Goal: Task Accomplishment & Management: Complete application form

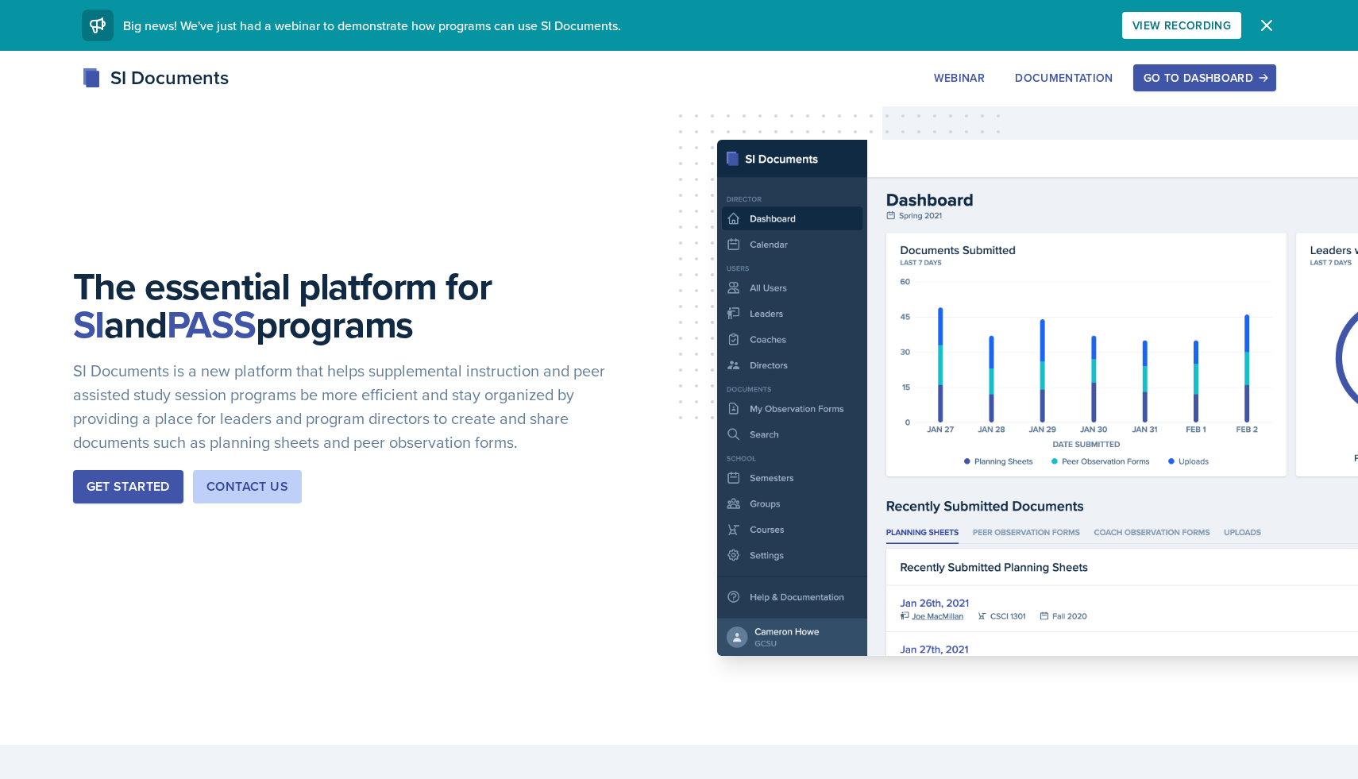
click at [1151, 71] on div "Go to Dashboard" at bounding box center [1205, 77] width 122 height 13
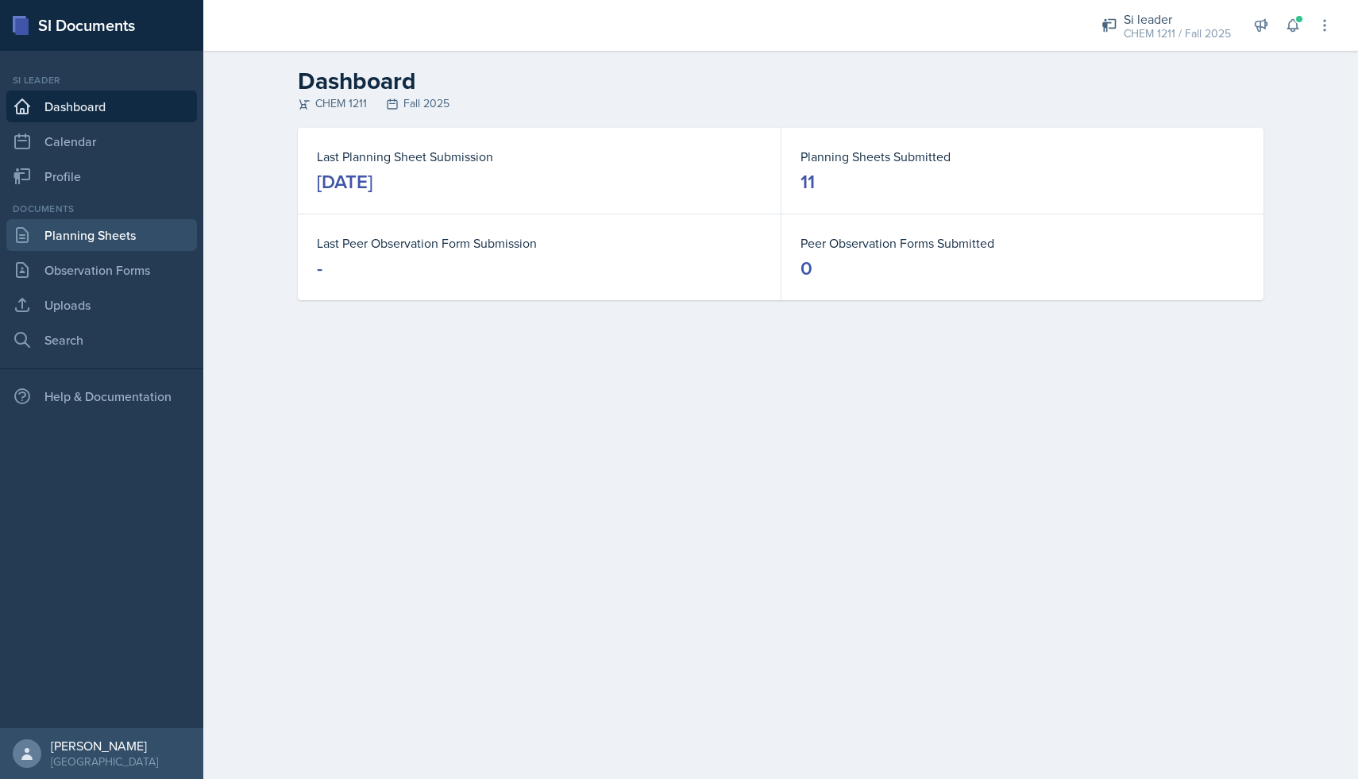
click at [126, 246] on link "Planning Sheets" at bounding box center [101, 235] width 191 height 32
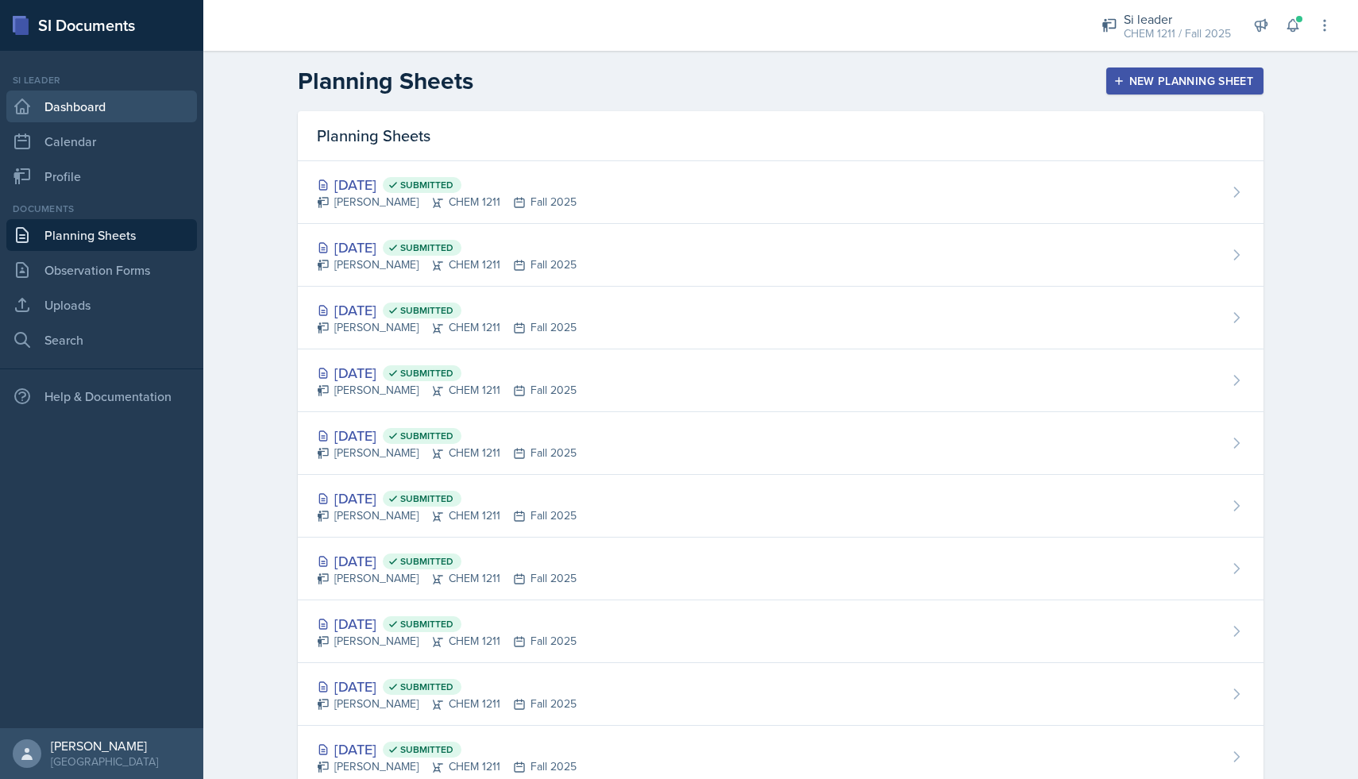
click at [107, 114] on link "Dashboard" at bounding box center [101, 107] width 191 height 32
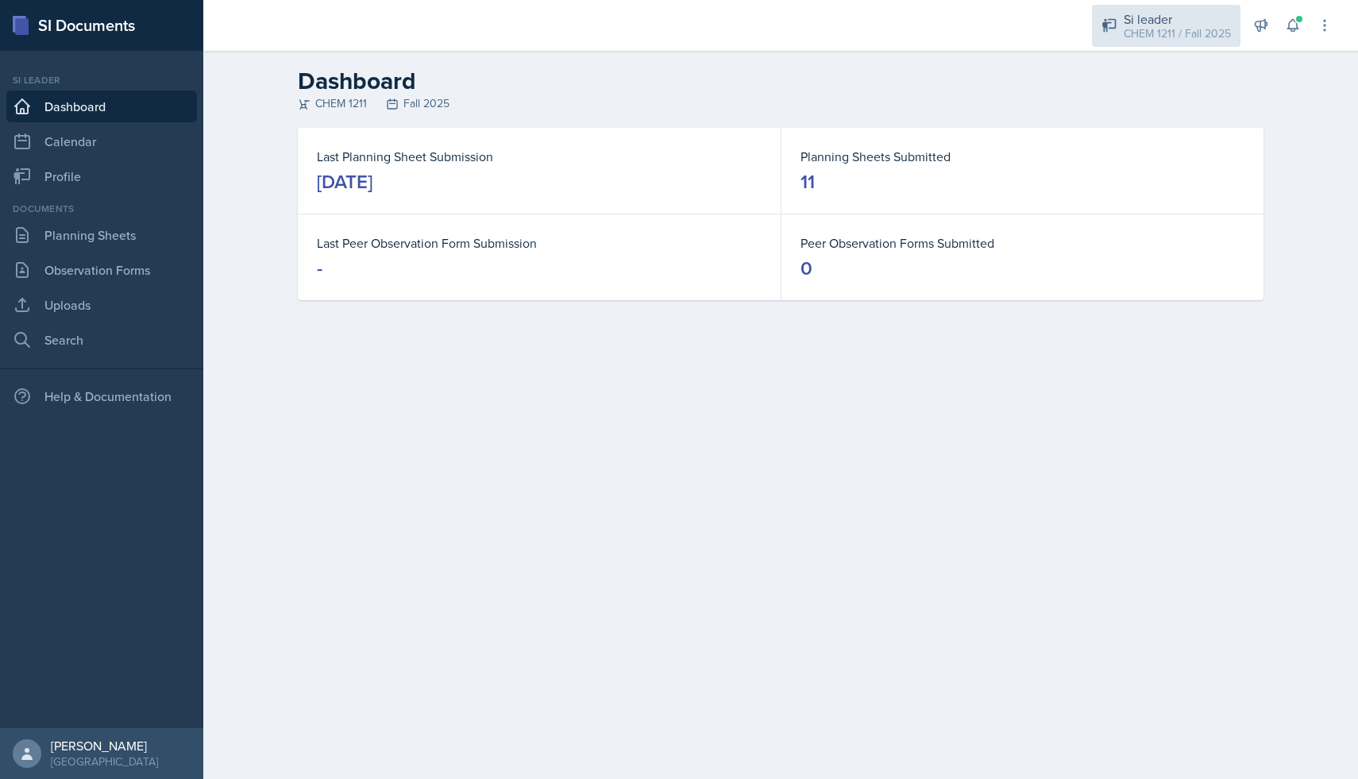
click at [1160, 30] on div "CHEM 1211 / Fall 2025" at bounding box center [1177, 33] width 107 height 17
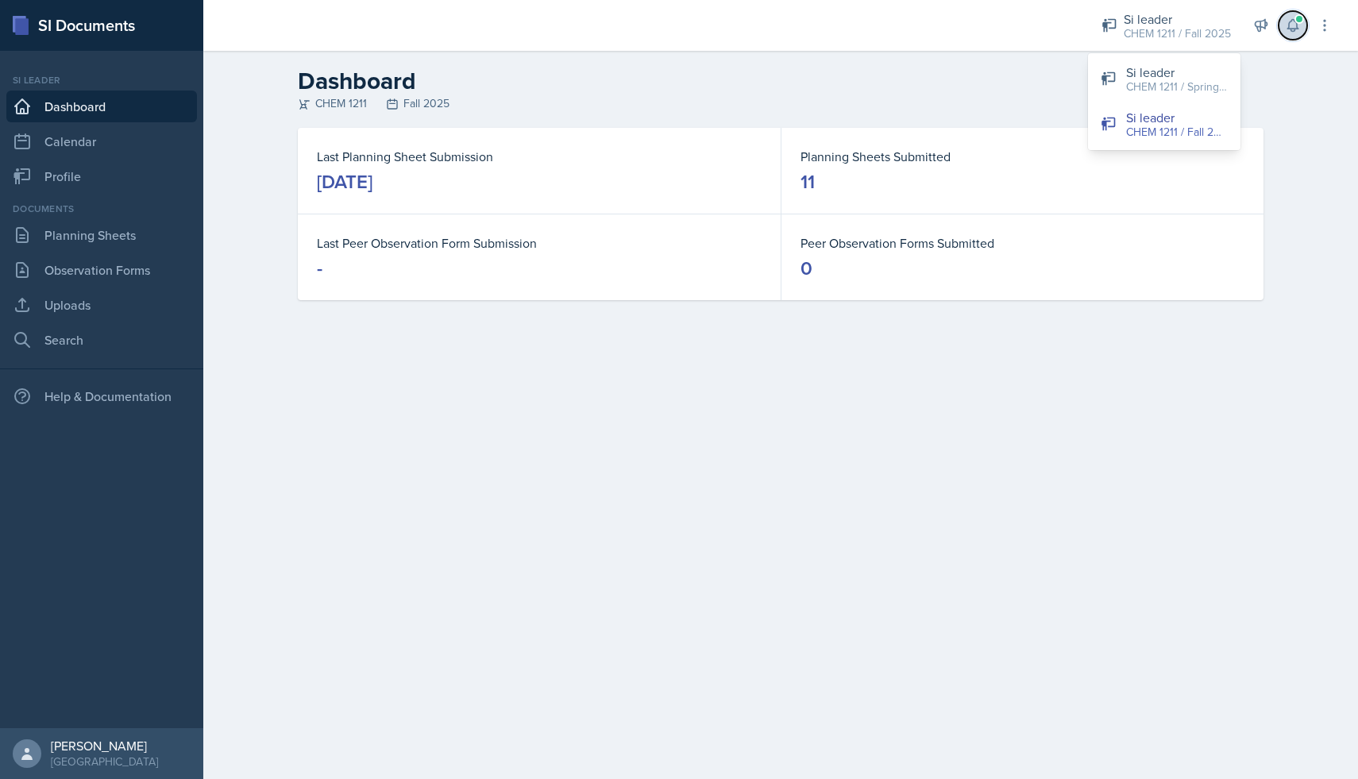
click at [1295, 19] on span at bounding box center [1300, 19] width 10 height 10
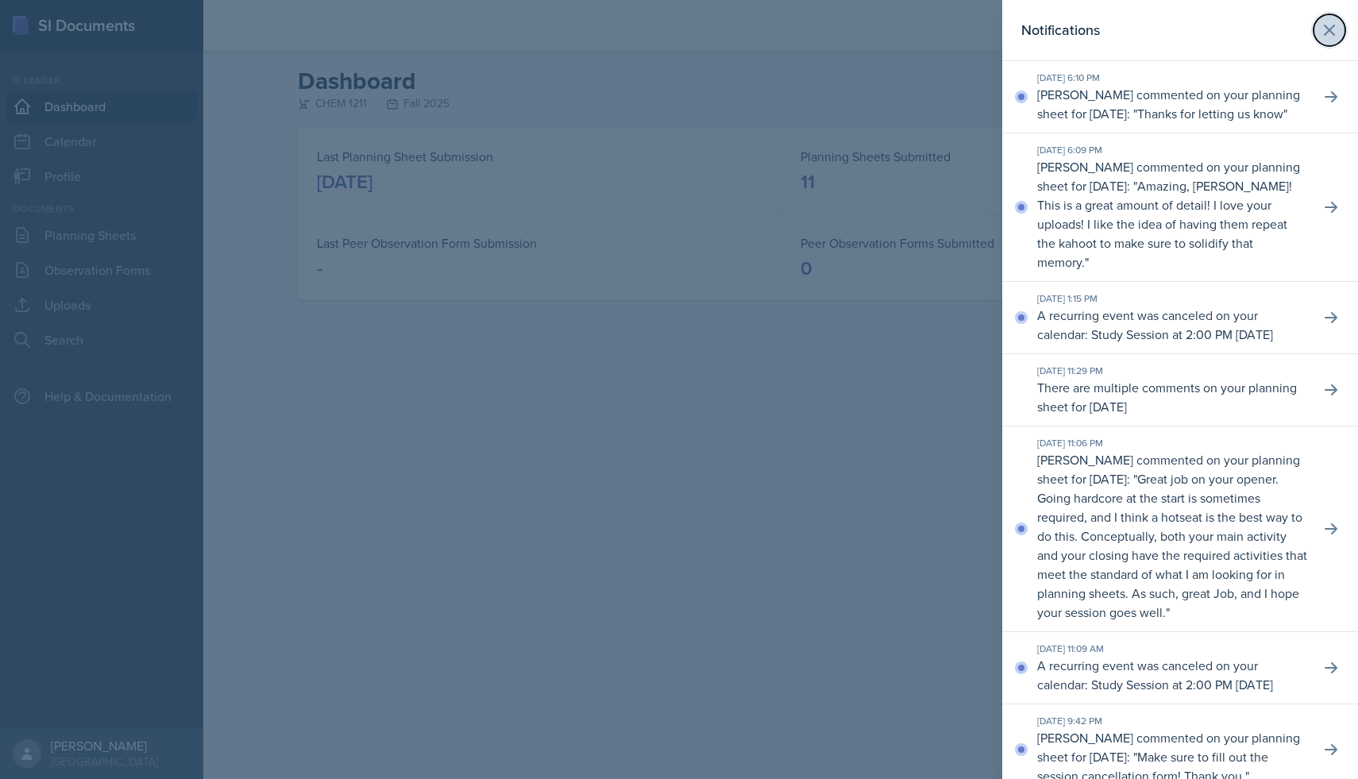
click at [1330, 29] on icon at bounding box center [1330, 30] width 10 height 10
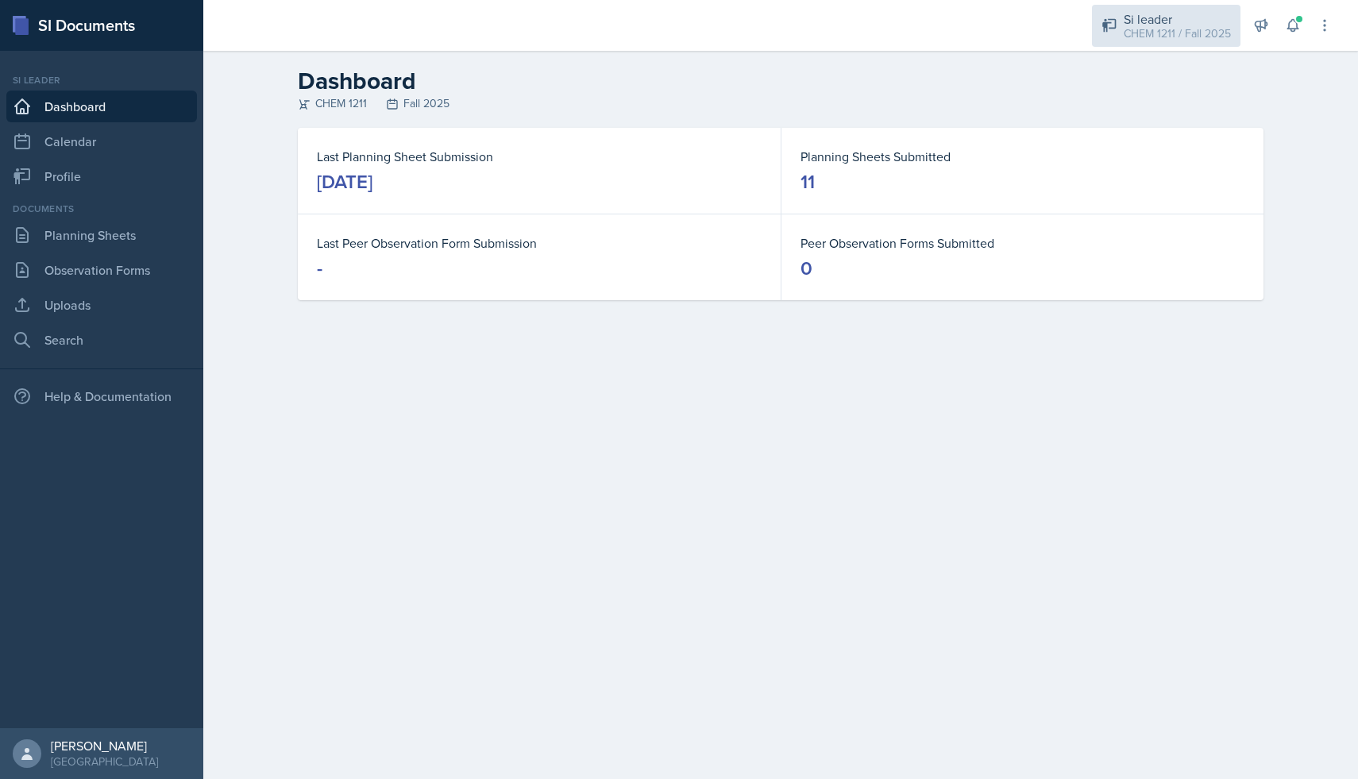
click at [1152, 45] on div "Si leader CHEM 1211 / Fall 2025" at bounding box center [1166, 26] width 149 height 42
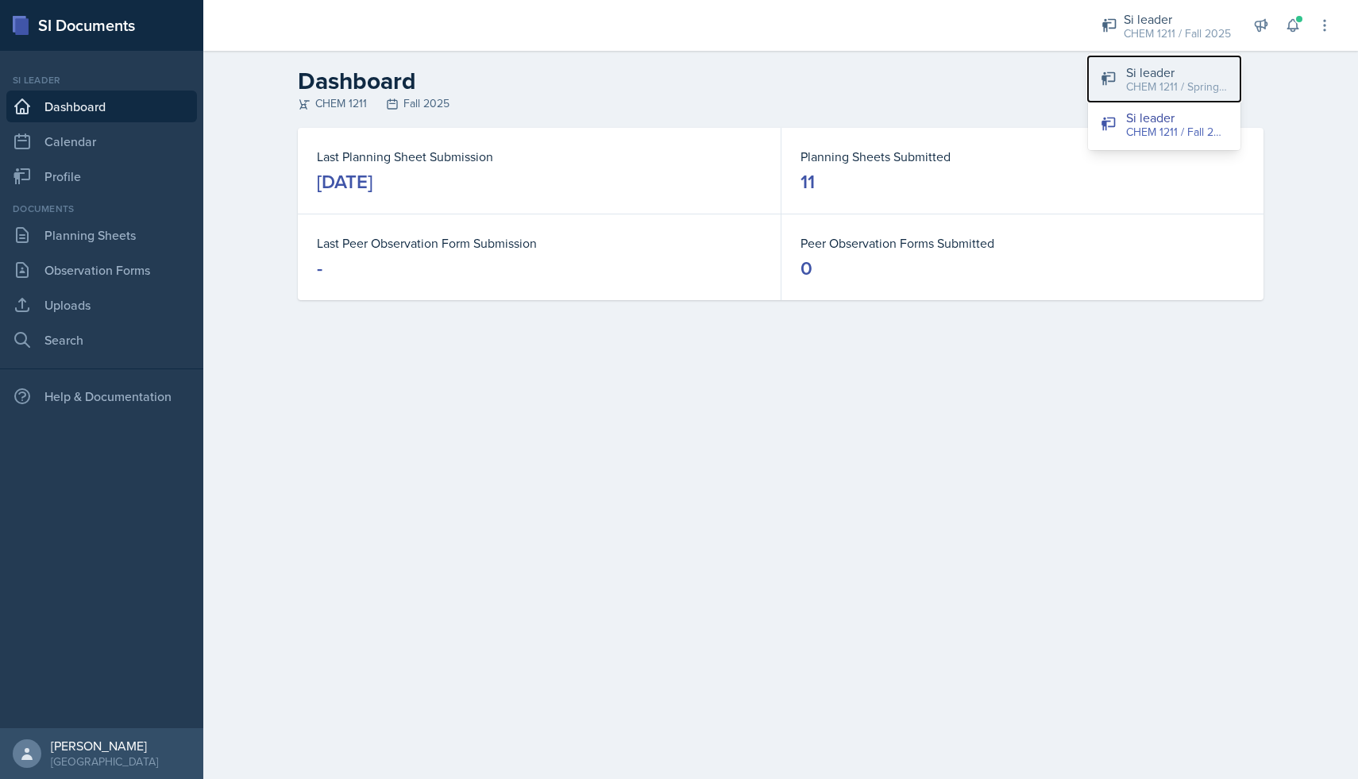
click at [1148, 85] on div "CHEM 1211 / Spring 2025" at bounding box center [1177, 87] width 102 height 17
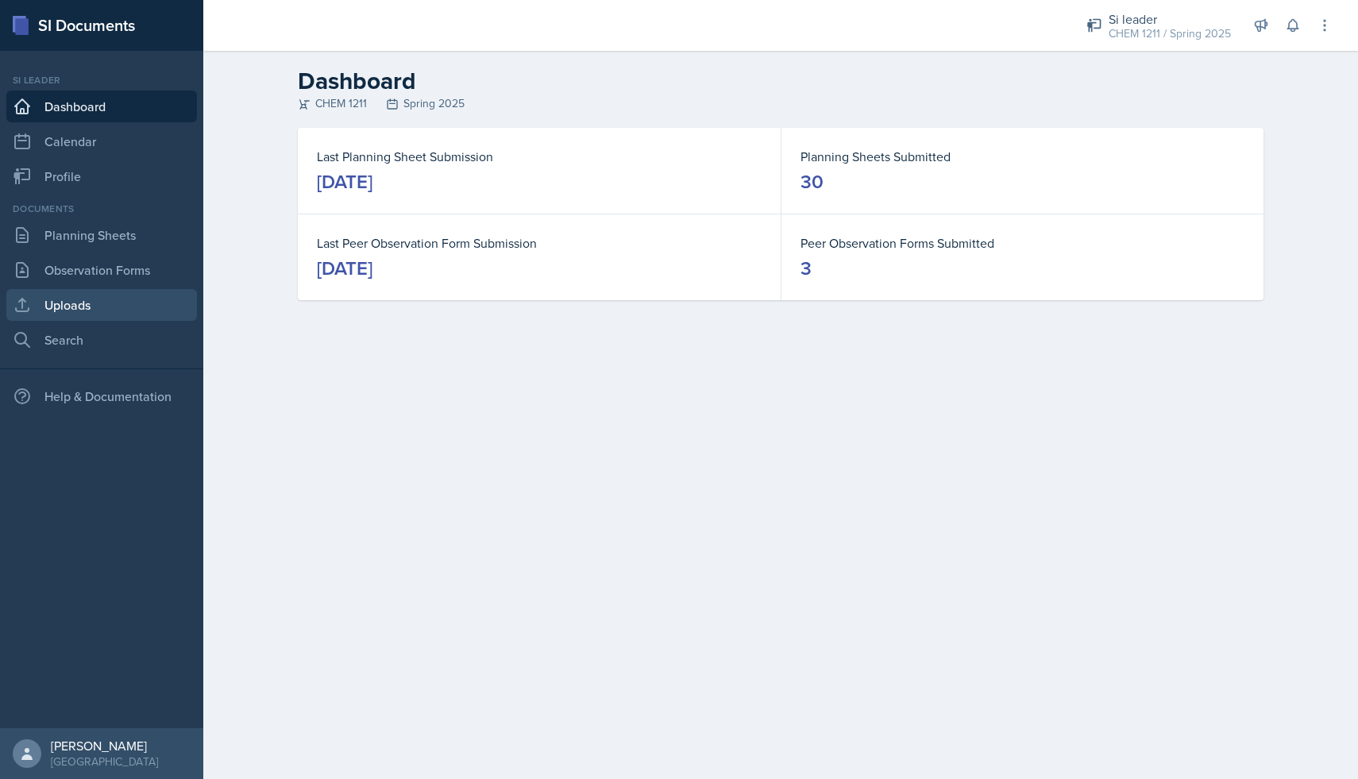
click at [117, 299] on link "Uploads" at bounding box center [101, 305] width 191 height 32
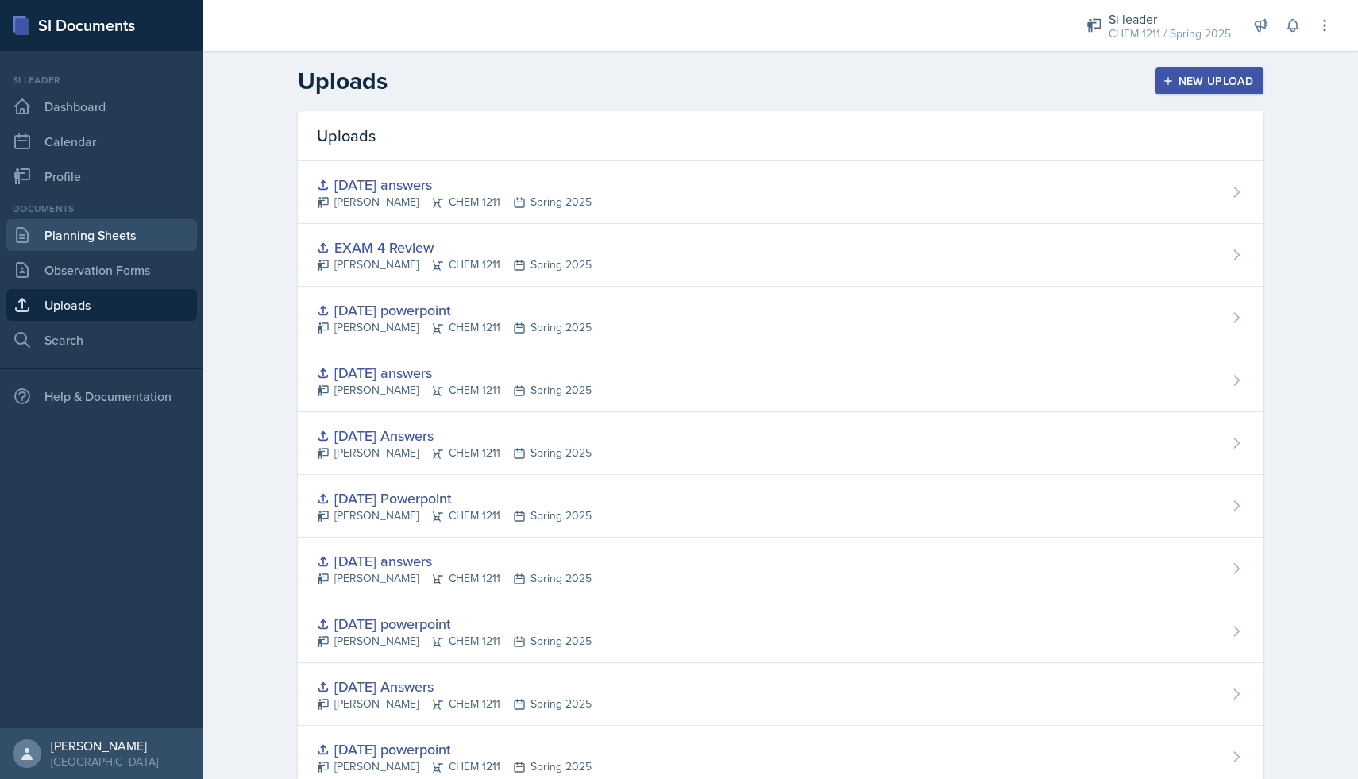
click at [115, 247] on link "Planning Sheets" at bounding box center [101, 235] width 191 height 32
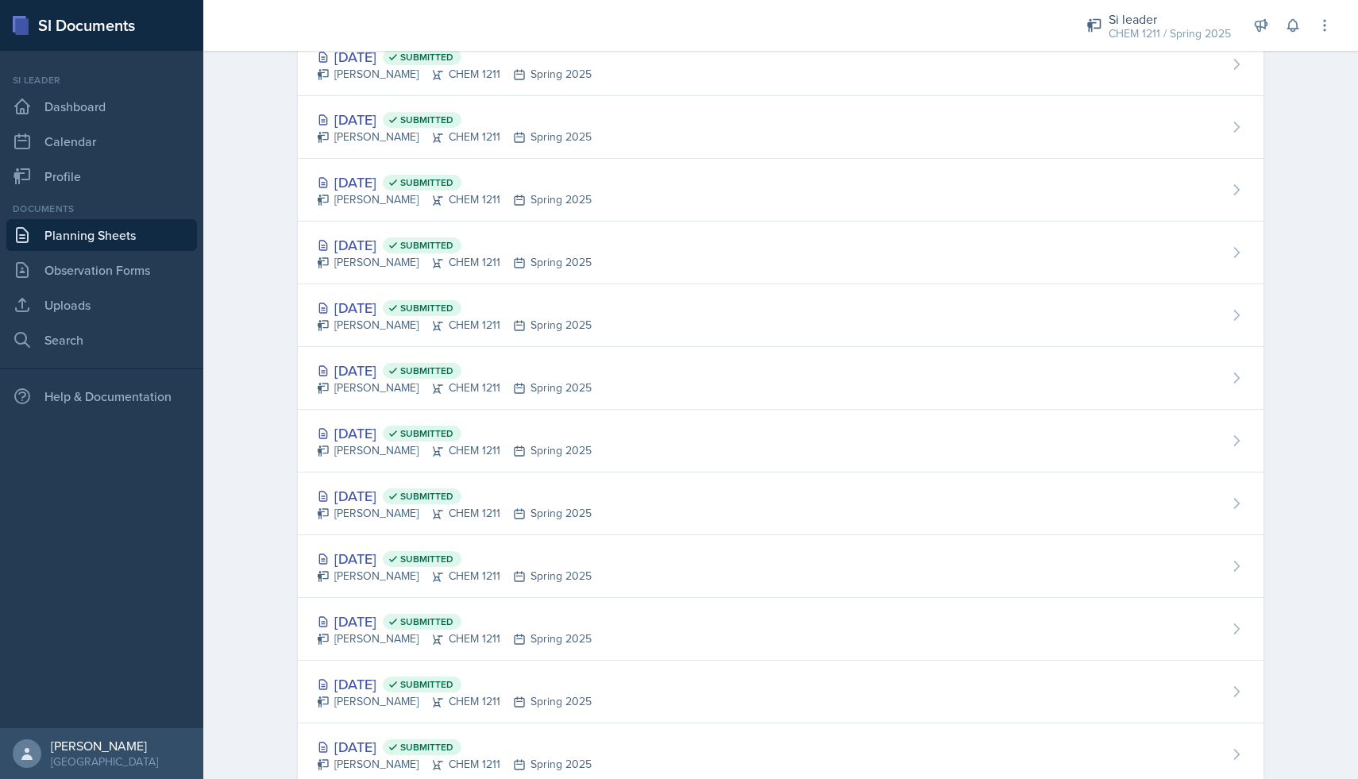
scroll to position [1131, 0]
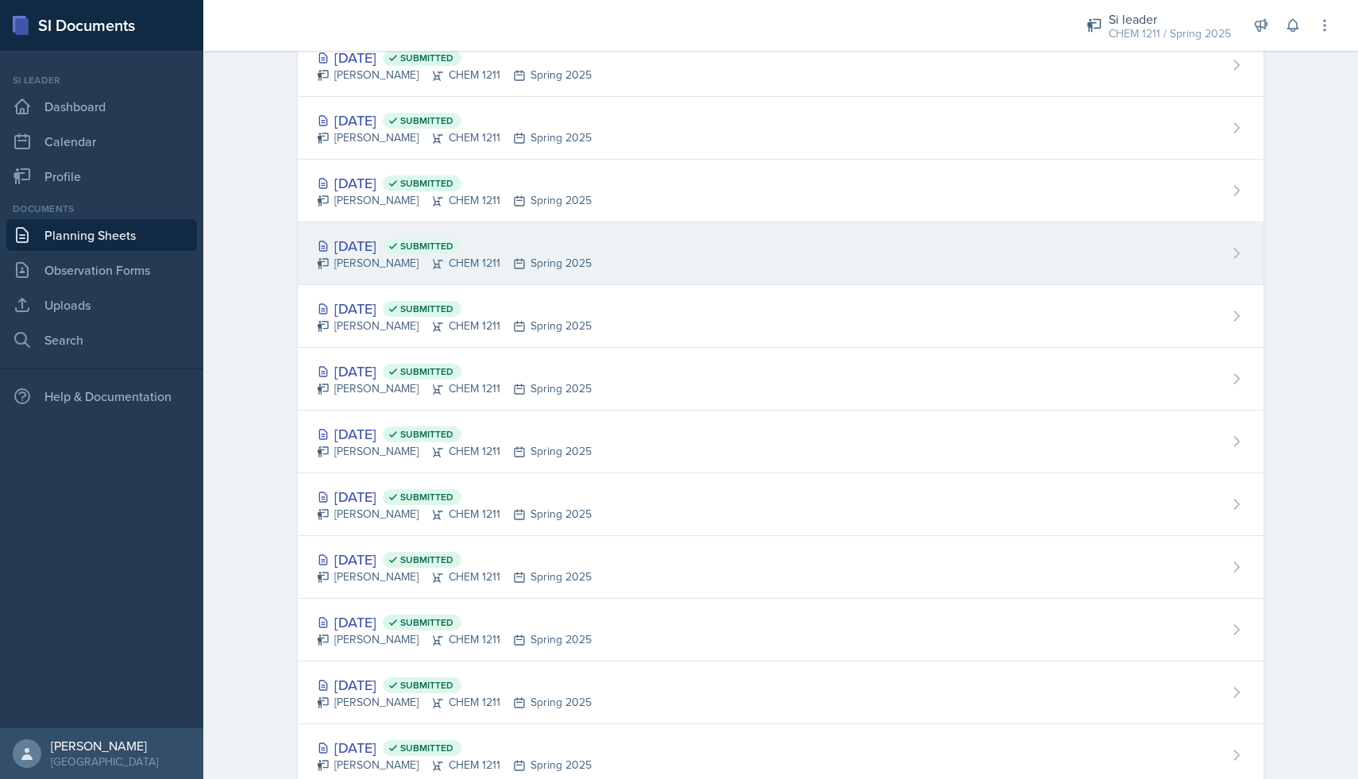
click at [403, 266] on div "[PERSON_NAME] CHEM 1211 Spring 2025" at bounding box center [454, 263] width 275 height 17
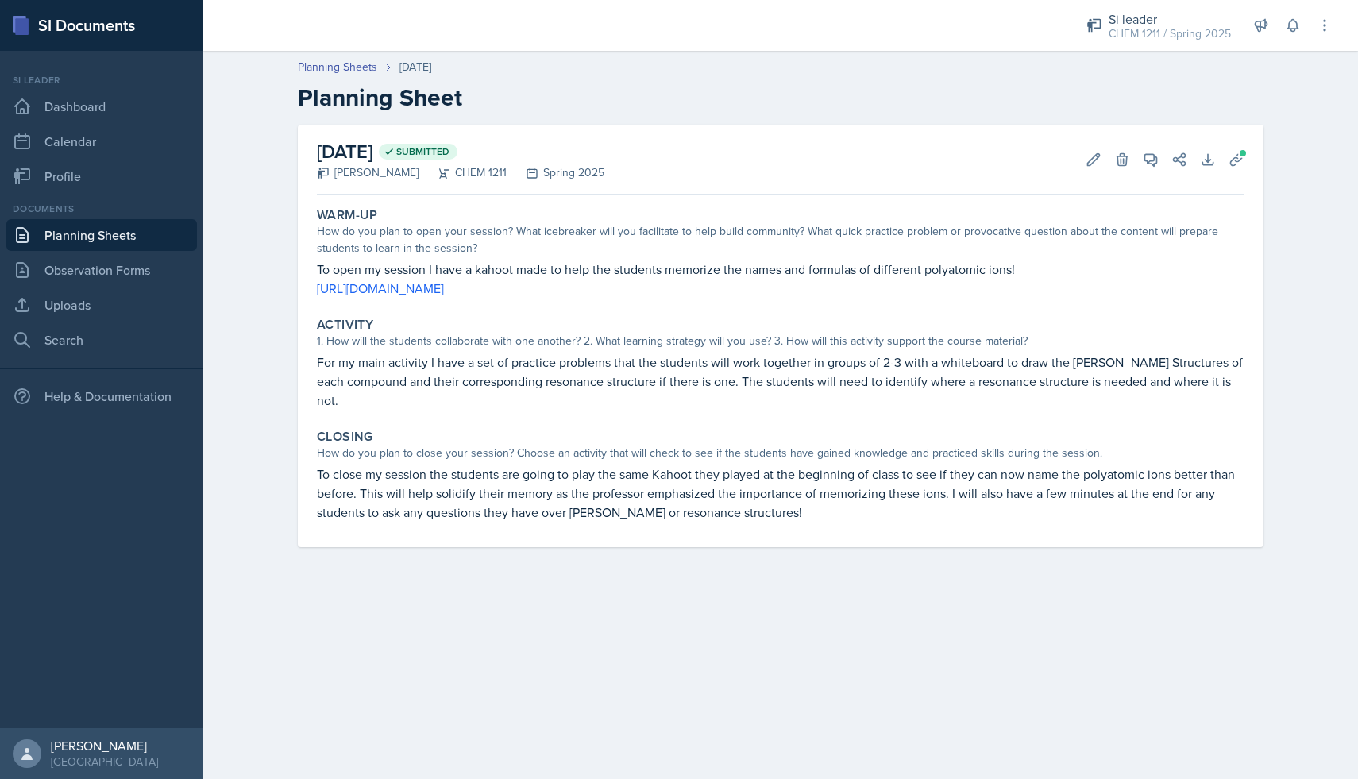
click at [119, 239] on link "Planning Sheets" at bounding box center [101, 235] width 191 height 32
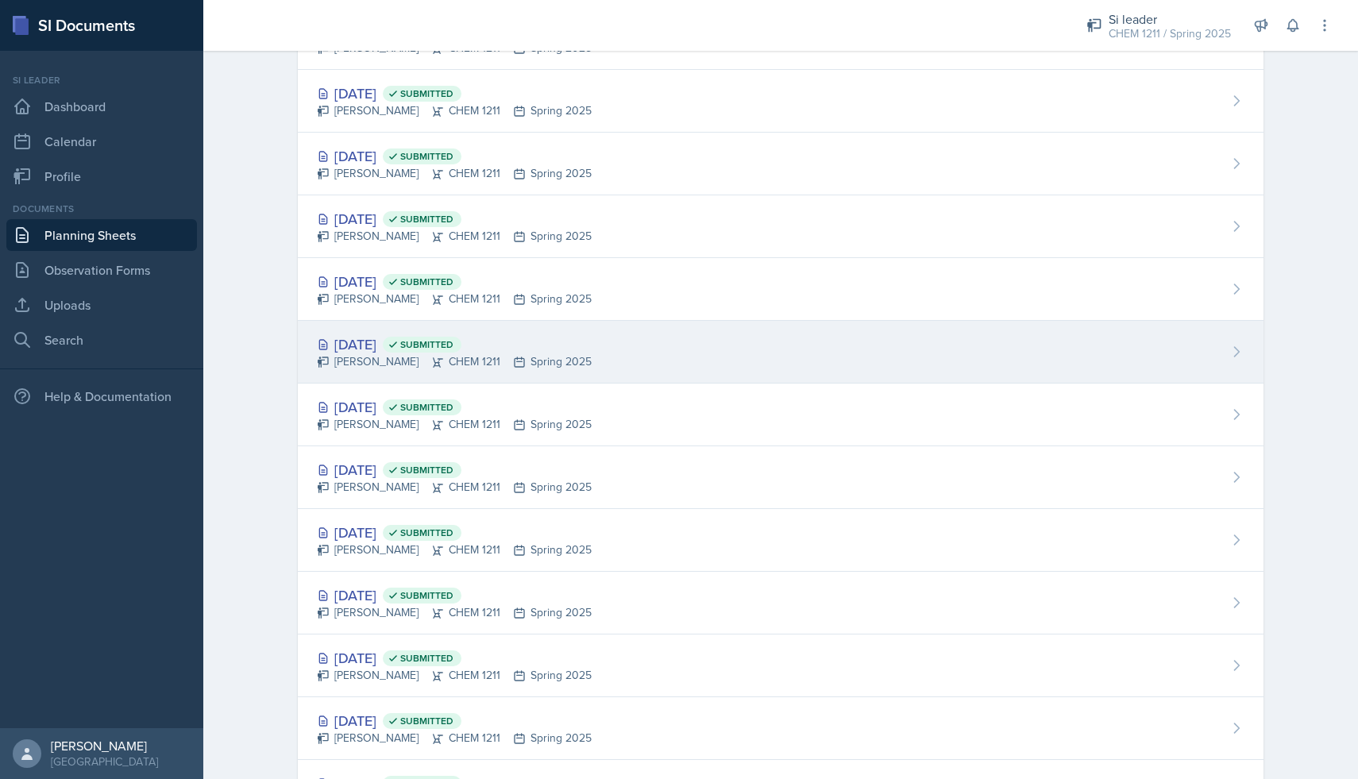
scroll to position [720, 0]
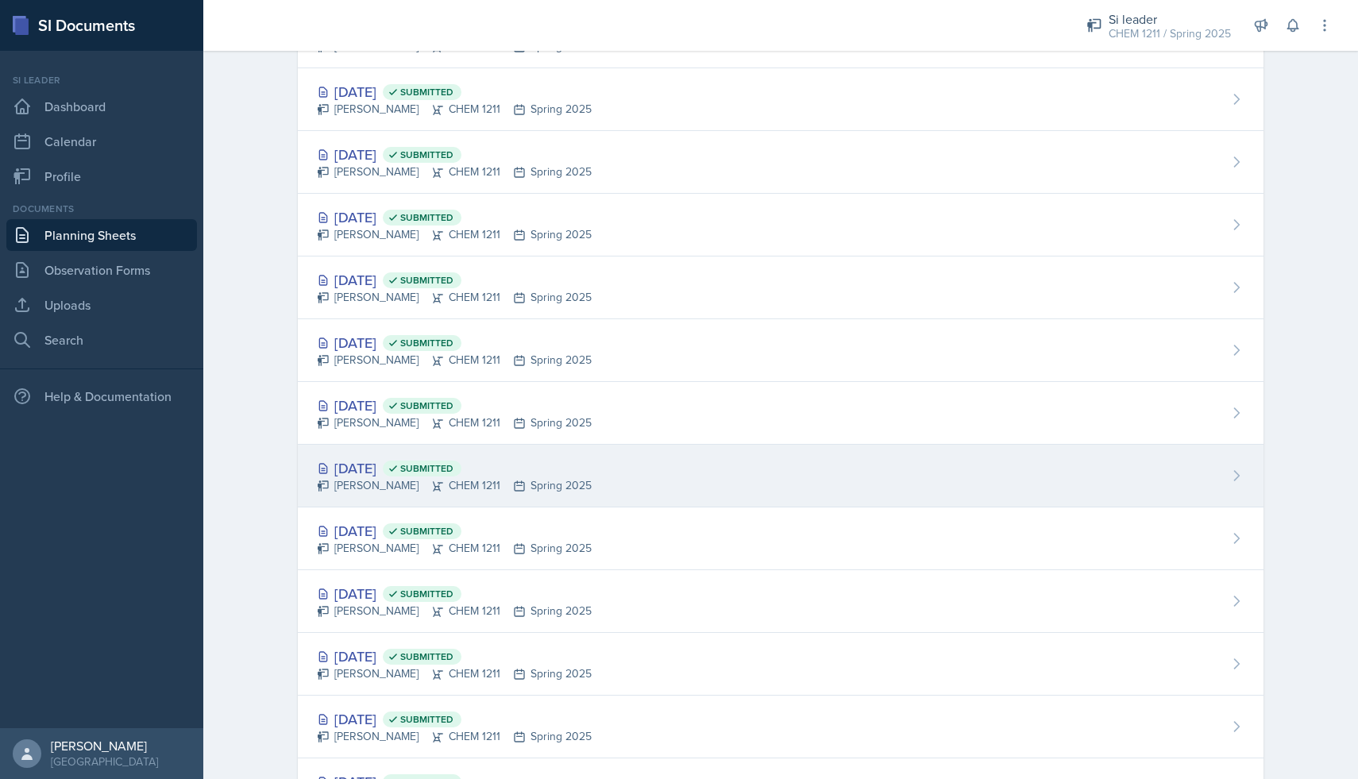
click at [528, 470] on div "[DATE] Submitted" at bounding box center [454, 467] width 275 height 21
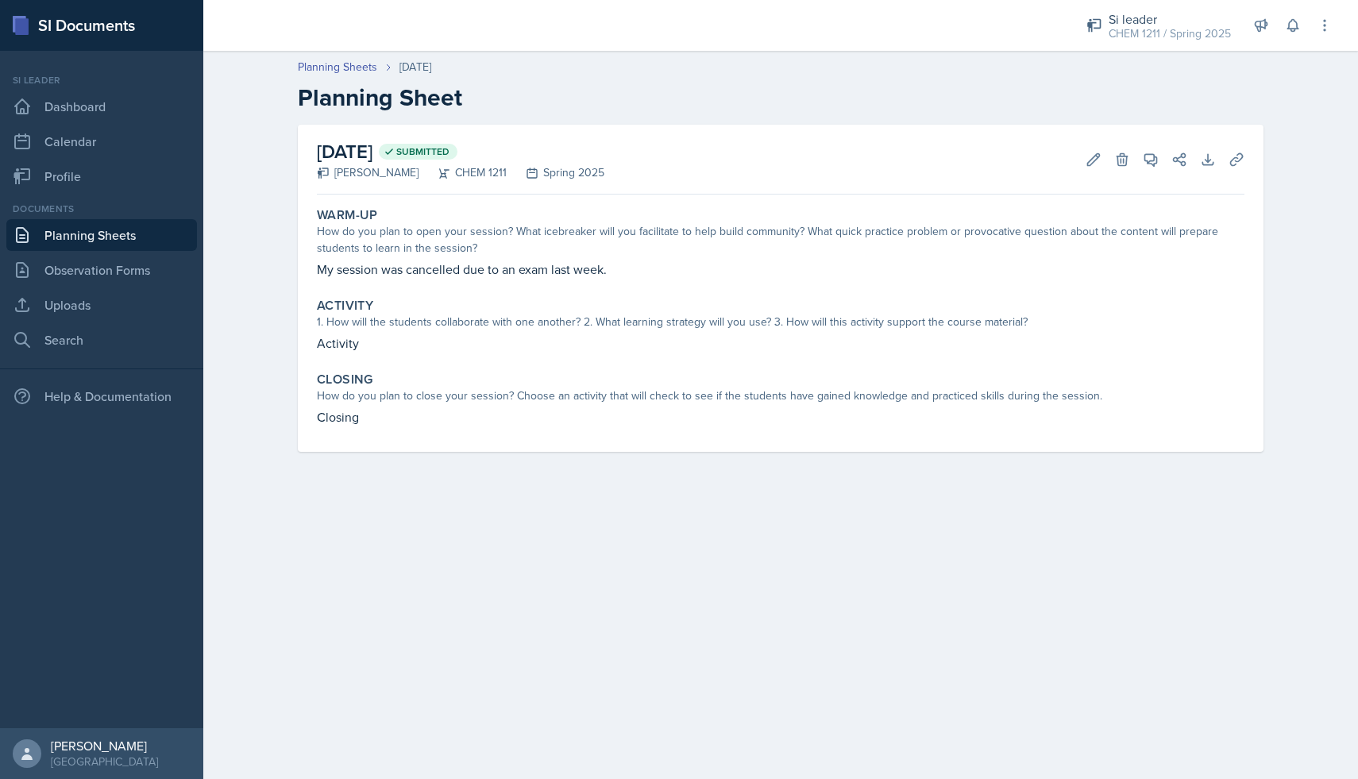
click at [108, 237] on link "Planning Sheets" at bounding box center [101, 235] width 191 height 32
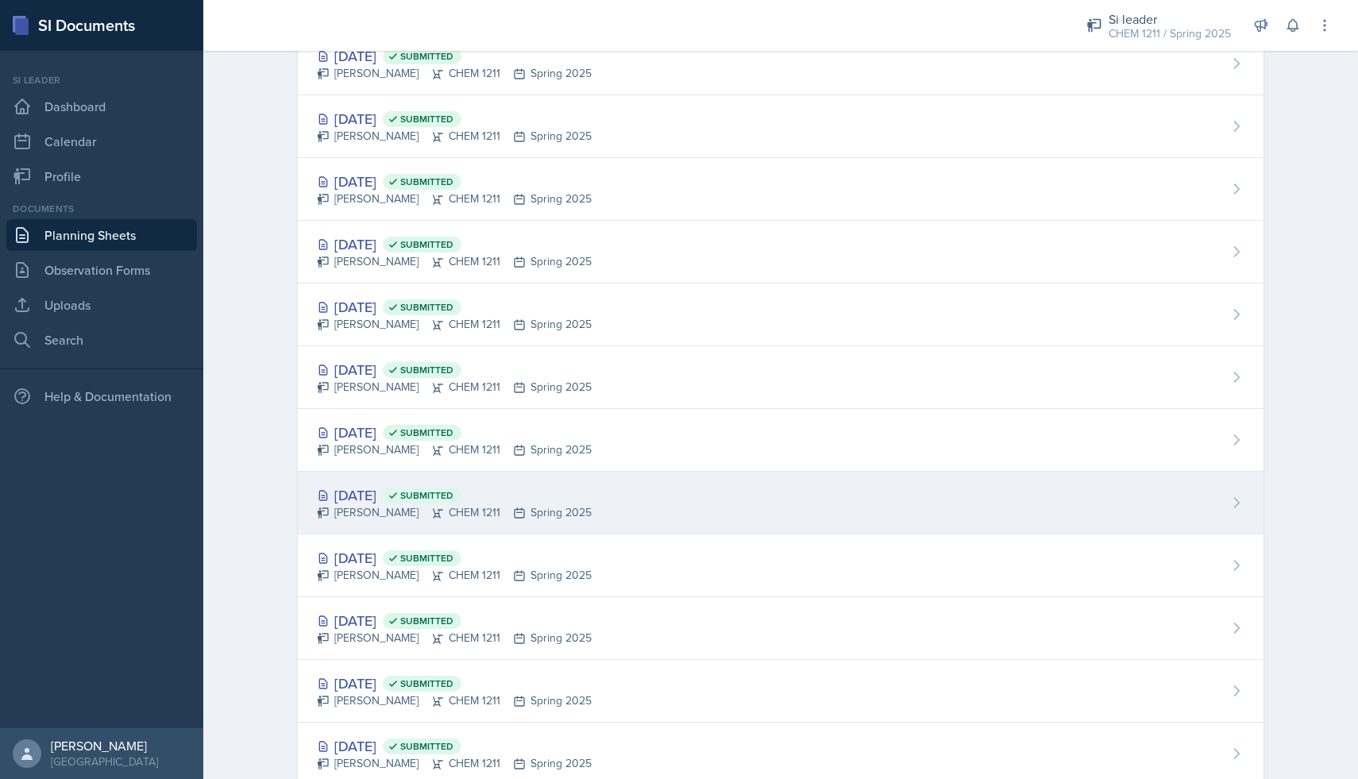
scroll to position [682, 0]
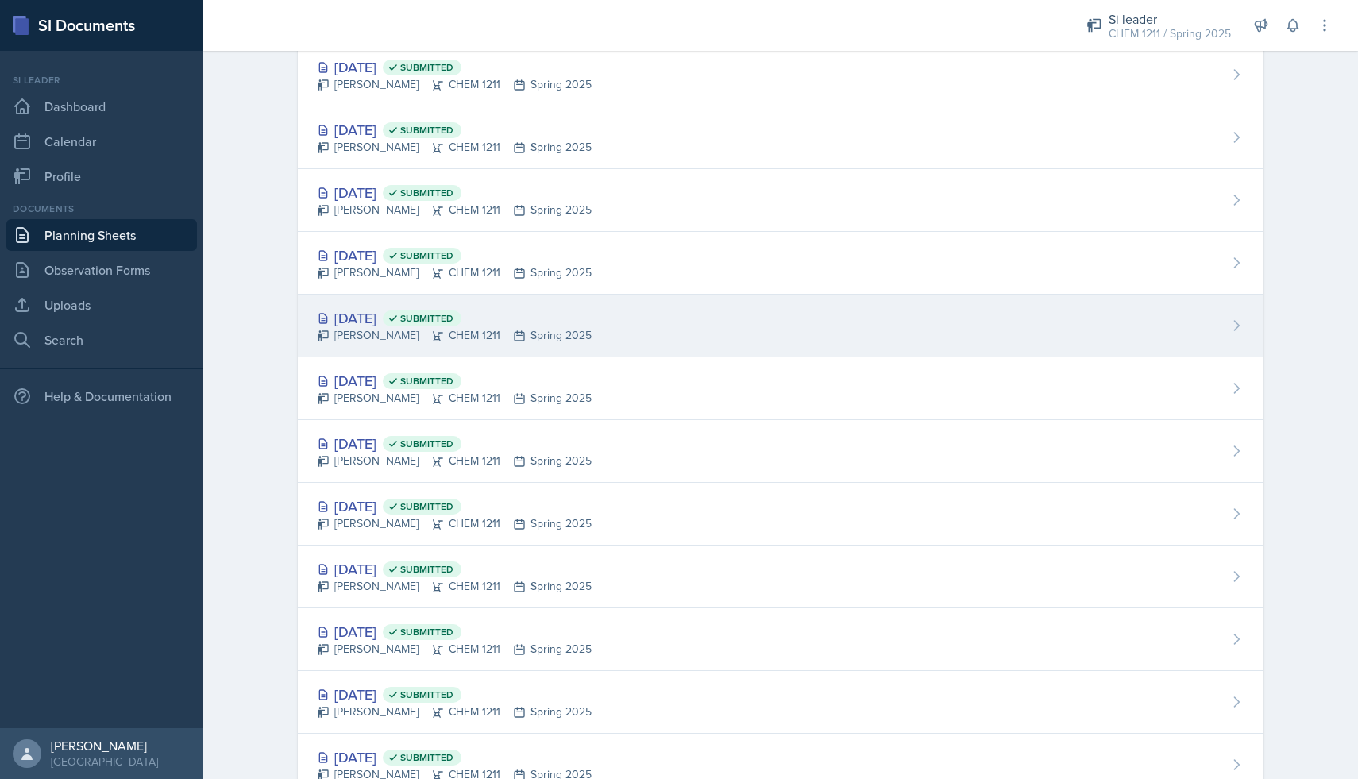
click at [613, 323] on div "[DATE] Submitted [PERSON_NAME] CHEM 1211 Spring 2025" at bounding box center [781, 326] width 966 height 63
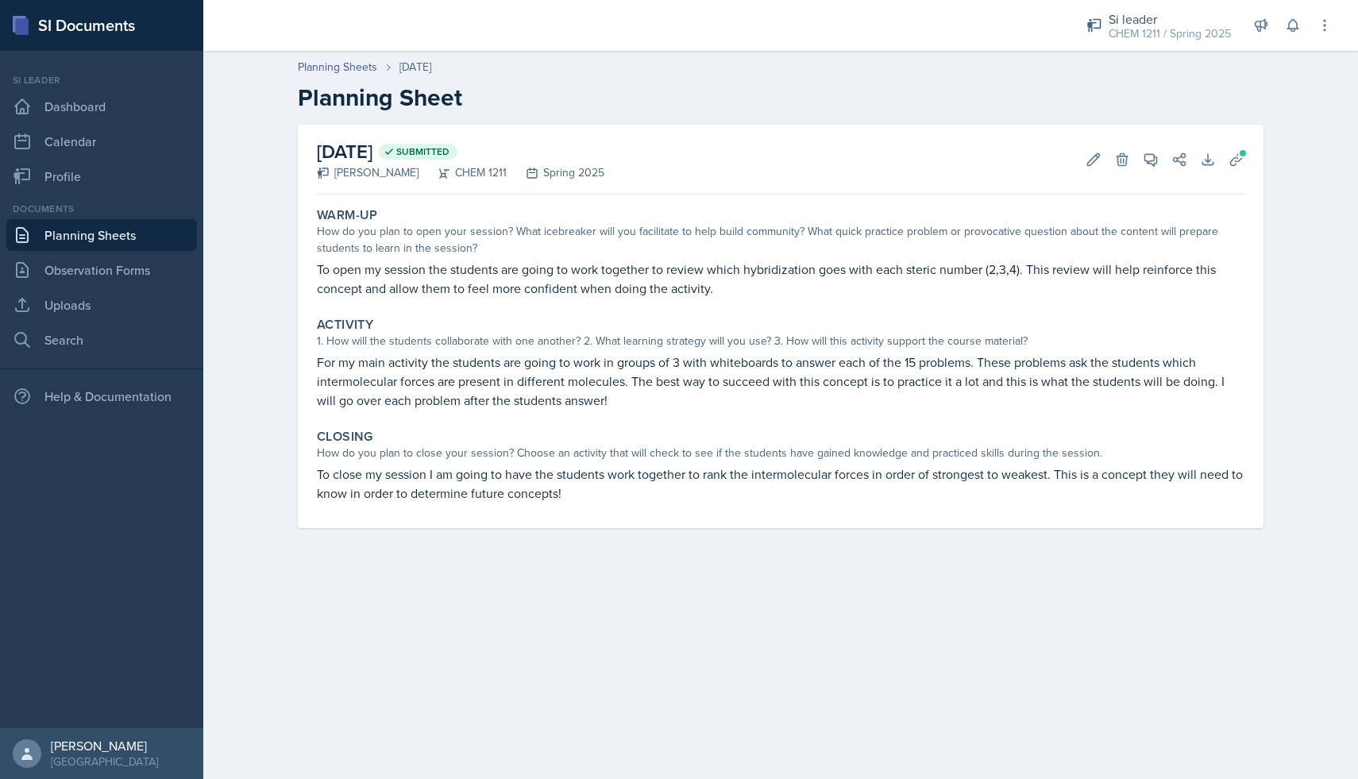
click at [135, 242] on link "Planning Sheets" at bounding box center [101, 235] width 191 height 32
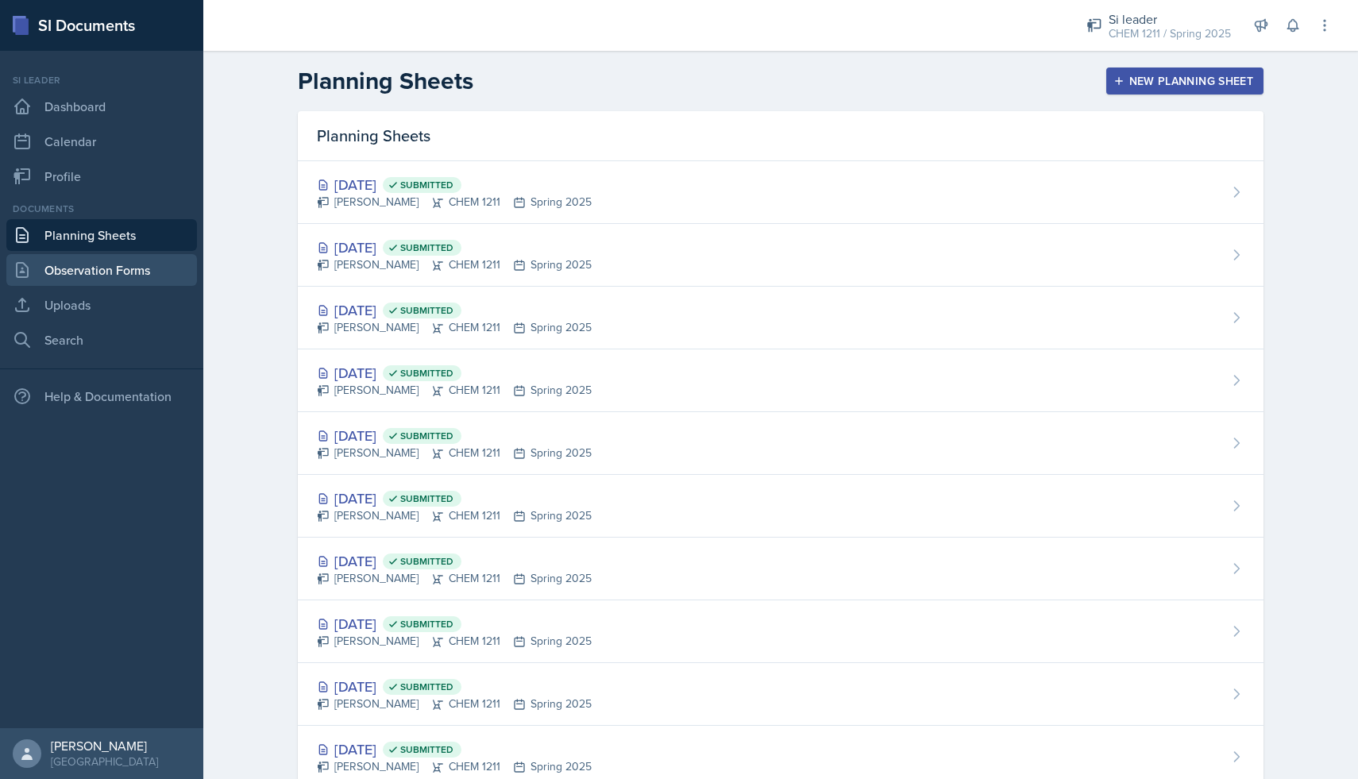
click at [137, 279] on link "Observation Forms" at bounding box center [101, 270] width 191 height 32
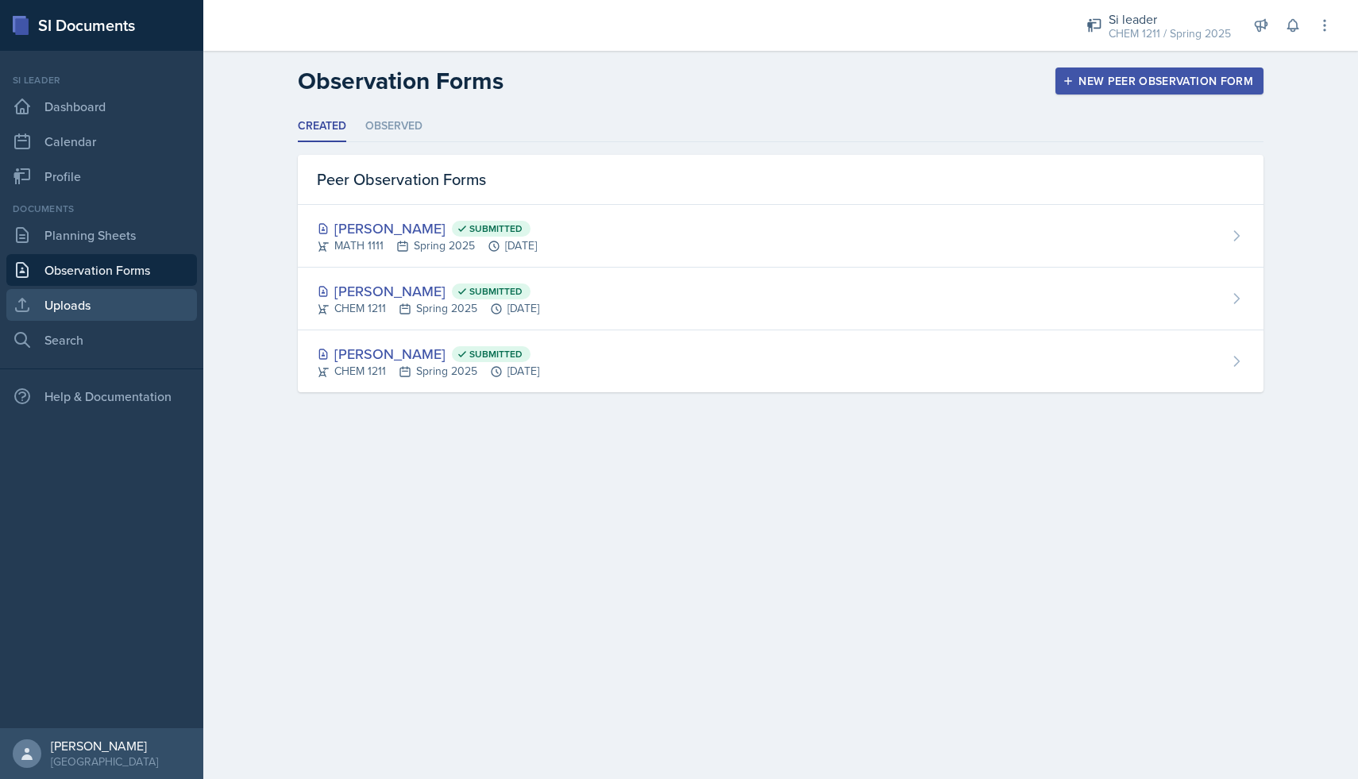
click at [135, 297] on link "Uploads" at bounding box center [101, 305] width 191 height 32
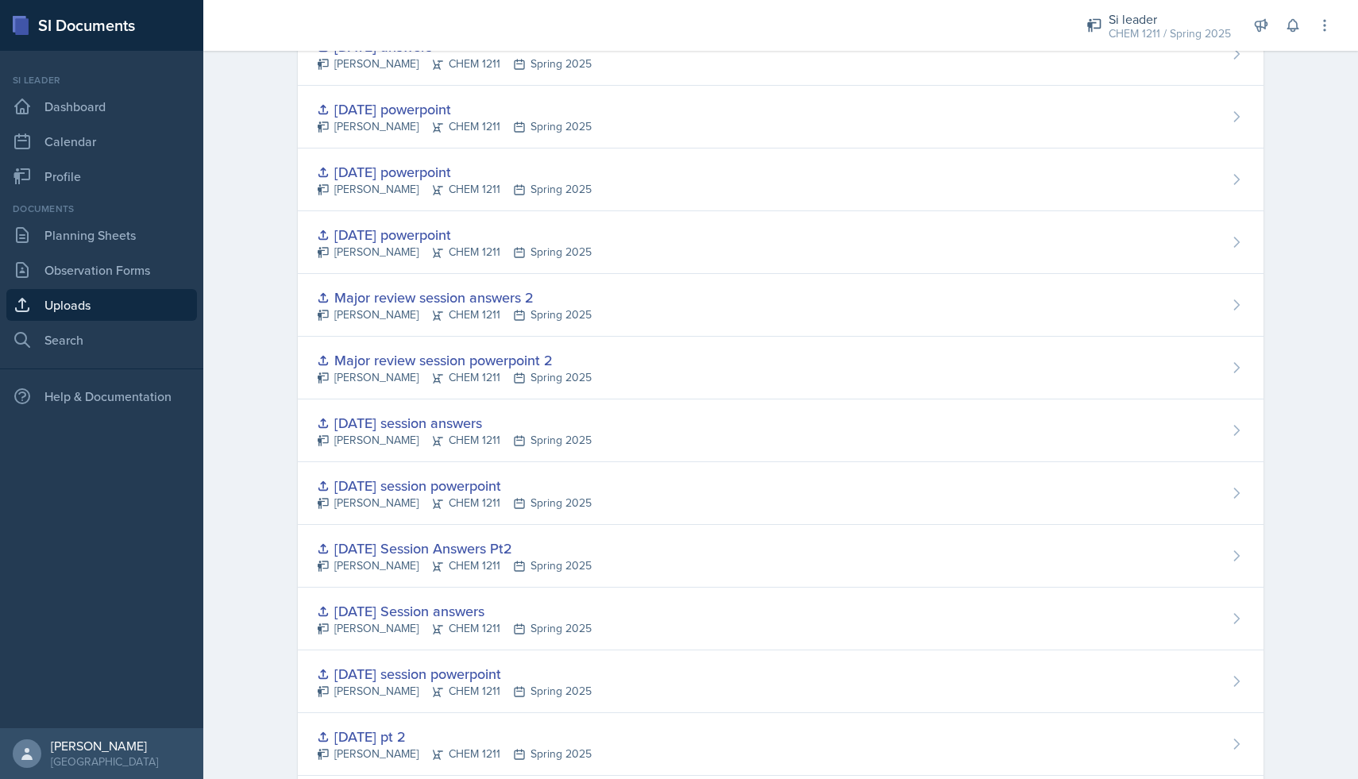
scroll to position [1021, 0]
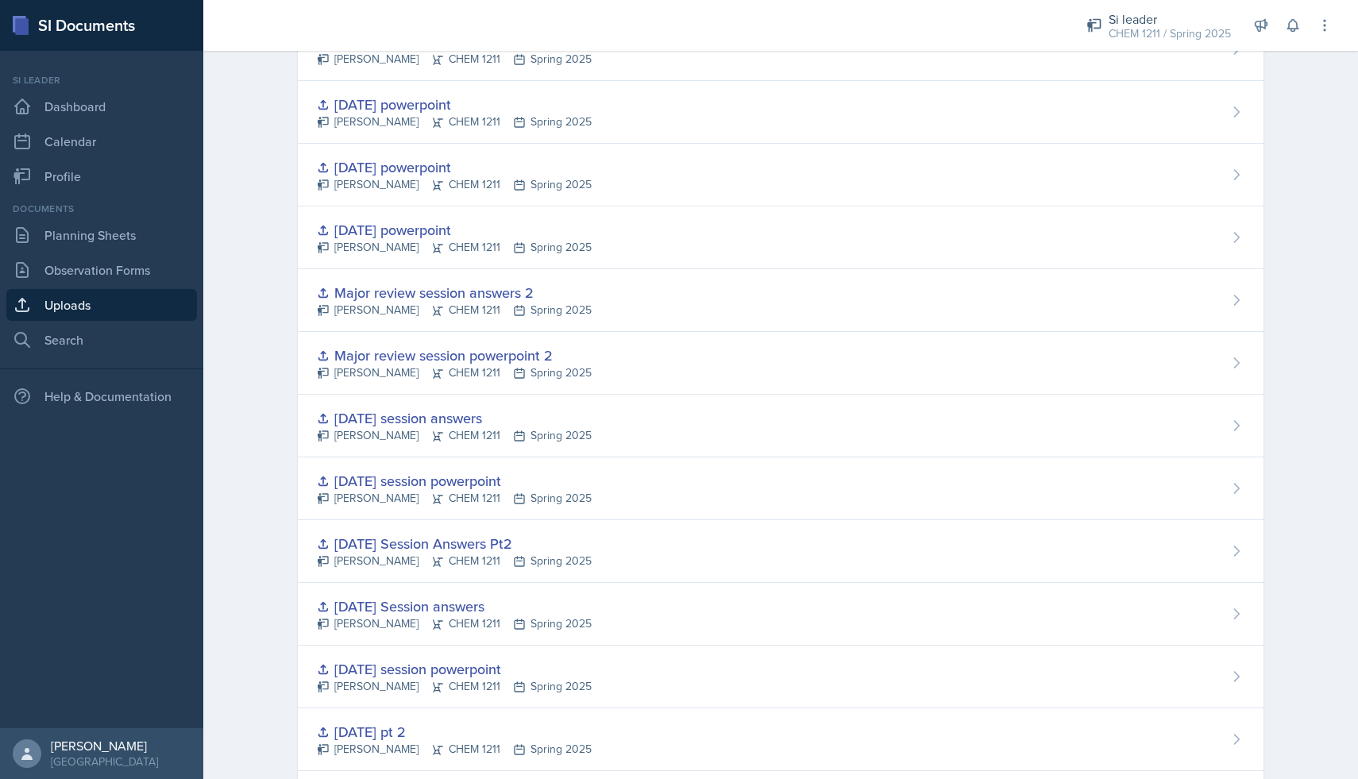
click at [466, 353] on div "Major review session powerpoint 2" at bounding box center [454, 355] width 275 height 21
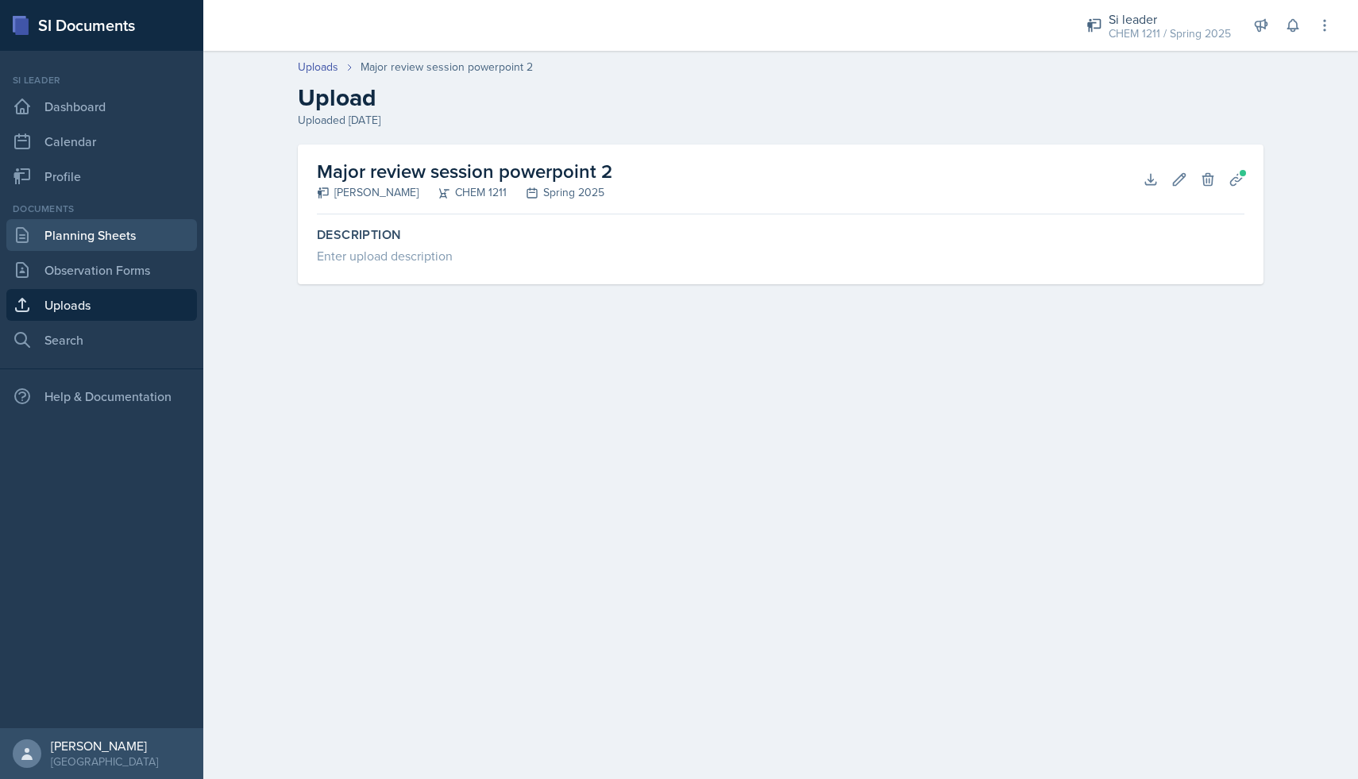
click at [116, 244] on link "Planning Sheets" at bounding box center [101, 235] width 191 height 32
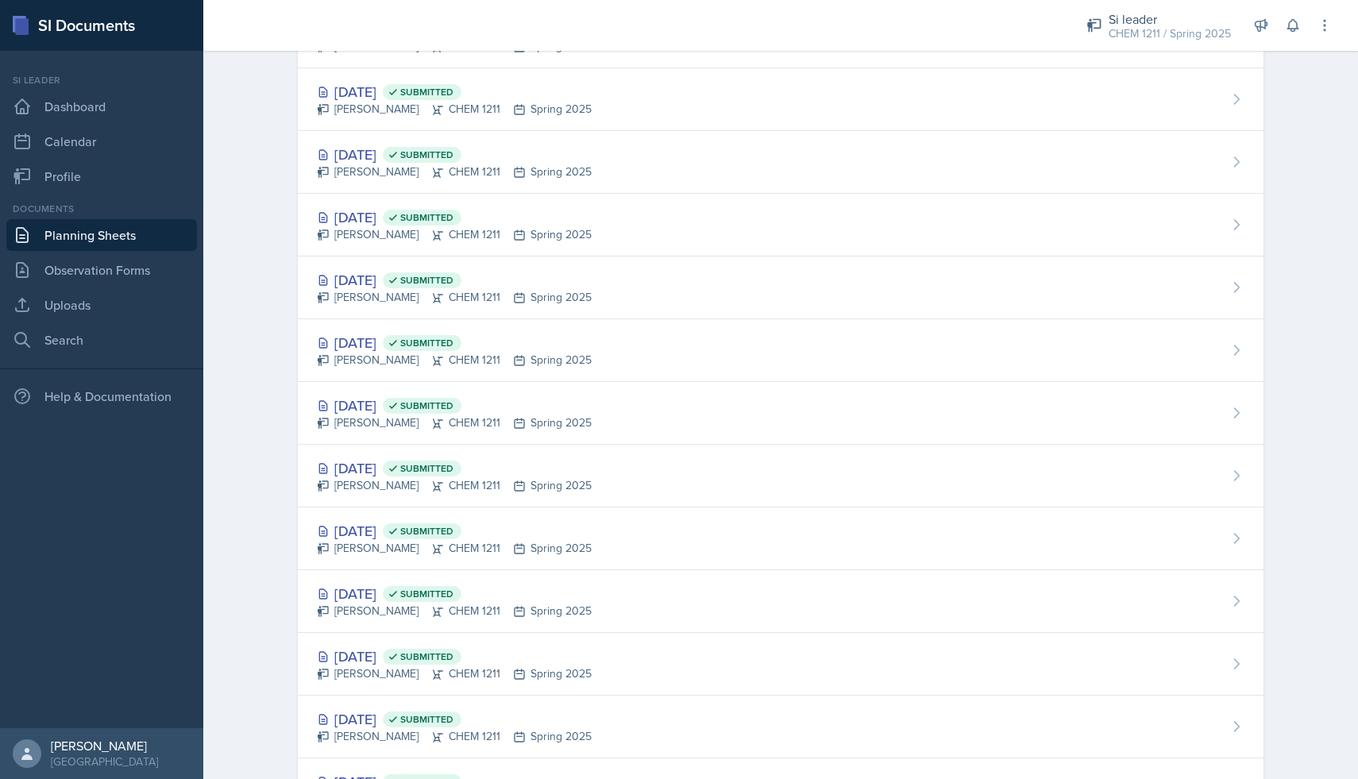
scroll to position [656, 0]
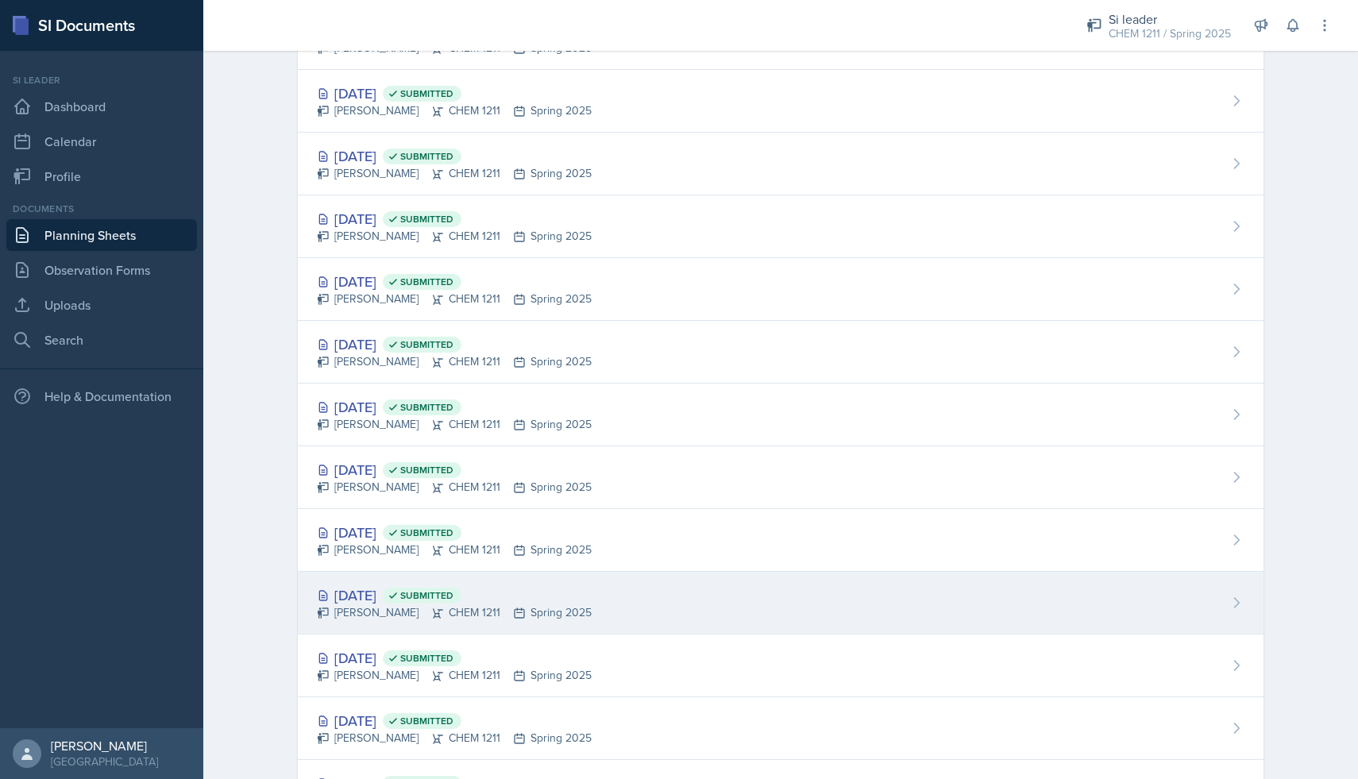
click at [390, 591] on div "[DATE] Submitted" at bounding box center [454, 595] width 275 height 21
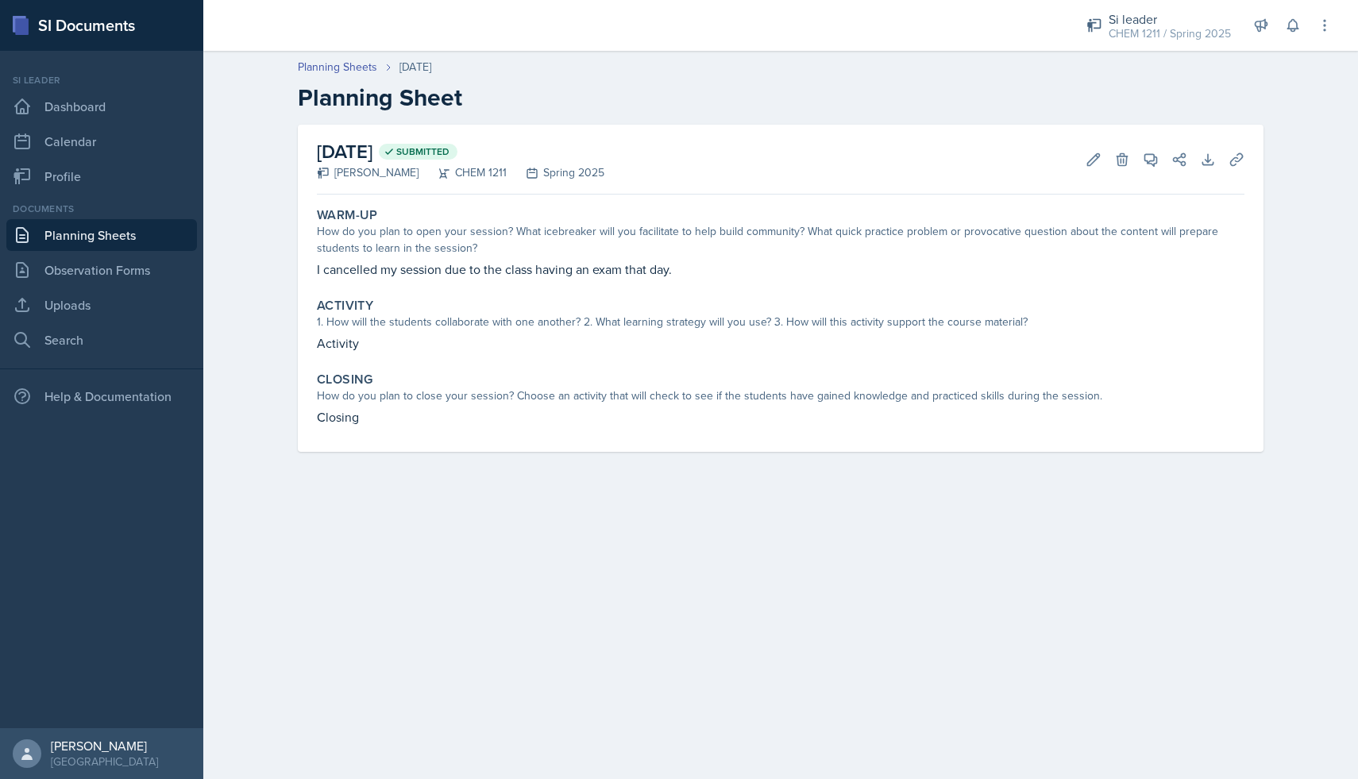
click at [120, 237] on link "Planning Sheets" at bounding box center [101, 235] width 191 height 32
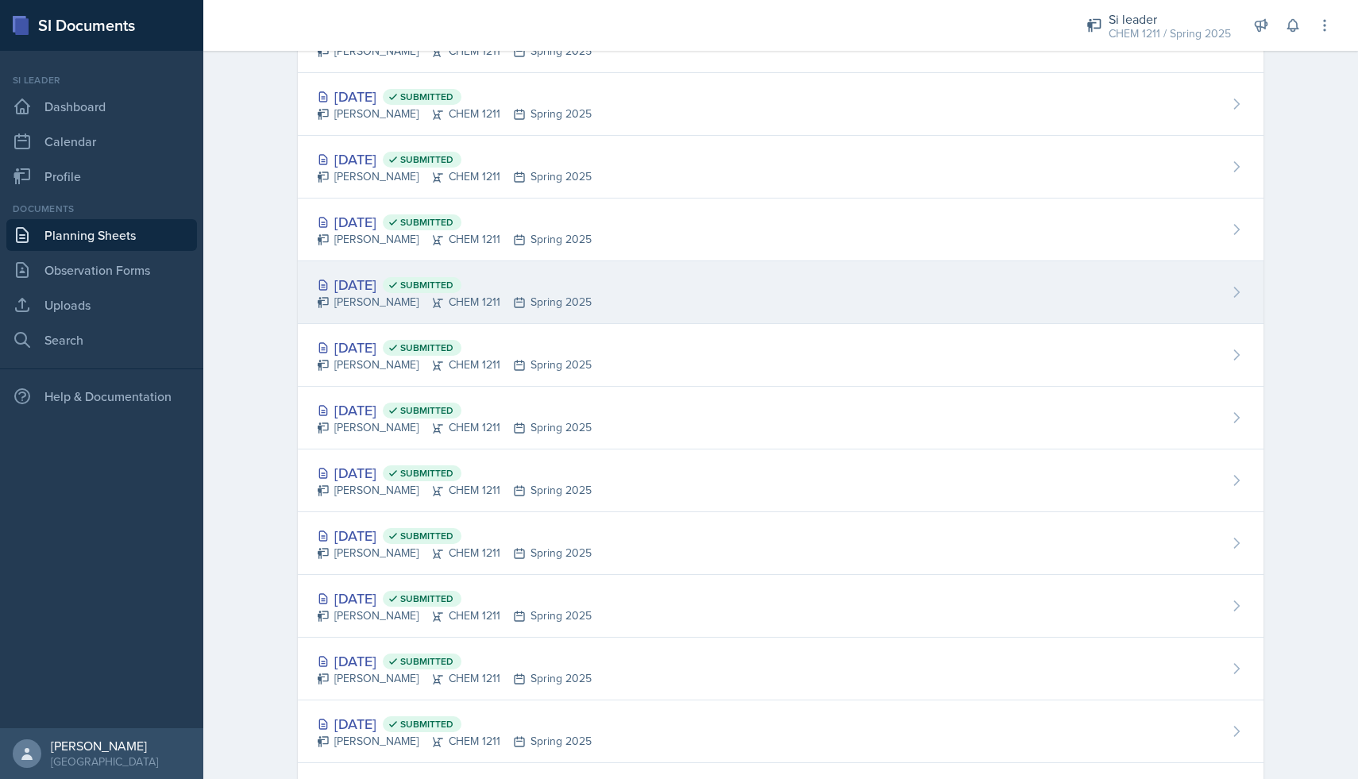
scroll to position [1088, 0]
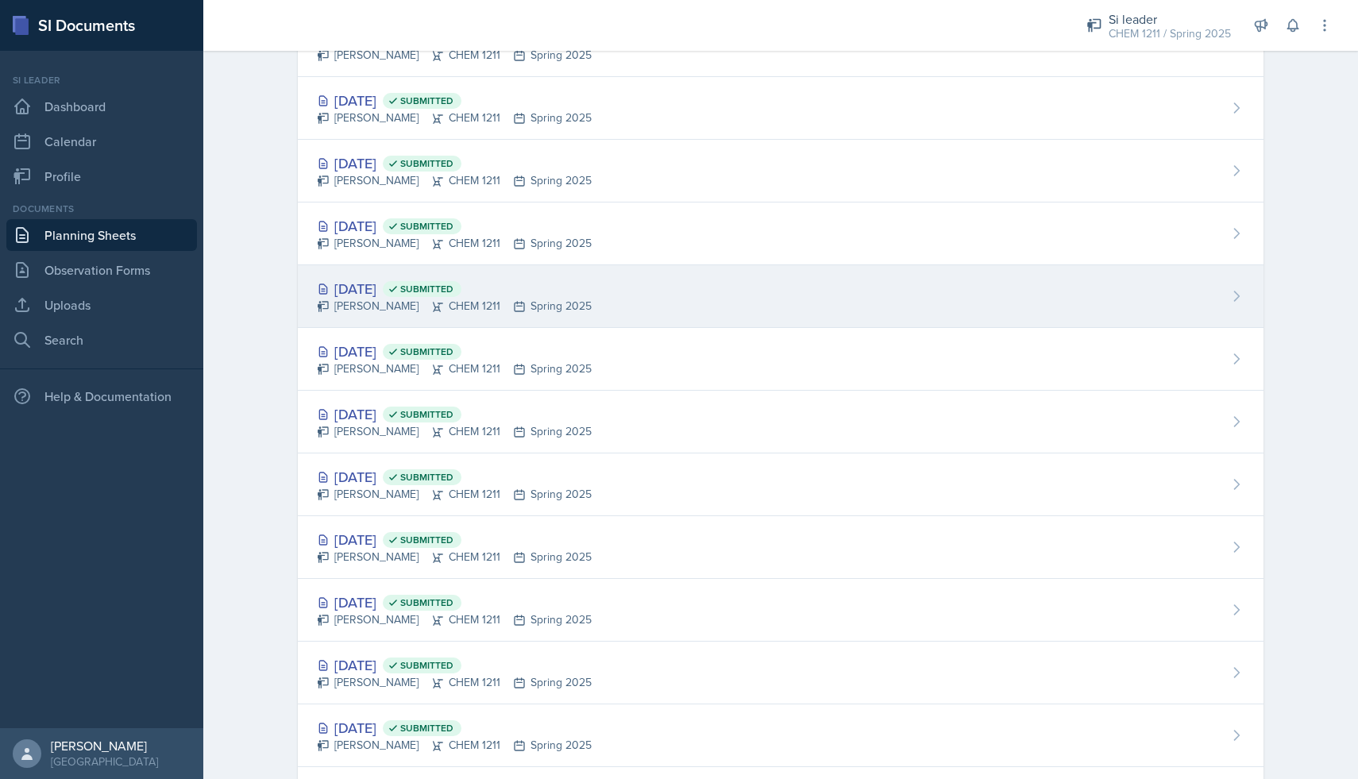
click at [401, 295] on div "[DATE] Submitted" at bounding box center [454, 288] width 275 height 21
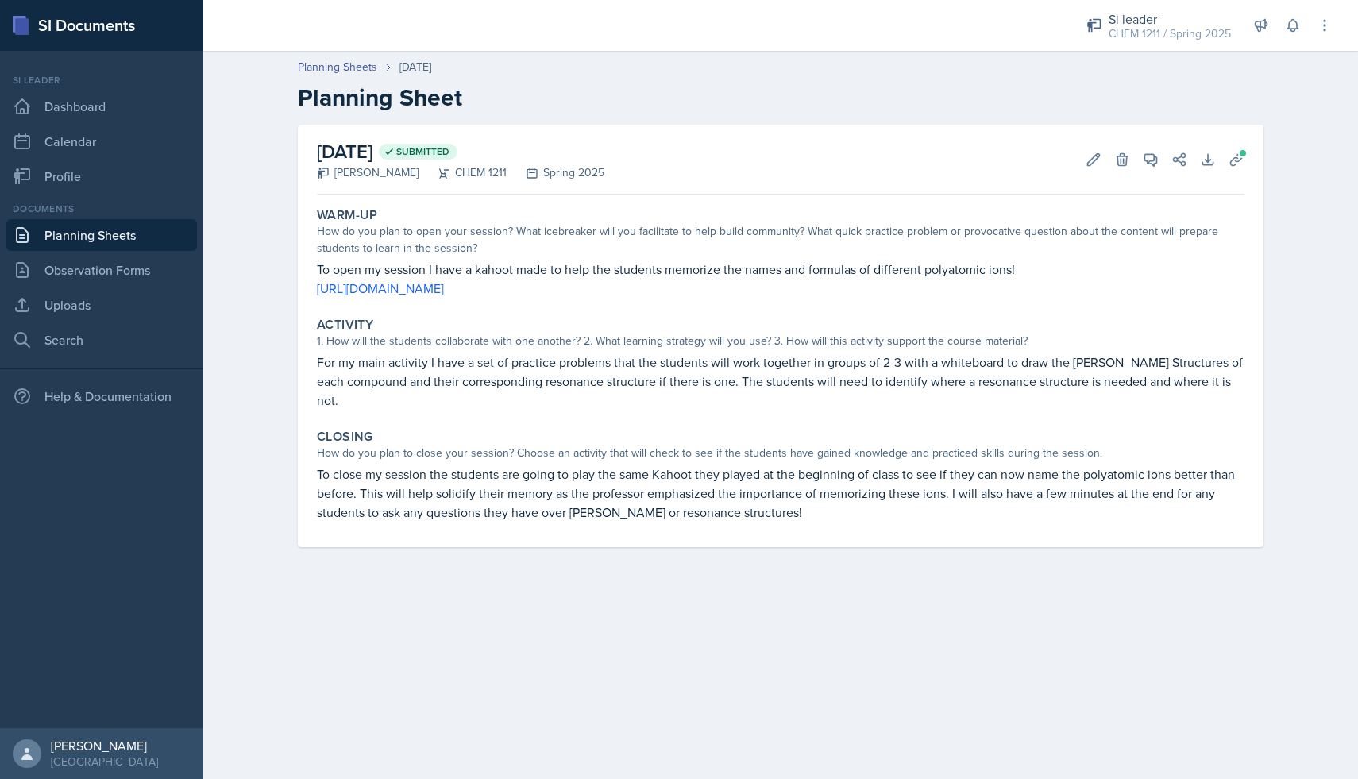
click at [133, 237] on link "Planning Sheets" at bounding box center [101, 235] width 191 height 32
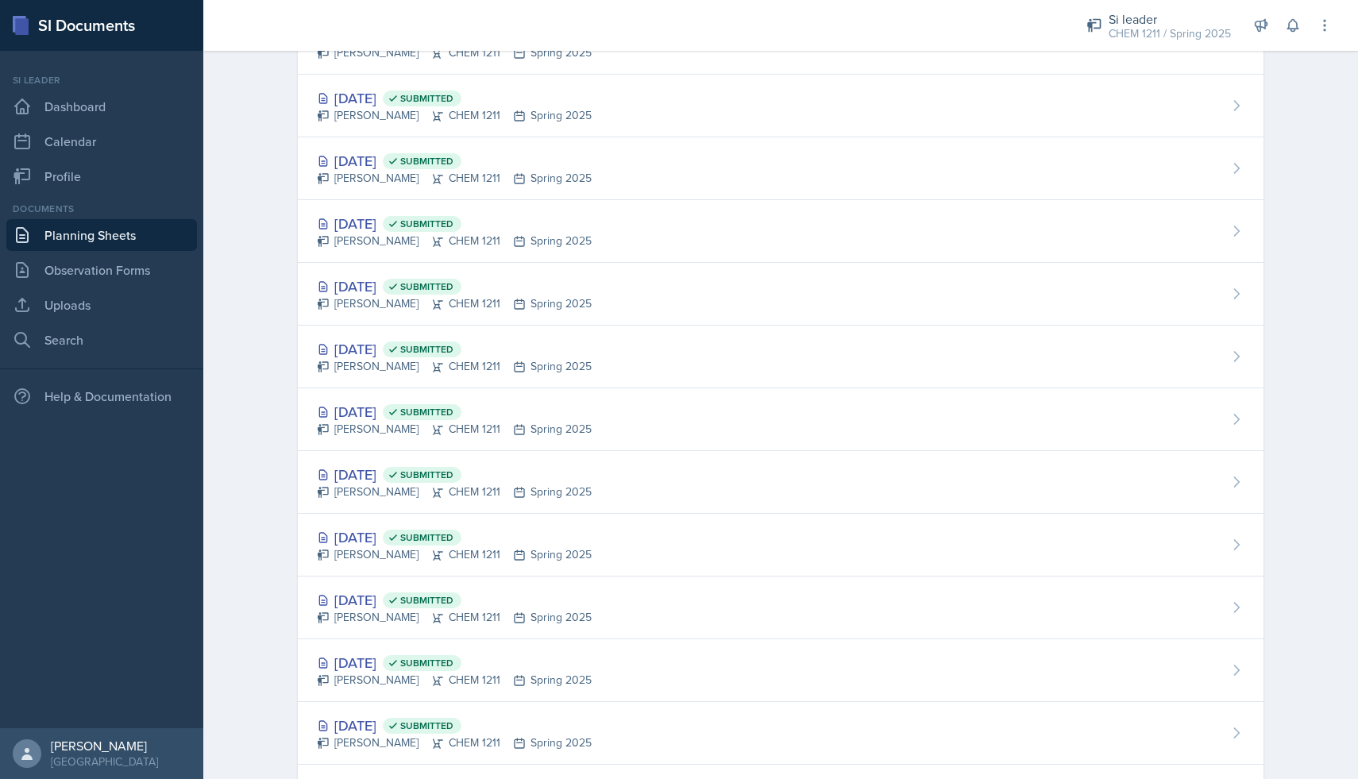
scroll to position [956, 0]
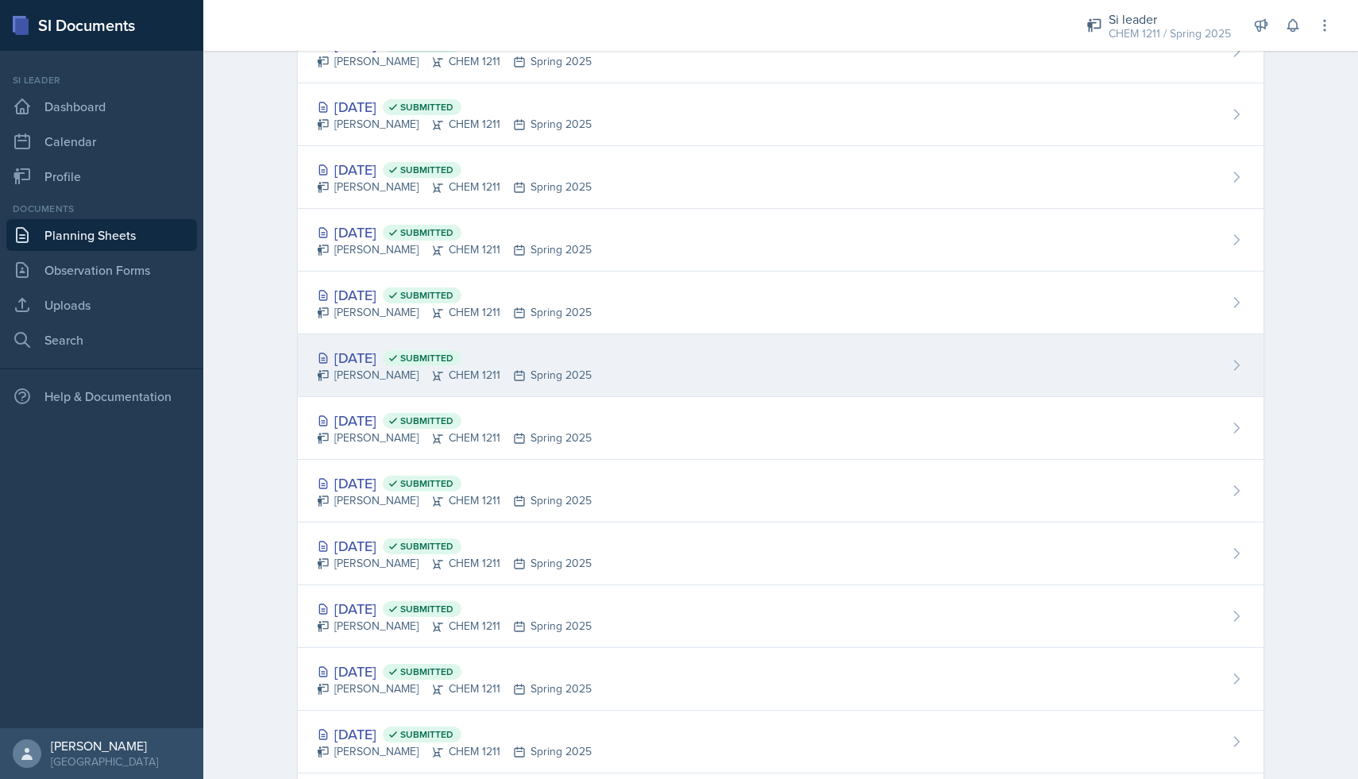
click at [414, 362] on div "[DATE] Submitted" at bounding box center [454, 357] width 275 height 21
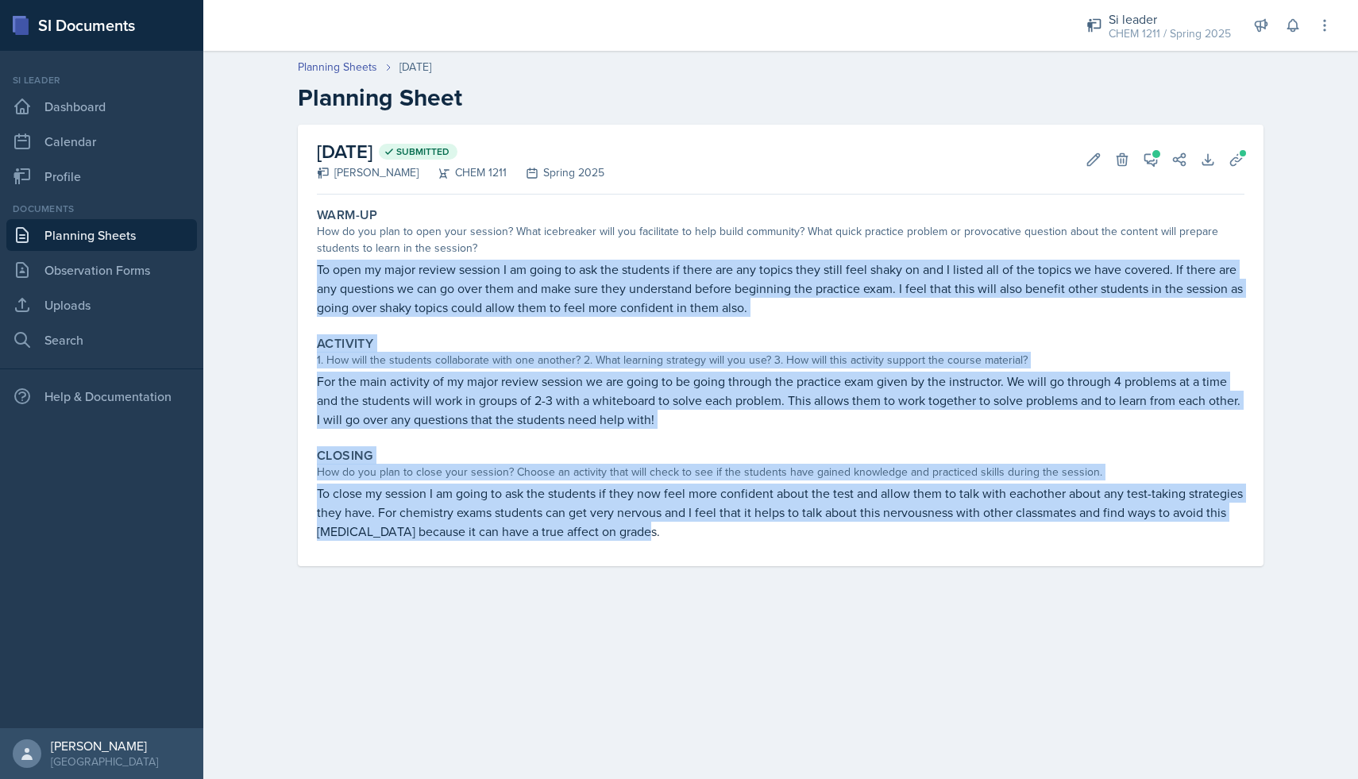
drag, startPoint x: 315, startPoint y: 268, endPoint x: 743, endPoint y: 538, distance: 505.5
click at [743, 538] on div "Warm-Up How do you plan to open your session? What icebreaker will you facilita…" at bounding box center [781, 383] width 928 height 365
copy div "To open my major review session I am going to ask the students if there are any…"
click at [91, 296] on link "Uploads" at bounding box center [101, 305] width 191 height 32
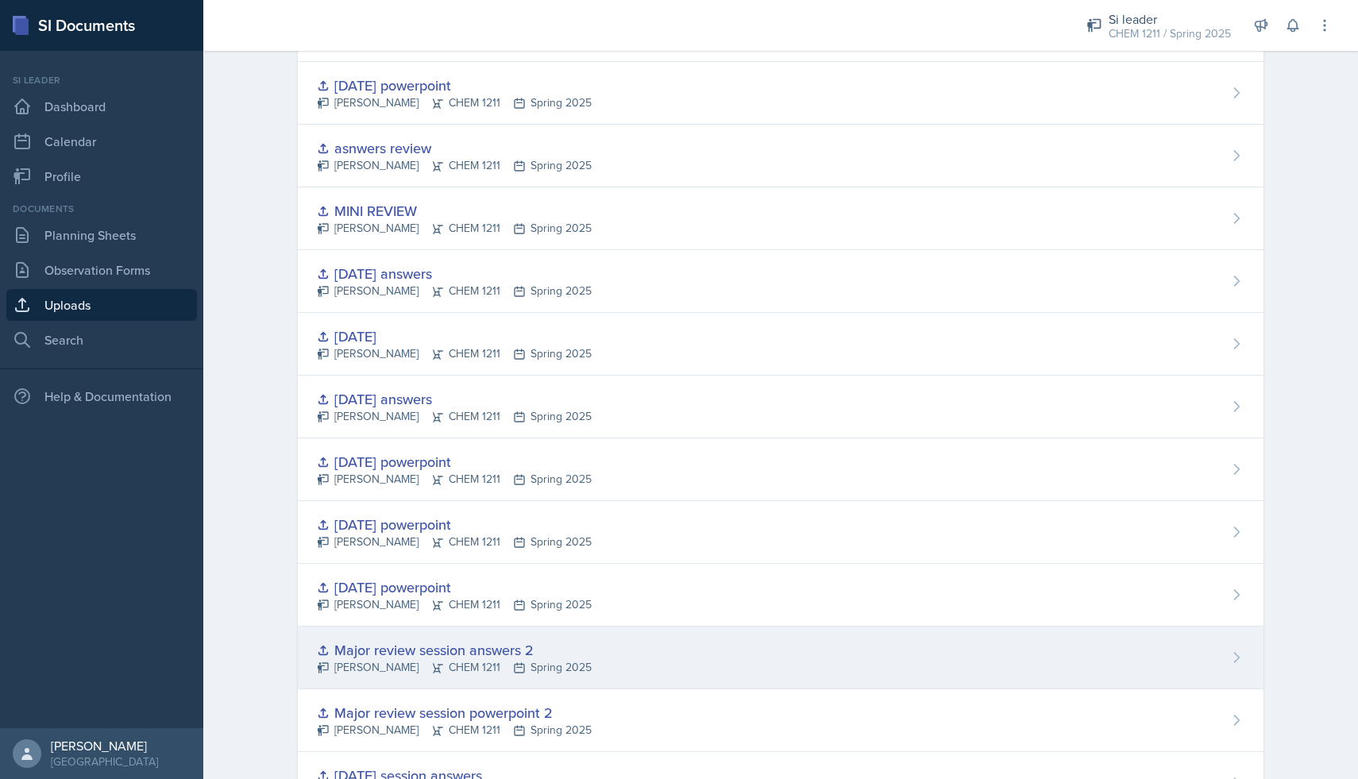
scroll to position [675, 0]
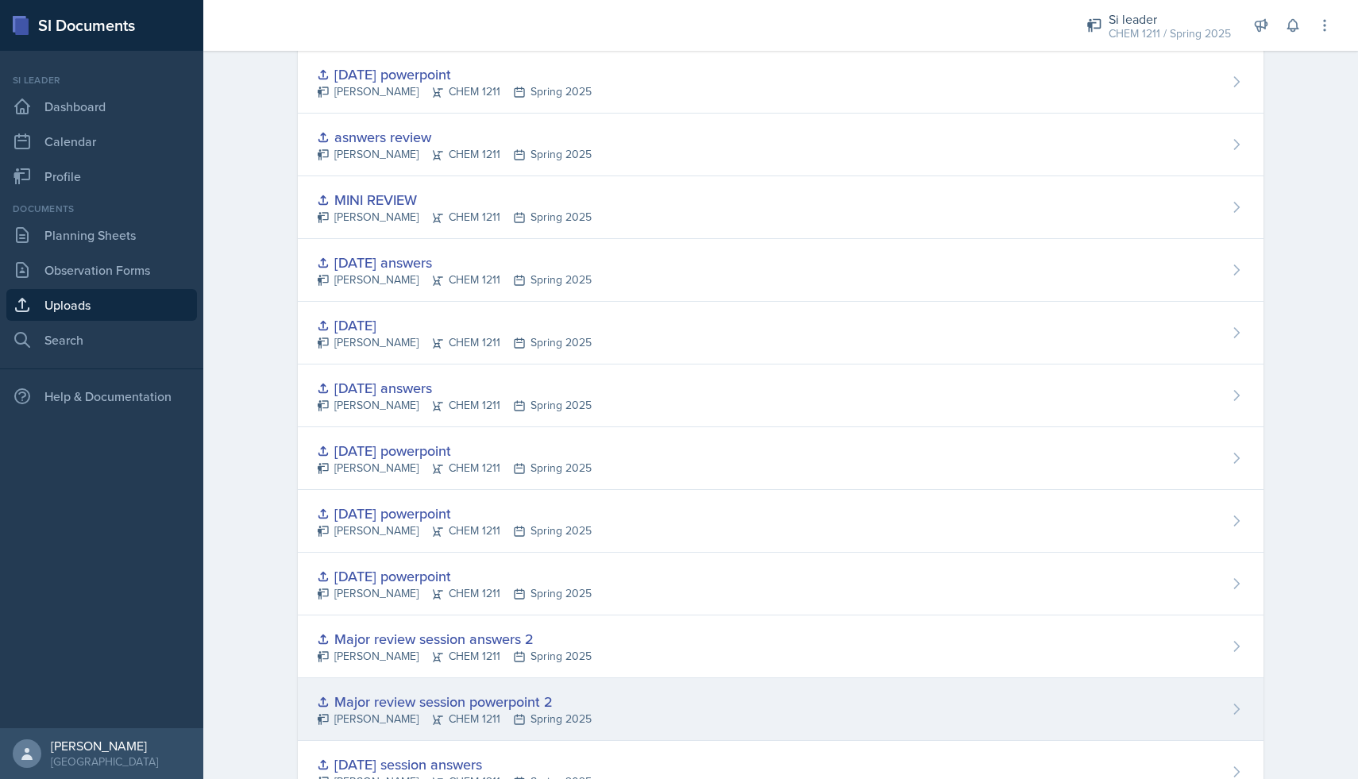
click at [437, 704] on div "Major review session powerpoint 2" at bounding box center [454, 701] width 275 height 21
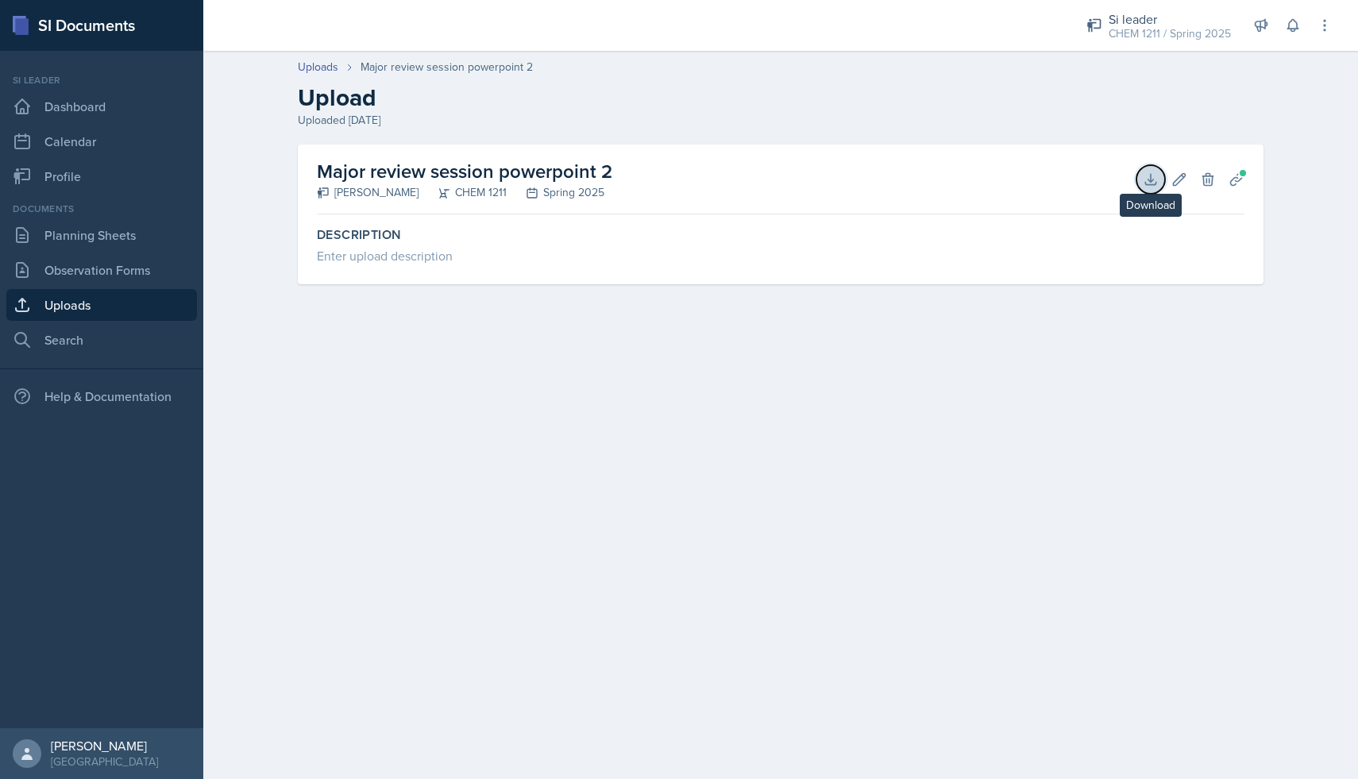
click at [1146, 179] on icon at bounding box center [1151, 180] width 16 height 16
click at [76, 242] on link "Planning Sheets" at bounding box center [101, 235] width 191 height 32
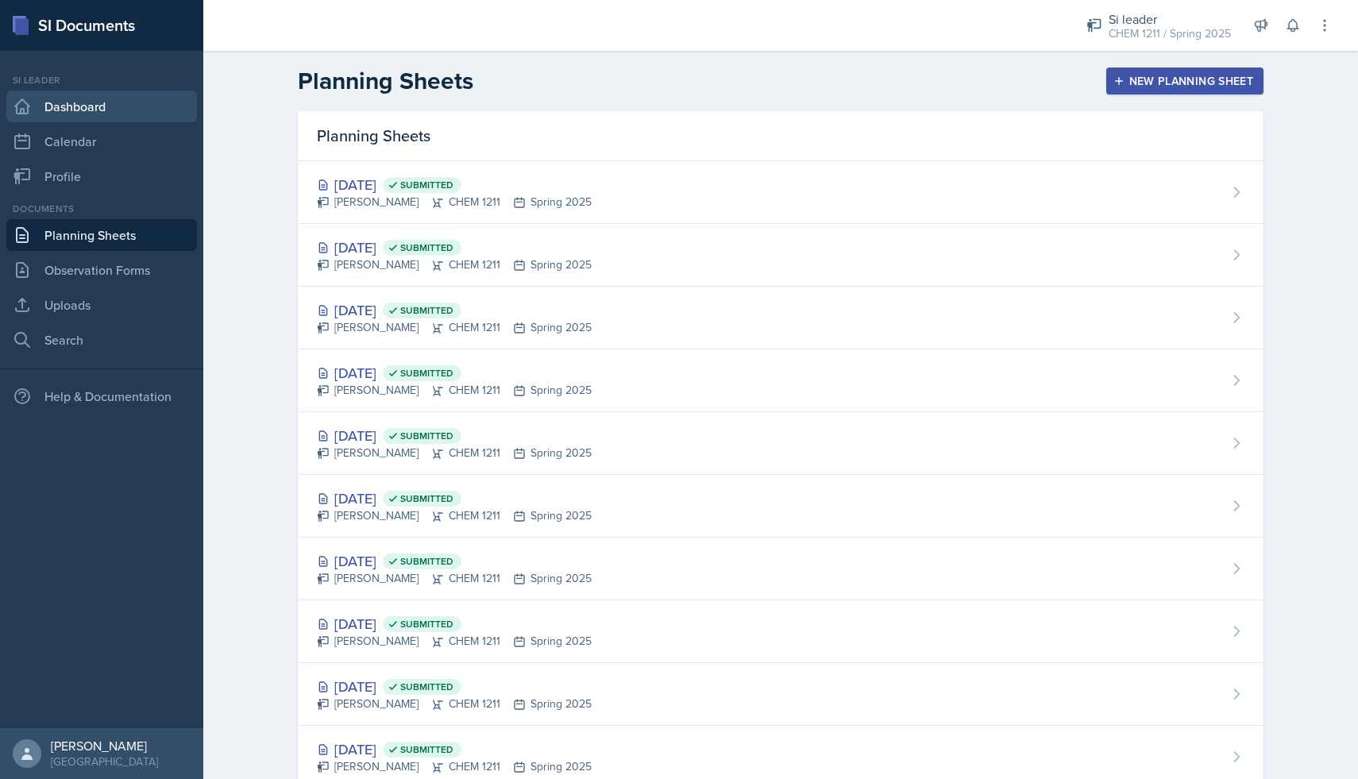
click at [79, 116] on link "Dashboard" at bounding box center [101, 107] width 191 height 32
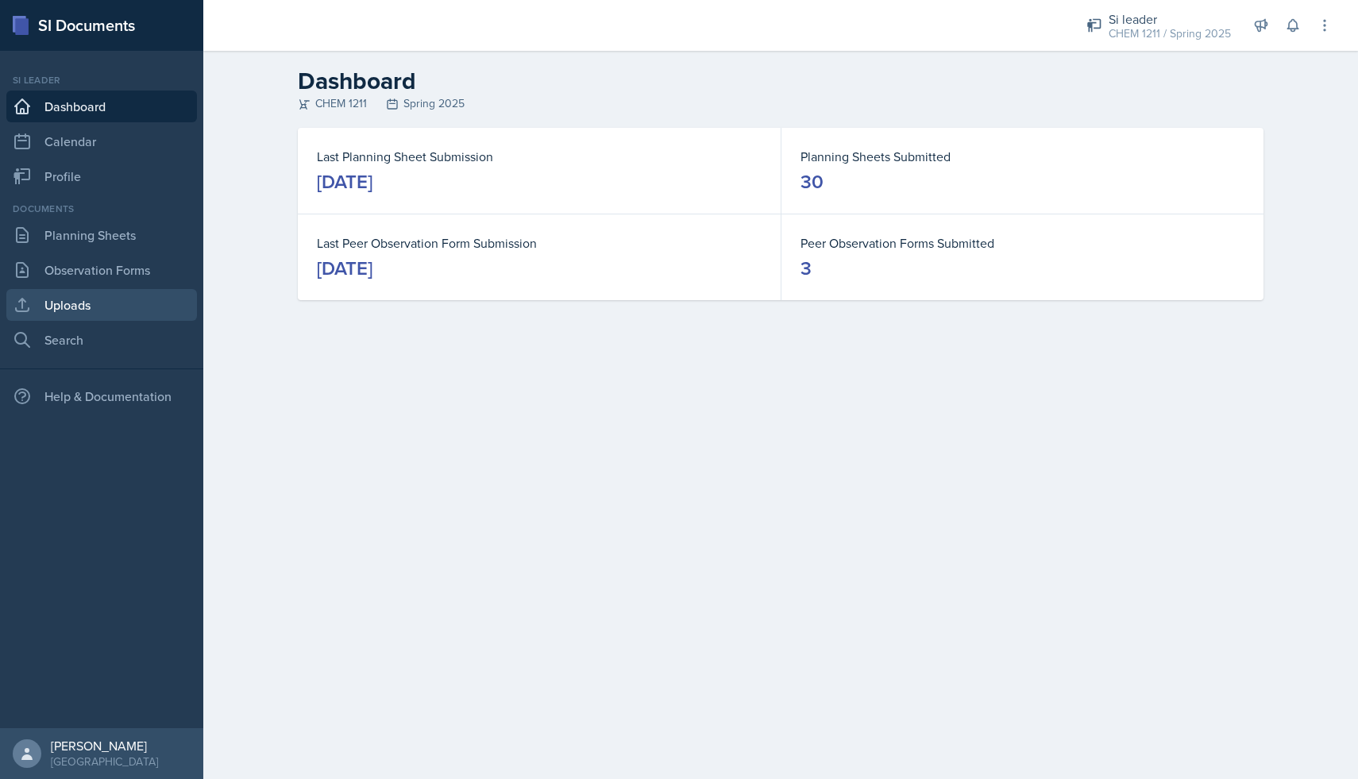
click at [86, 302] on link "Uploads" at bounding box center [101, 305] width 191 height 32
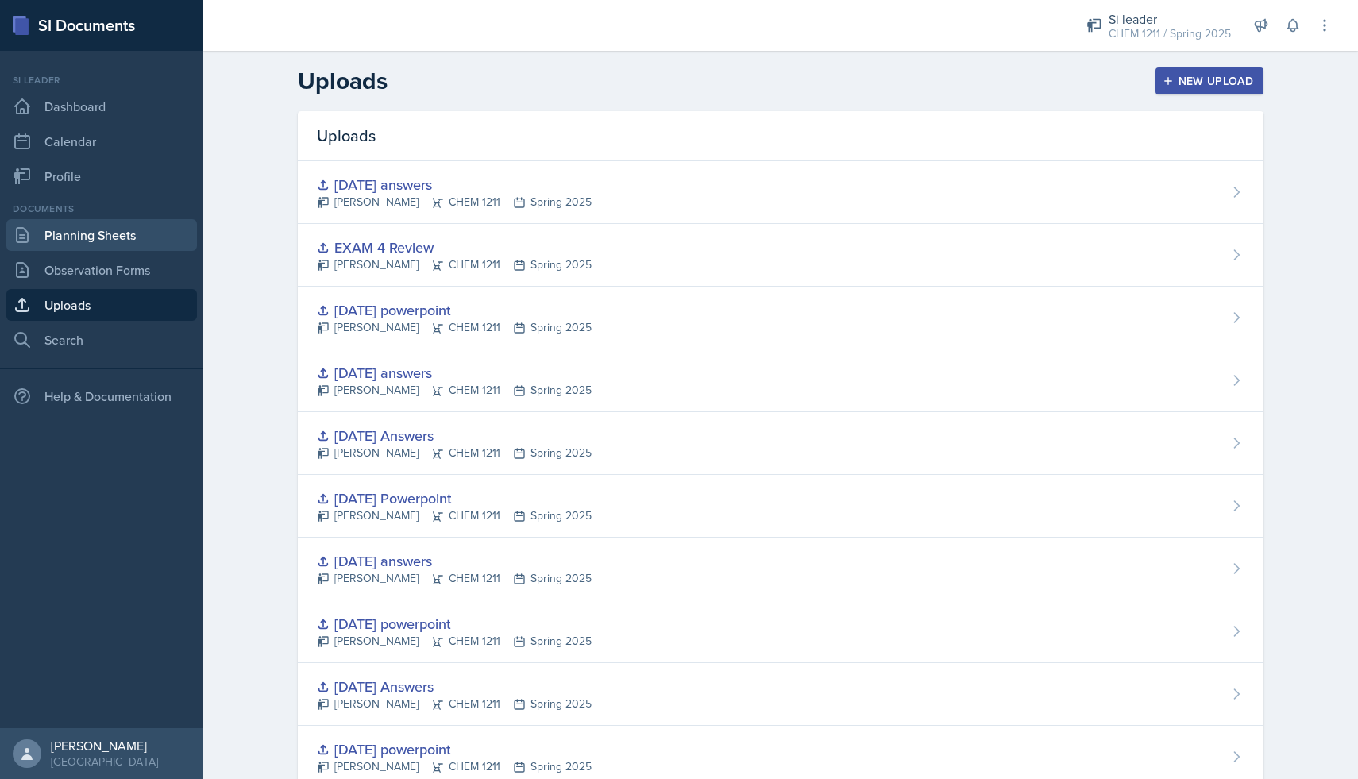
click at [118, 234] on link "Planning Sheets" at bounding box center [101, 235] width 191 height 32
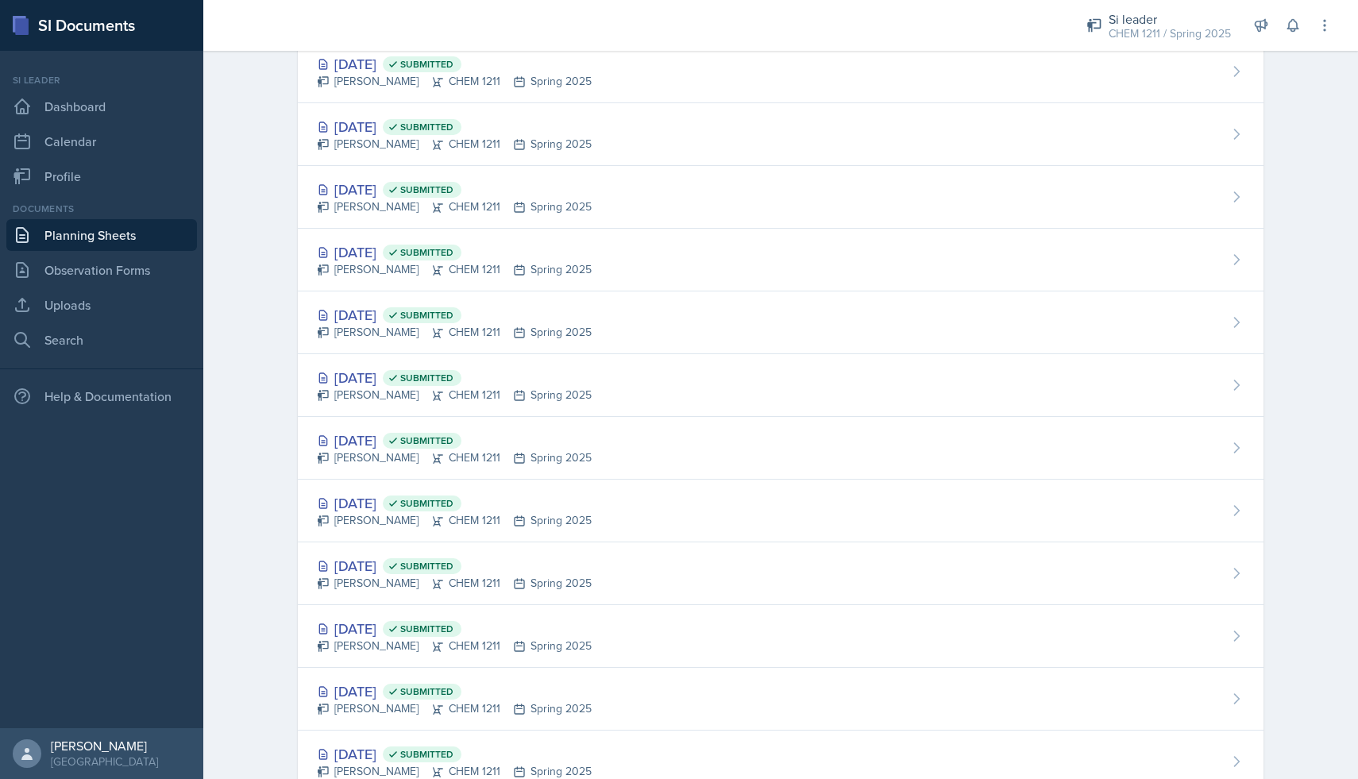
scroll to position [693, 0]
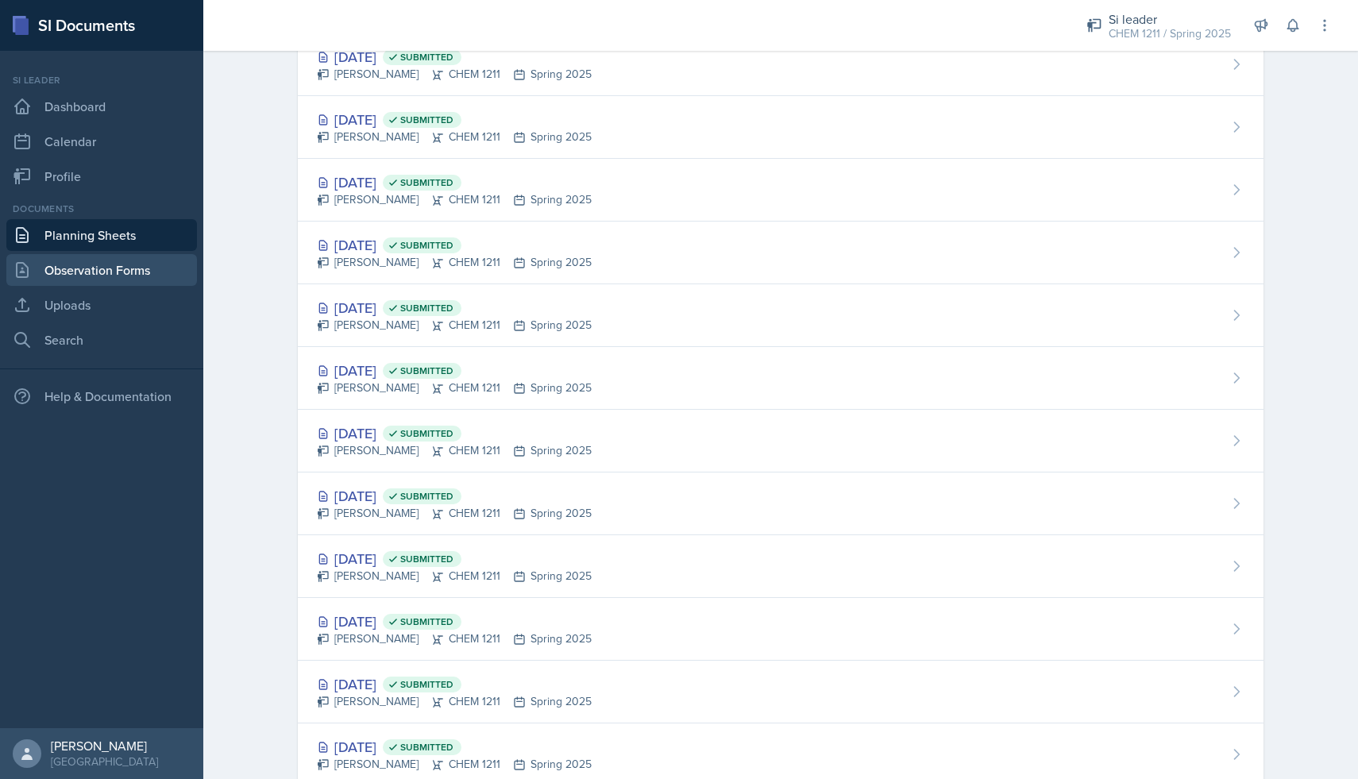
click at [149, 282] on link "Observation Forms" at bounding box center [101, 270] width 191 height 32
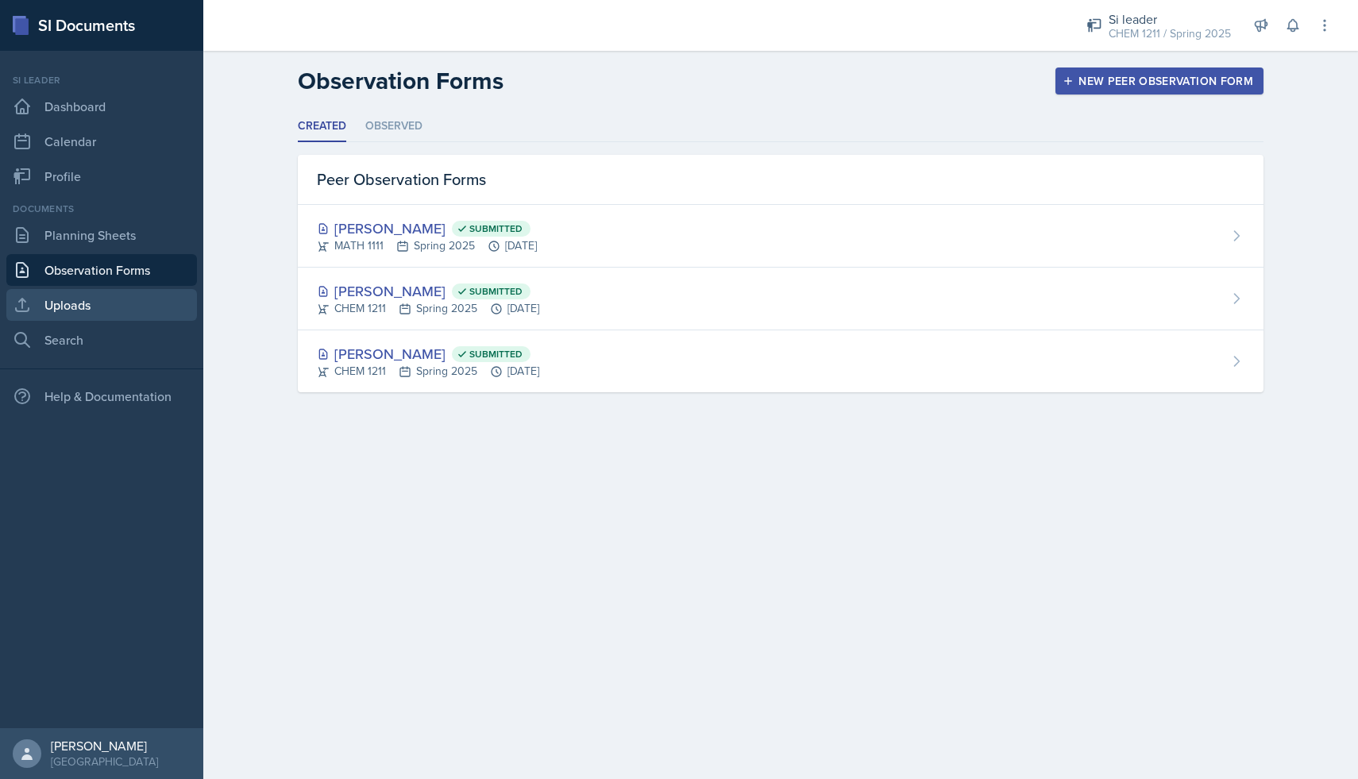
click at [151, 308] on link "Uploads" at bounding box center [101, 305] width 191 height 32
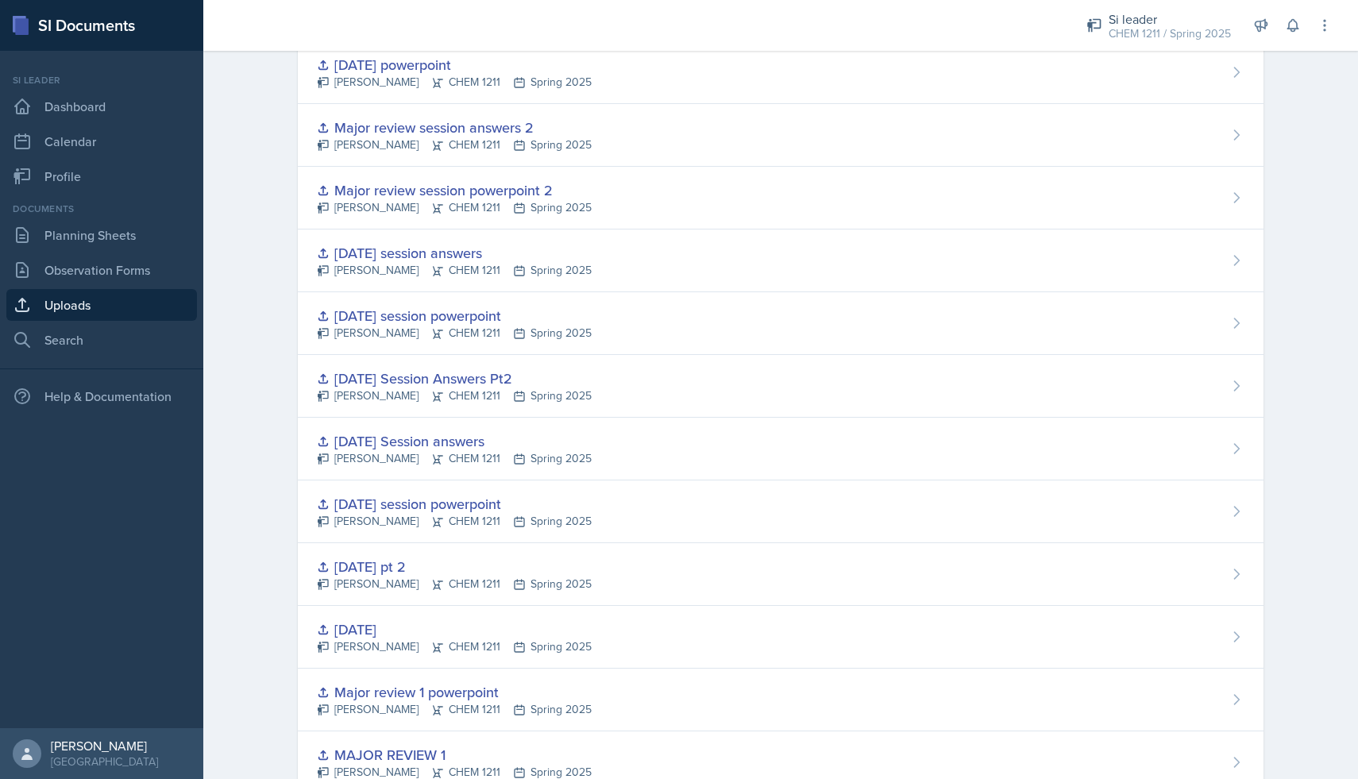
scroll to position [1185, 0]
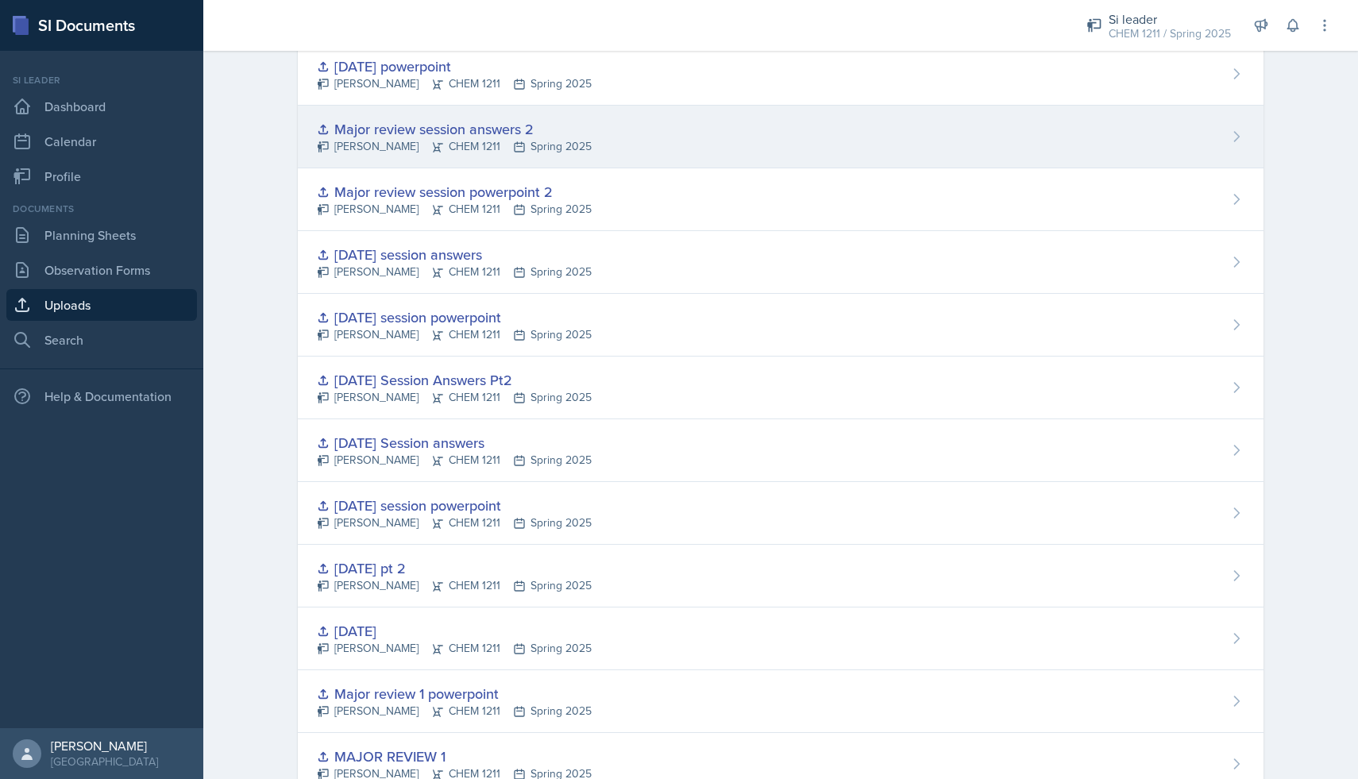
click at [498, 136] on div "Major review session answers 2" at bounding box center [454, 128] width 275 height 21
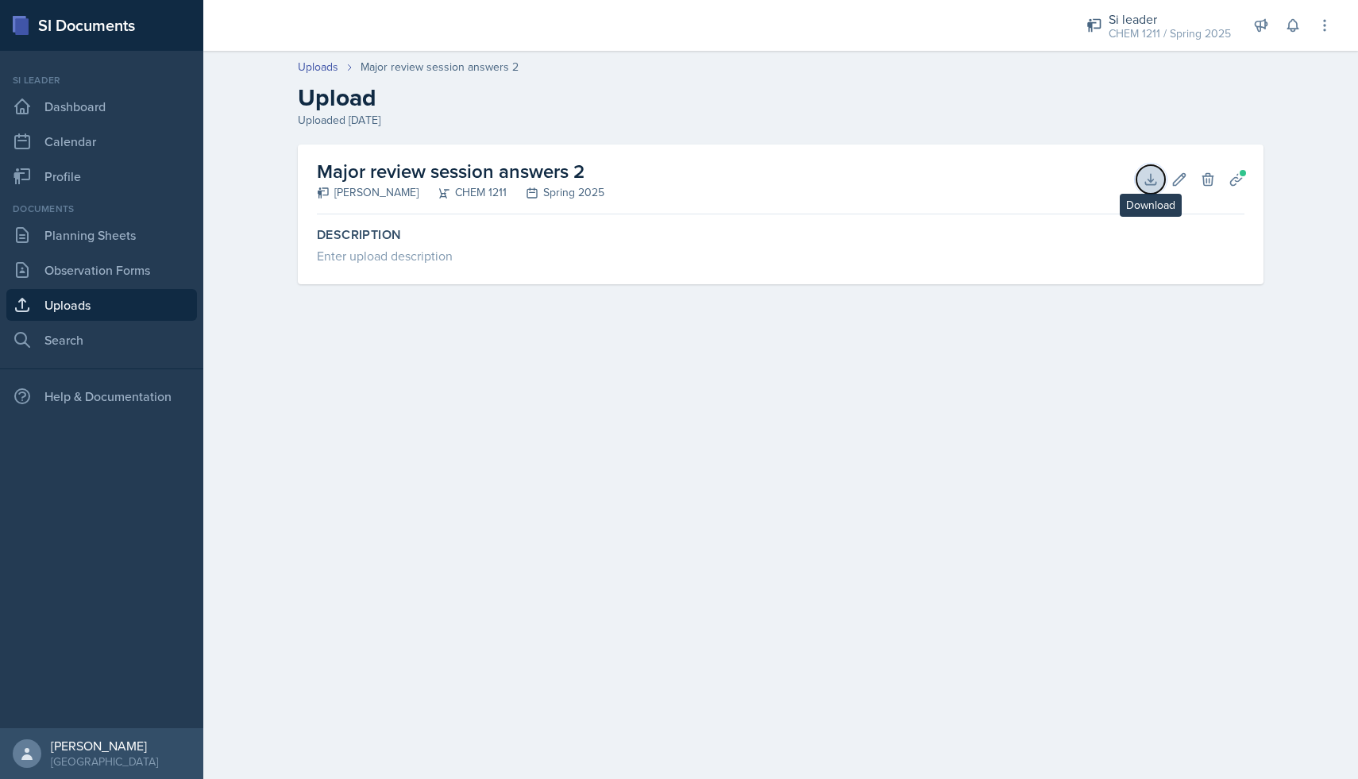
click at [1155, 178] on icon at bounding box center [1151, 180] width 16 height 16
click at [82, 237] on link "Planning Sheets" at bounding box center [101, 235] width 191 height 32
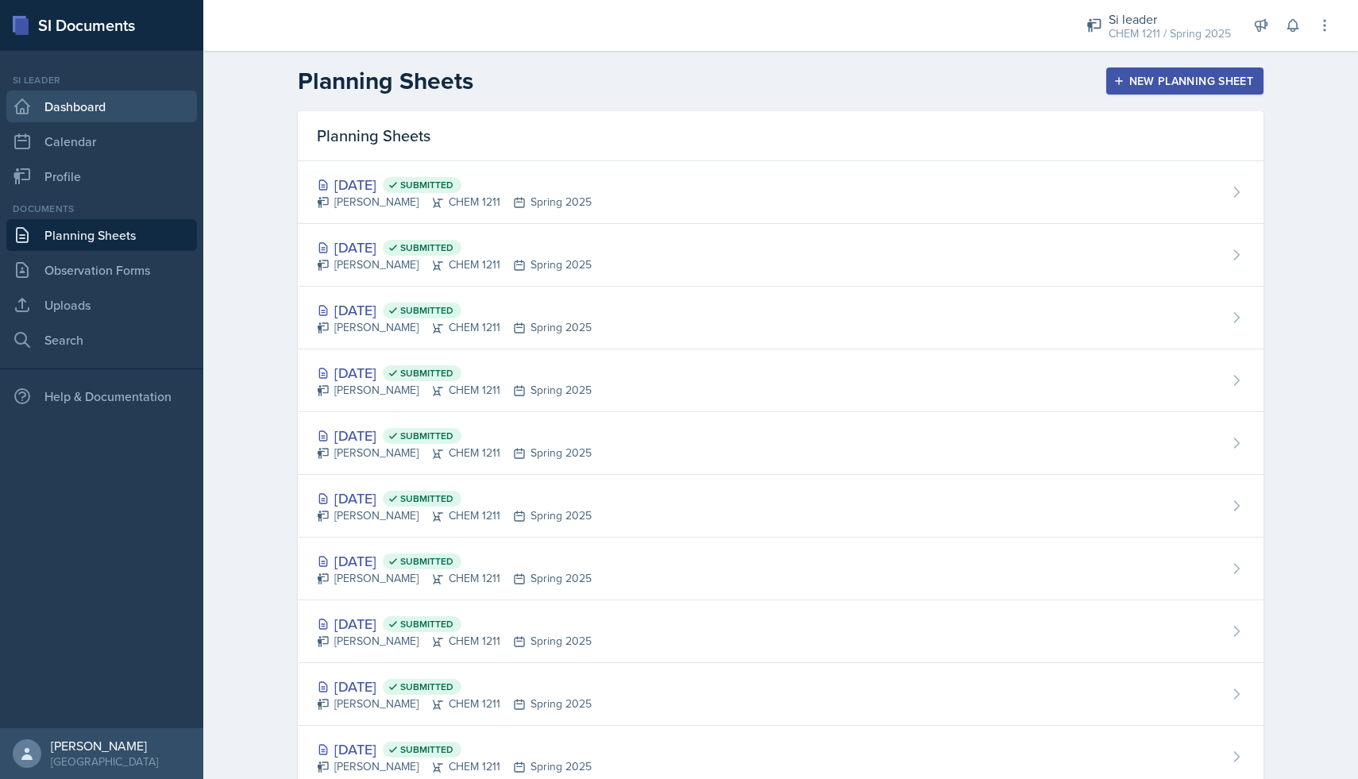
click at [100, 110] on link "Dashboard" at bounding box center [101, 107] width 191 height 32
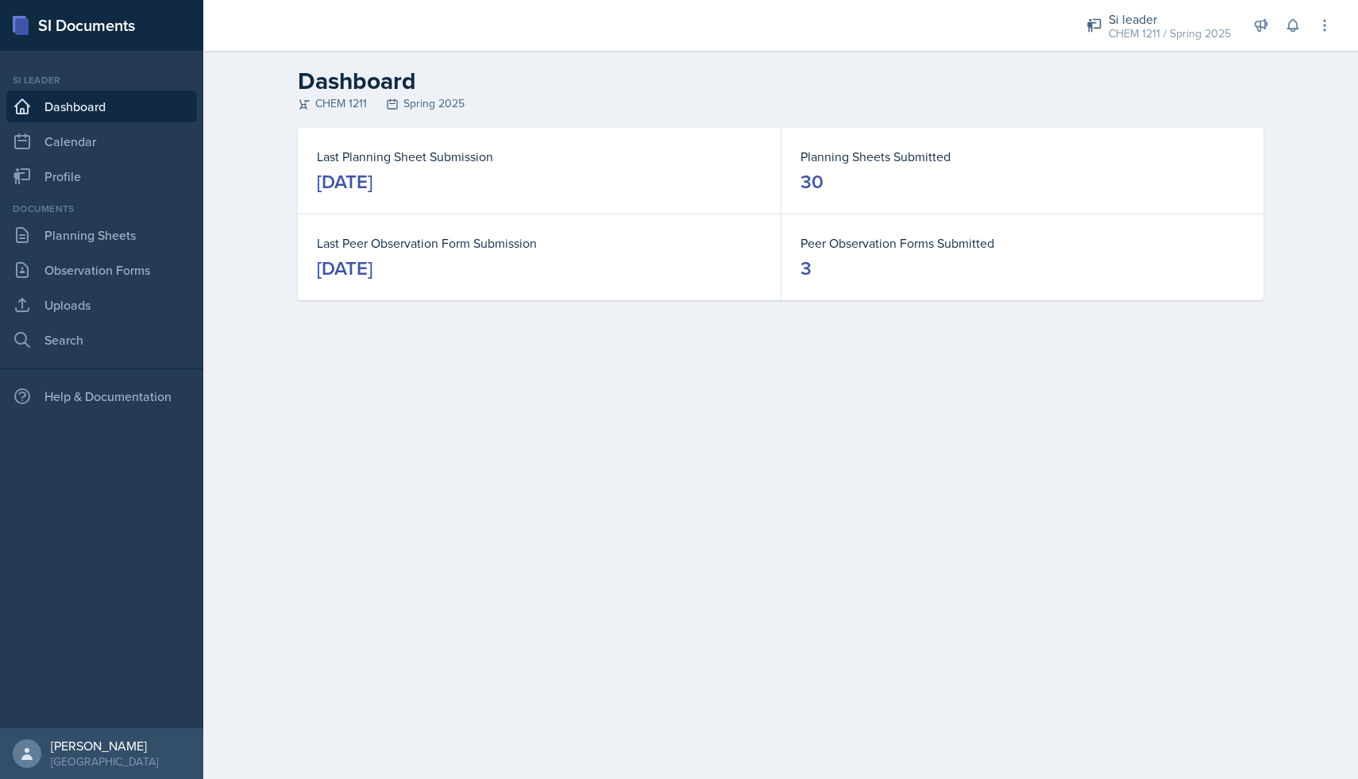
click at [1094, 91] on h2 "Dashboard" at bounding box center [781, 81] width 966 height 29
click at [1223, 28] on div "CHEM 1211 / Spring 2025" at bounding box center [1170, 33] width 122 height 17
click at [1191, 122] on div "Si leader" at bounding box center [1177, 117] width 102 height 19
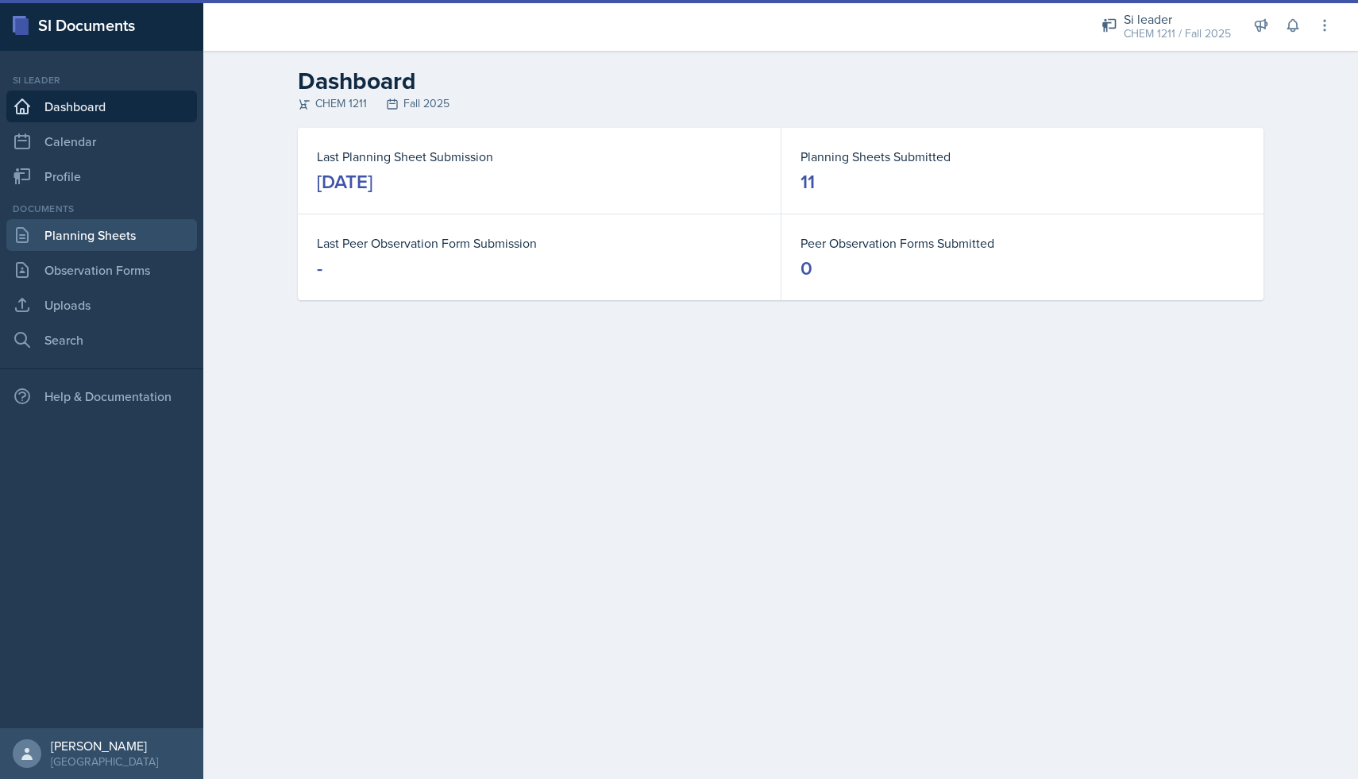
click at [104, 241] on link "Planning Sheets" at bounding box center [101, 235] width 191 height 32
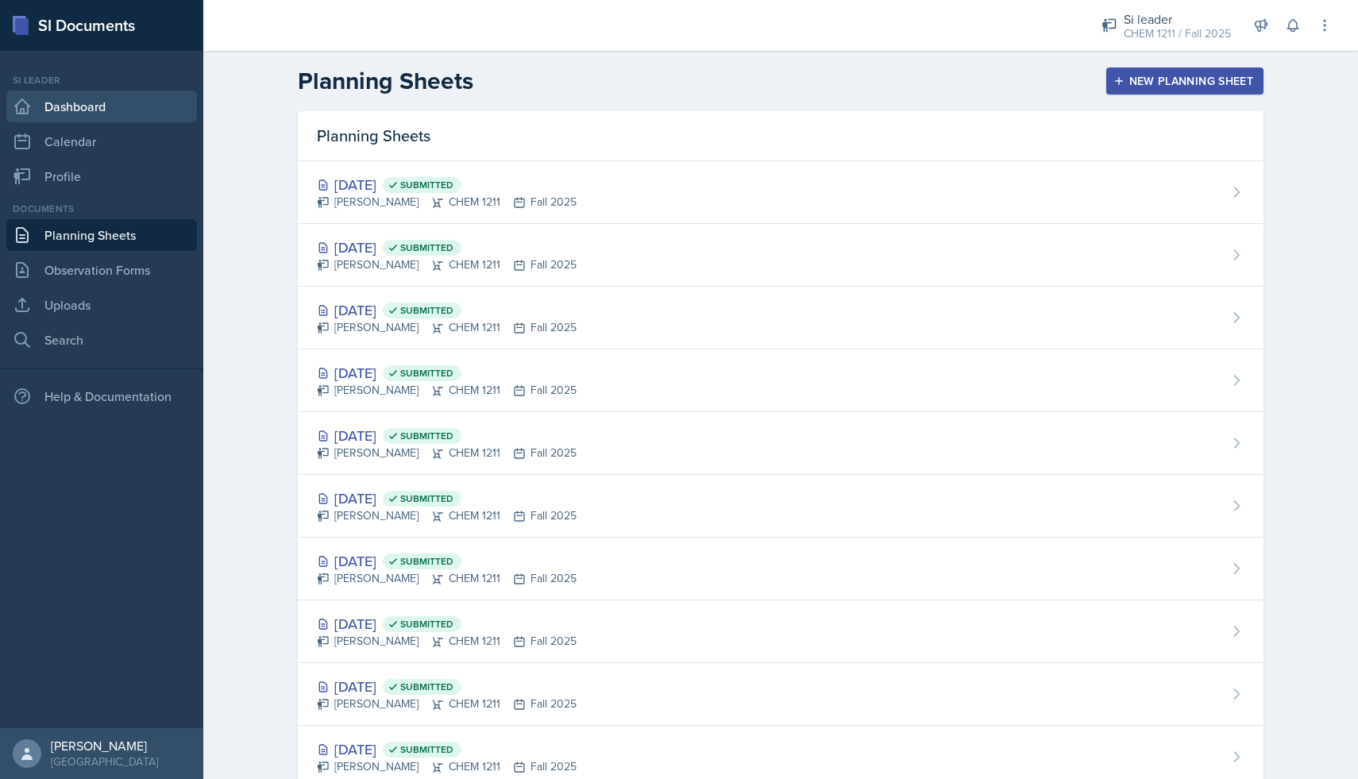
click at [137, 115] on link "Dashboard" at bounding box center [101, 107] width 191 height 32
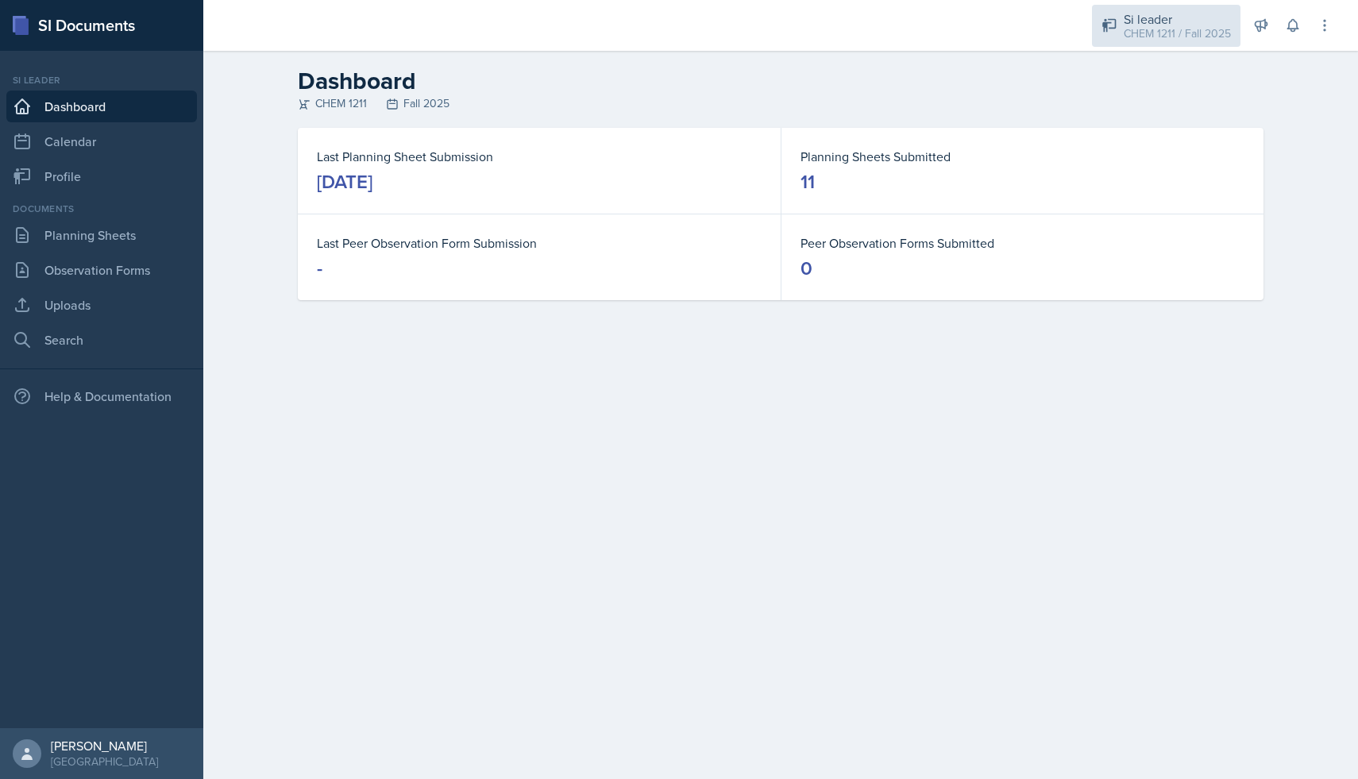
click at [1158, 28] on div "CHEM 1211 / Fall 2025" at bounding box center [1177, 33] width 107 height 17
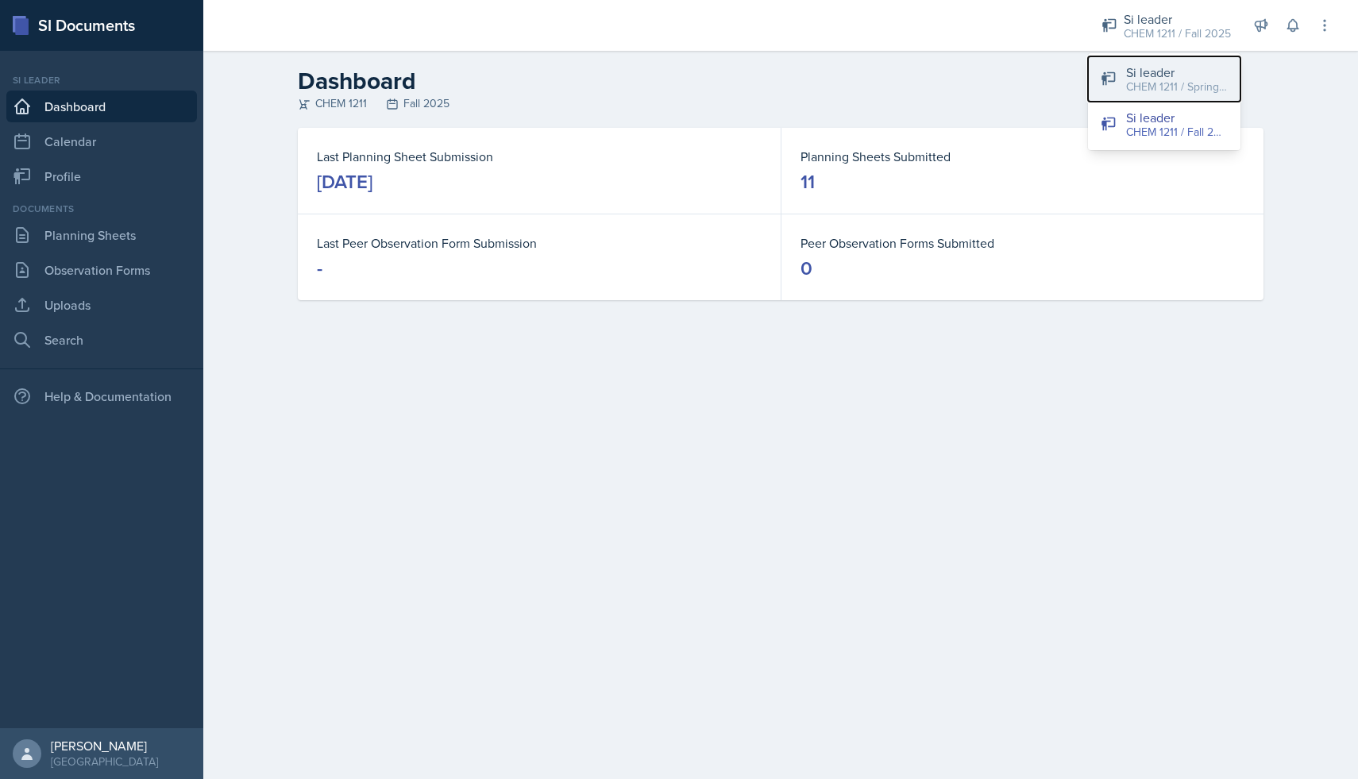
click at [1149, 80] on div "CHEM 1211 / Spring 2025" at bounding box center [1177, 87] width 102 height 17
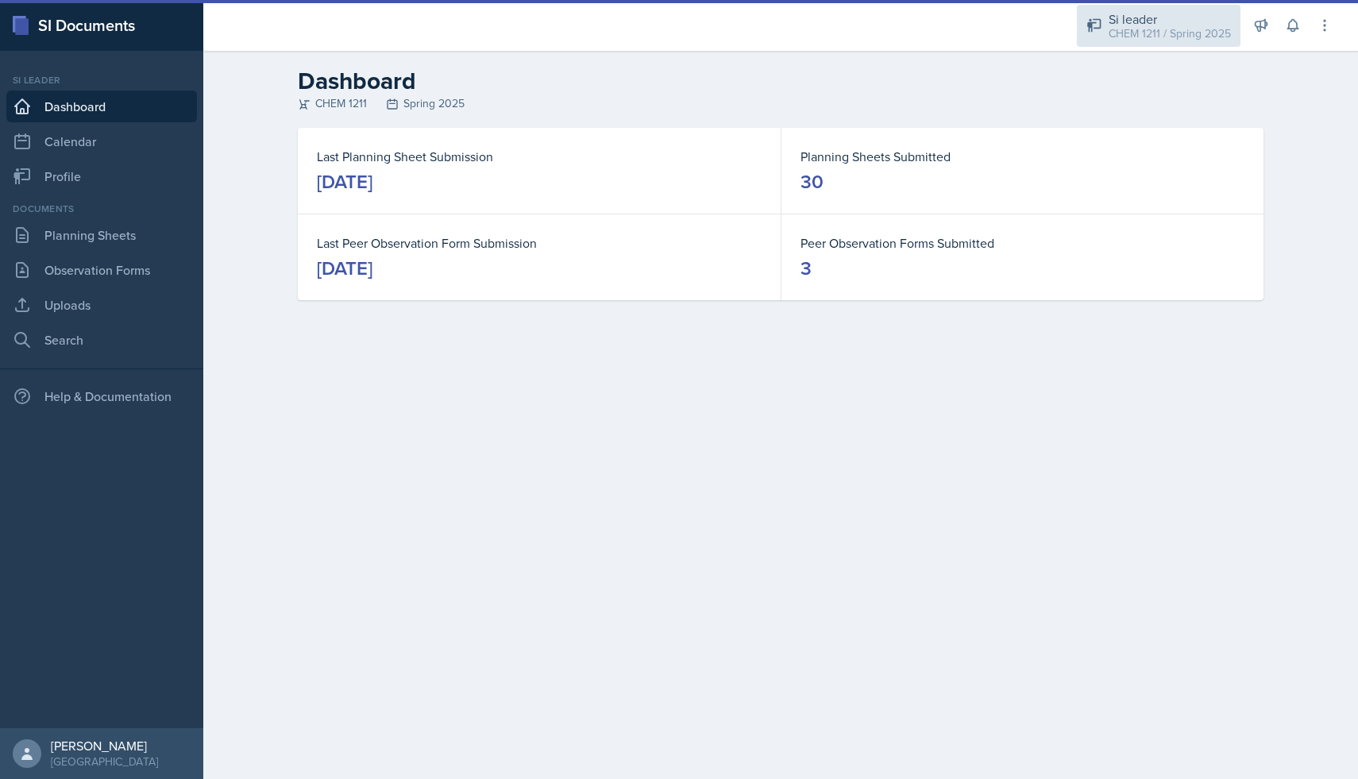
click at [1182, 33] on div "CHEM 1211 / Spring 2025" at bounding box center [1170, 33] width 122 height 17
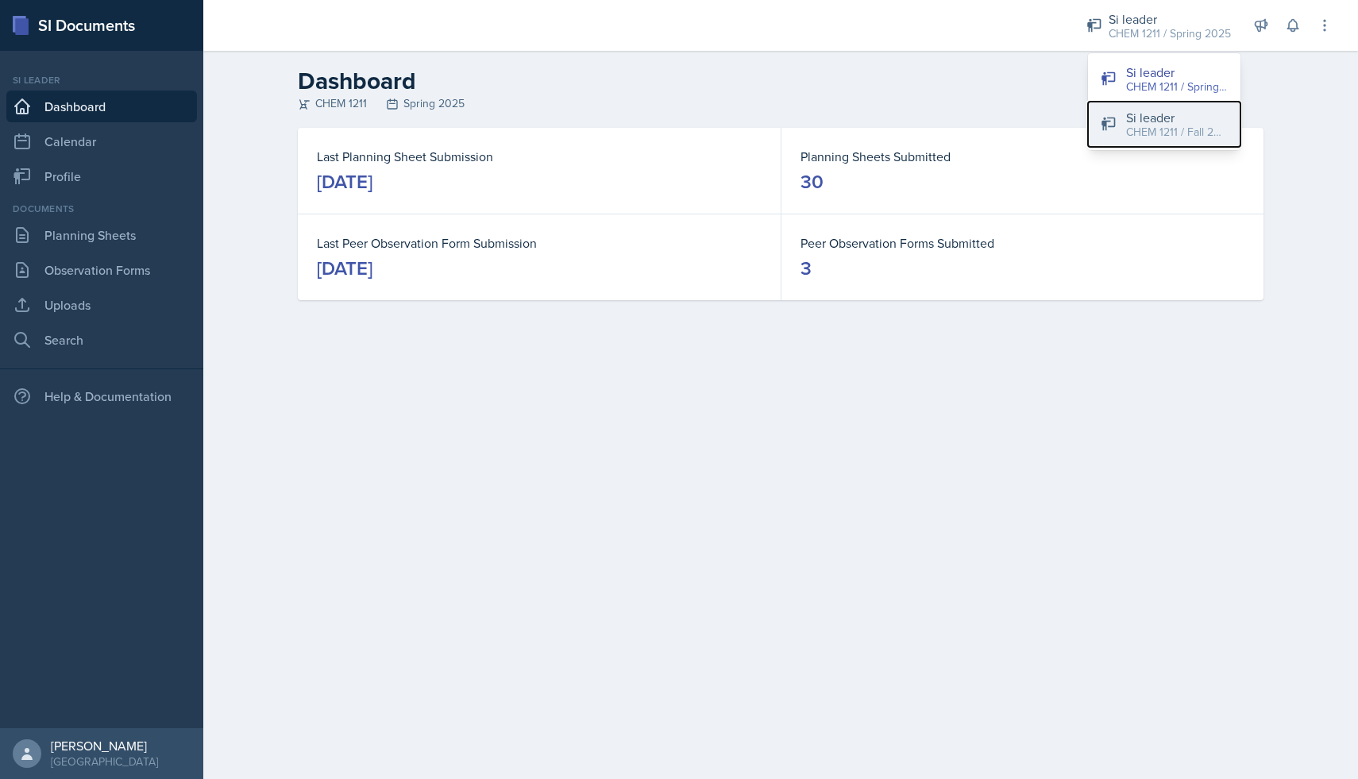
click at [1160, 117] on div "Si leader" at bounding box center [1177, 117] width 102 height 19
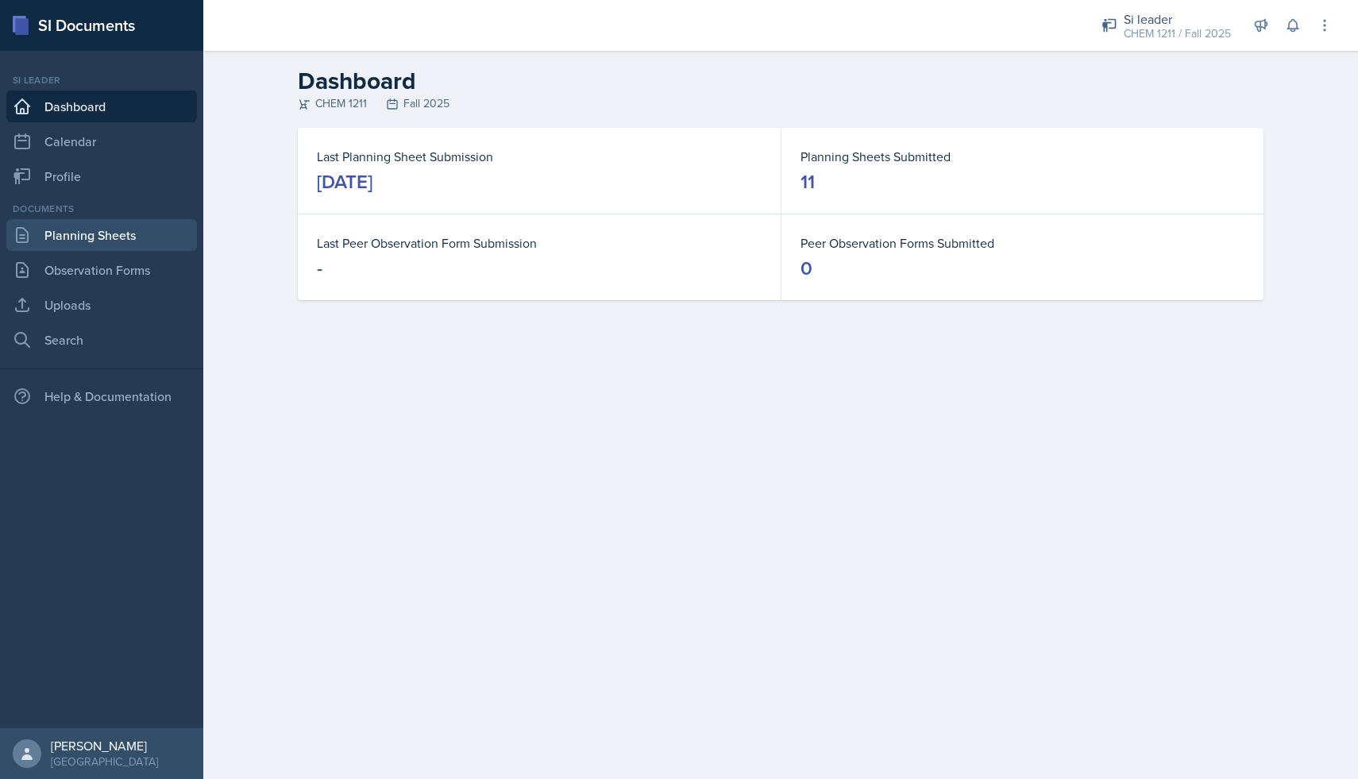
click at [134, 242] on link "Planning Sheets" at bounding box center [101, 235] width 191 height 32
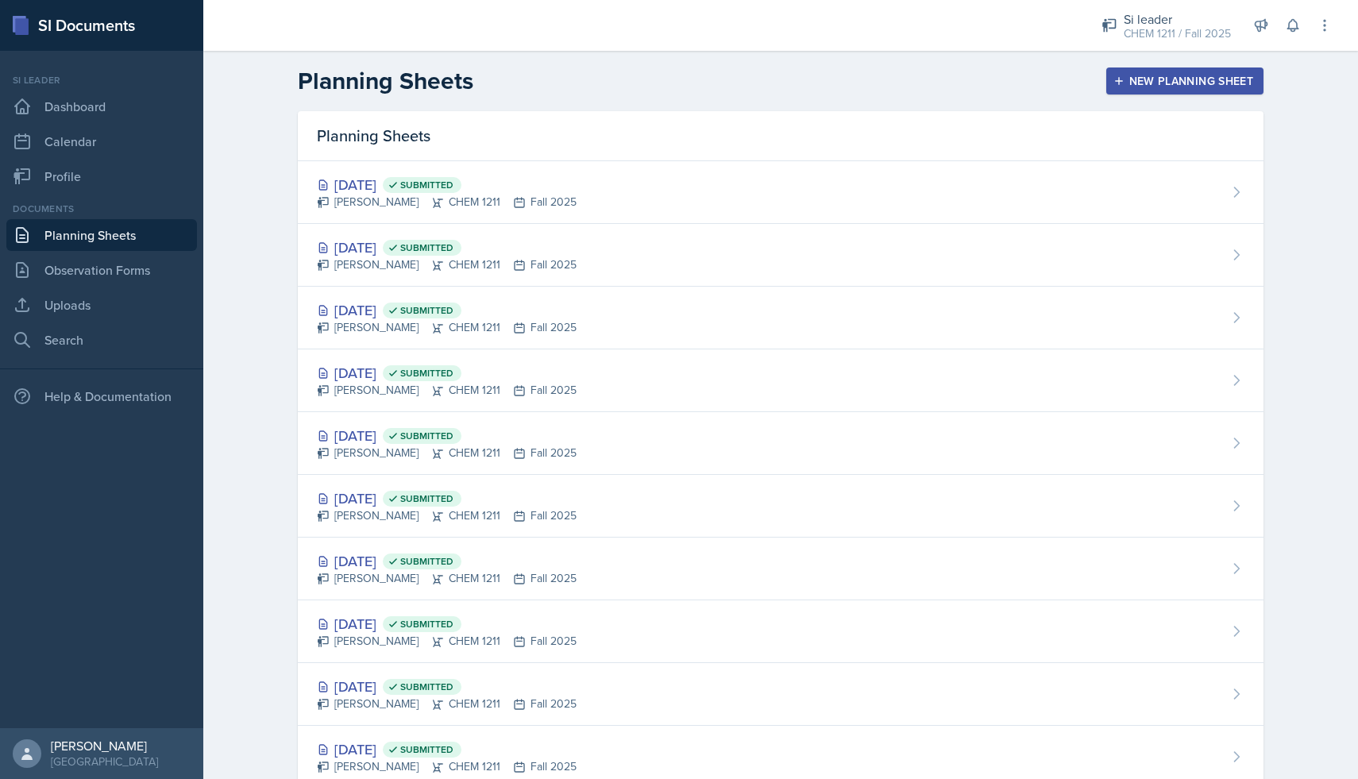
click at [1229, 72] on button "New Planning Sheet" at bounding box center [1184, 81] width 157 height 27
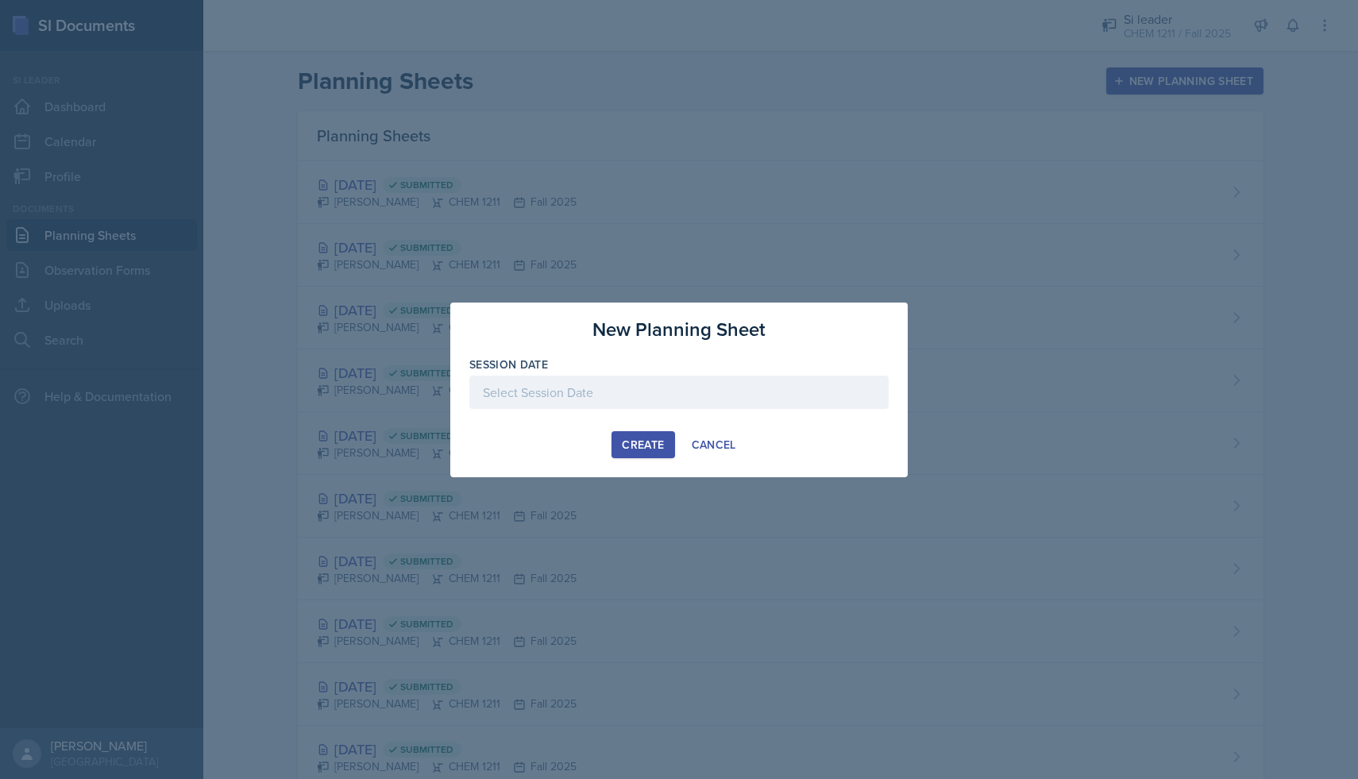
click at [708, 383] on div at bounding box center [678, 392] width 419 height 33
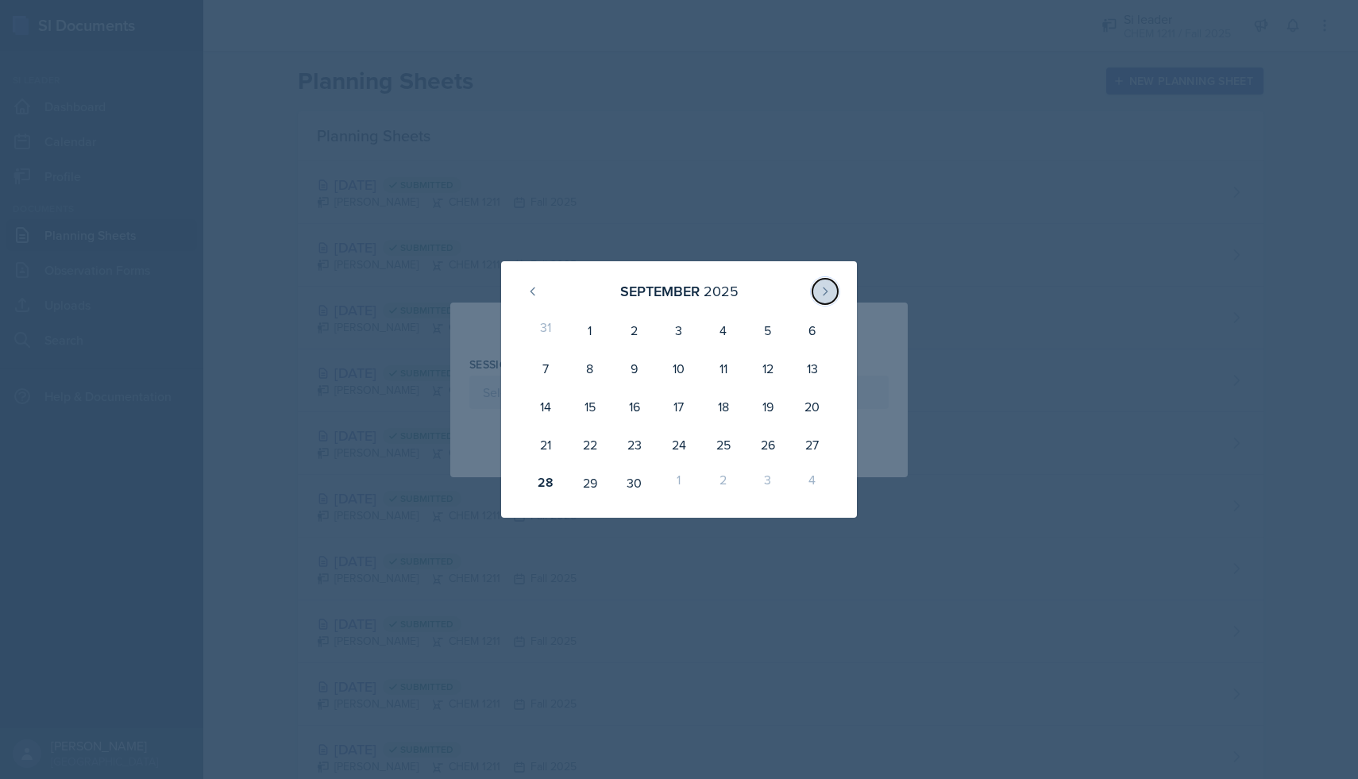
click at [828, 282] on button at bounding box center [825, 291] width 25 height 25
click at [530, 290] on icon at bounding box center [533, 291] width 13 height 13
click at [593, 489] on div "29" at bounding box center [590, 483] width 44 height 38
type input "[DATE]"
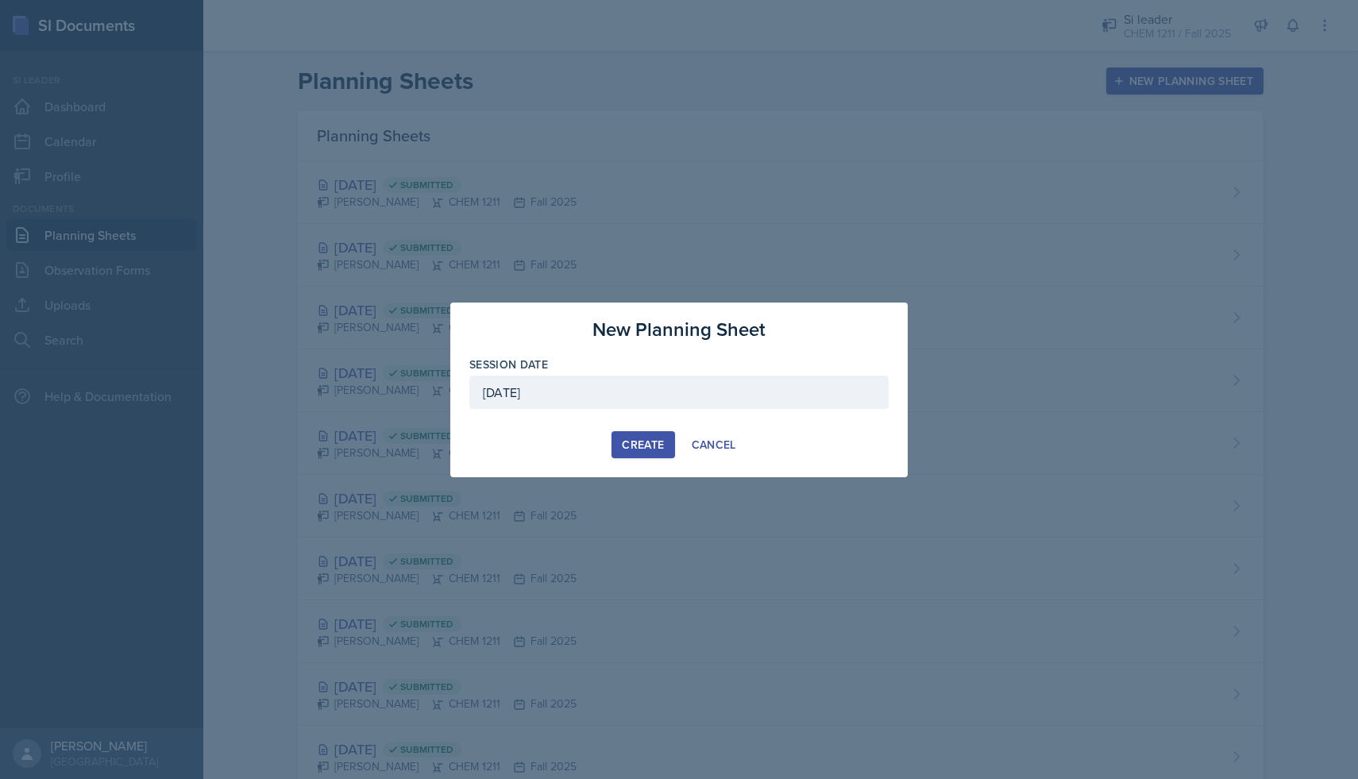
click at [650, 426] on div "New Planning Sheet Session Date [DATE] [DATE] 31 1 2 3 4 5 6 7 8 9 10 11 12 13 …" at bounding box center [678, 390] width 457 height 175
click at [646, 441] on div "Create" at bounding box center [643, 444] width 42 height 13
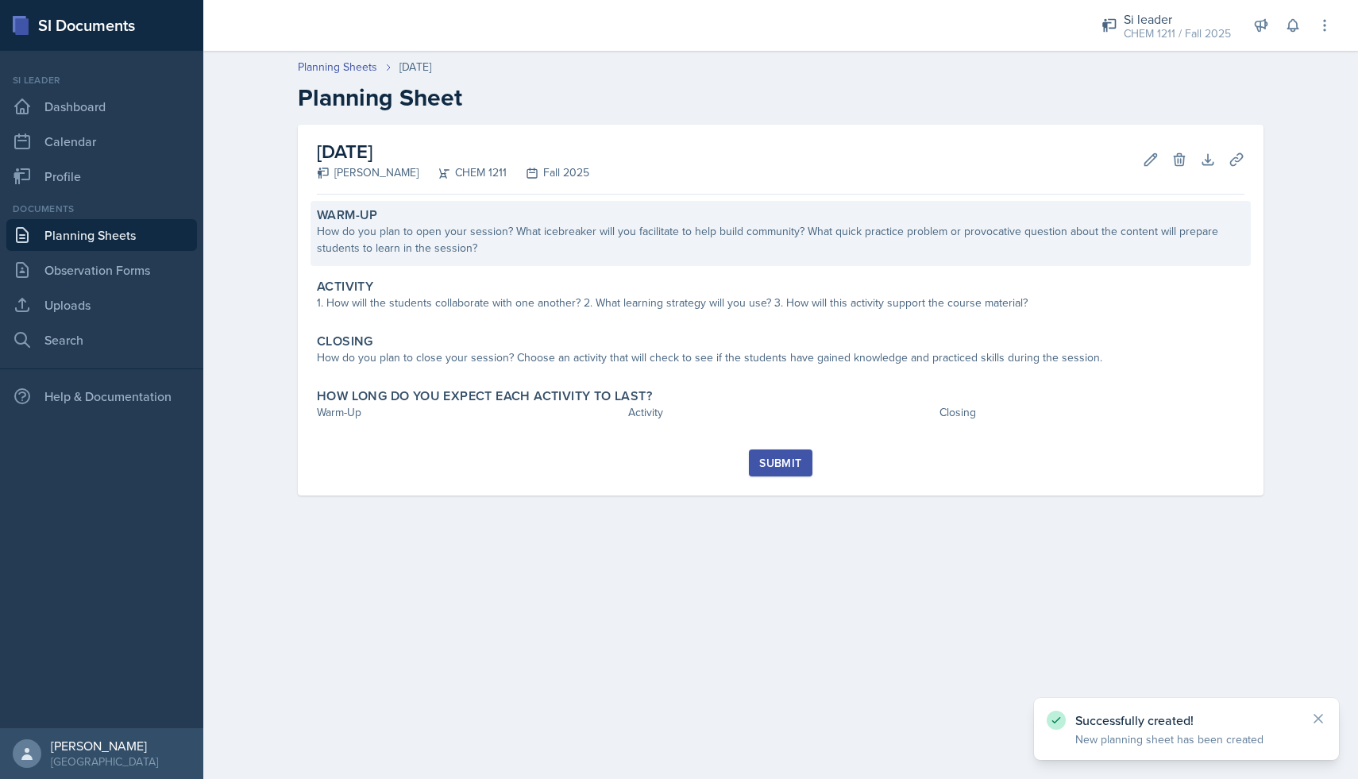
click at [531, 241] on div "How do you plan to open your session? What icebreaker will you facilitate to he…" at bounding box center [781, 239] width 928 height 33
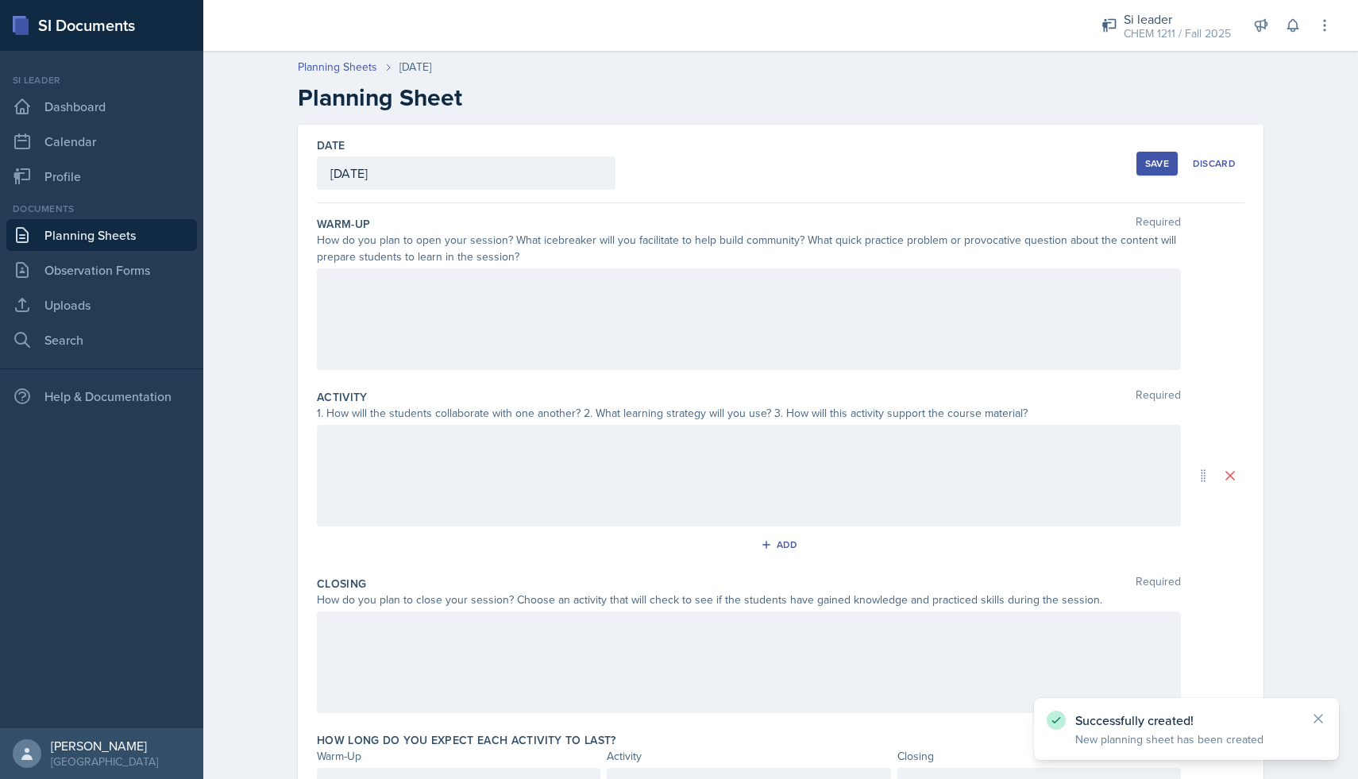
click at [515, 297] on div at bounding box center [749, 319] width 864 height 102
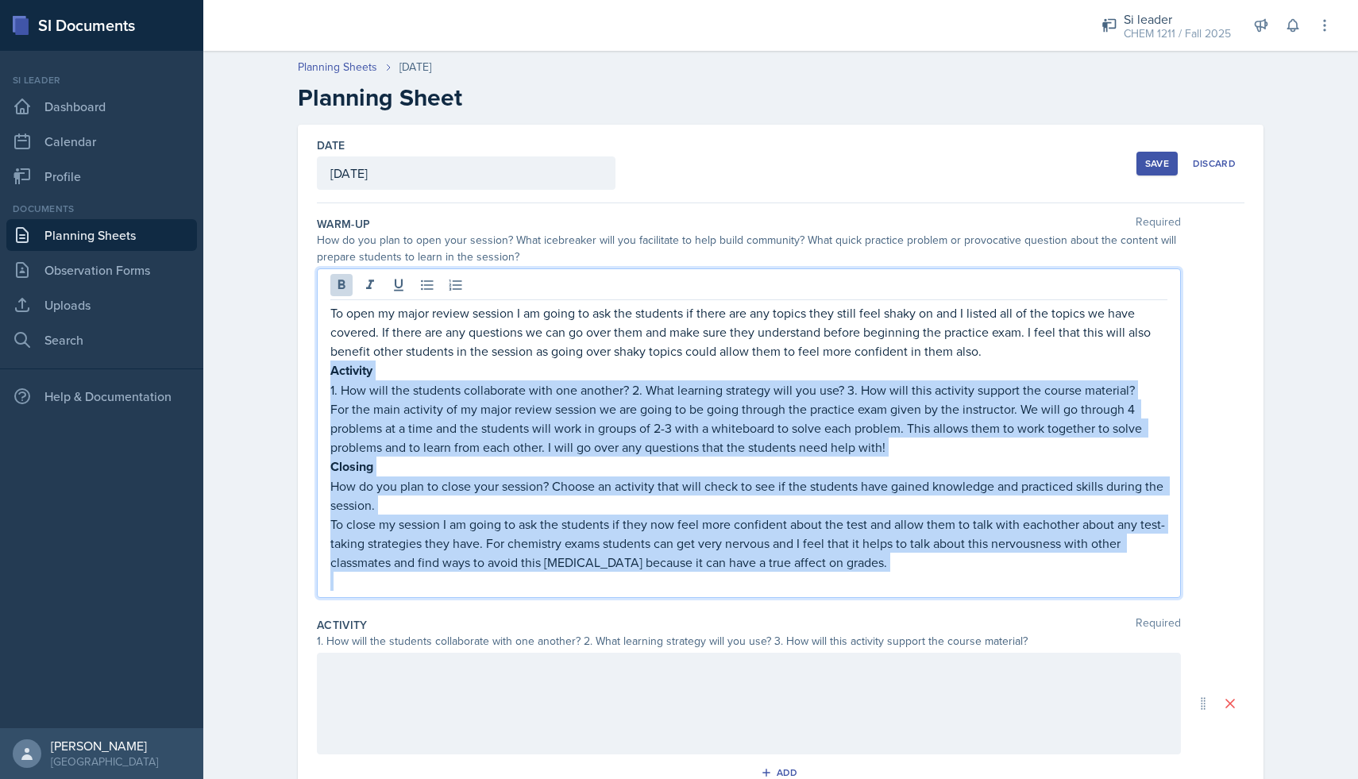
drag, startPoint x: 330, startPoint y: 371, endPoint x: 886, endPoint y: 583, distance: 595.0
click at [886, 583] on div "To open my major review session I am going to ask the students if there are any…" at bounding box center [748, 447] width 837 height 288
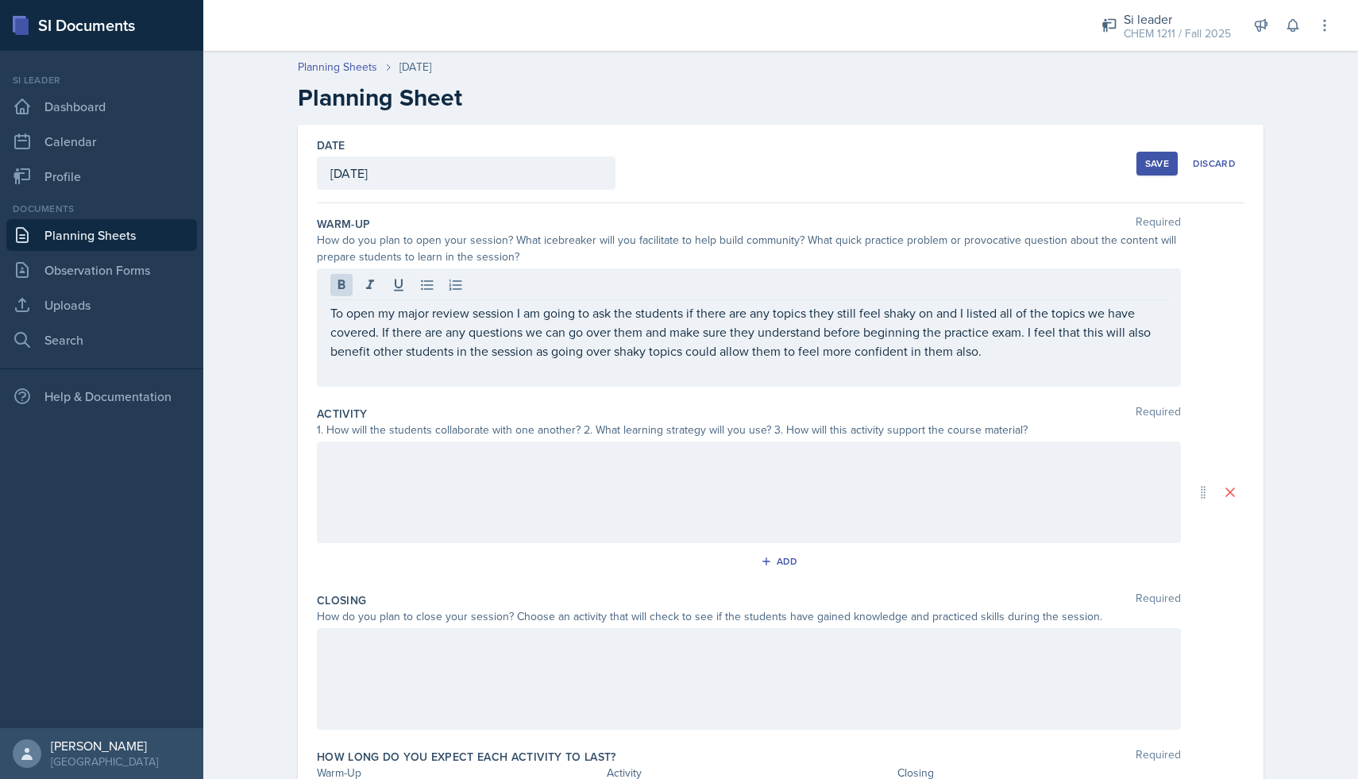
click at [762, 446] on div at bounding box center [749, 493] width 864 height 102
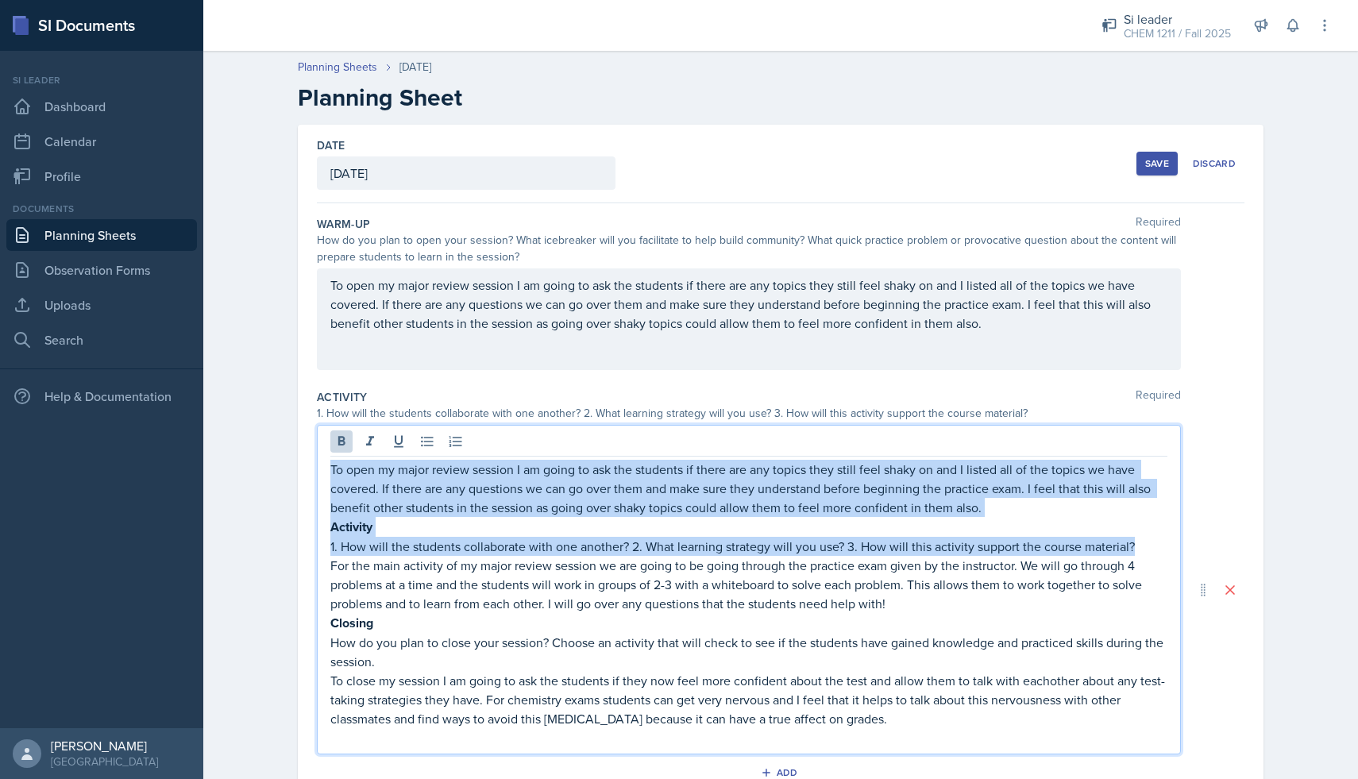
drag, startPoint x: 1139, startPoint y: 549, endPoint x: 304, endPoint y: 473, distance: 838.1
click at [304, 473] on div "Date [DATE] [DATE] 31 1 2 3 4 5 6 7 8 9 10 11 12 13 14 15 16 17 18 19 20 21 22 …" at bounding box center [781, 590] width 966 height 930
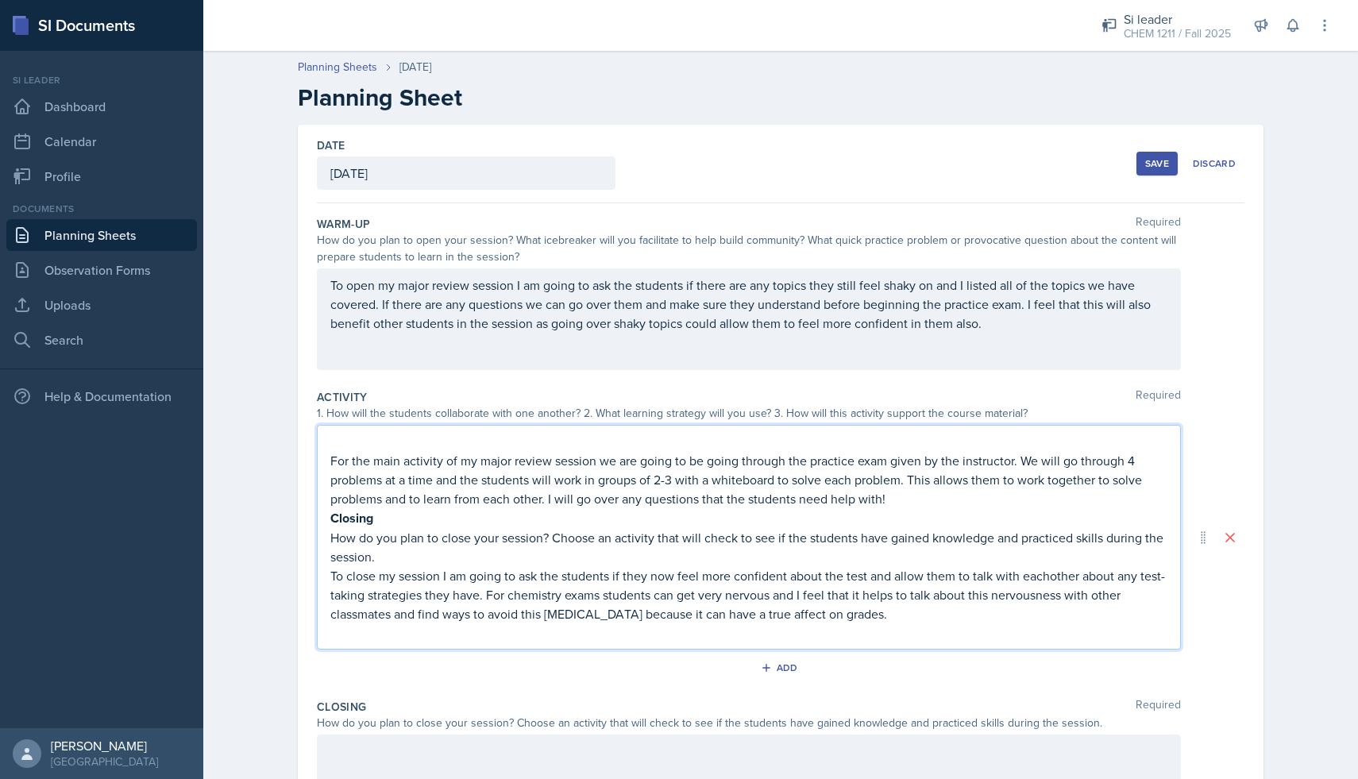
click at [325, 461] on div "For the main activity of my major review session we are going to be going throu…" at bounding box center [749, 537] width 864 height 225
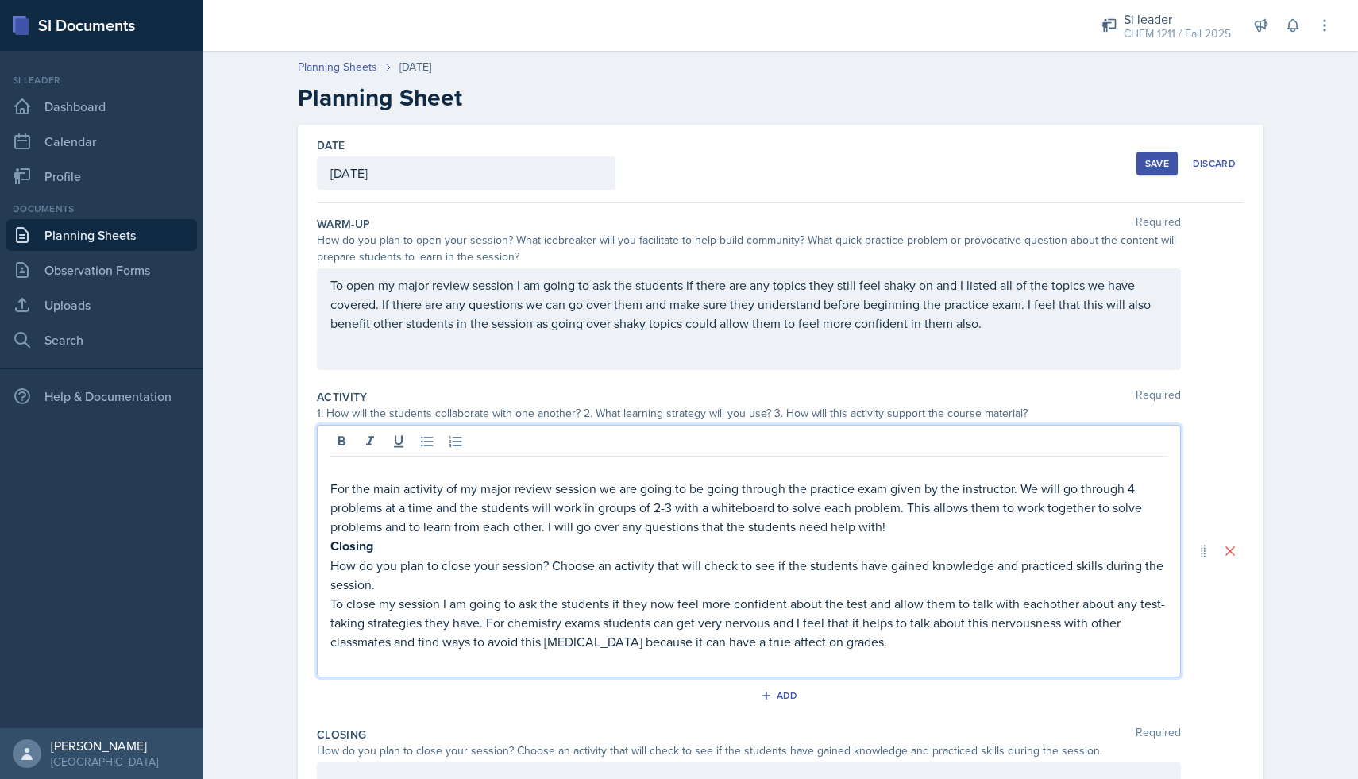
click at [331, 486] on p "For the main activity of my major review session we are going to be going throu…" at bounding box center [748, 507] width 837 height 57
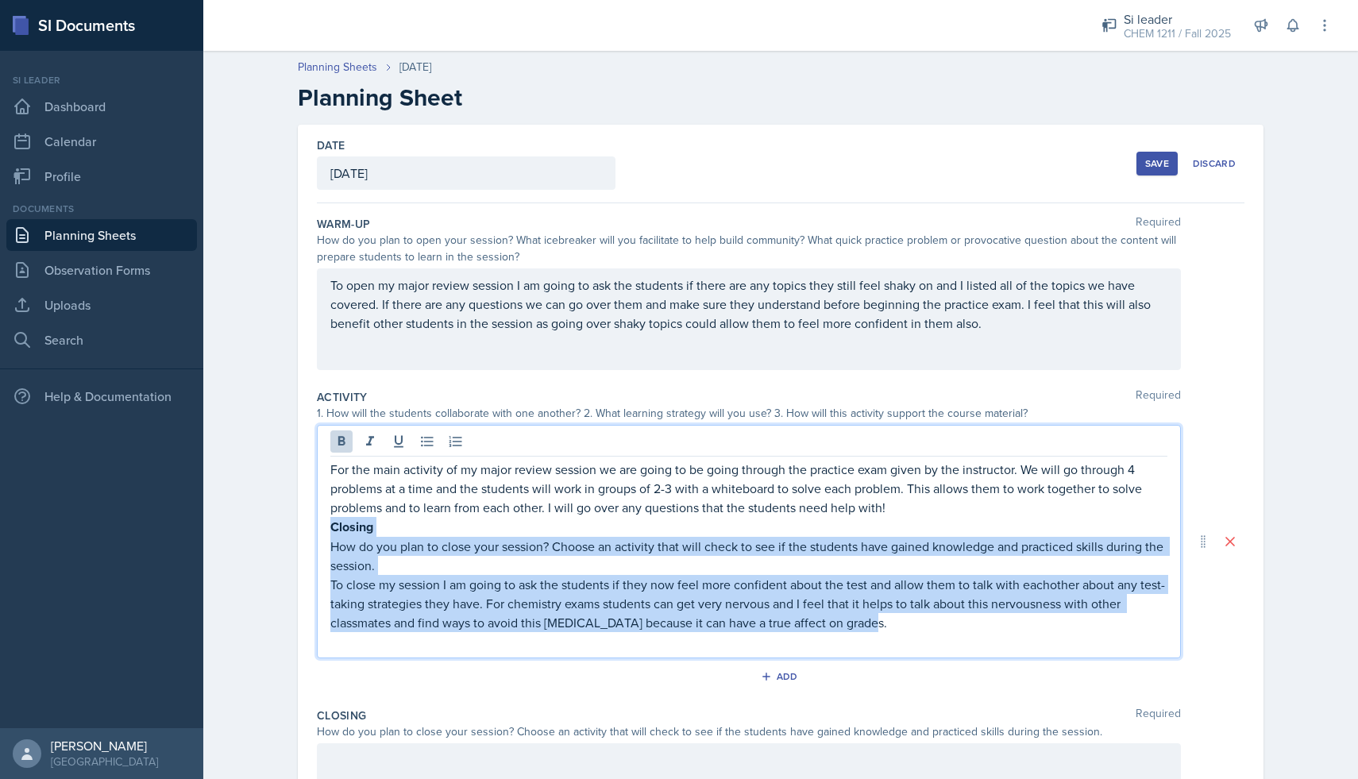
drag, startPoint x: 857, startPoint y: 627, endPoint x: 313, endPoint y: 535, distance: 551.9
click at [313, 535] on div "Date [DATE] [DATE] 31 1 2 3 4 5 6 7 8 9 10 11 12 13 14 15 16 17 18 19 20 21 22 …" at bounding box center [781, 542] width 966 height 834
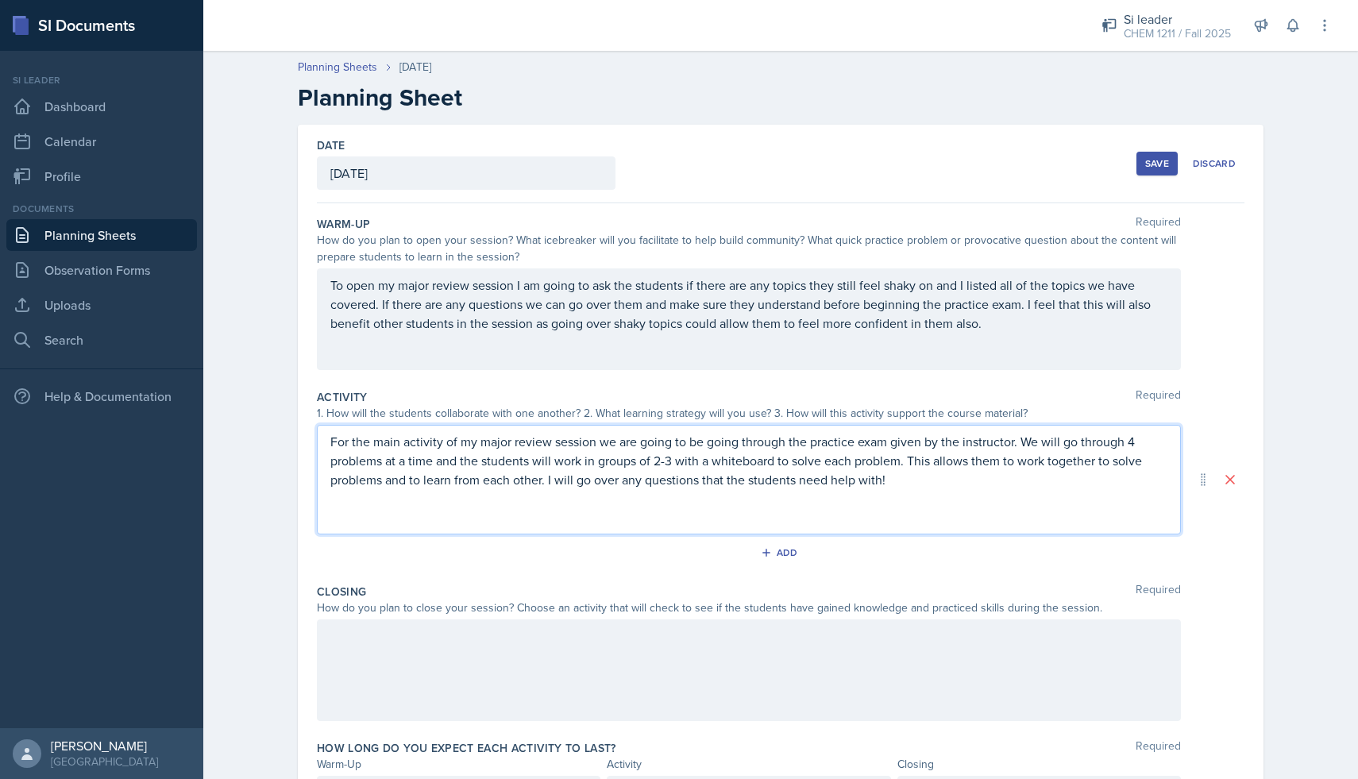
click at [399, 520] on p at bounding box center [748, 517] width 837 height 19
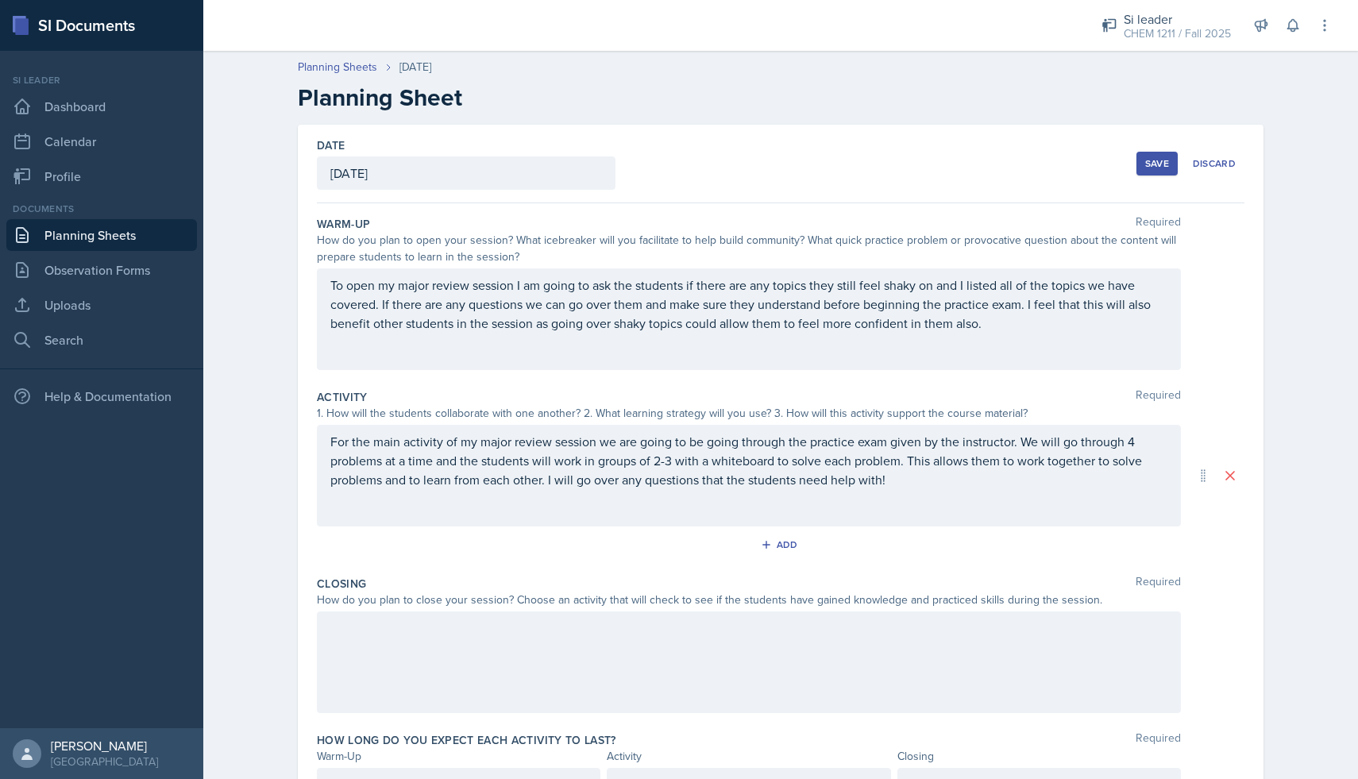
click at [432, 646] on div at bounding box center [749, 663] width 864 height 102
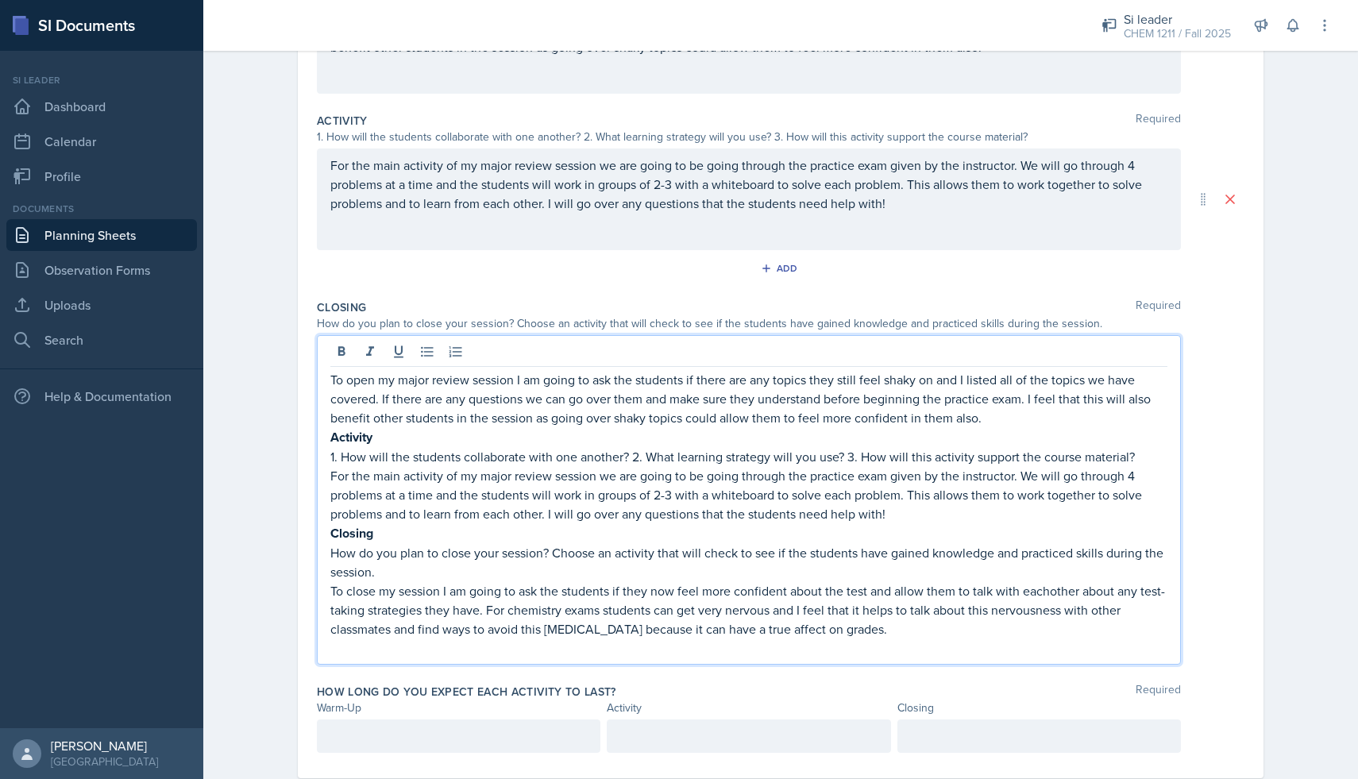
scroll to position [313, 0]
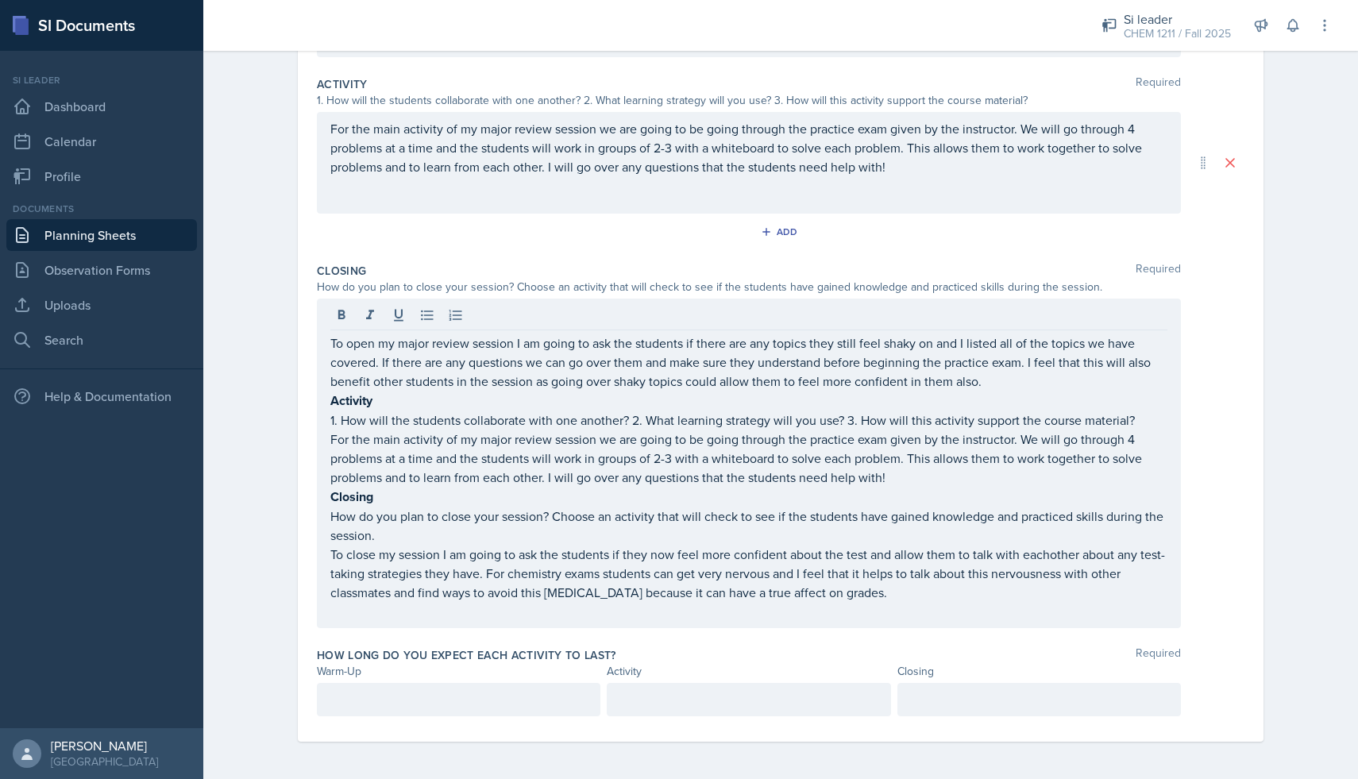
drag, startPoint x: 330, startPoint y: 346, endPoint x: 715, endPoint y: 593, distance: 457.6
click at [715, 593] on div "To open my major review session I am going to ask the students if there are any…" at bounding box center [749, 464] width 864 height 330
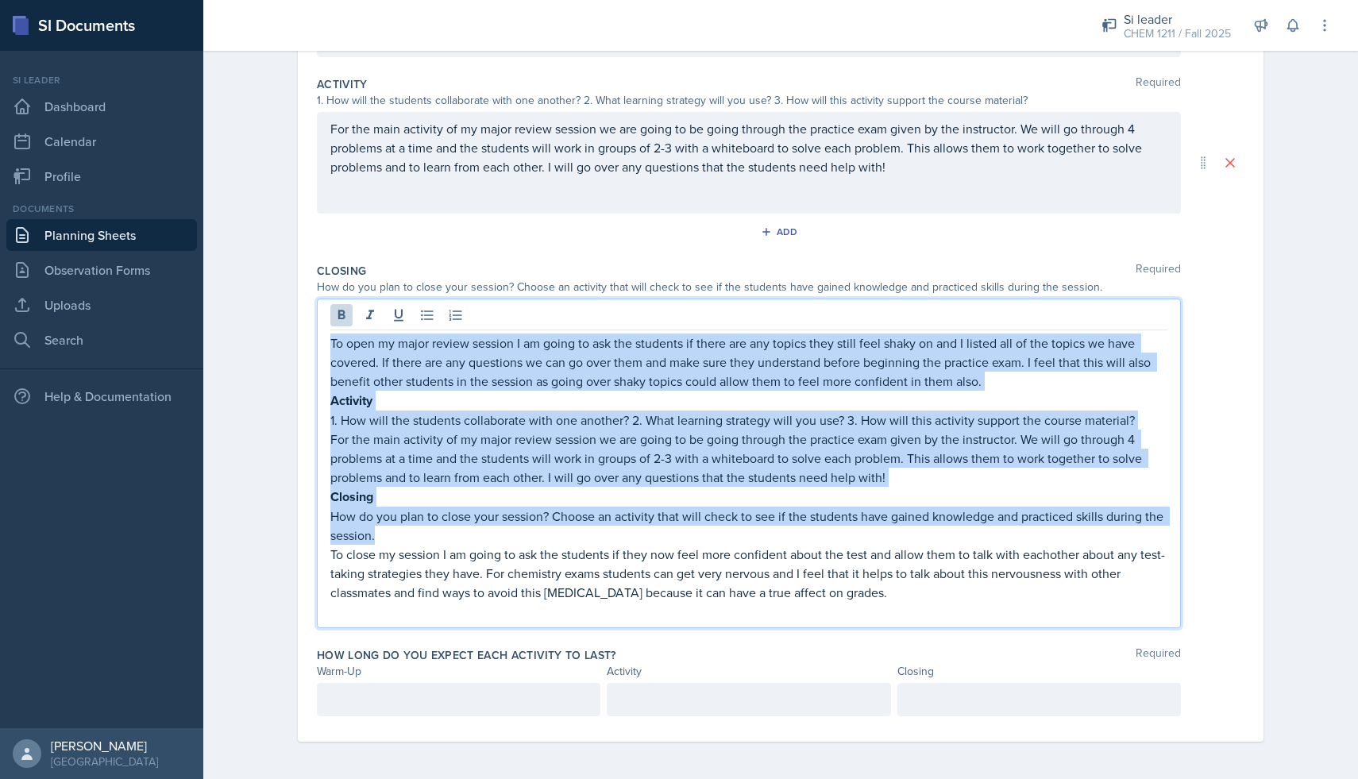
drag, startPoint x: 383, startPoint y: 540, endPoint x: 322, endPoint y: 334, distance: 215.1
click at [322, 334] on div "To open my major review session I am going to ask the students if there are any…" at bounding box center [749, 464] width 864 height 330
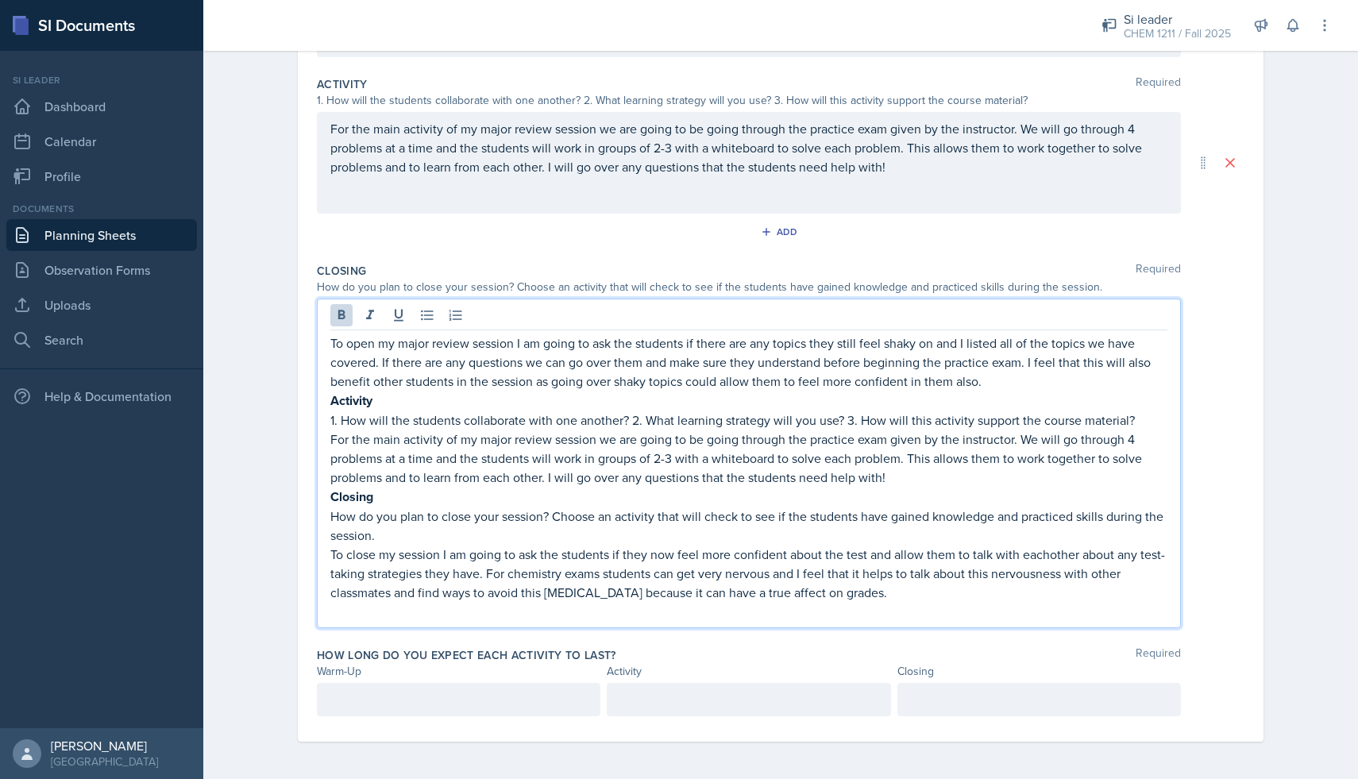
scroll to position [122, 0]
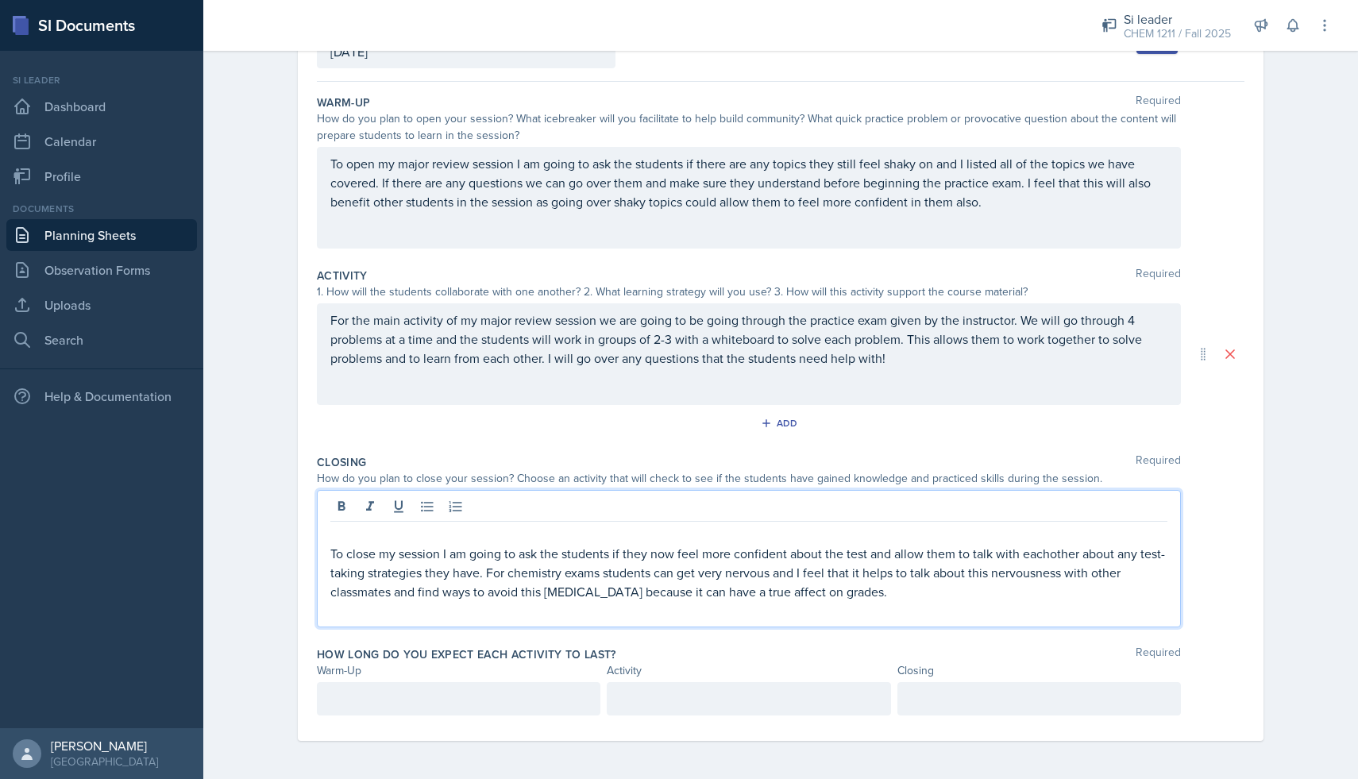
click at [330, 552] on p "To close my session I am going to ask the students if they now feel more confid…" at bounding box center [748, 572] width 837 height 57
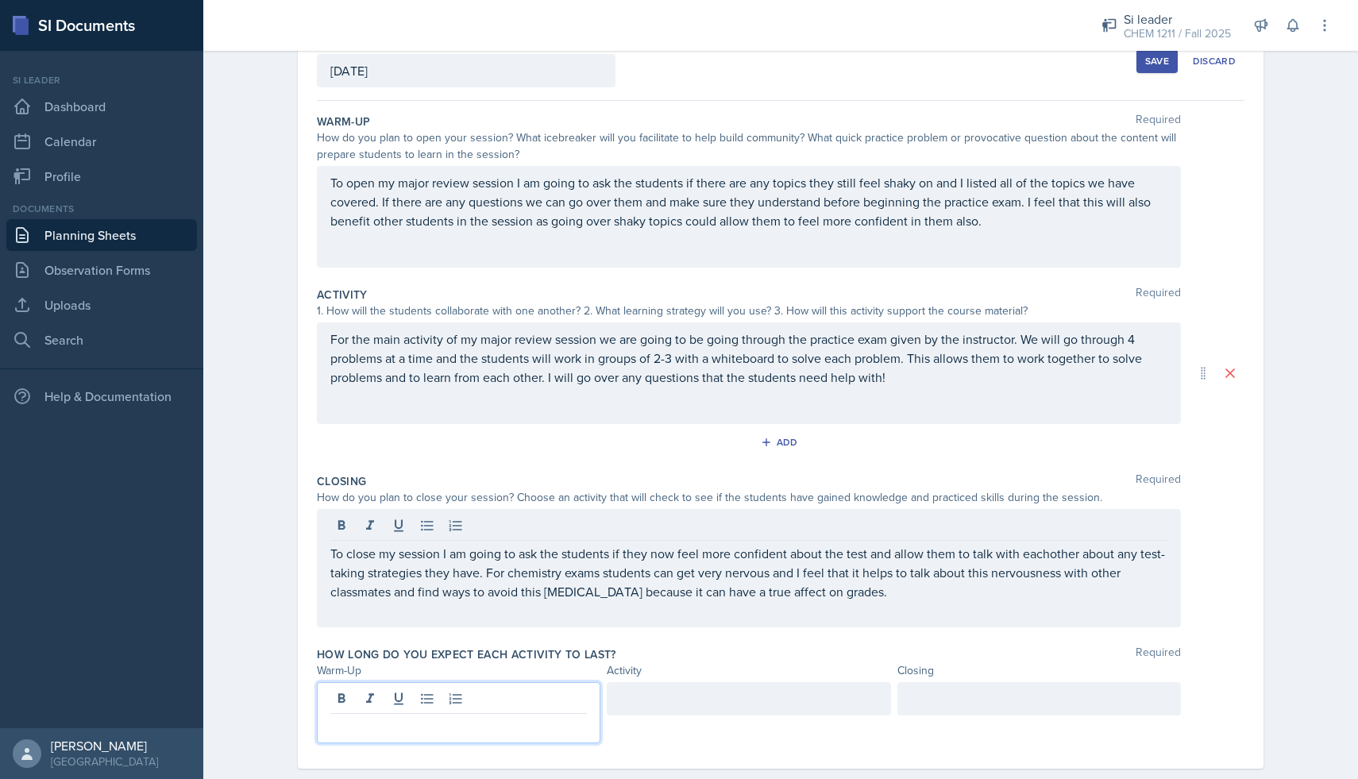
click at [401, 717] on p at bounding box center [458, 726] width 257 height 19
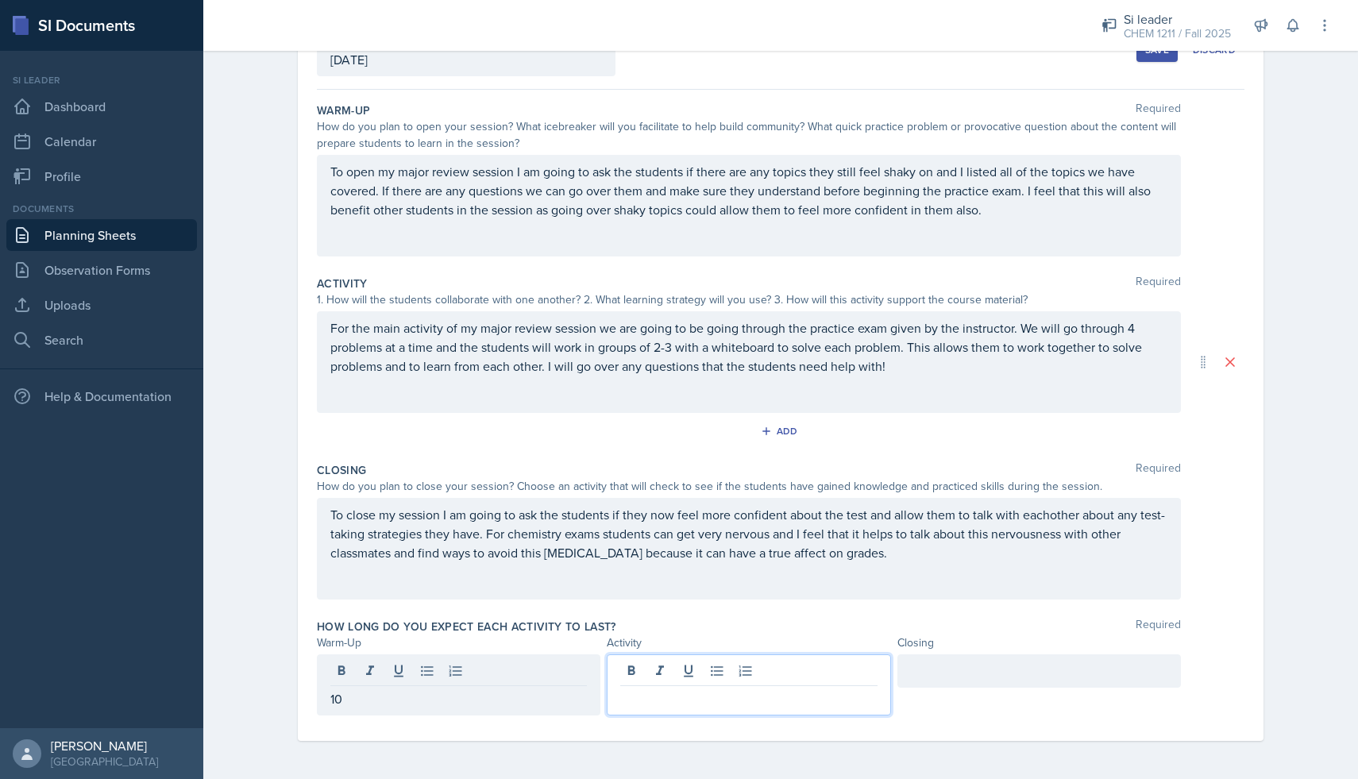
click at [643, 677] on div at bounding box center [749, 684] width 284 height 61
click at [921, 675] on div at bounding box center [1039, 670] width 284 height 33
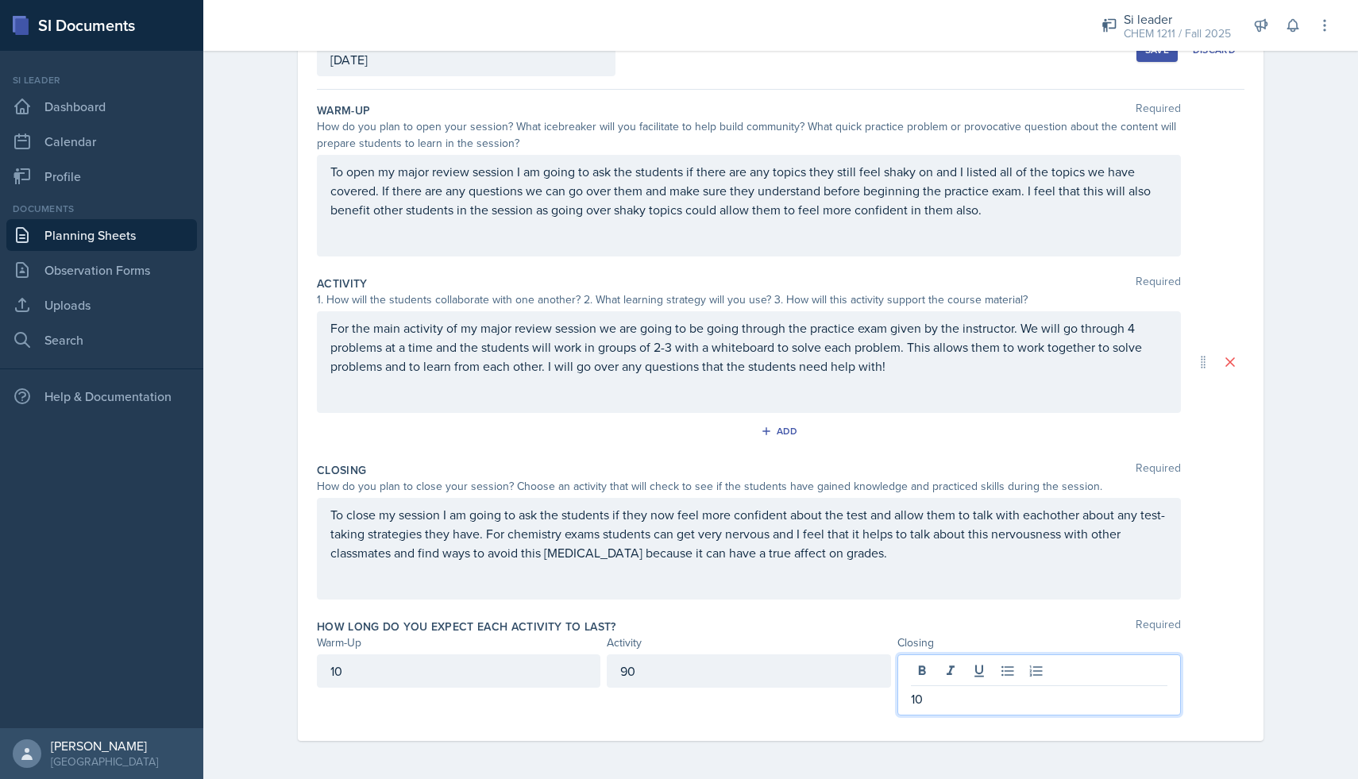
click at [815, 619] on div "How long do you expect each activity to last? Required" at bounding box center [781, 627] width 928 height 16
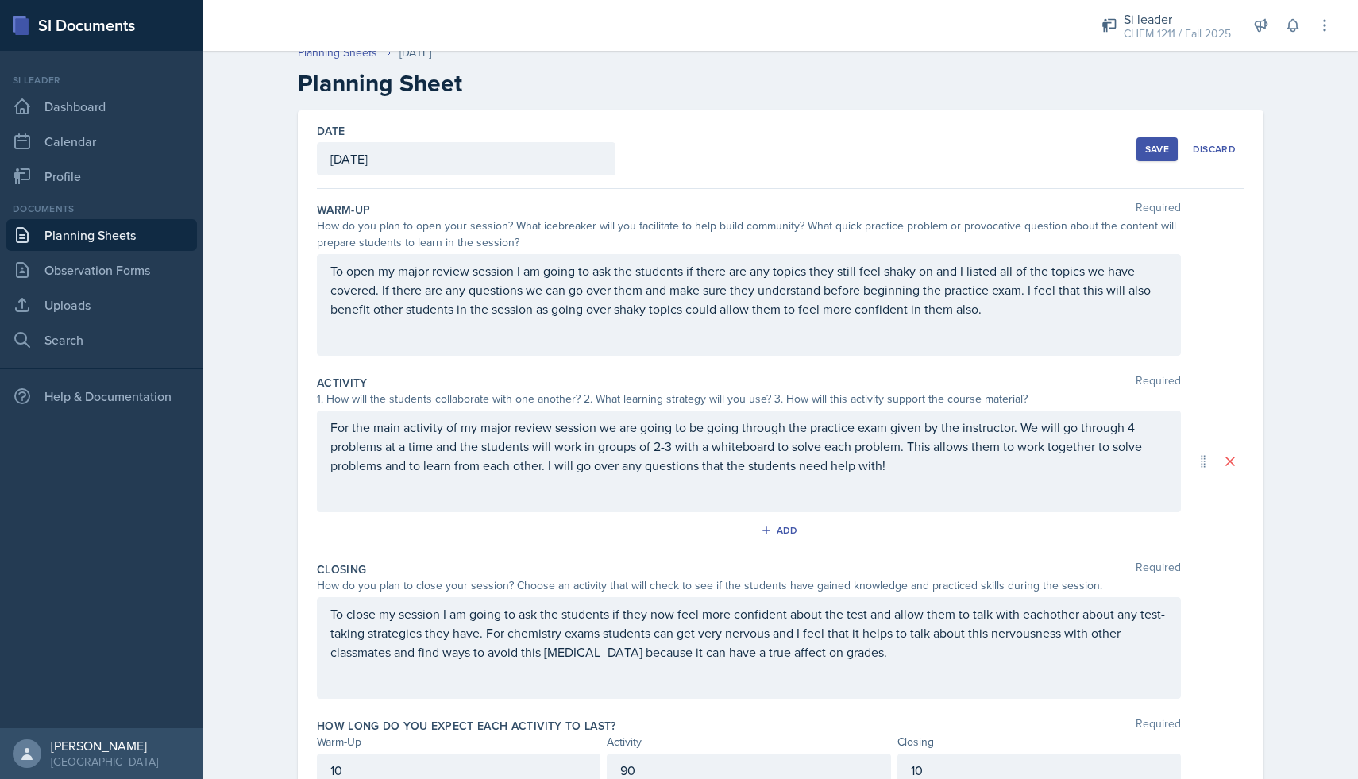
scroll to position [13, 0]
click at [1152, 145] on div "Save" at bounding box center [1157, 151] width 24 height 13
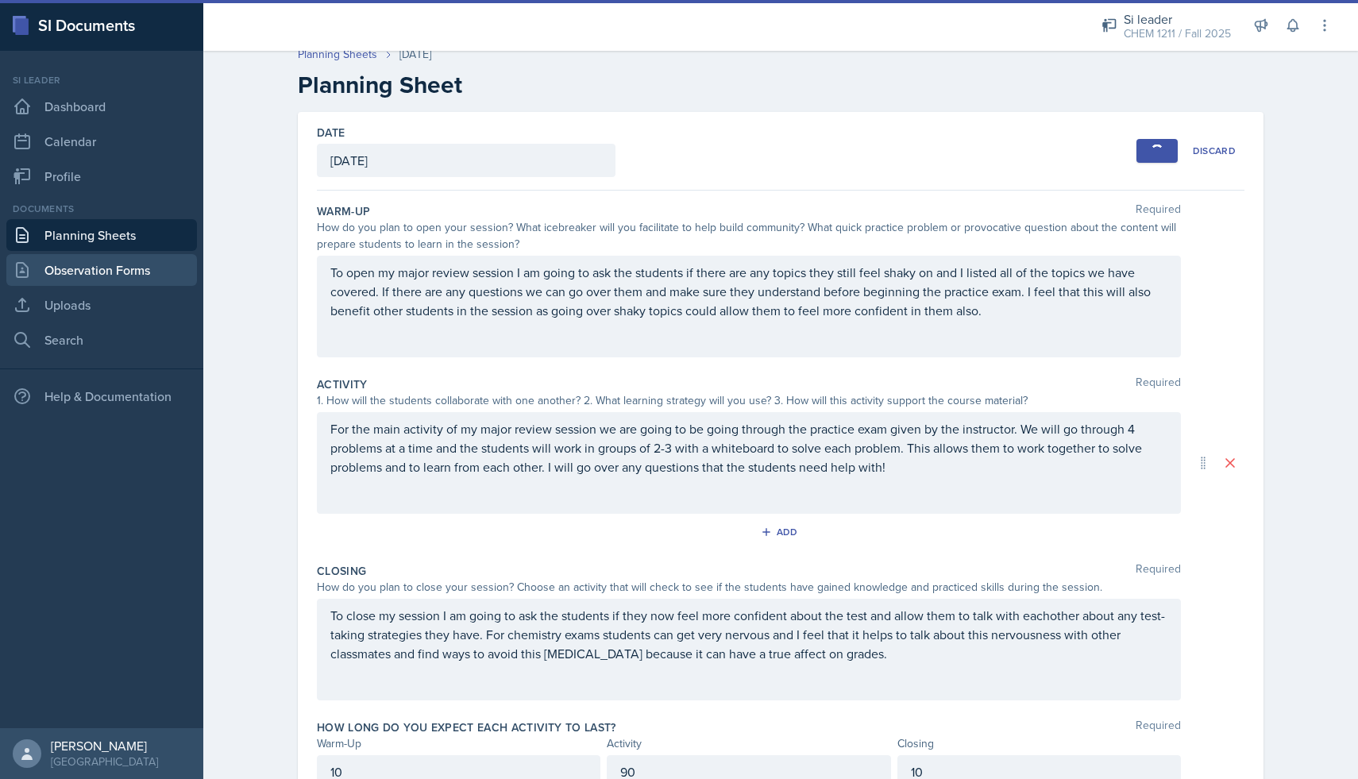
scroll to position [0, 0]
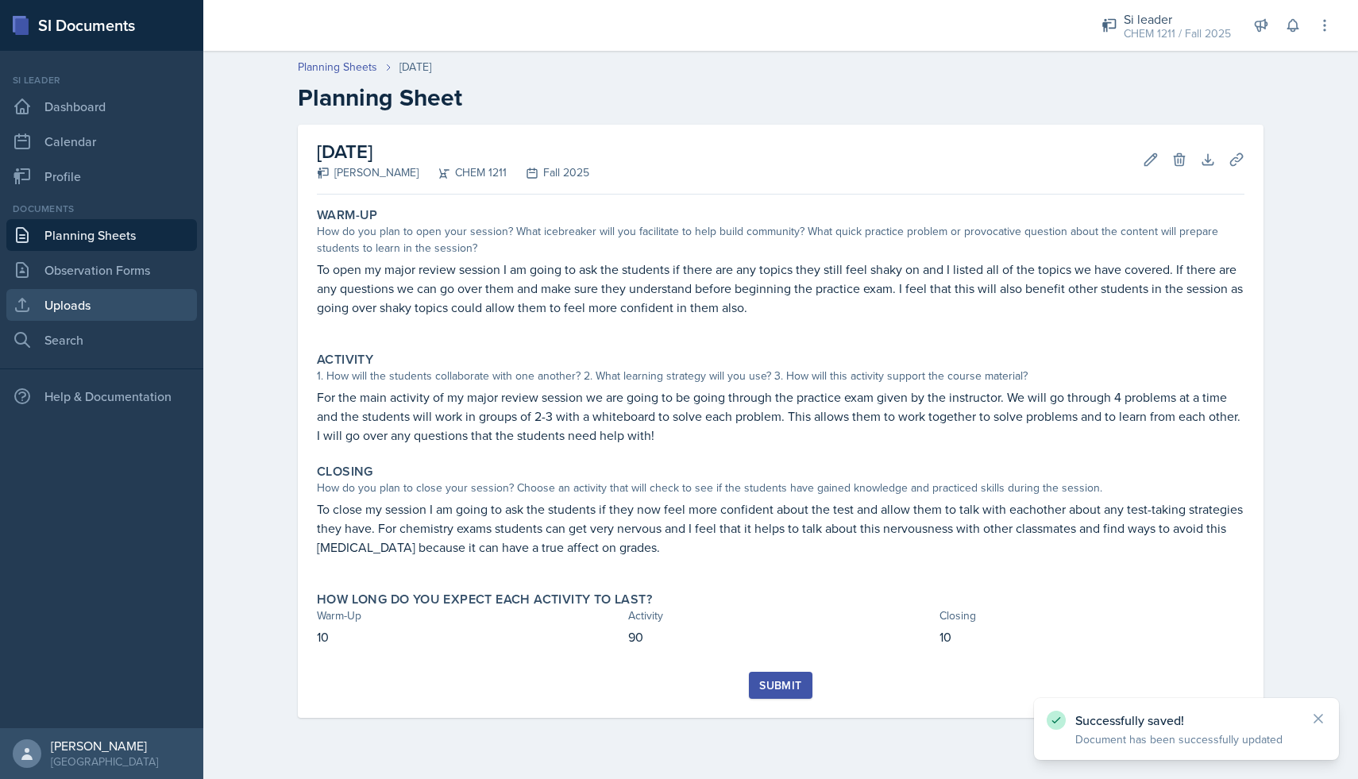
click at [116, 296] on link "Uploads" at bounding box center [101, 305] width 191 height 32
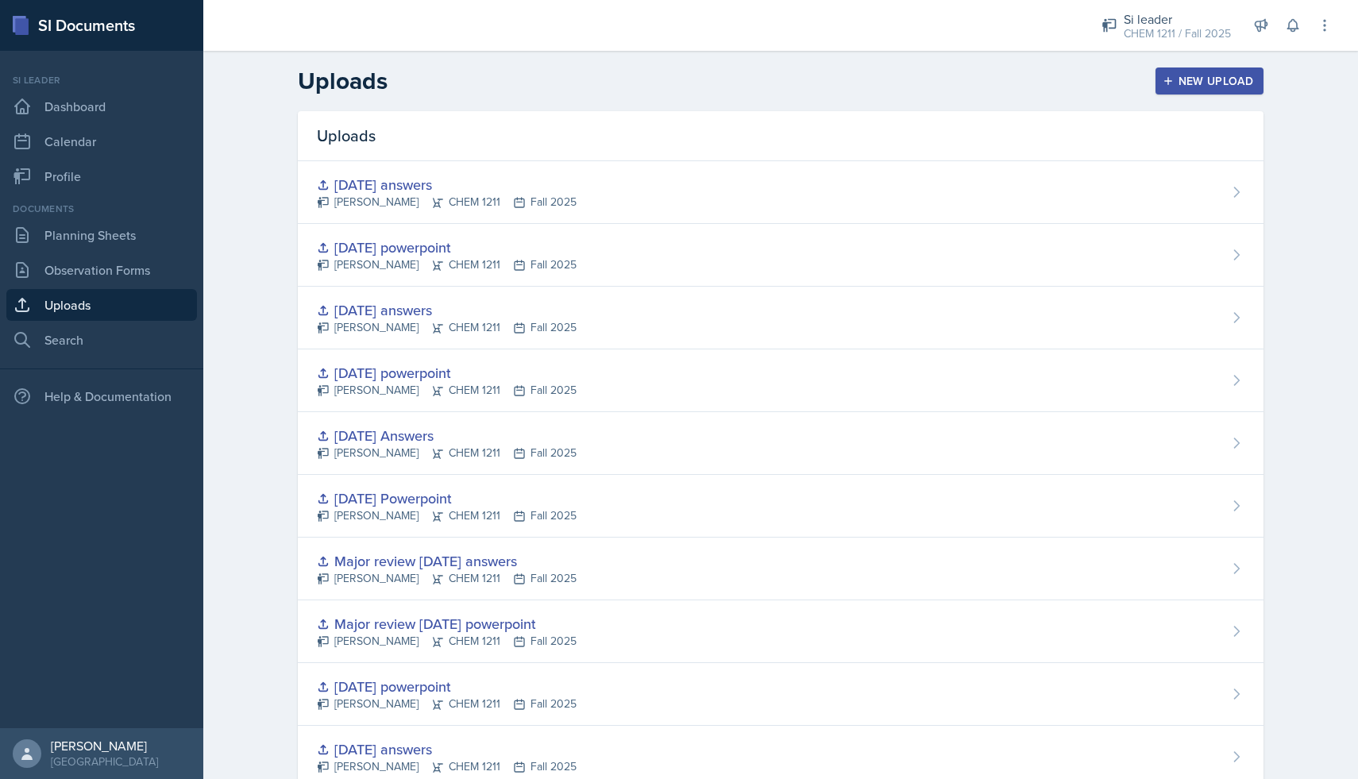
click at [1206, 79] on div "New Upload" at bounding box center [1210, 81] width 88 height 13
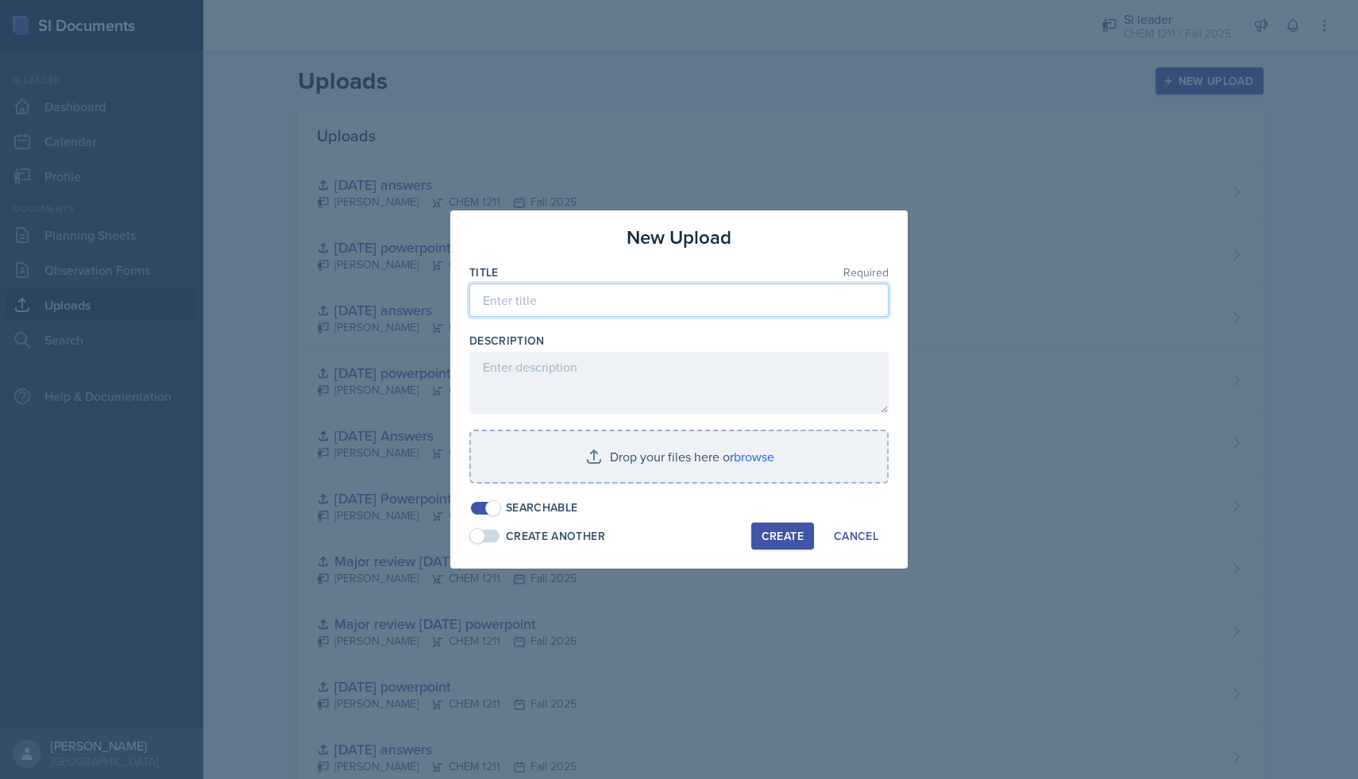
click at [737, 312] on input at bounding box center [678, 300] width 419 height 33
type input "Major review [DATE]"
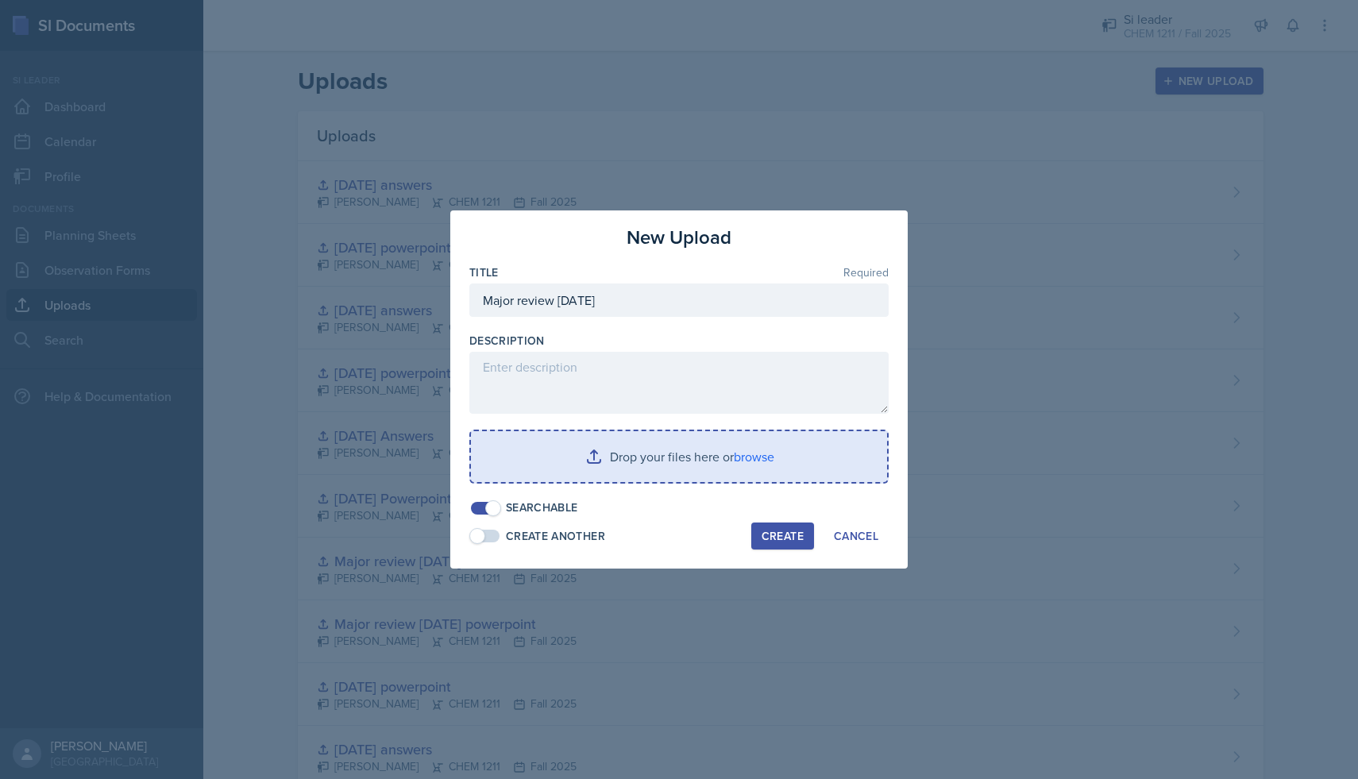
click at [755, 450] on input "file" at bounding box center [679, 456] width 416 height 51
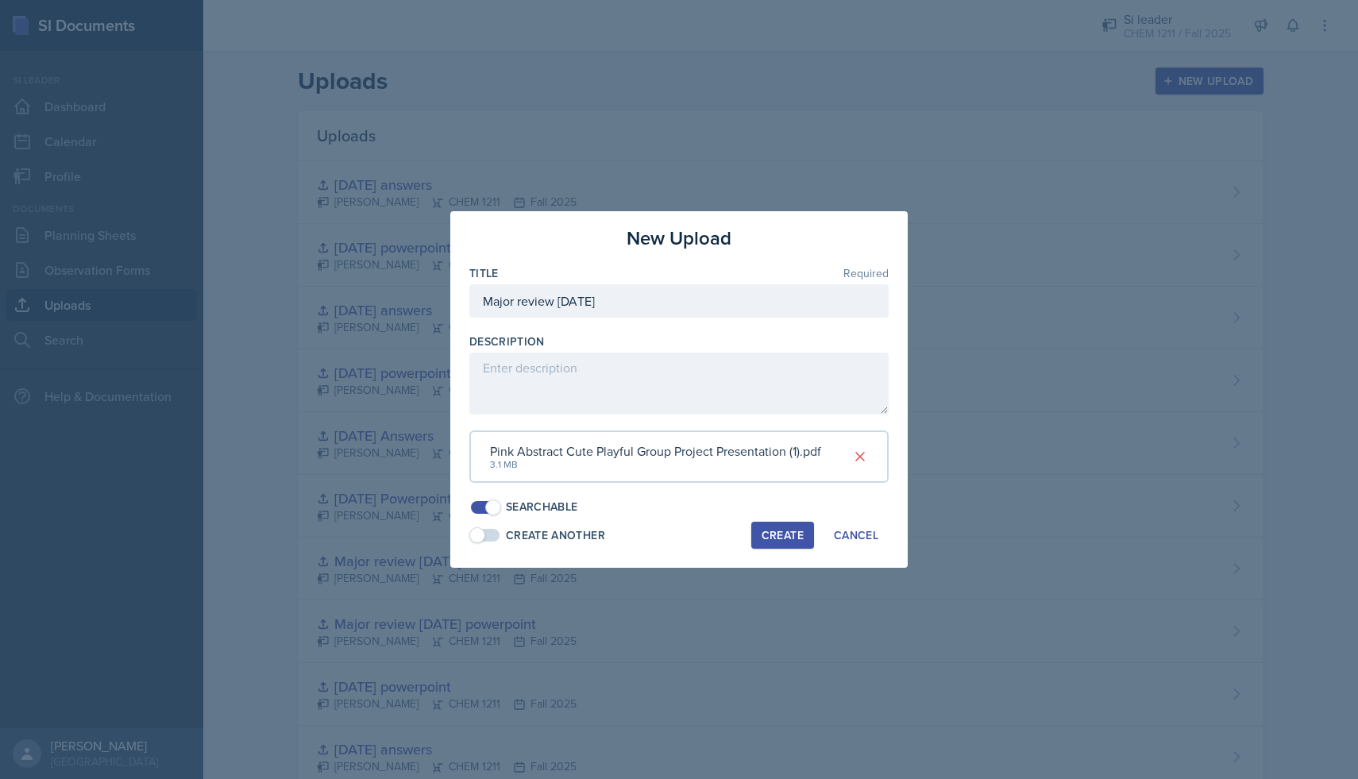
click at [797, 531] on div "Create" at bounding box center [783, 535] width 42 height 13
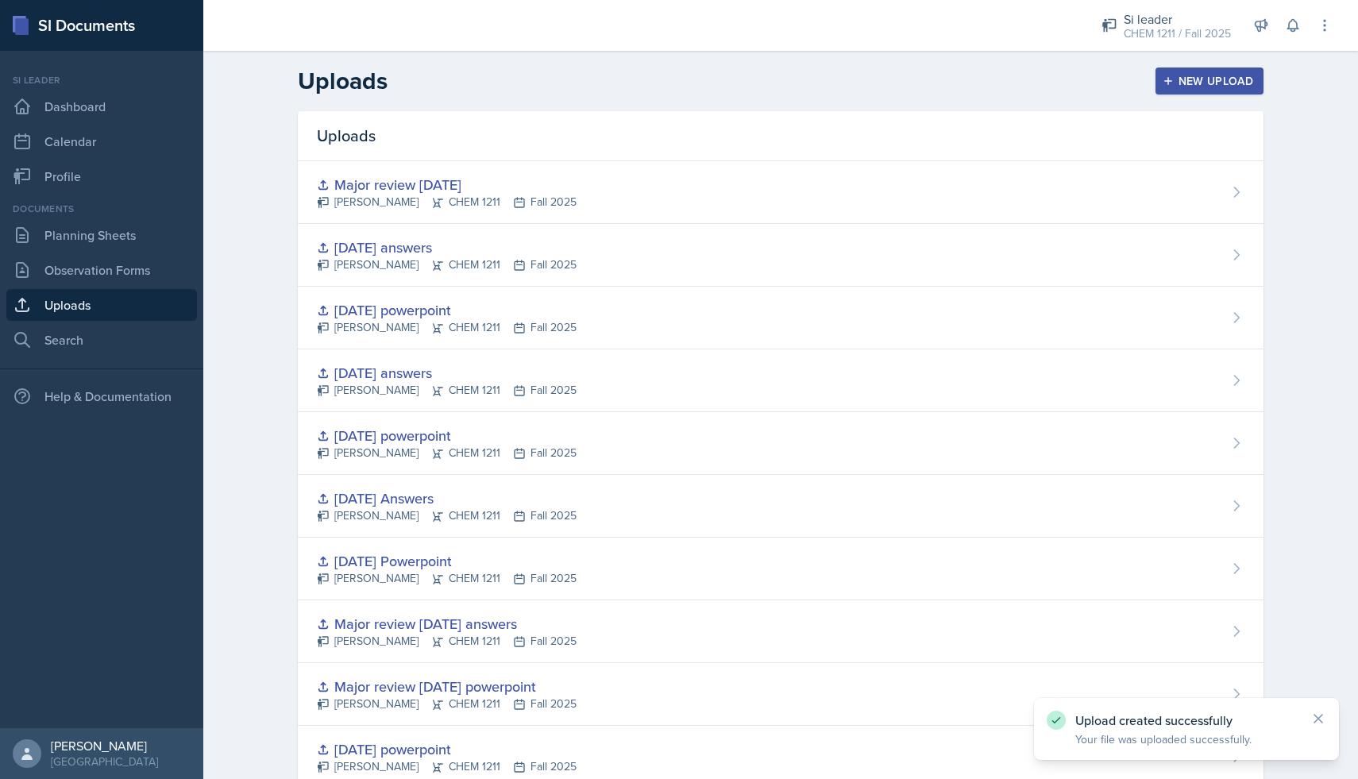
click at [1175, 78] on div "New Upload" at bounding box center [1210, 81] width 88 height 13
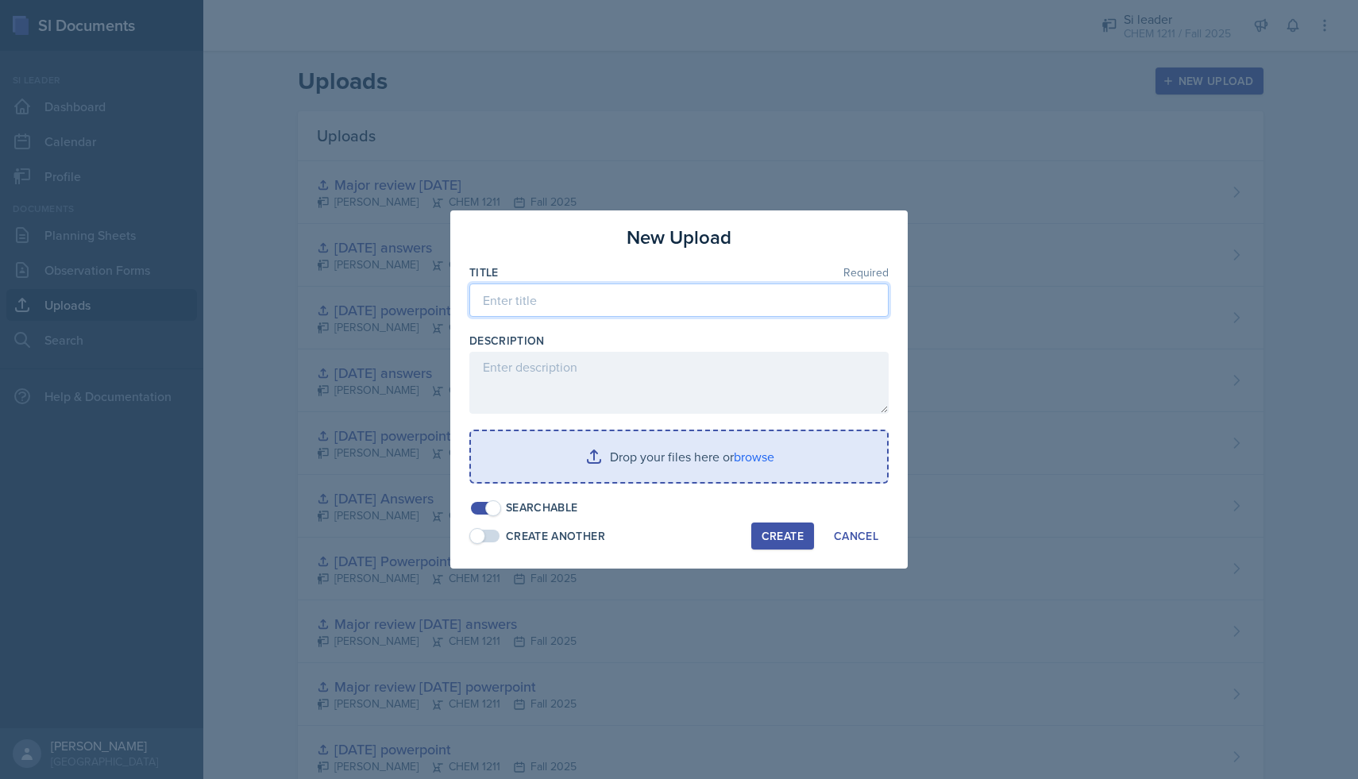
click at [659, 295] on input at bounding box center [678, 300] width 419 height 33
type input "Major review [DATE] Answers"
click at [655, 465] on input "file" at bounding box center [679, 456] width 416 height 51
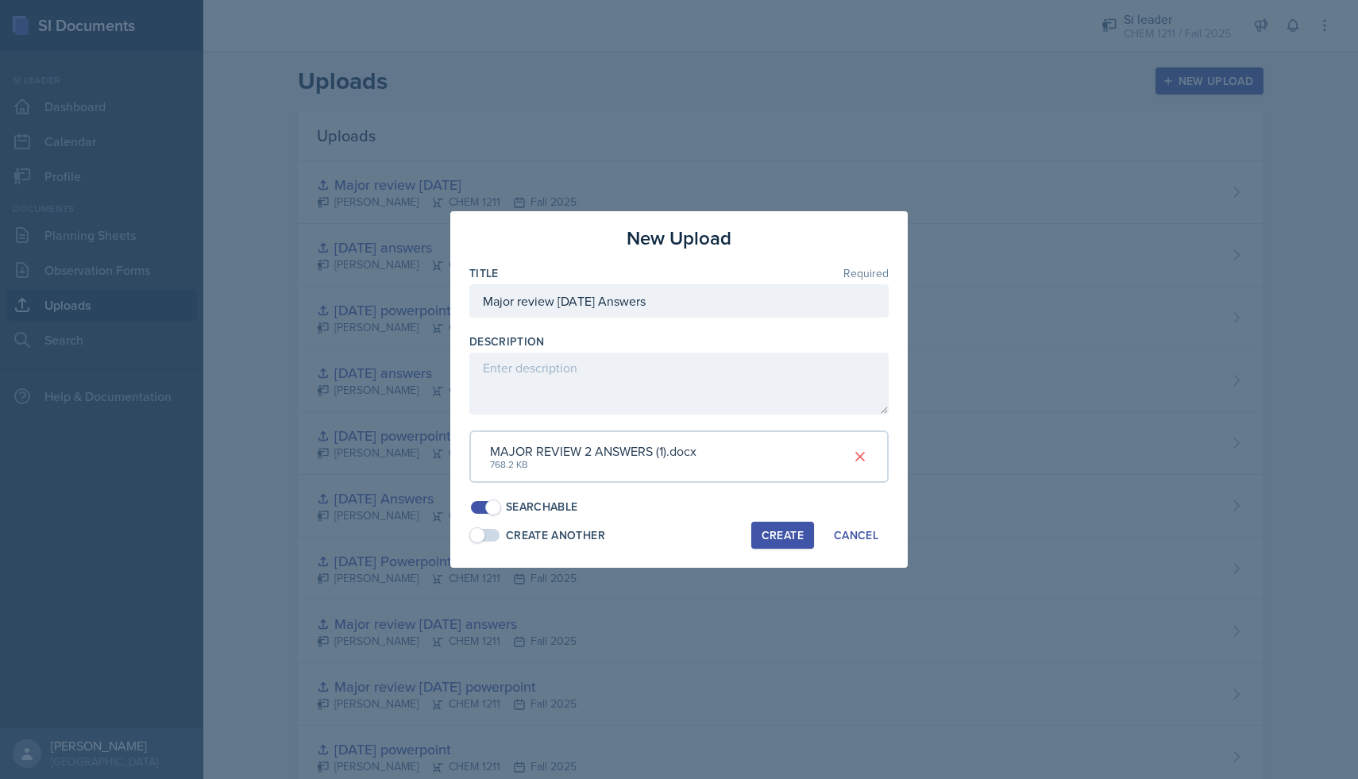
click at [782, 531] on div "Create" at bounding box center [783, 535] width 42 height 13
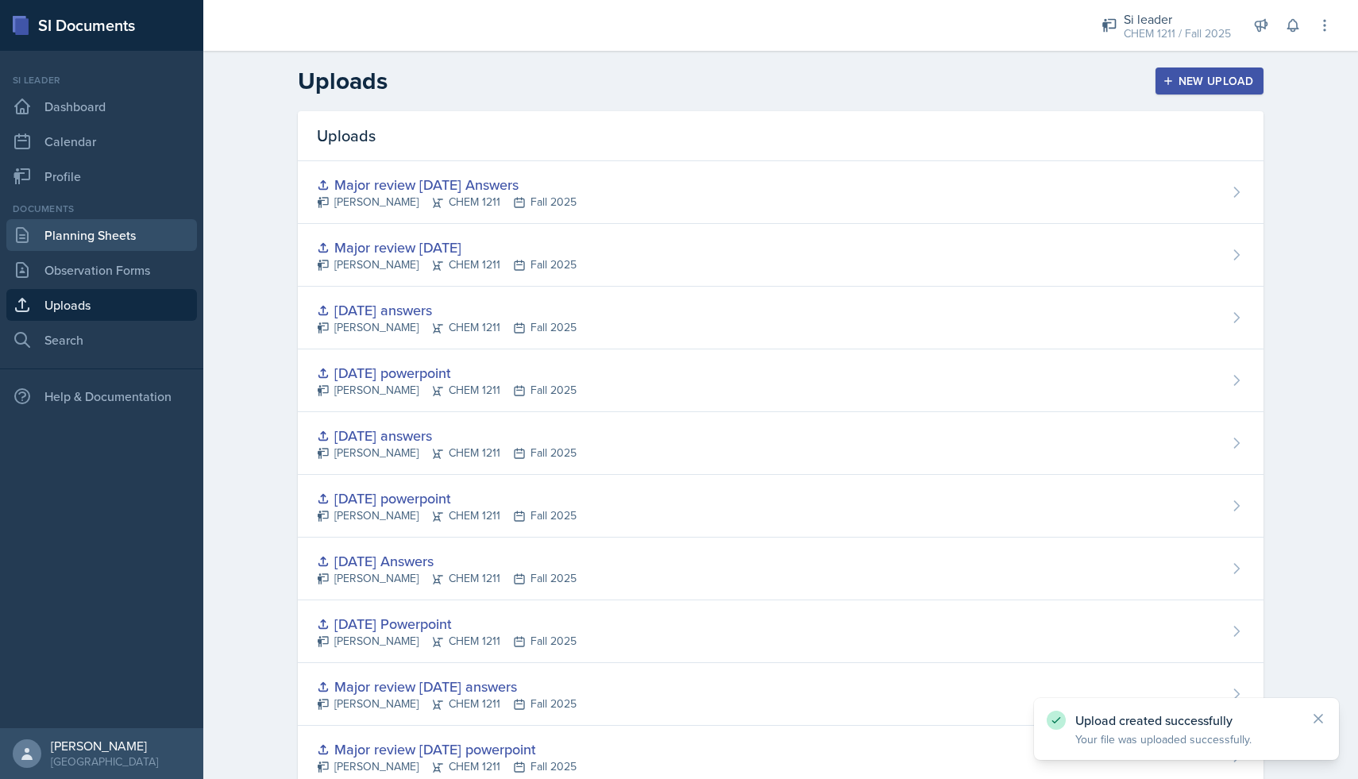
click at [141, 238] on link "Planning Sheets" at bounding box center [101, 235] width 191 height 32
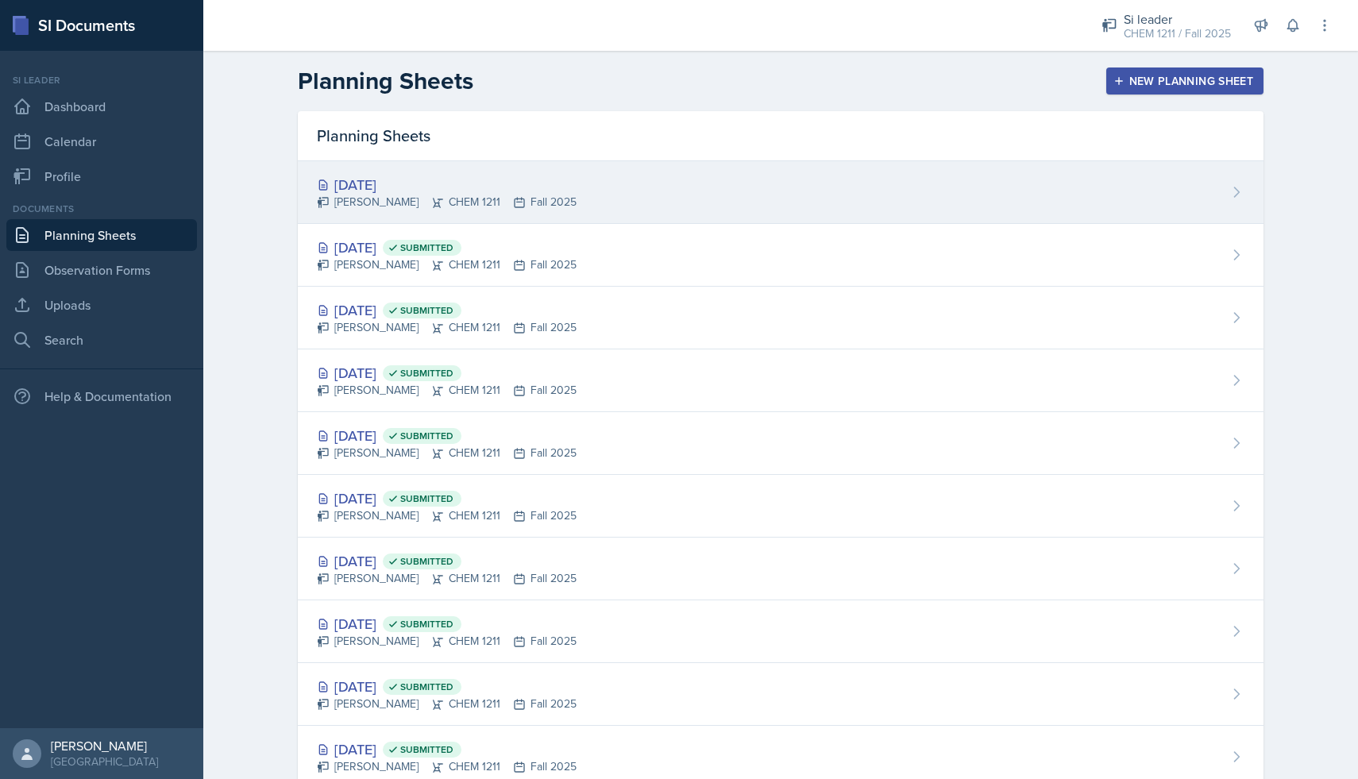
click at [347, 203] on div "[PERSON_NAME] CHEM 1211 Fall 2025" at bounding box center [447, 202] width 260 height 17
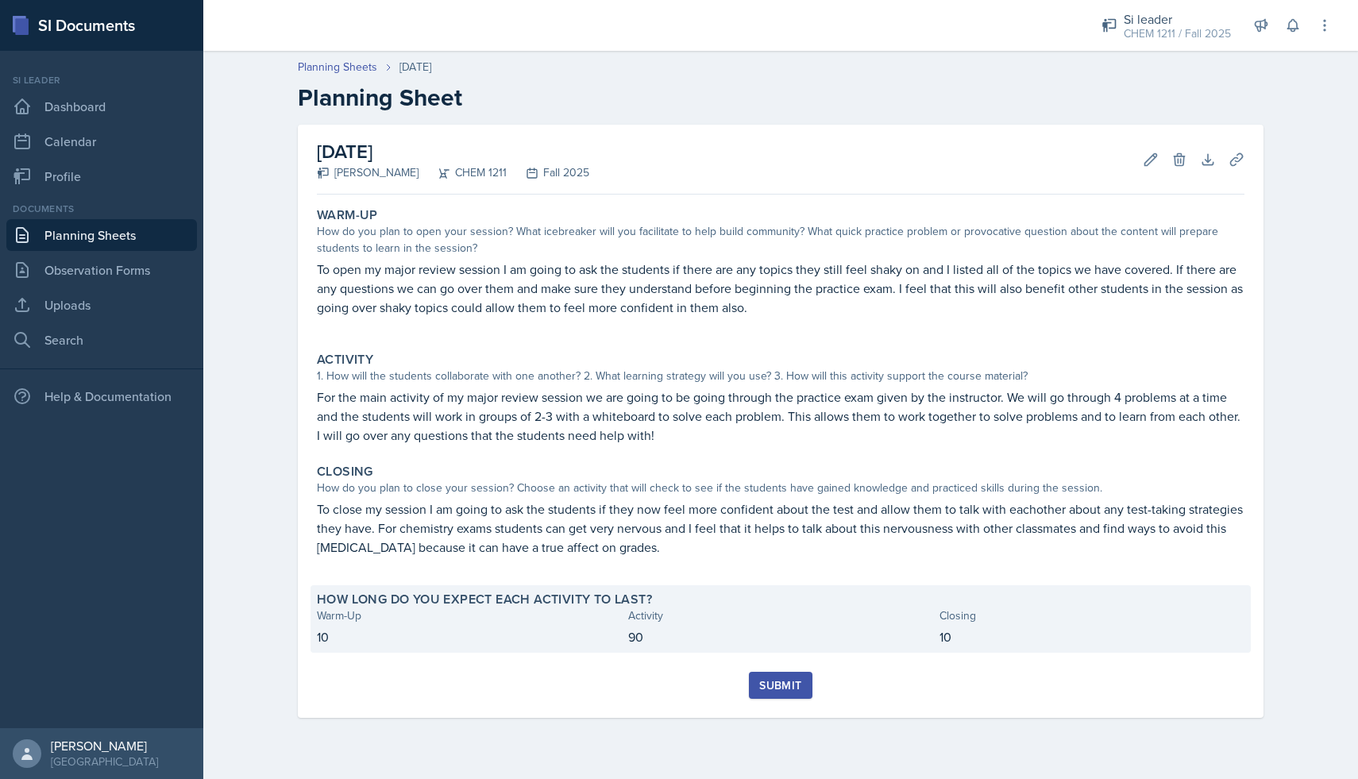
click at [355, 627] on p "10" at bounding box center [469, 636] width 305 height 19
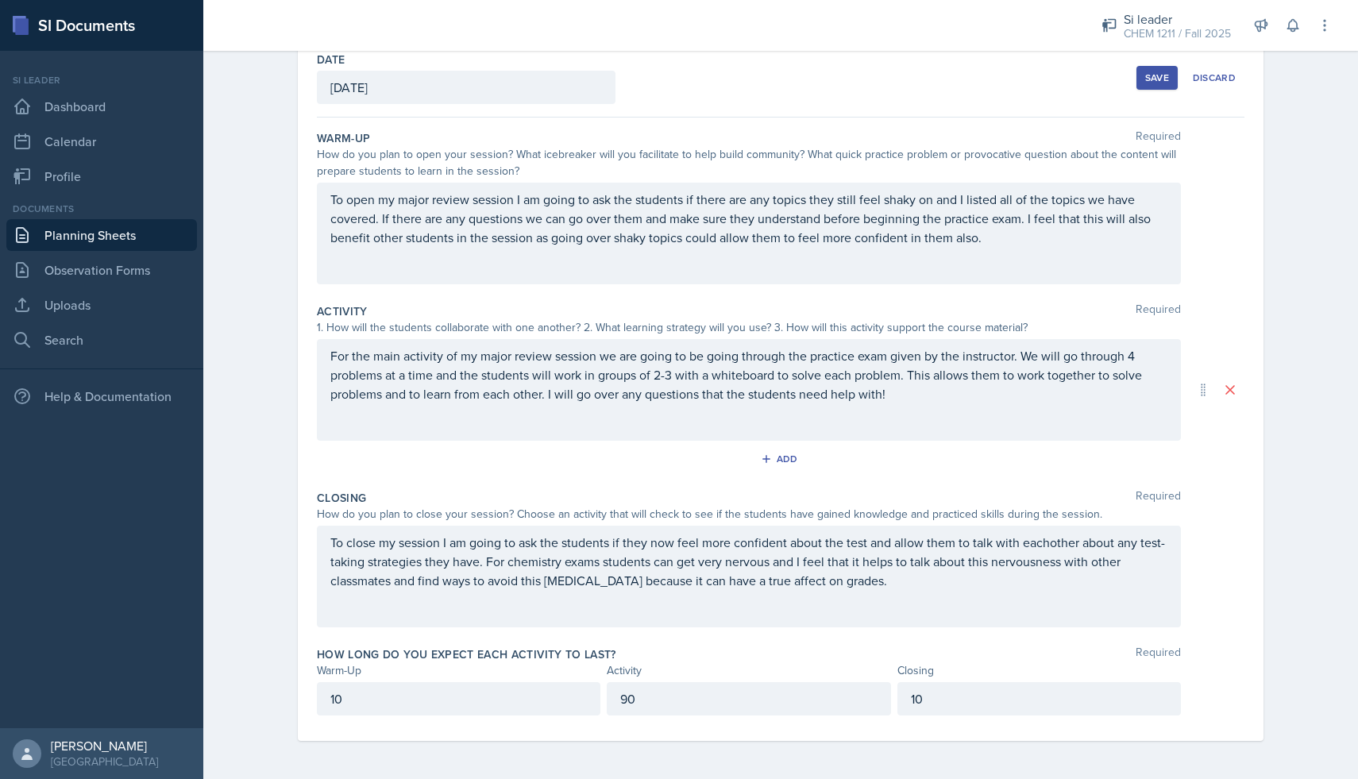
click at [461, 696] on p "10" at bounding box center [458, 698] width 257 height 19
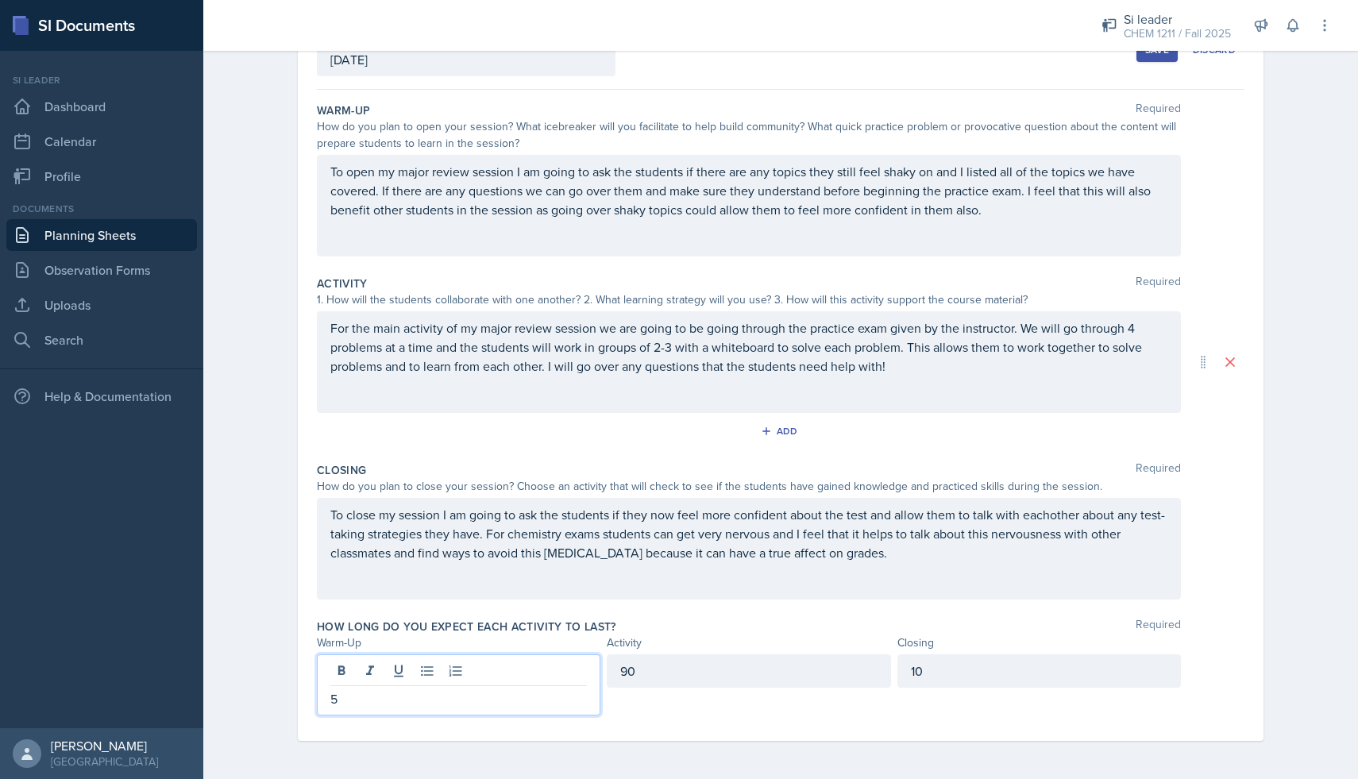
click at [688, 677] on div "90" at bounding box center [749, 670] width 284 height 33
click at [948, 676] on div "10" at bounding box center [1039, 670] width 284 height 33
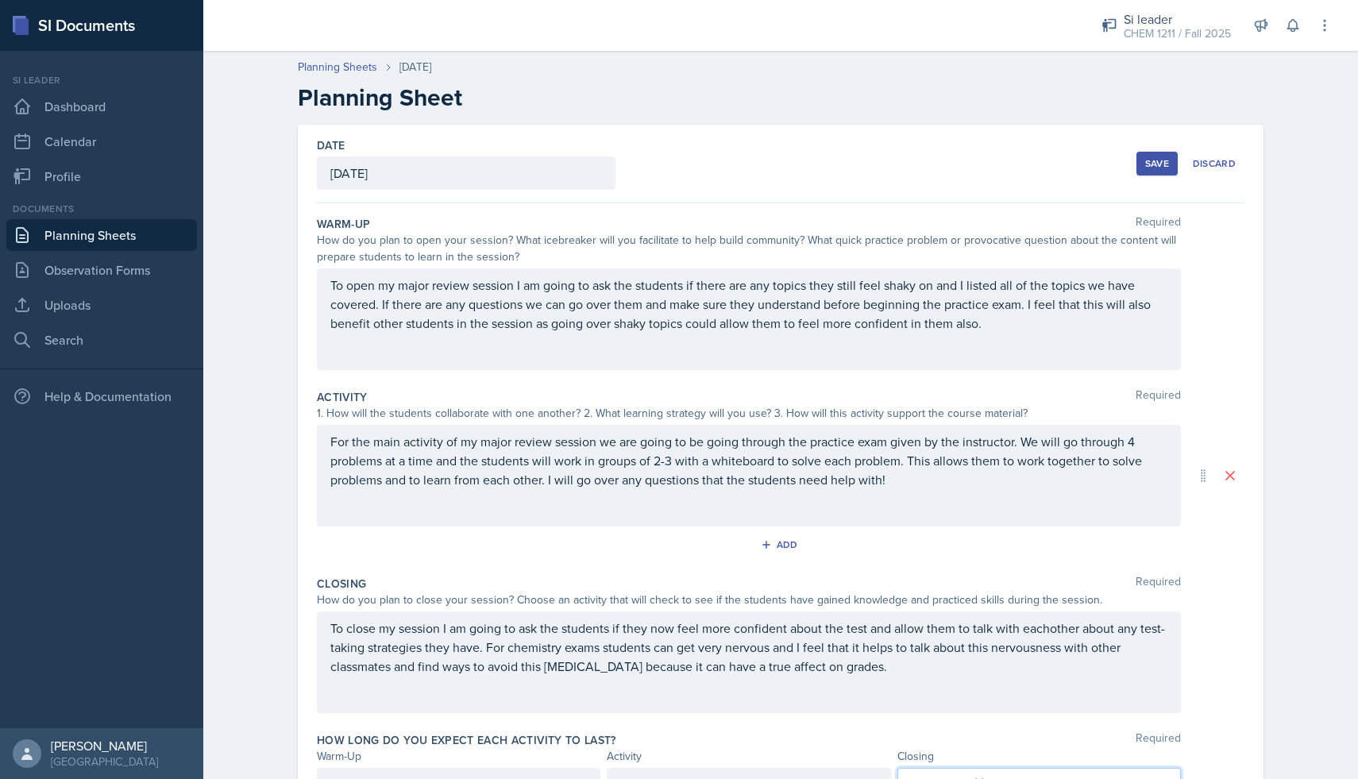
click at [1157, 159] on div "Save" at bounding box center [1157, 163] width 24 height 13
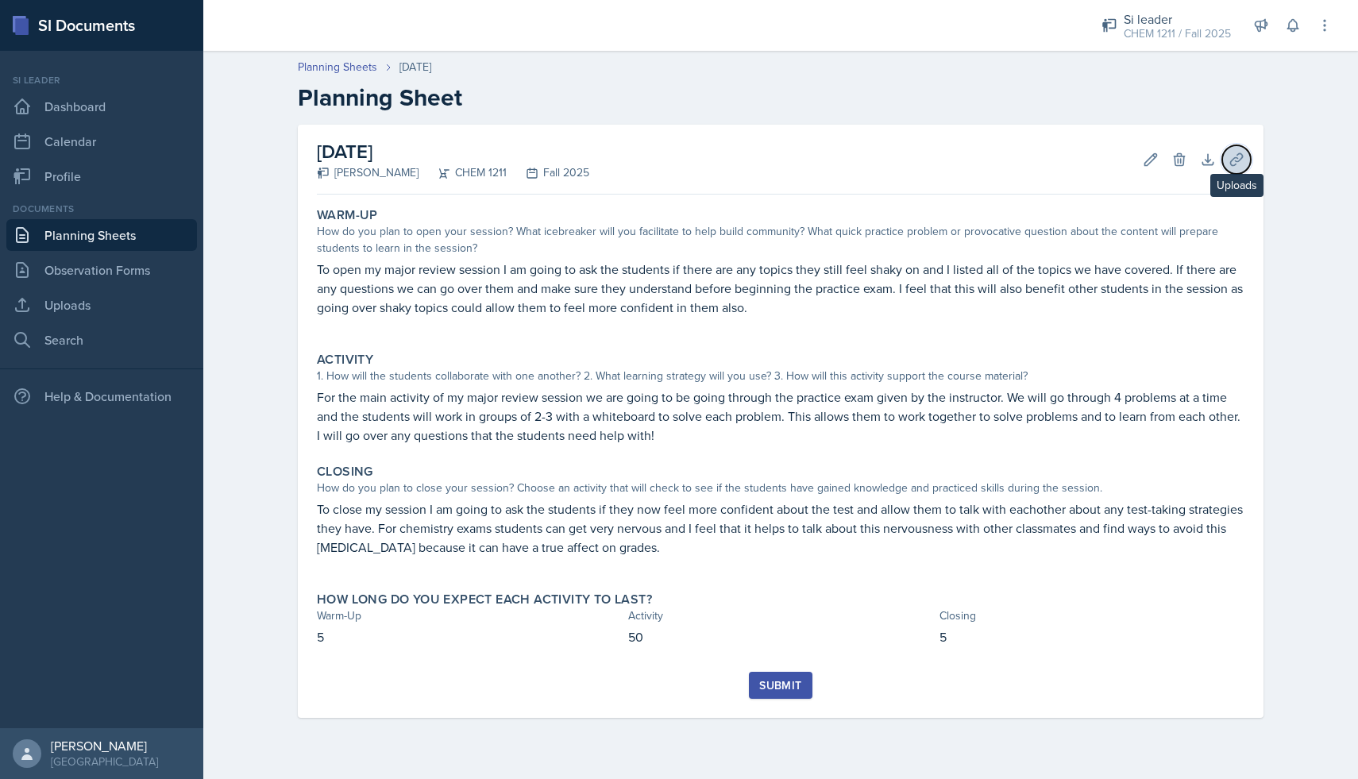
click at [1239, 161] on icon at bounding box center [1237, 160] width 16 height 16
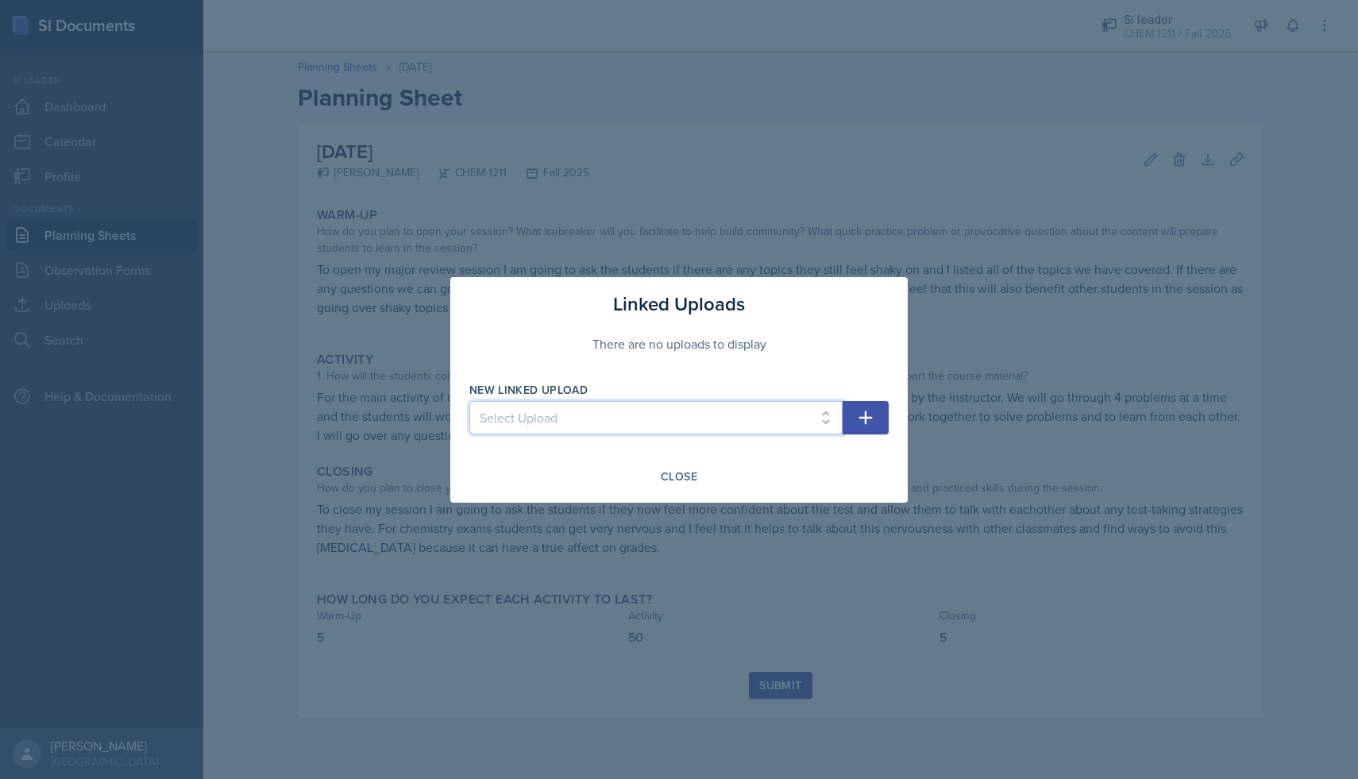
click at [782, 423] on select "Select Upload [DATE] powerpoint [DATE] answers [DATE] powerpoint [DATE] answers…" at bounding box center [655, 417] width 373 height 33
select select "2d7e3220-fa22-409a-8f1a-21527c158d53"
click at [469, 401] on select "Select Upload [DATE] powerpoint [DATE] answers [DATE] powerpoint [DATE] answers…" at bounding box center [655, 417] width 373 height 33
click at [864, 423] on icon "button" at bounding box center [865, 417] width 19 height 19
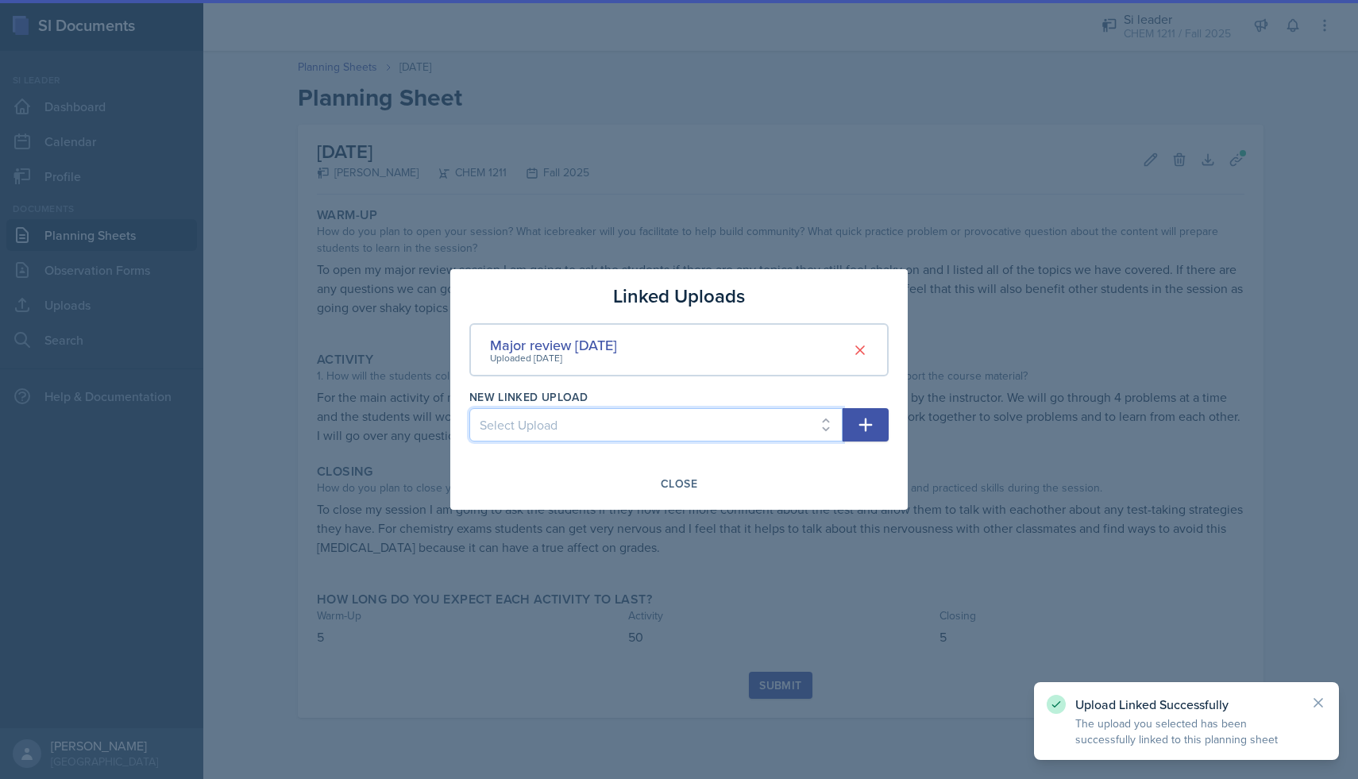
click at [821, 422] on select "Select Upload [DATE] powerpoint [DATE] answers [DATE] powerpoint [DATE] answers…" at bounding box center [655, 424] width 373 height 33
select select "f1837093-4c8a-48d3-b155-e89373e19a9a"
click at [469, 408] on select "Select Upload [DATE] powerpoint [DATE] answers [DATE] powerpoint [DATE] answers…" at bounding box center [655, 424] width 373 height 33
click at [881, 424] on button "button" at bounding box center [866, 424] width 46 height 33
select select
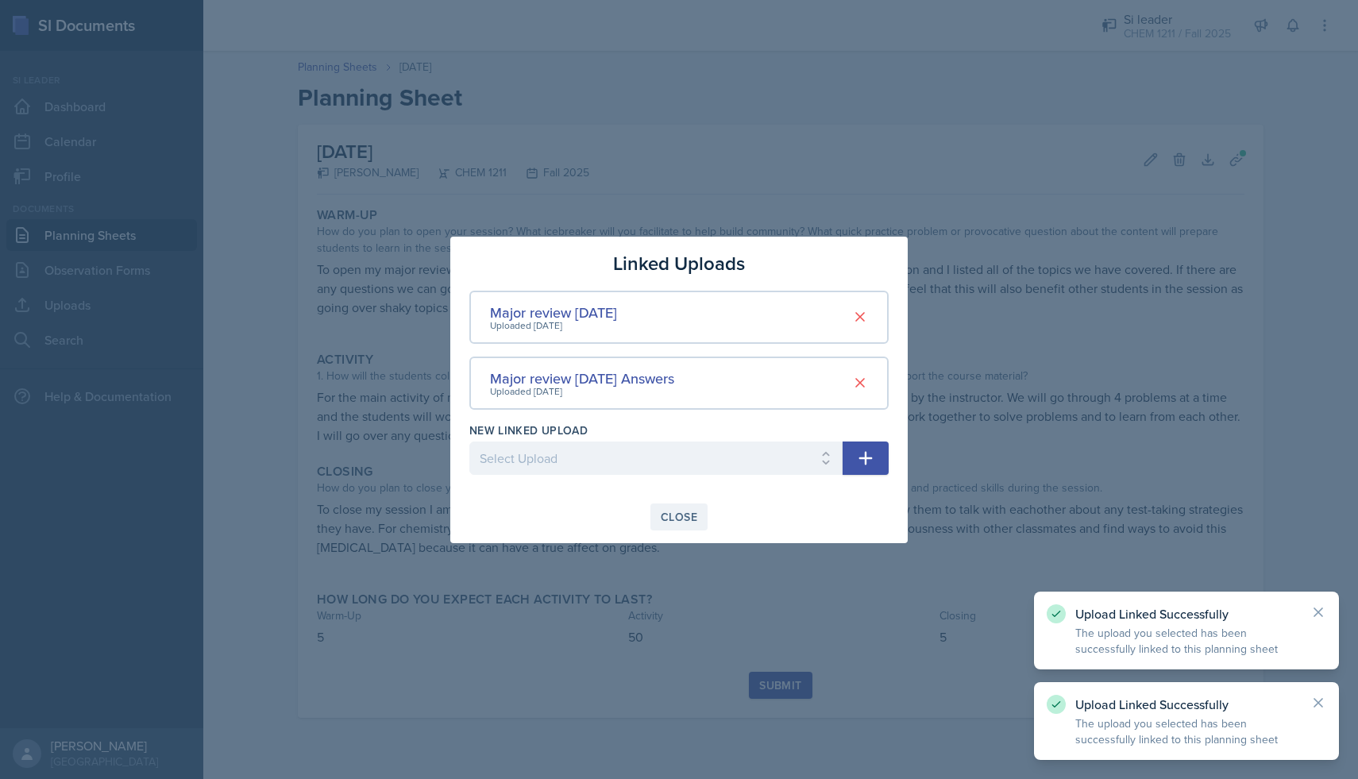
click at [689, 511] on div "Close" at bounding box center [679, 517] width 37 height 13
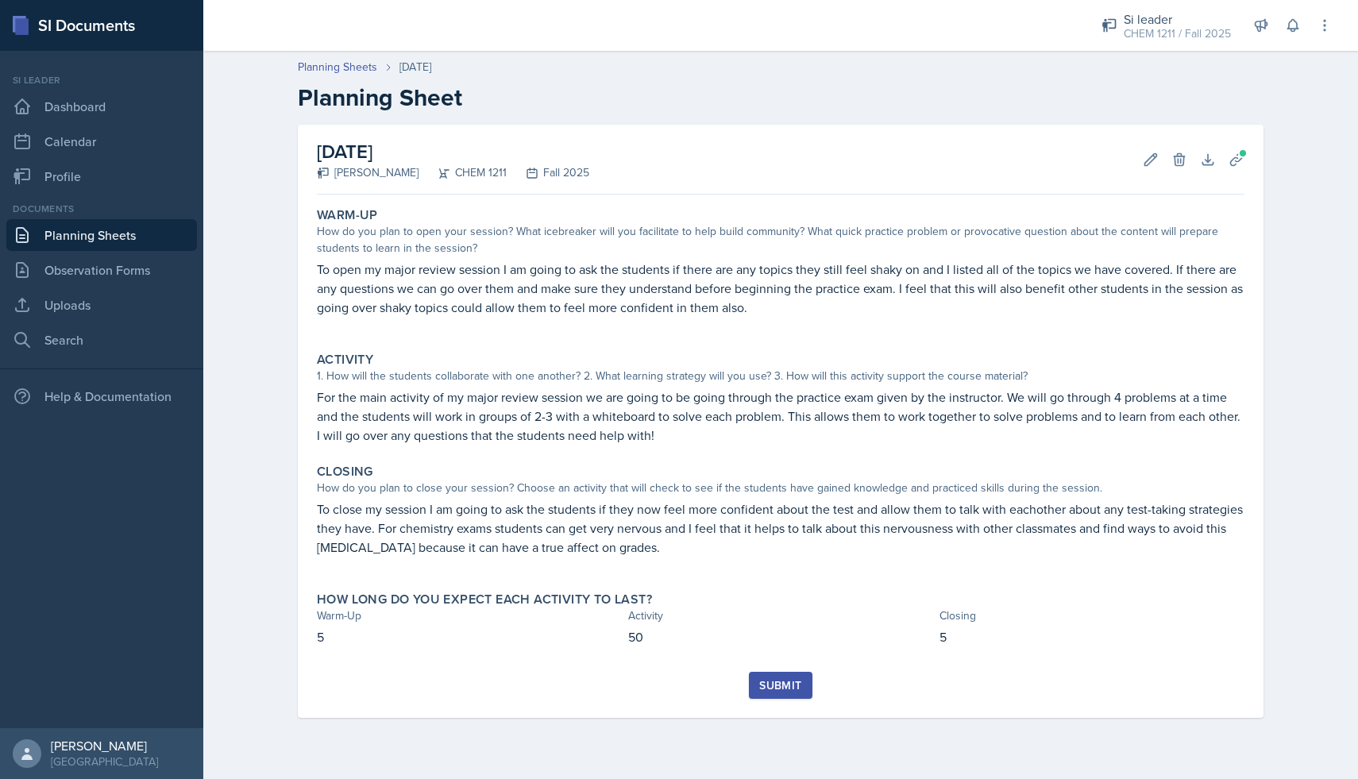
click at [780, 685] on div "Submit" at bounding box center [780, 685] width 42 height 13
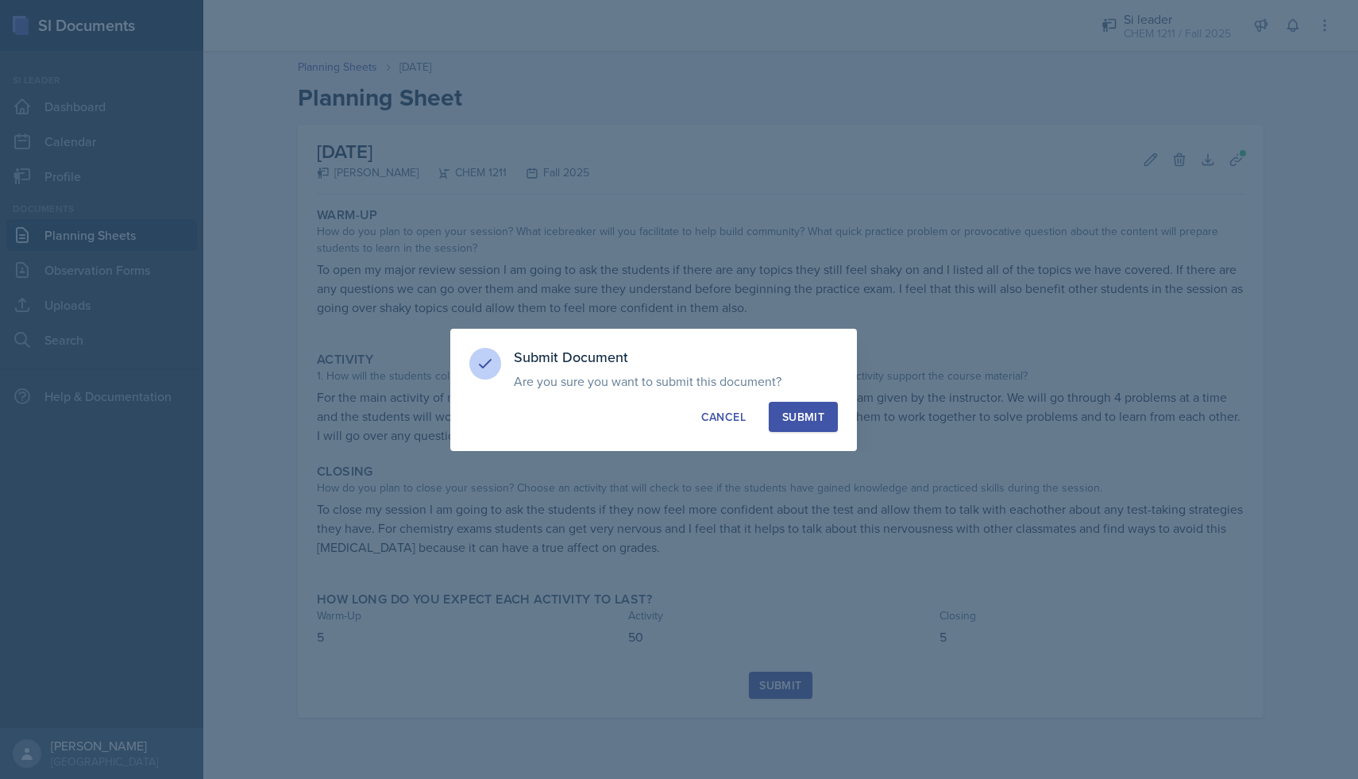
click at [810, 413] on div "Submit" at bounding box center [803, 417] width 42 height 16
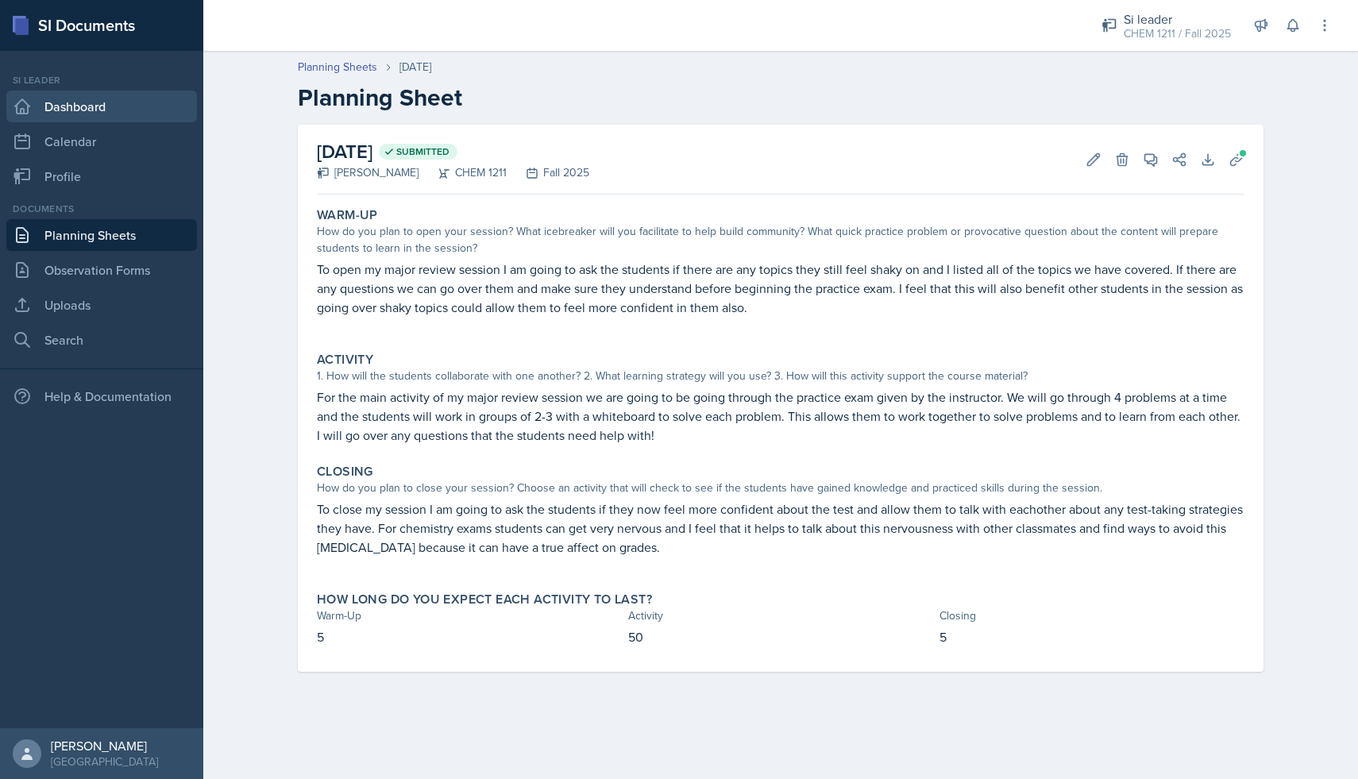
click at [122, 110] on link "Dashboard" at bounding box center [101, 107] width 191 height 32
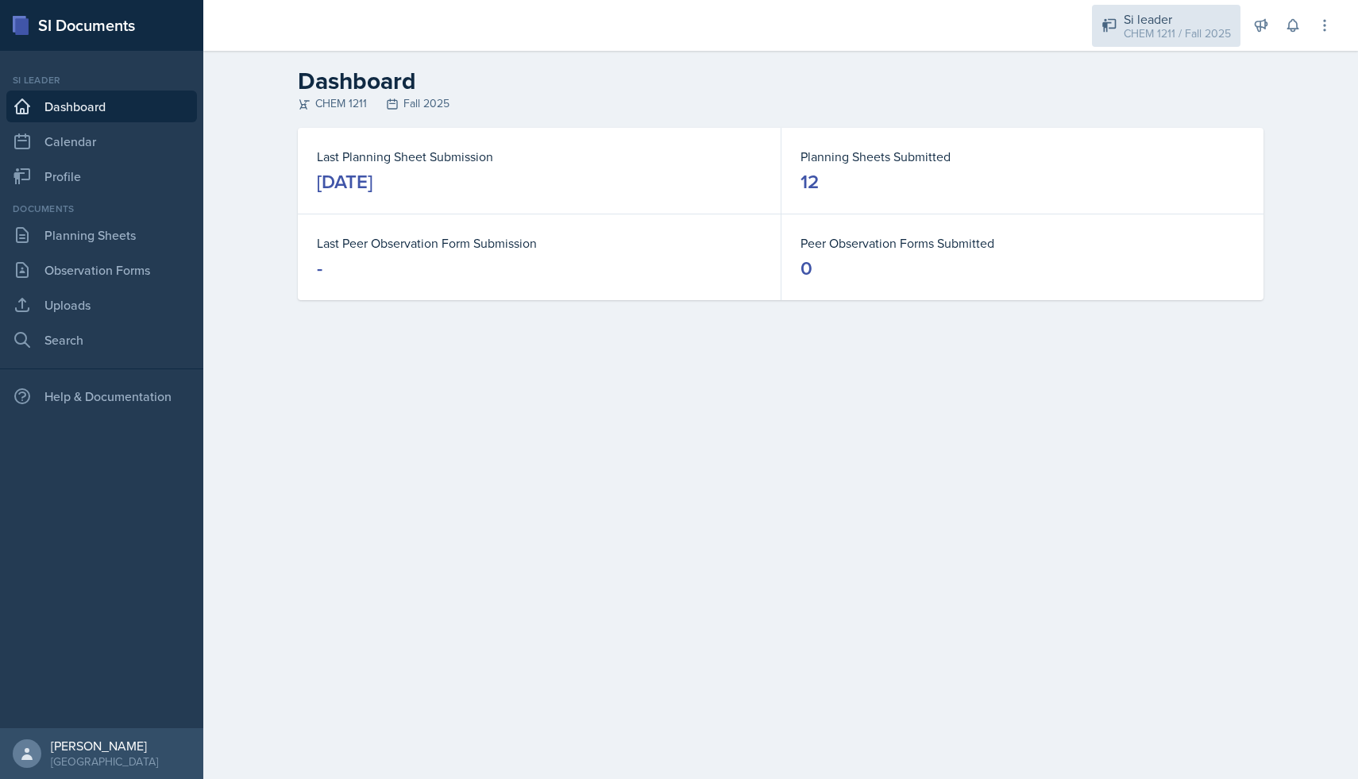
click at [1114, 39] on div "Si leader CHEM 1211 / Fall 2025" at bounding box center [1166, 26] width 149 height 42
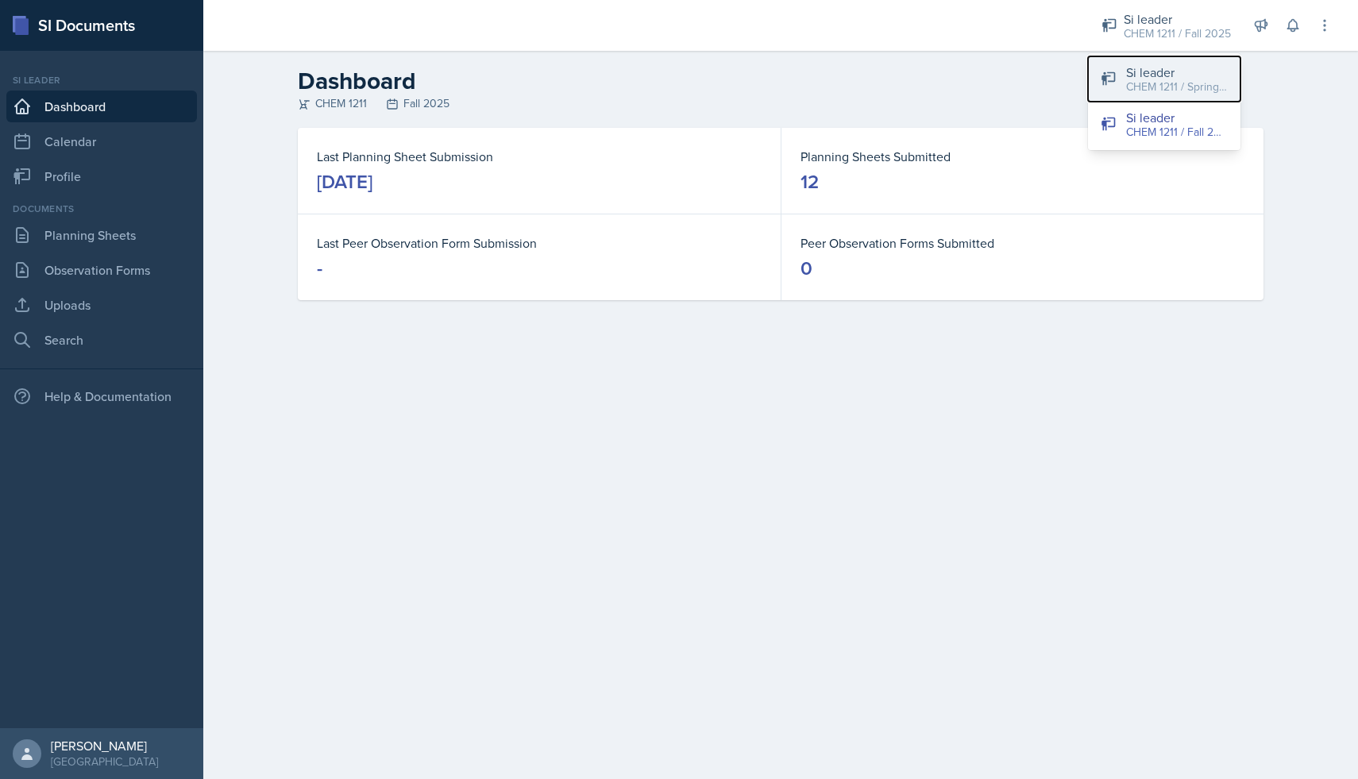
click at [1118, 83] on button "Si leader CHEM 1211 / Spring 2025" at bounding box center [1164, 78] width 152 height 45
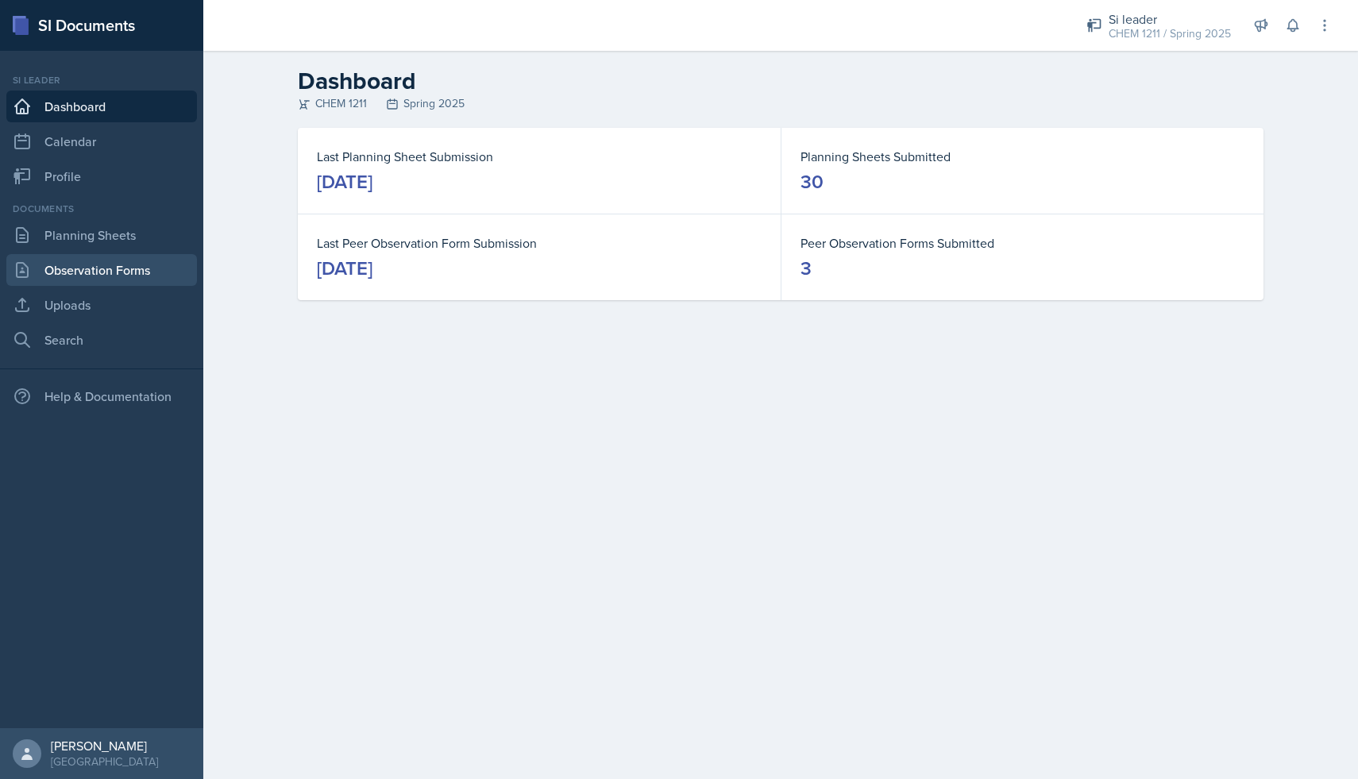
click at [151, 280] on link "Observation Forms" at bounding box center [101, 270] width 191 height 32
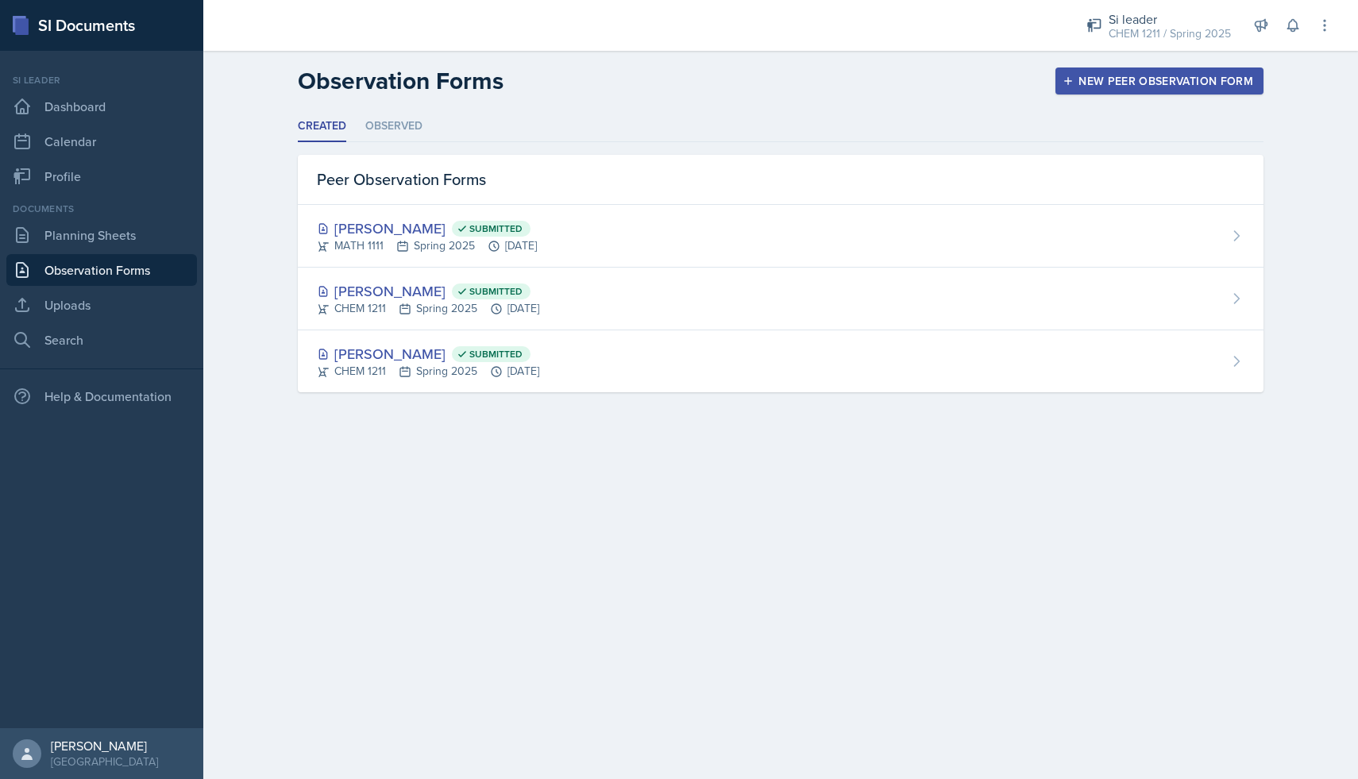
click at [132, 255] on link "Observation Forms" at bounding box center [101, 270] width 191 height 32
click at [128, 299] on link "Uploads" at bounding box center [101, 305] width 191 height 32
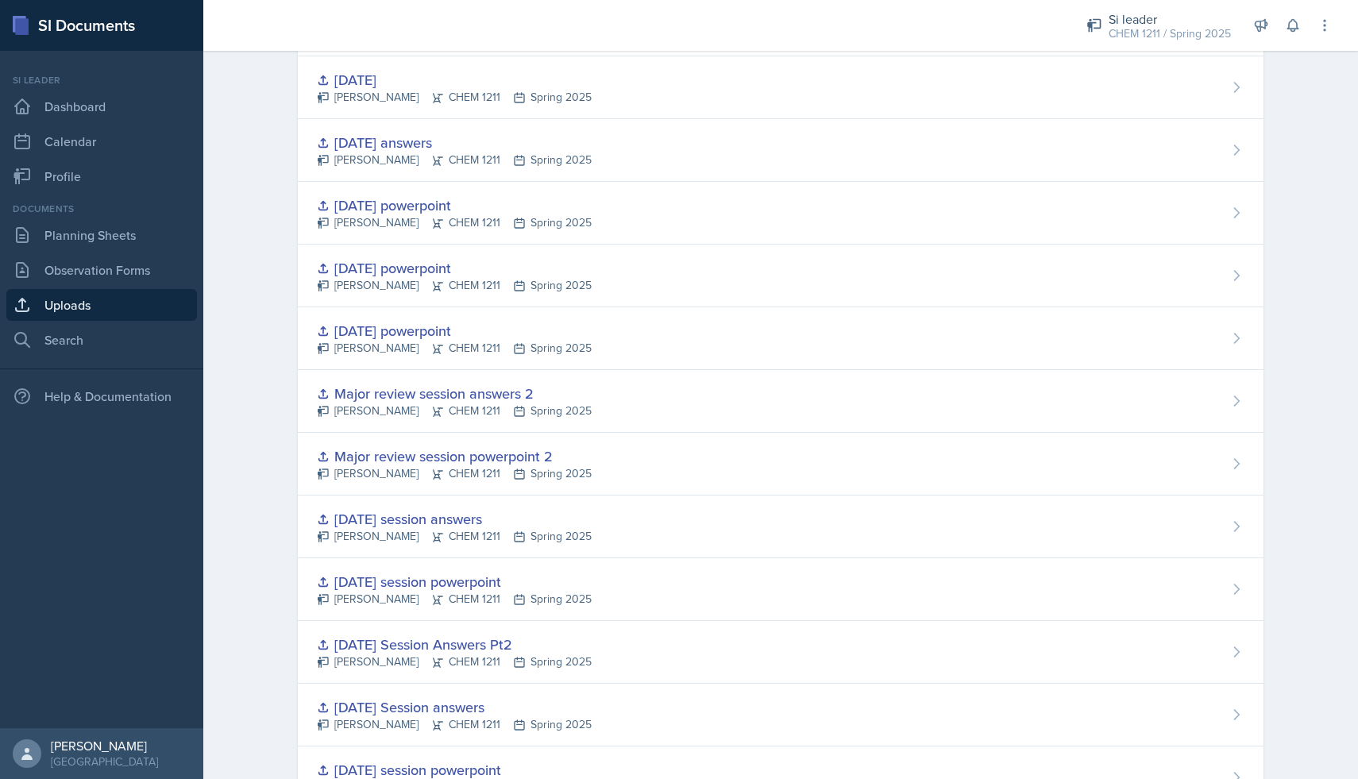
scroll to position [926, 0]
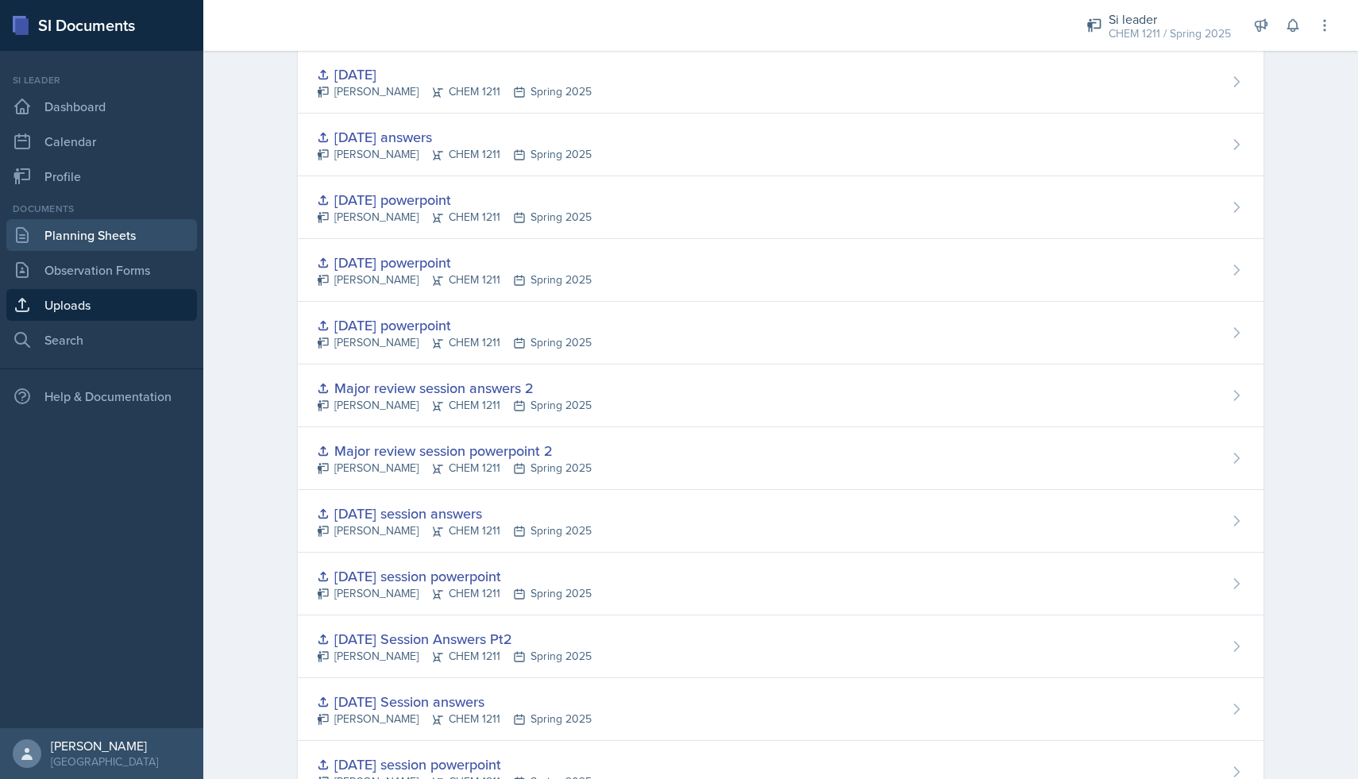
click at [165, 240] on link "Planning Sheets" at bounding box center [101, 235] width 191 height 32
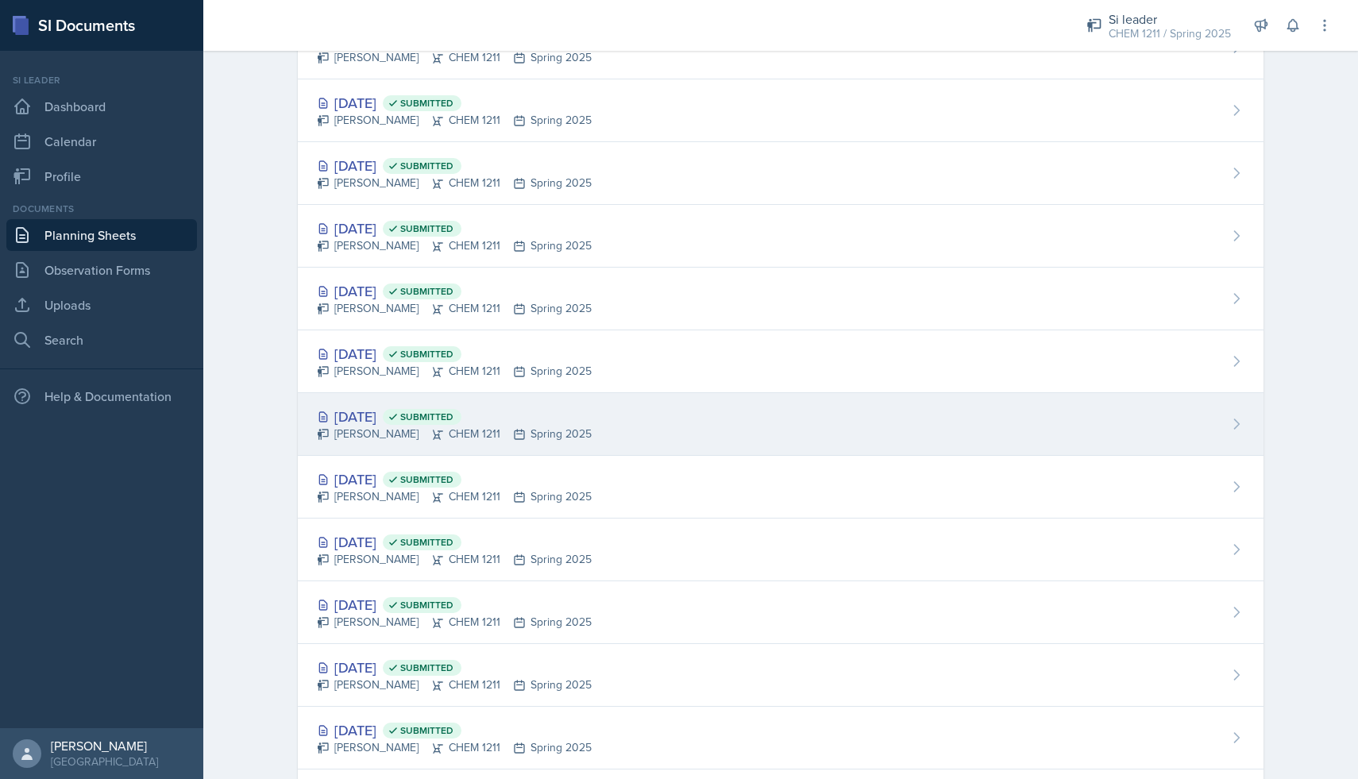
scroll to position [899, 0]
click at [373, 409] on div "[DATE] Submitted" at bounding box center [454, 414] width 275 height 21
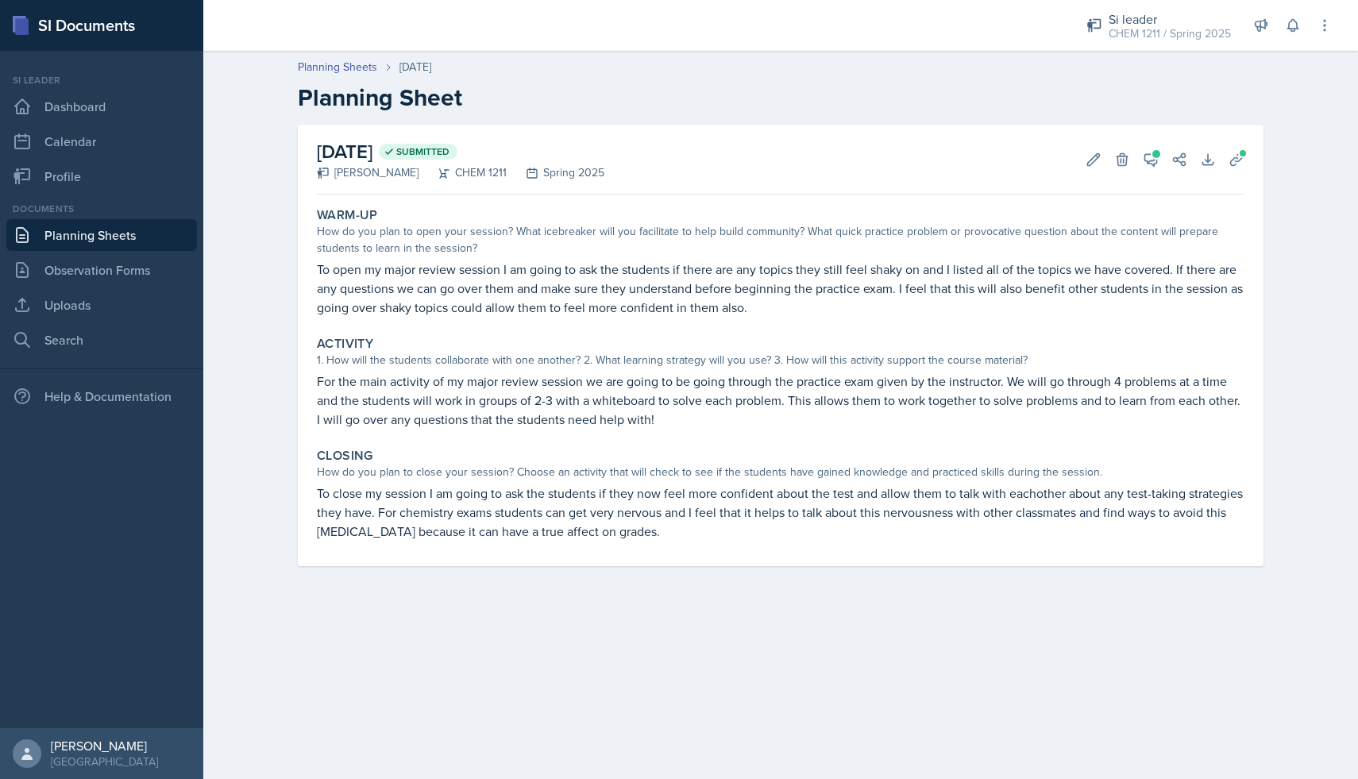
click at [135, 241] on link "Planning Sheets" at bounding box center [101, 235] width 191 height 32
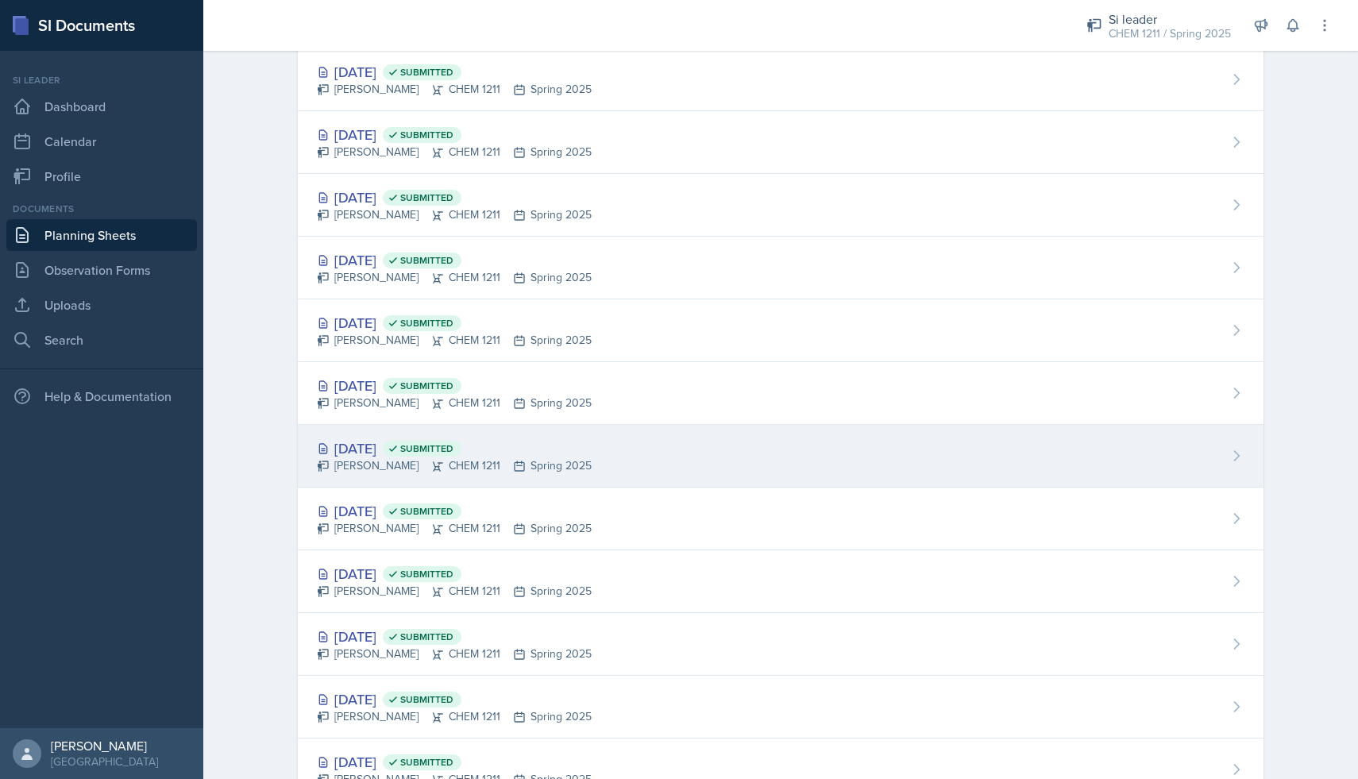
scroll to position [933, 0]
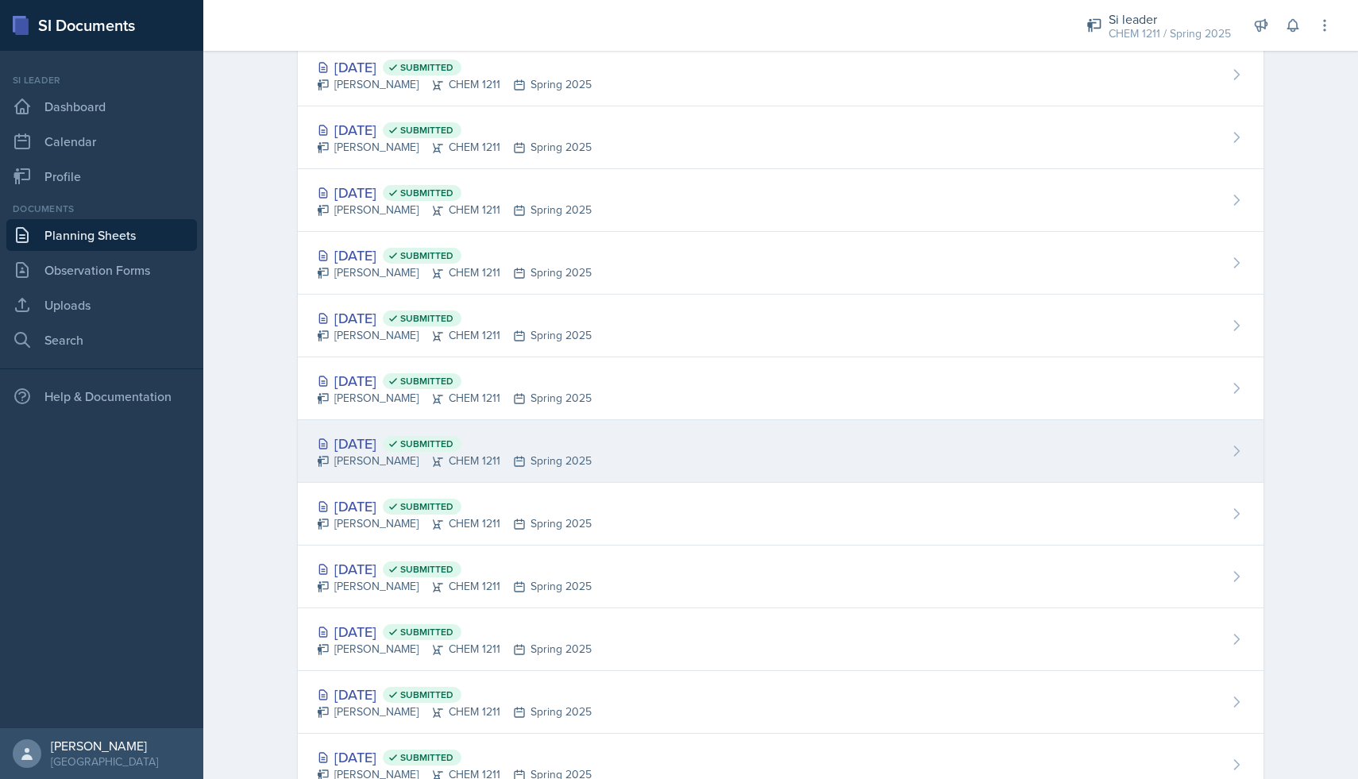
click at [411, 486] on div "[DATE] Submitted [PERSON_NAME] CHEM 1211 Spring 2025 [DATE] Submitted [PERSON_N…" at bounding box center [781, 169] width 966 height 1882
click at [433, 464] on icon at bounding box center [438, 462] width 10 height 10
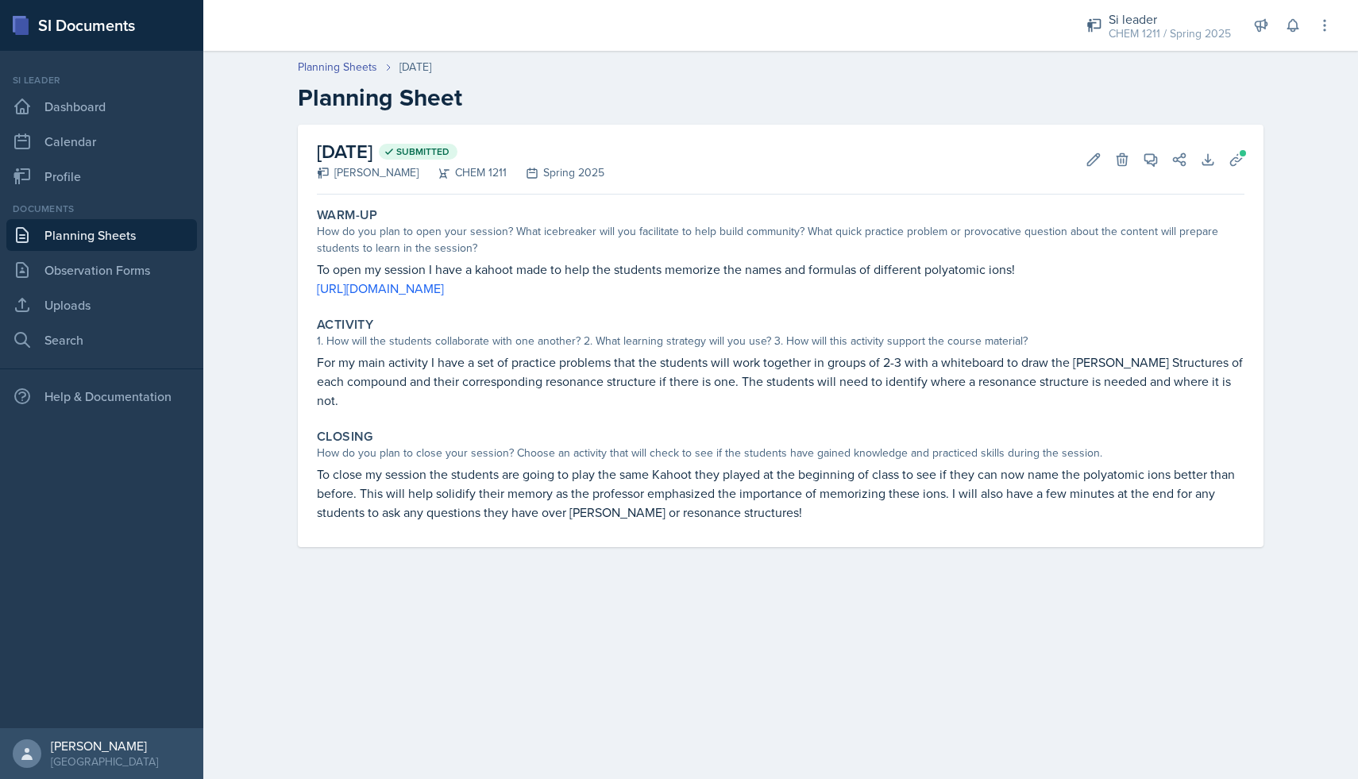
click at [94, 232] on link "Planning Sheets" at bounding box center [101, 235] width 191 height 32
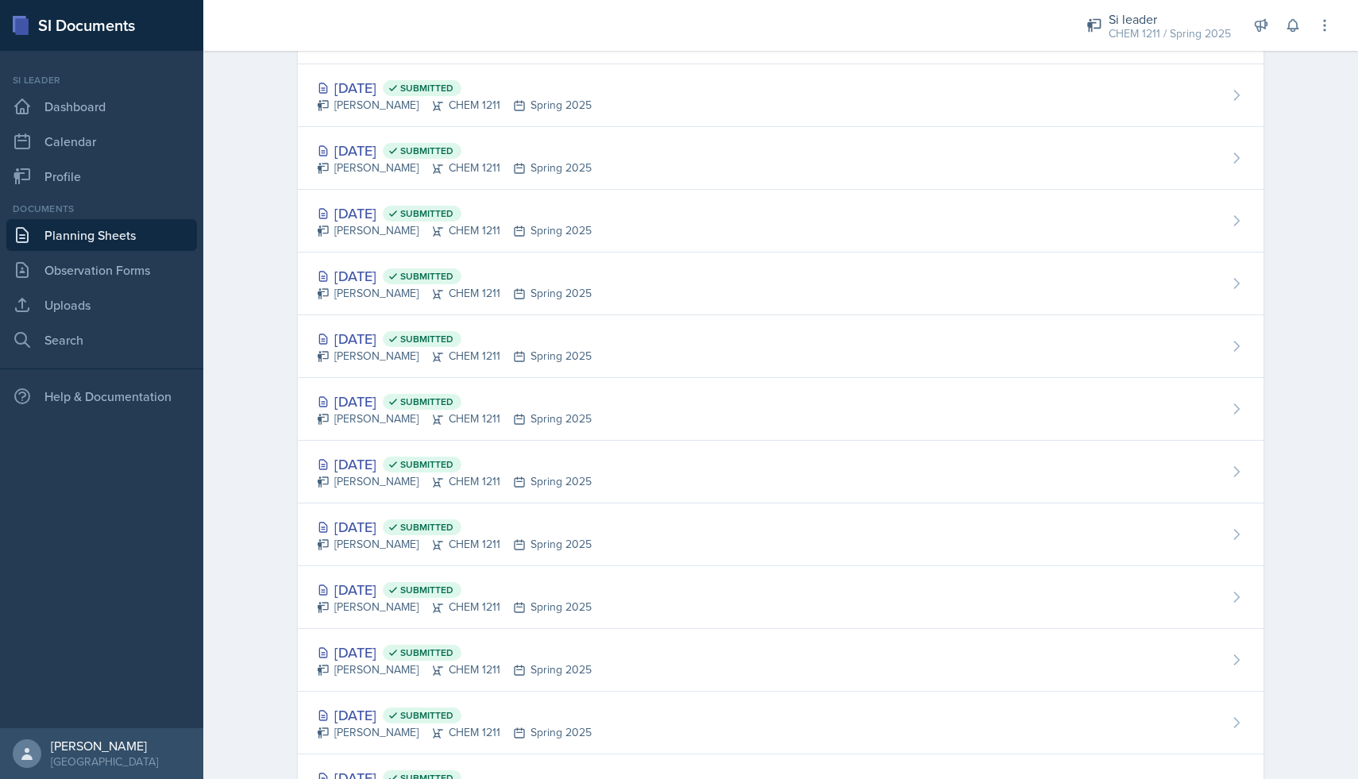
scroll to position [600, 0]
click at [123, 285] on link "Observation Forms" at bounding box center [101, 270] width 191 height 32
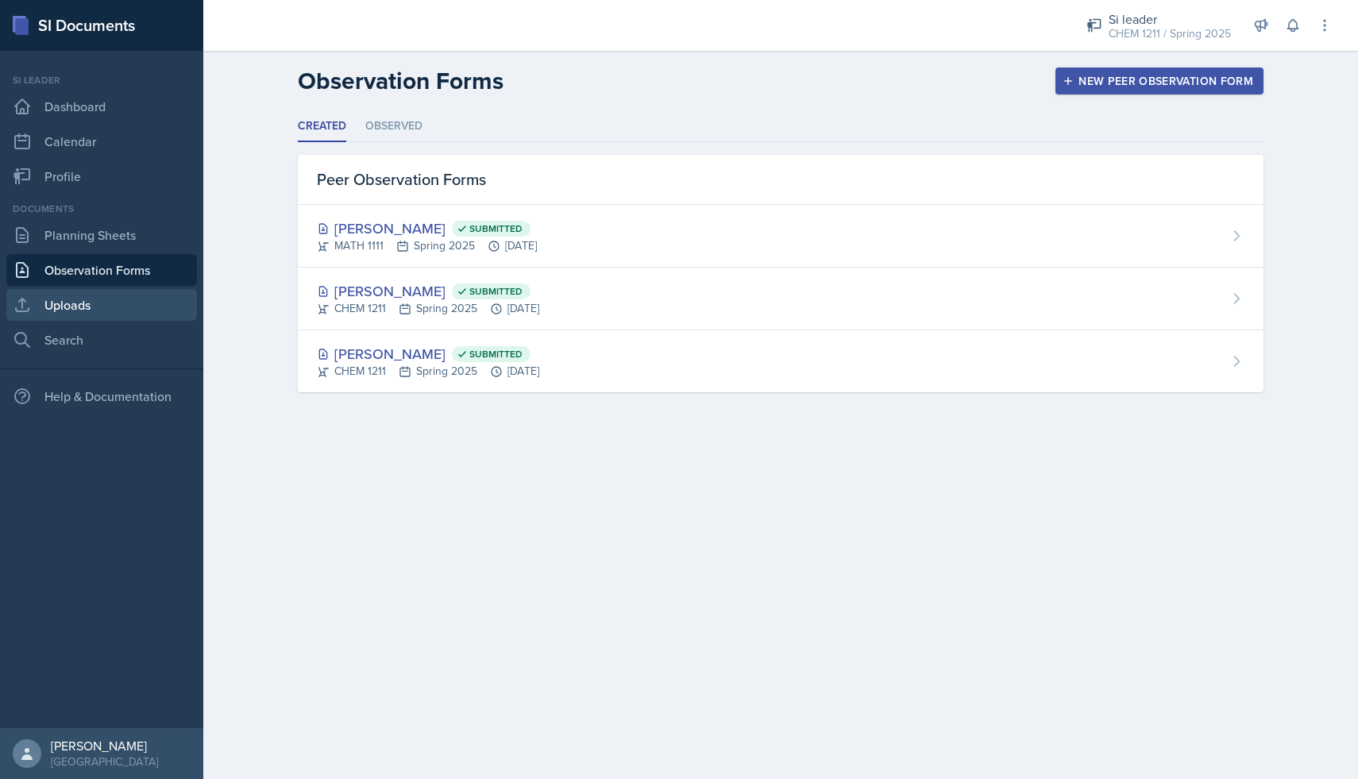
click at [87, 313] on link "Uploads" at bounding box center [101, 305] width 191 height 32
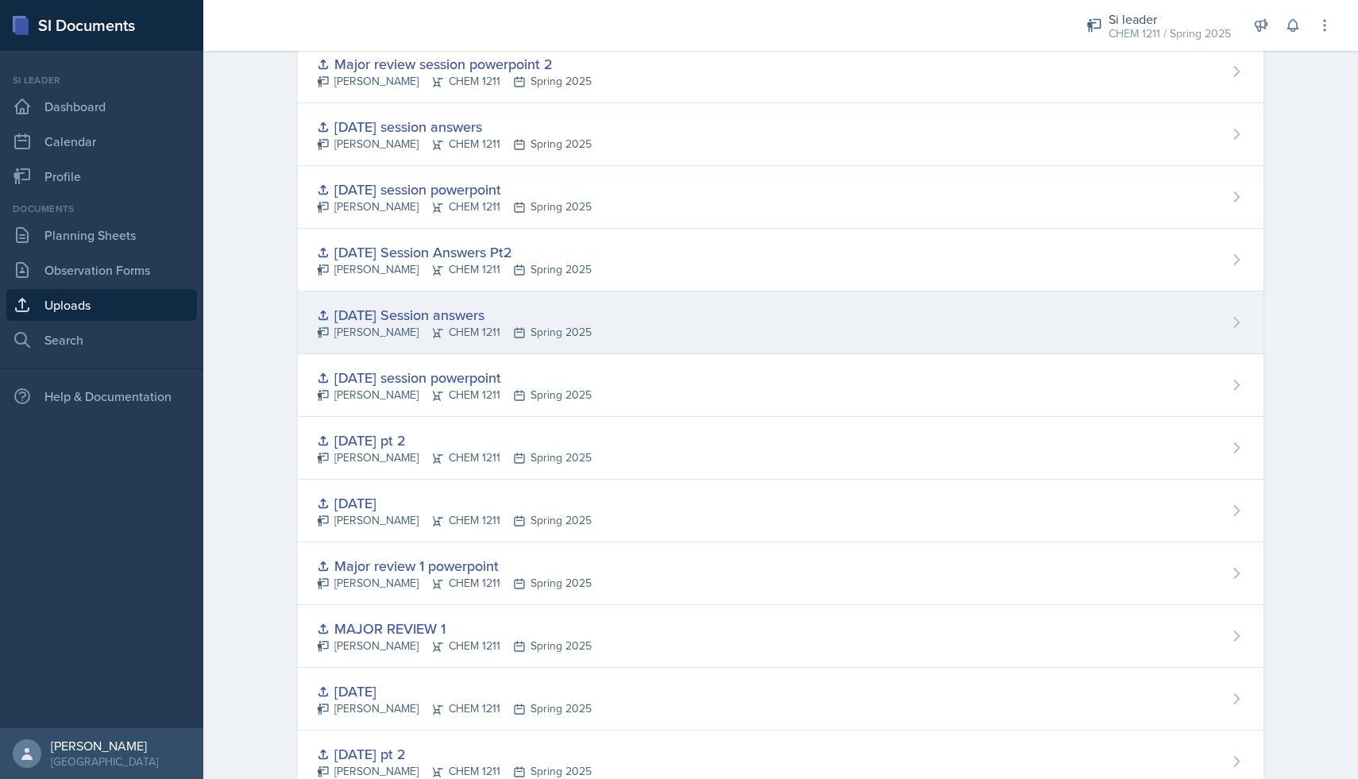
scroll to position [1310, 0]
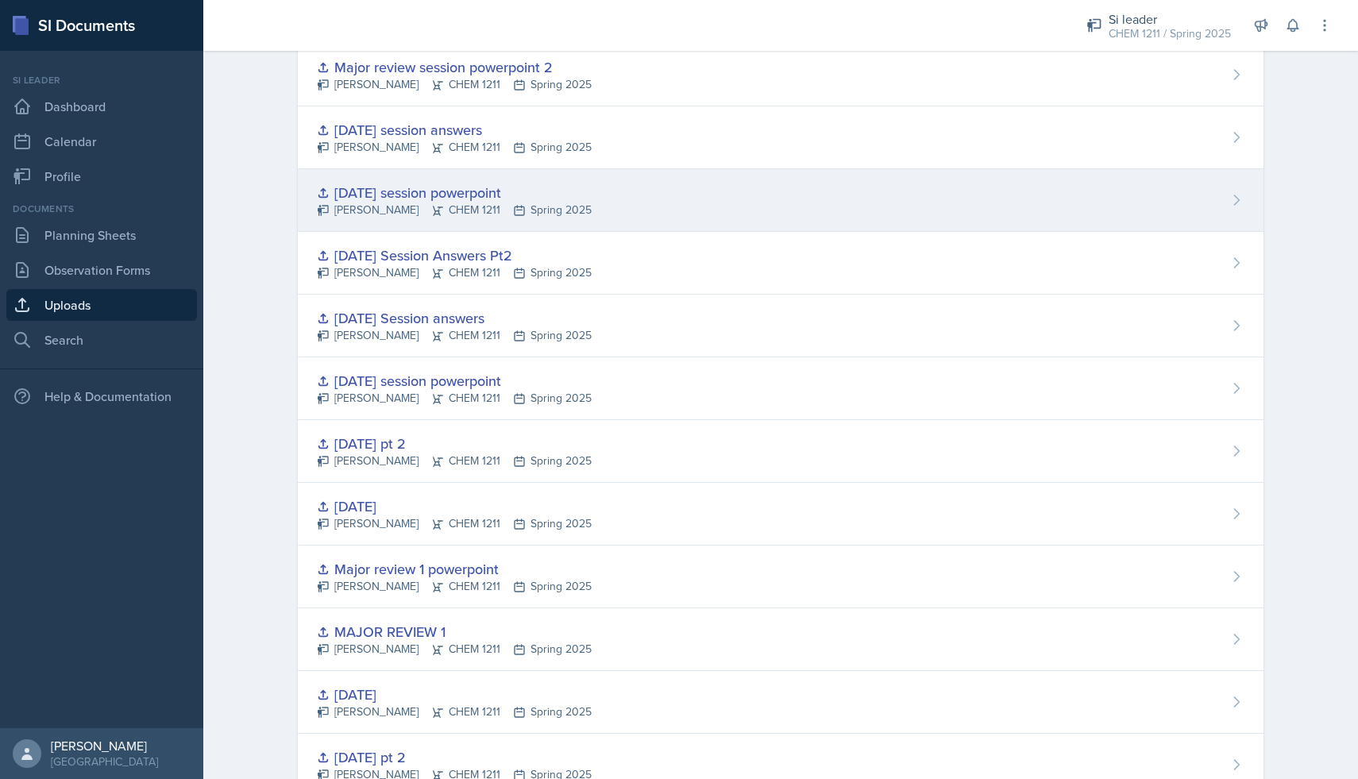
click at [598, 188] on div "[DATE] session powerpoint [PERSON_NAME] CHEM 1211 Spring 2025" at bounding box center [781, 200] width 966 height 63
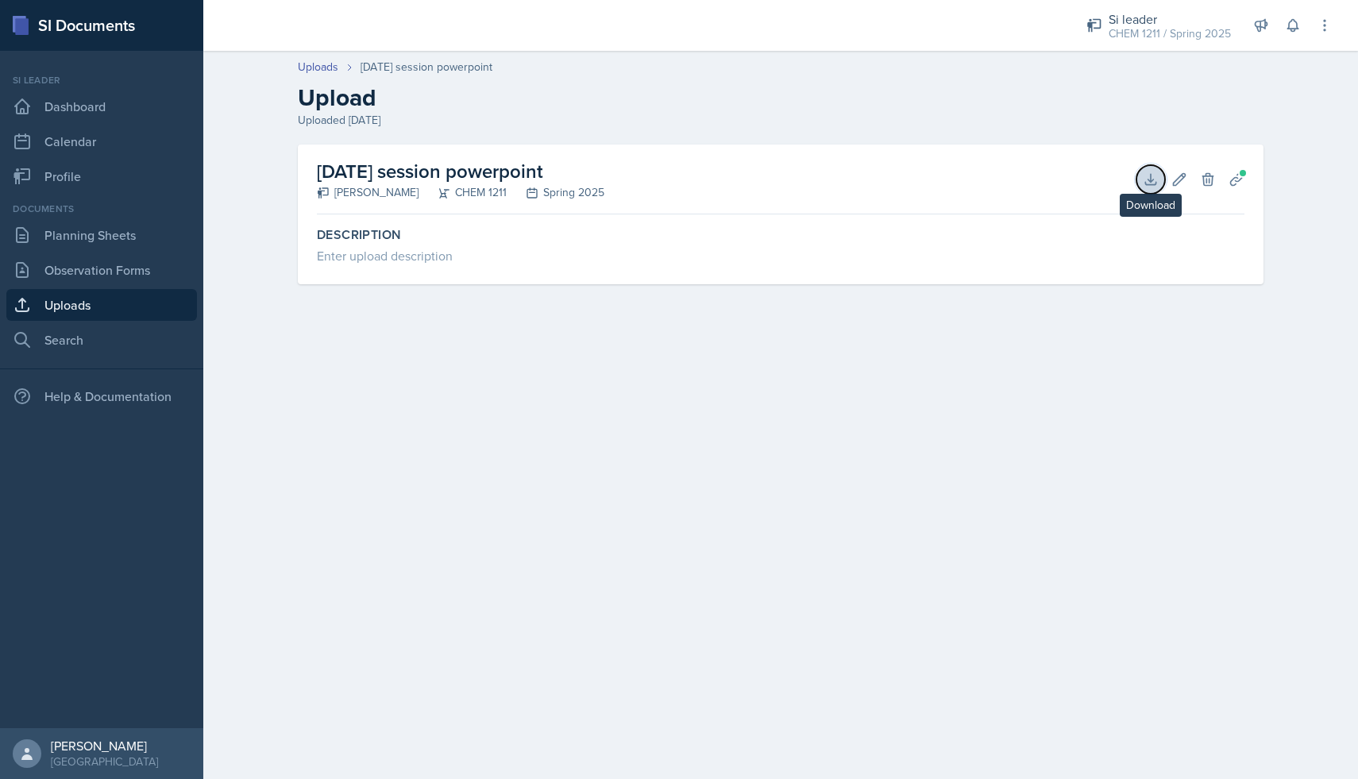
click at [1147, 173] on icon at bounding box center [1151, 180] width 16 height 16
click at [119, 289] on link "Uploads" at bounding box center [101, 305] width 191 height 32
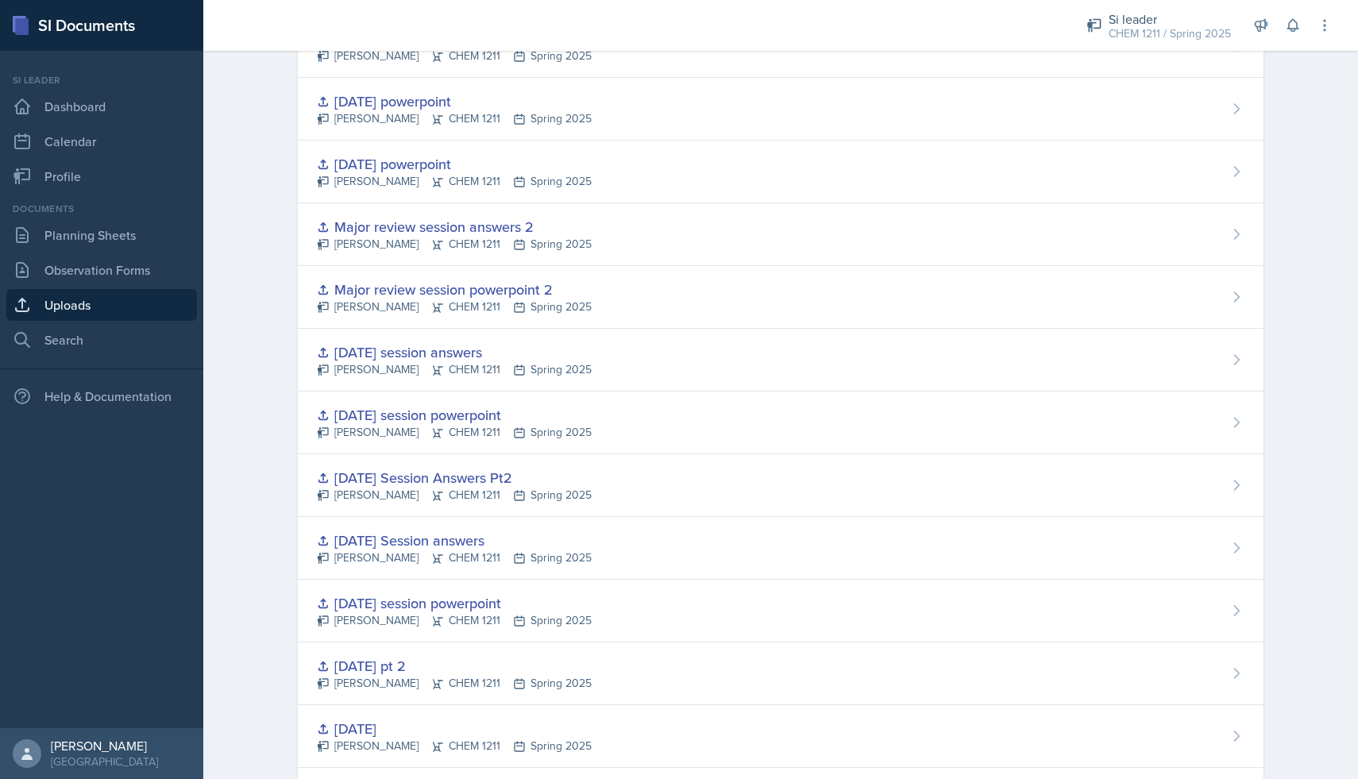
scroll to position [1085, 0]
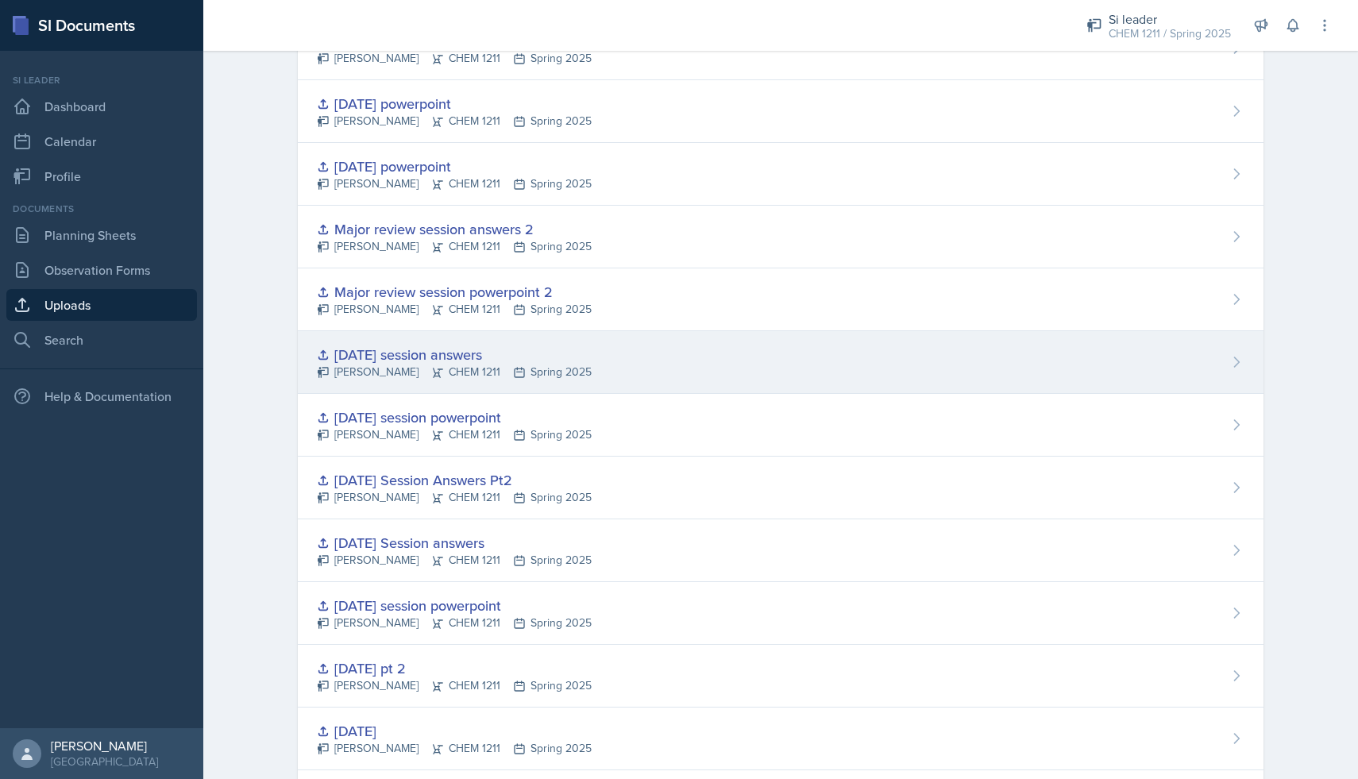
click at [486, 364] on div "[DATE] session answers" at bounding box center [454, 354] width 275 height 21
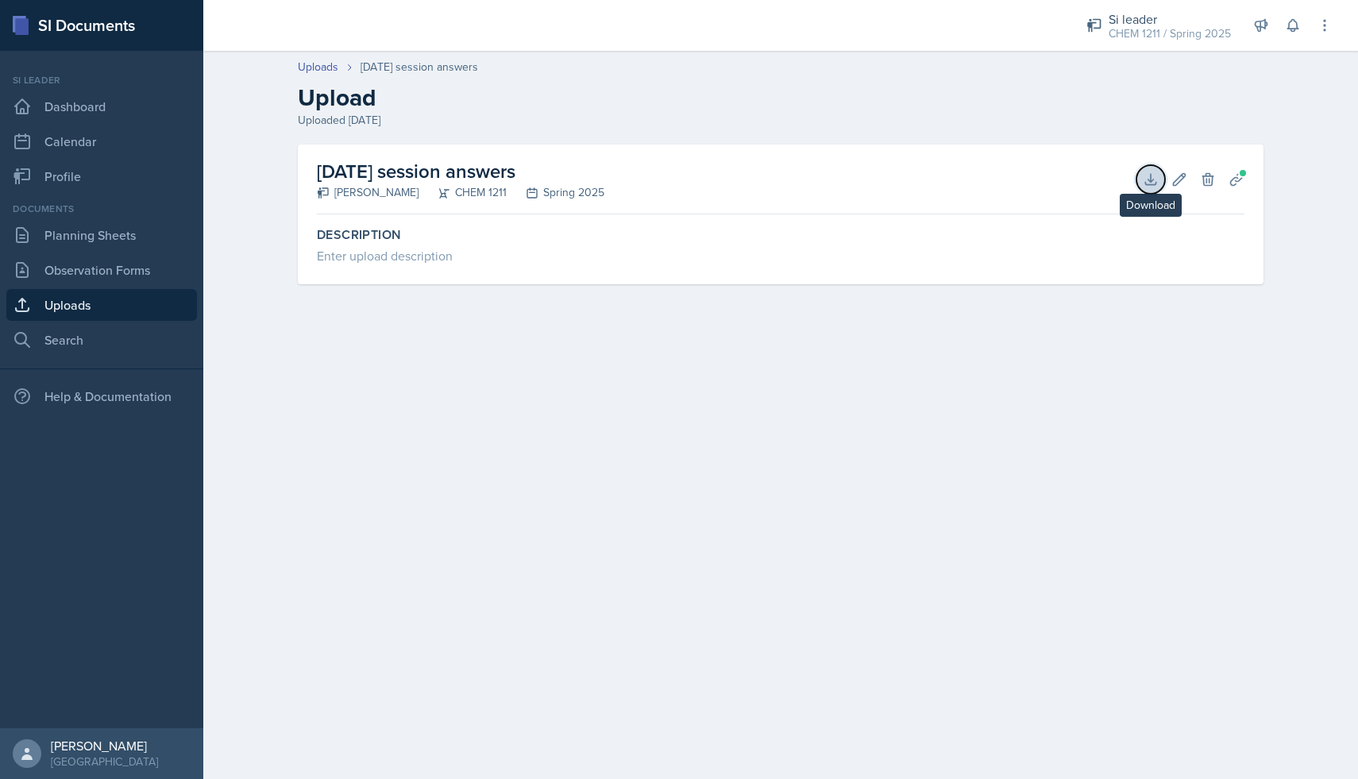
click at [1158, 187] on button "Download" at bounding box center [1151, 179] width 29 height 29
click at [140, 303] on link "Uploads" at bounding box center [101, 305] width 191 height 32
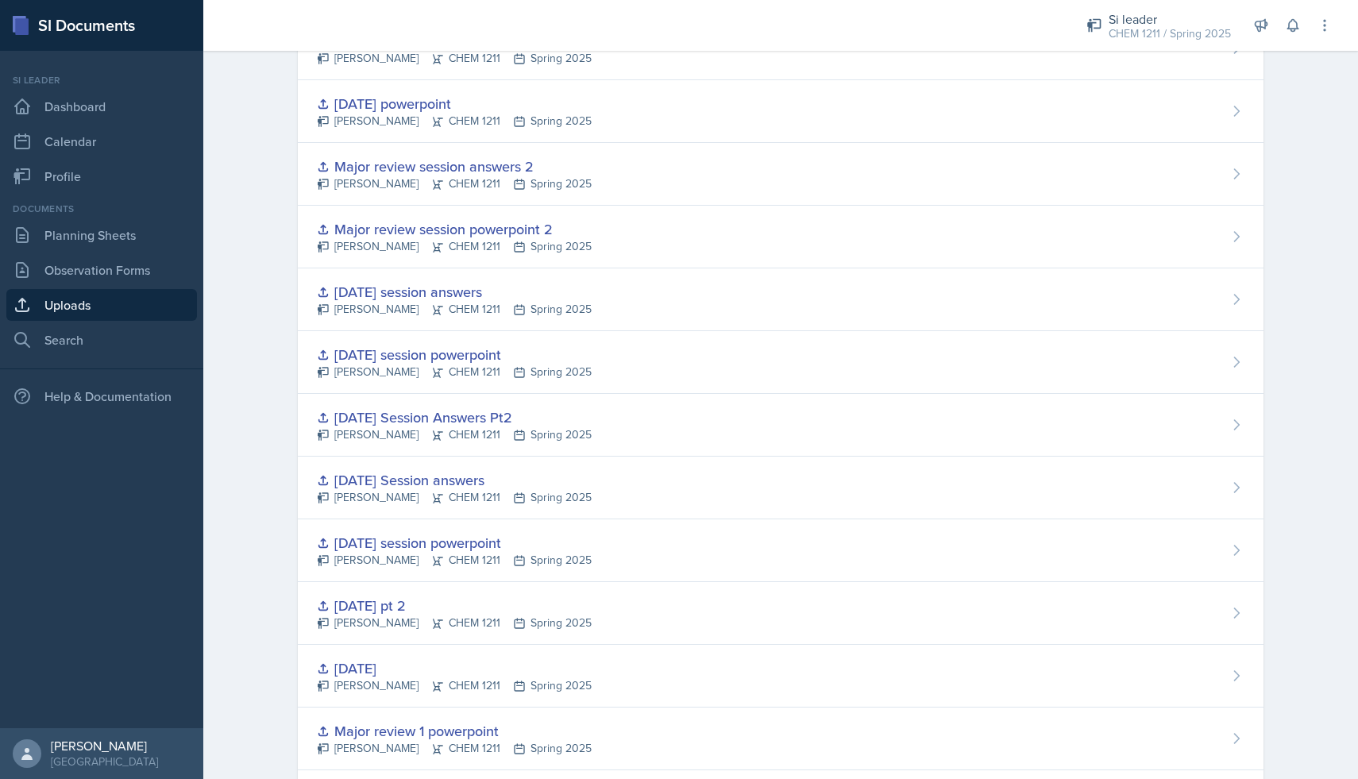
scroll to position [1189, 0]
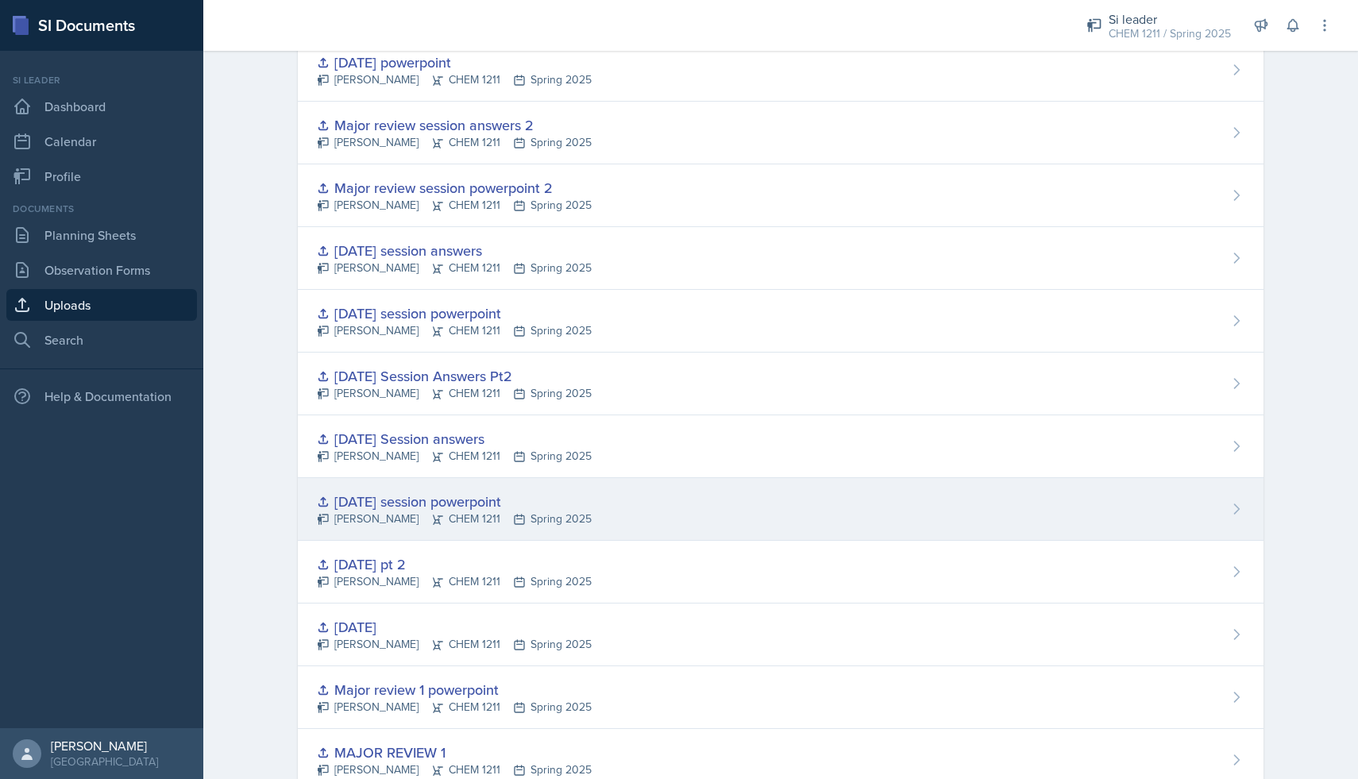
click at [589, 523] on div "[DATE] session powerpoint [PERSON_NAME] CHEM 1211 Spring 2025" at bounding box center [781, 509] width 966 height 63
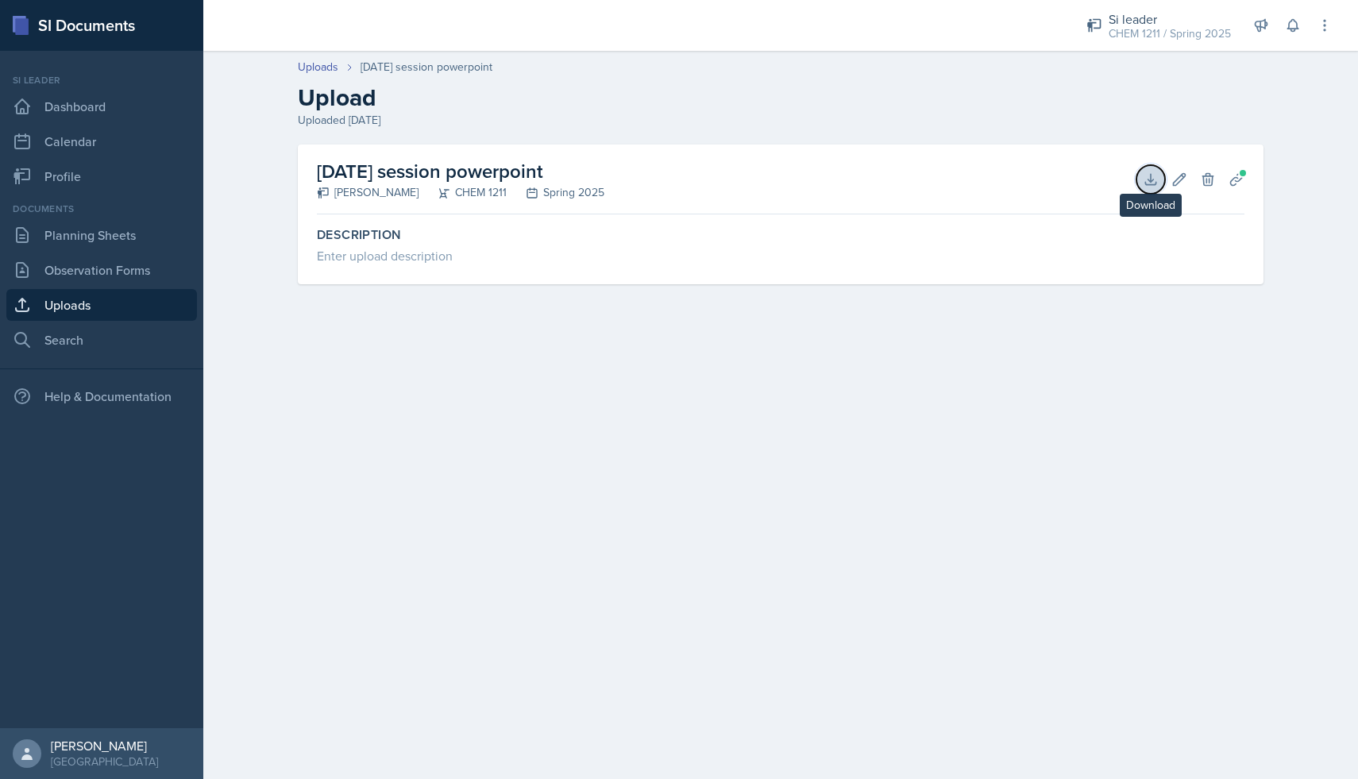
click at [1148, 182] on icon at bounding box center [1151, 180] width 16 height 16
click at [119, 302] on link "Uploads" at bounding box center [101, 305] width 191 height 32
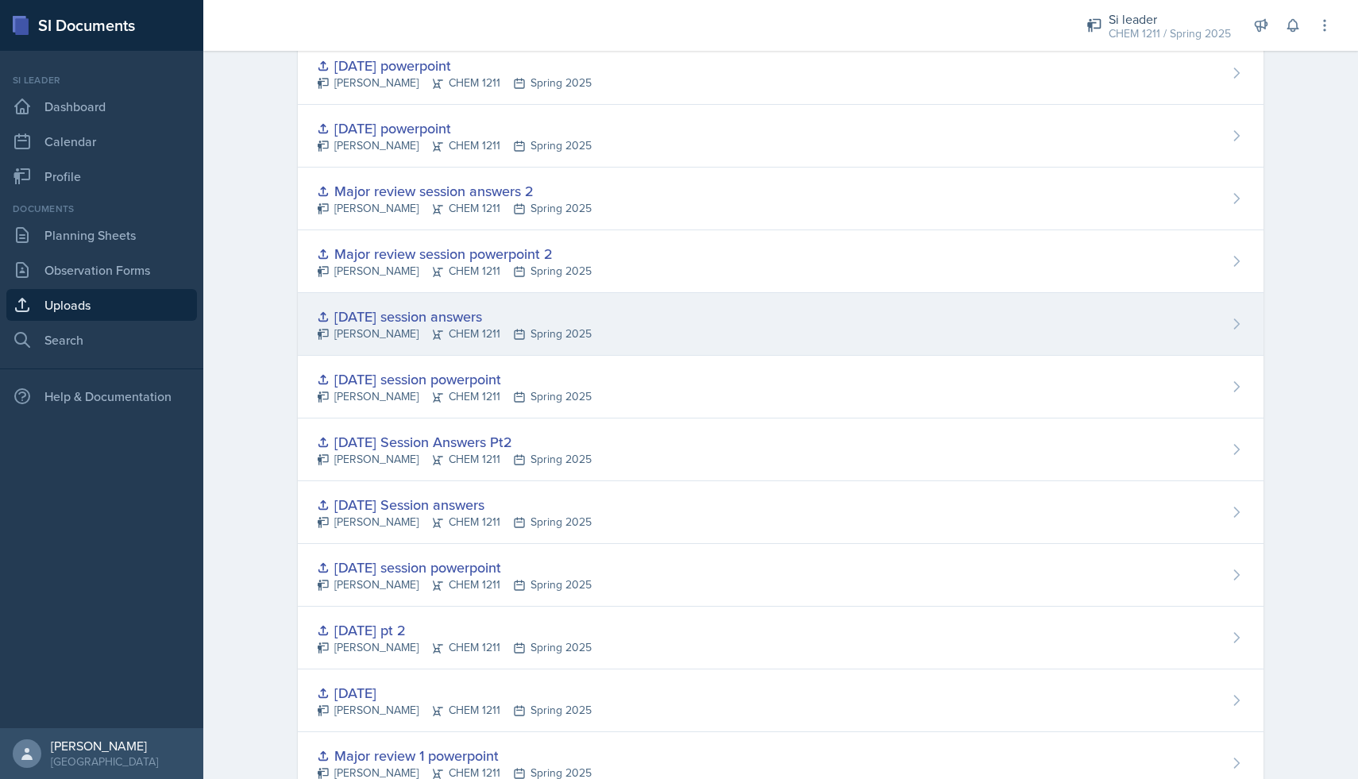
scroll to position [1124, 0]
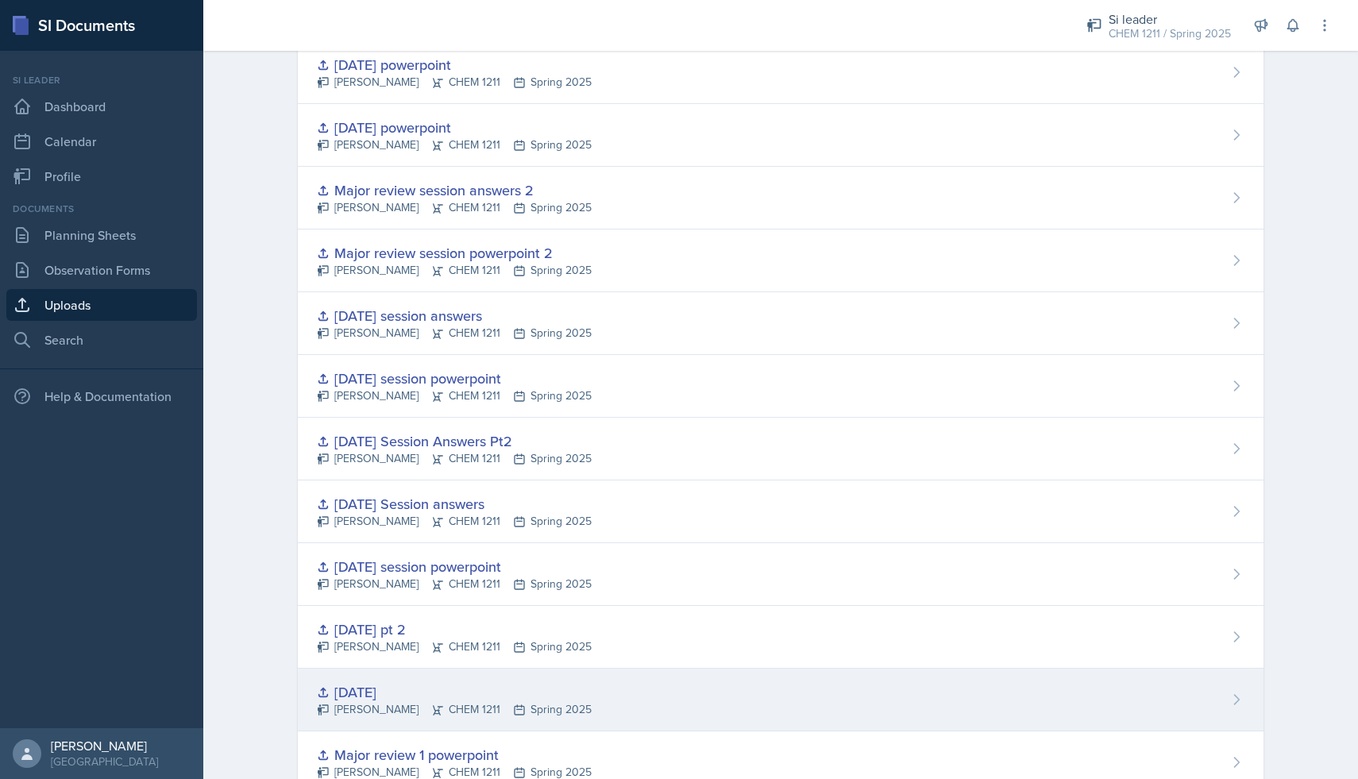
click at [430, 678] on div "[DATE] [PERSON_NAME] CHEM 1211 Spring 2025" at bounding box center [781, 700] width 966 height 63
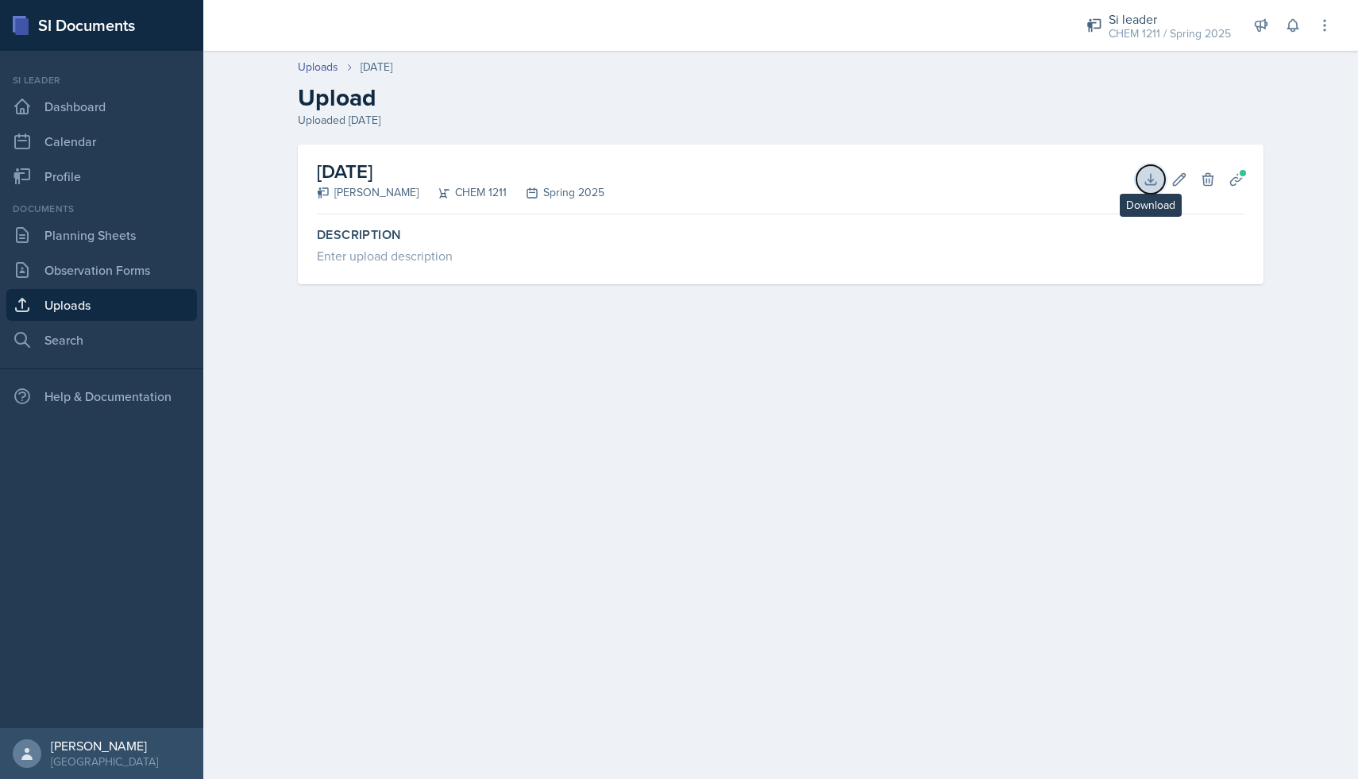
click at [1140, 178] on button "Download" at bounding box center [1151, 179] width 29 height 29
click at [137, 91] on link "Dashboard" at bounding box center [101, 107] width 191 height 32
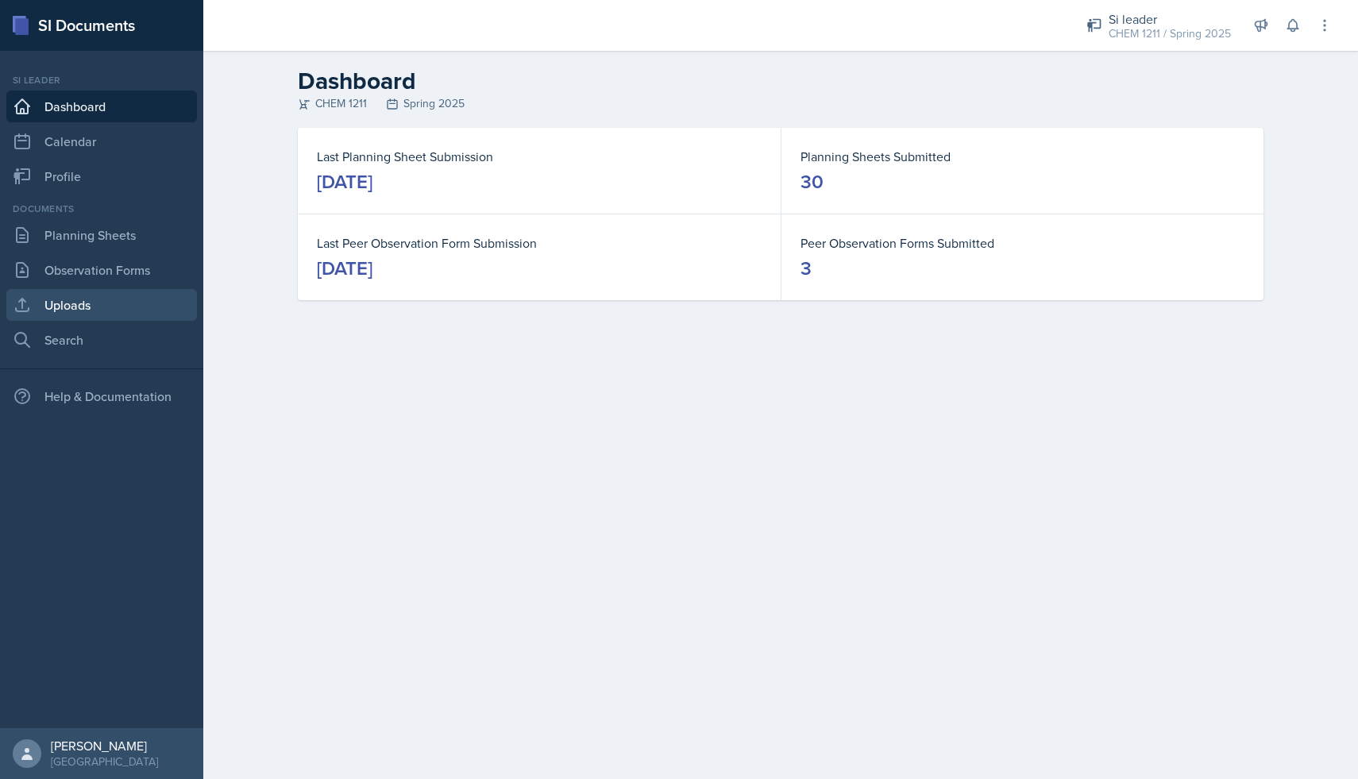
click at [137, 303] on link "Uploads" at bounding box center [101, 305] width 191 height 32
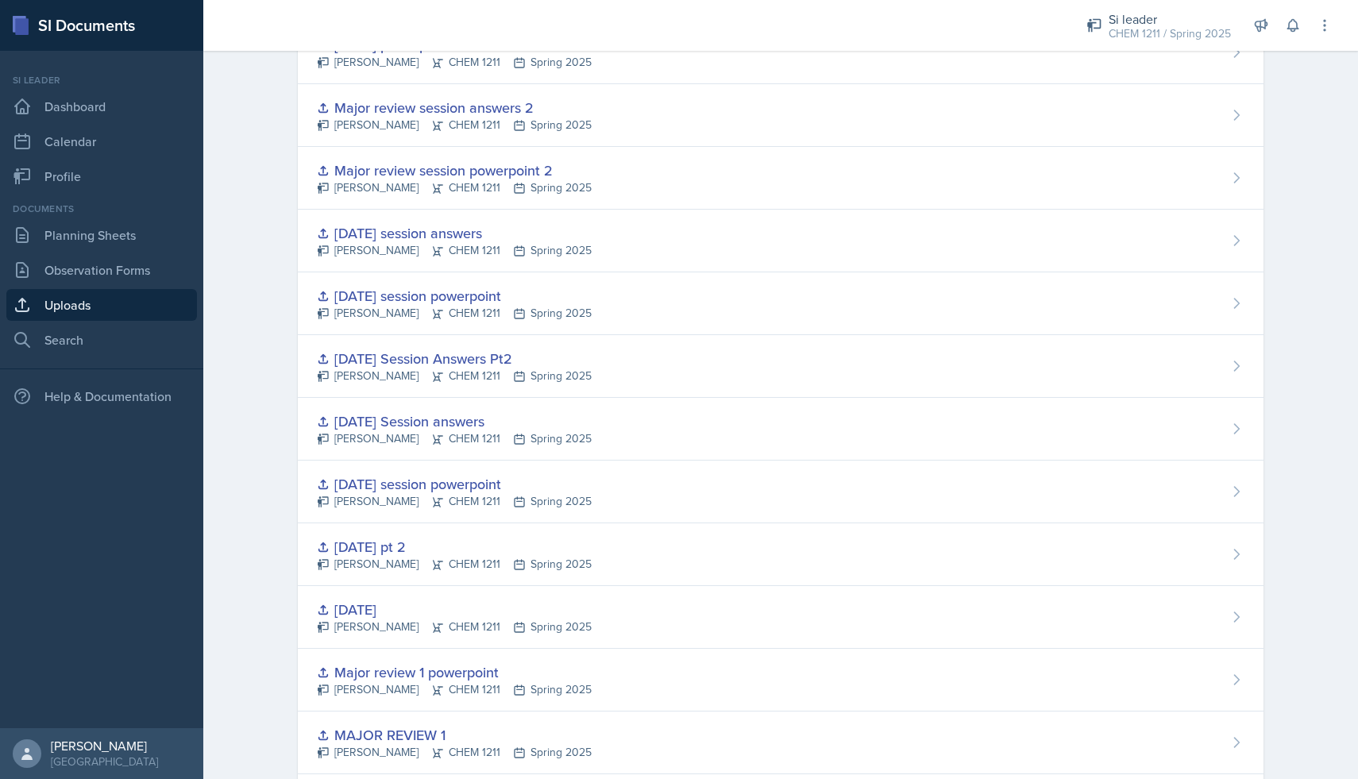
scroll to position [1203, 0]
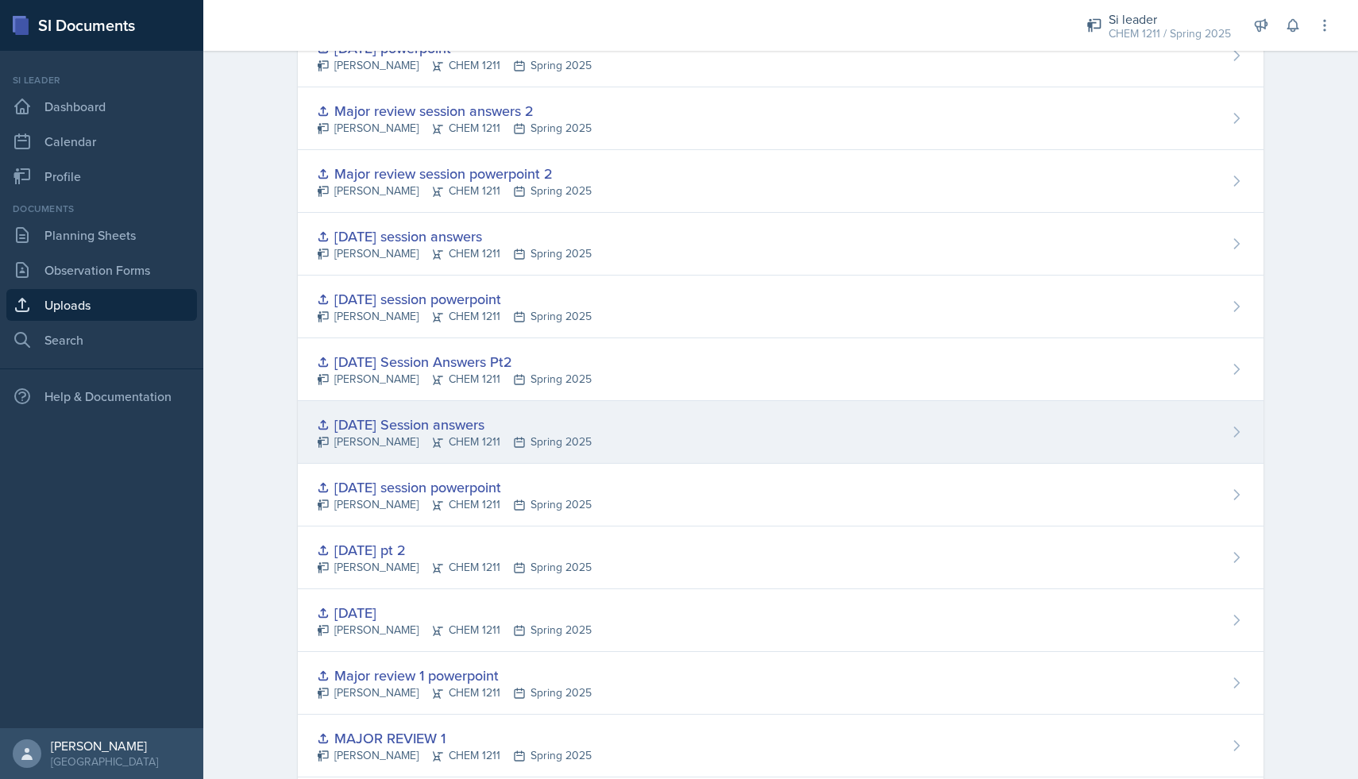
click at [435, 440] on div "[PERSON_NAME] CHEM 1211 Spring 2025" at bounding box center [454, 442] width 275 height 17
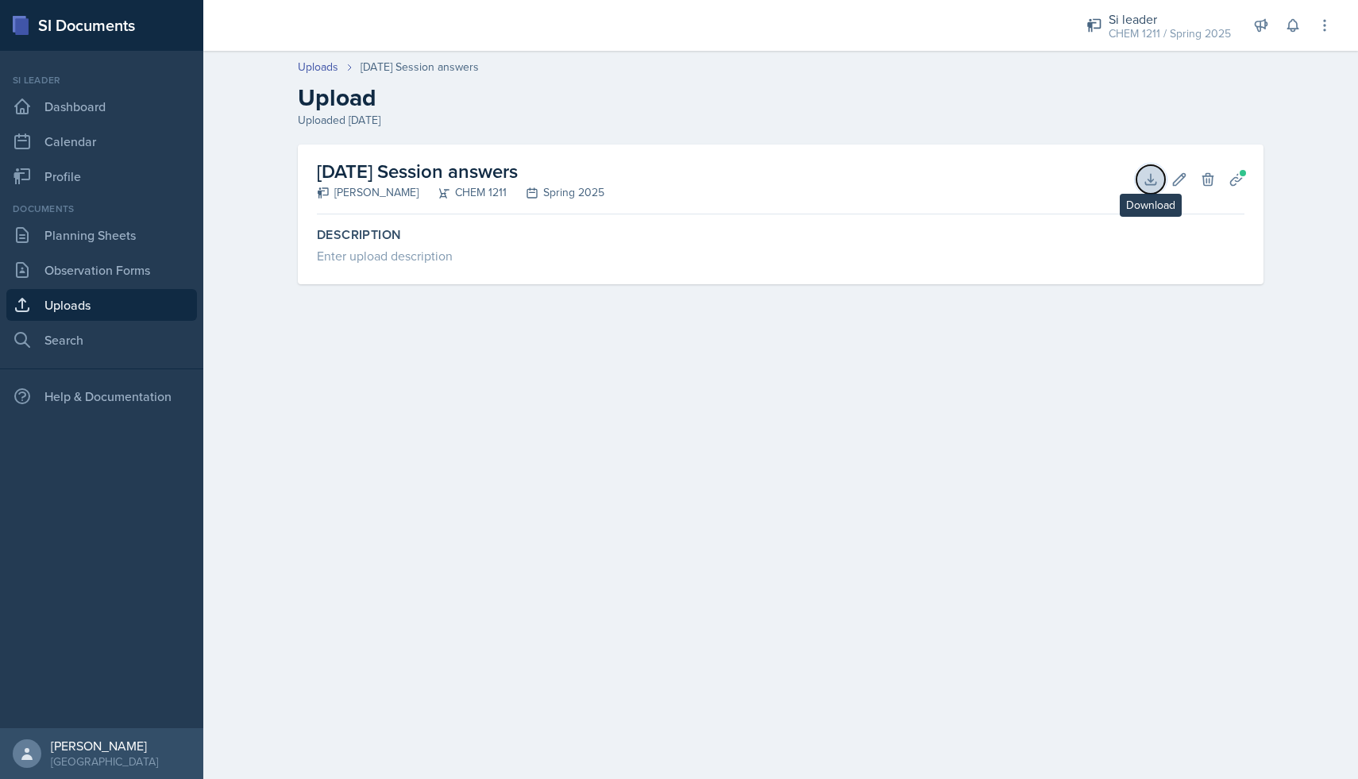
click at [1148, 177] on icon at bounding box center [1151, 180] width 16 height 16
click at [104, 109] on link "Dashboard" at bounding box center [101, 107] width 191 height 32
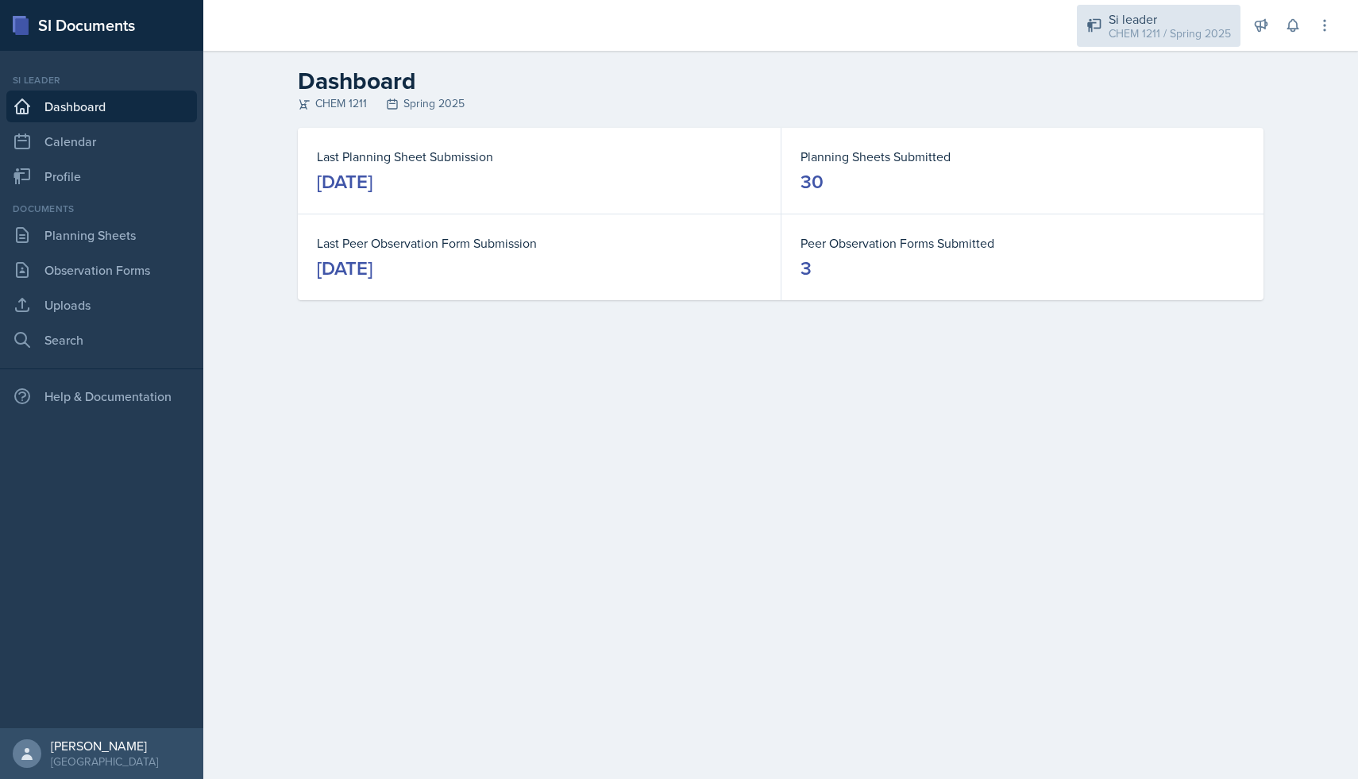
click at [1168, 42] on div "Si leader CHEM 1211 / Spring 2025" at bounding box center [1159, 26] width 164 height 42
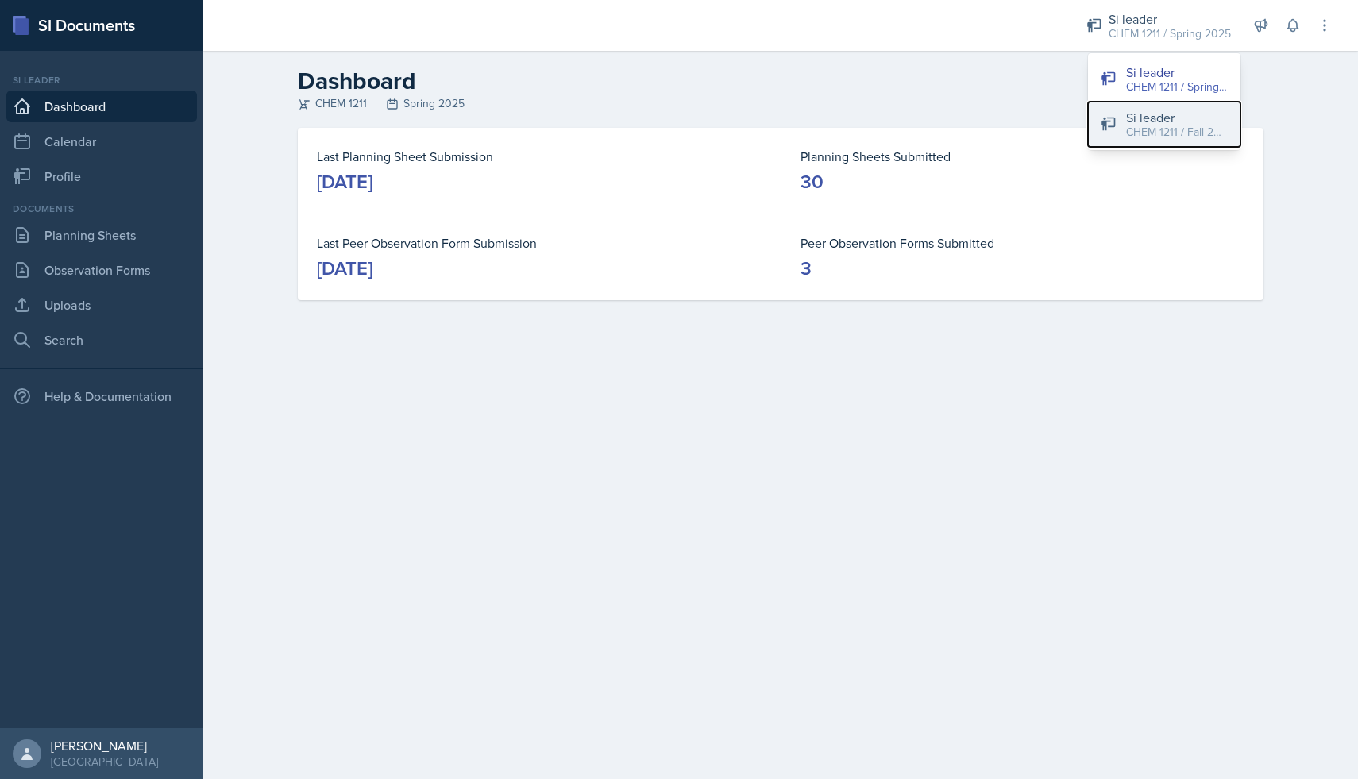
click at [1136, 122] on div "Si leader" at bounding box center [1177, 117] width 102 height 19
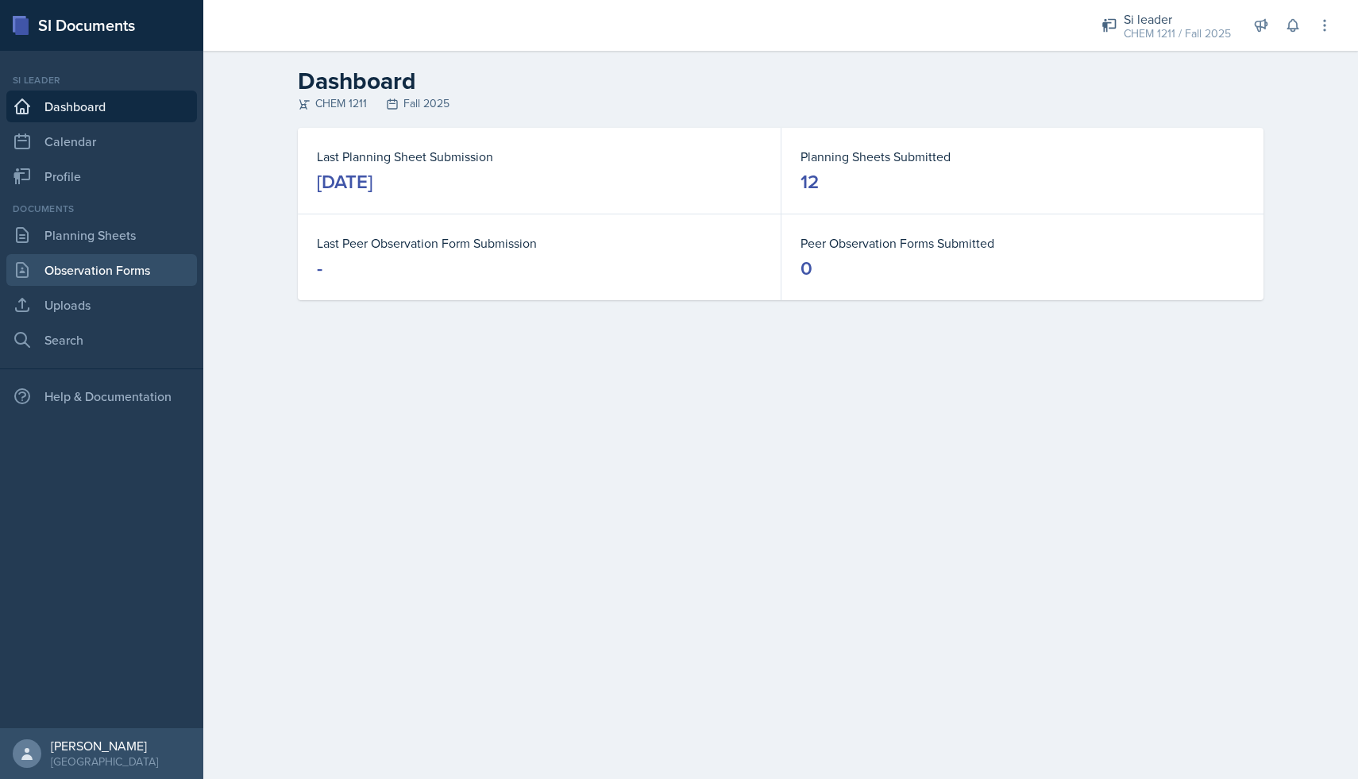
click at [106, 264] on link "Observation Forms" at bounding box center [101, 270] width 191 height 32
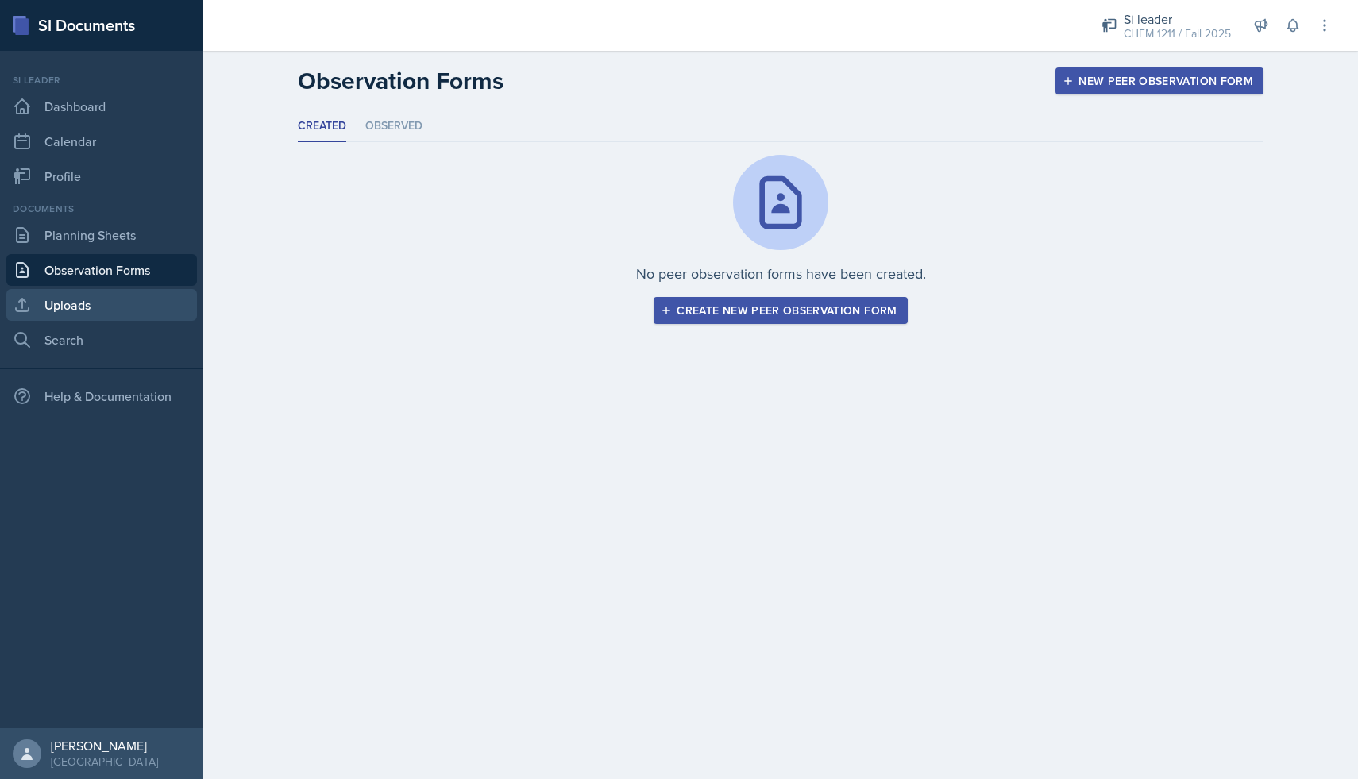
click at [107, 291] on link "Uploads" at bounding box center [101, 305] width 191 height 32
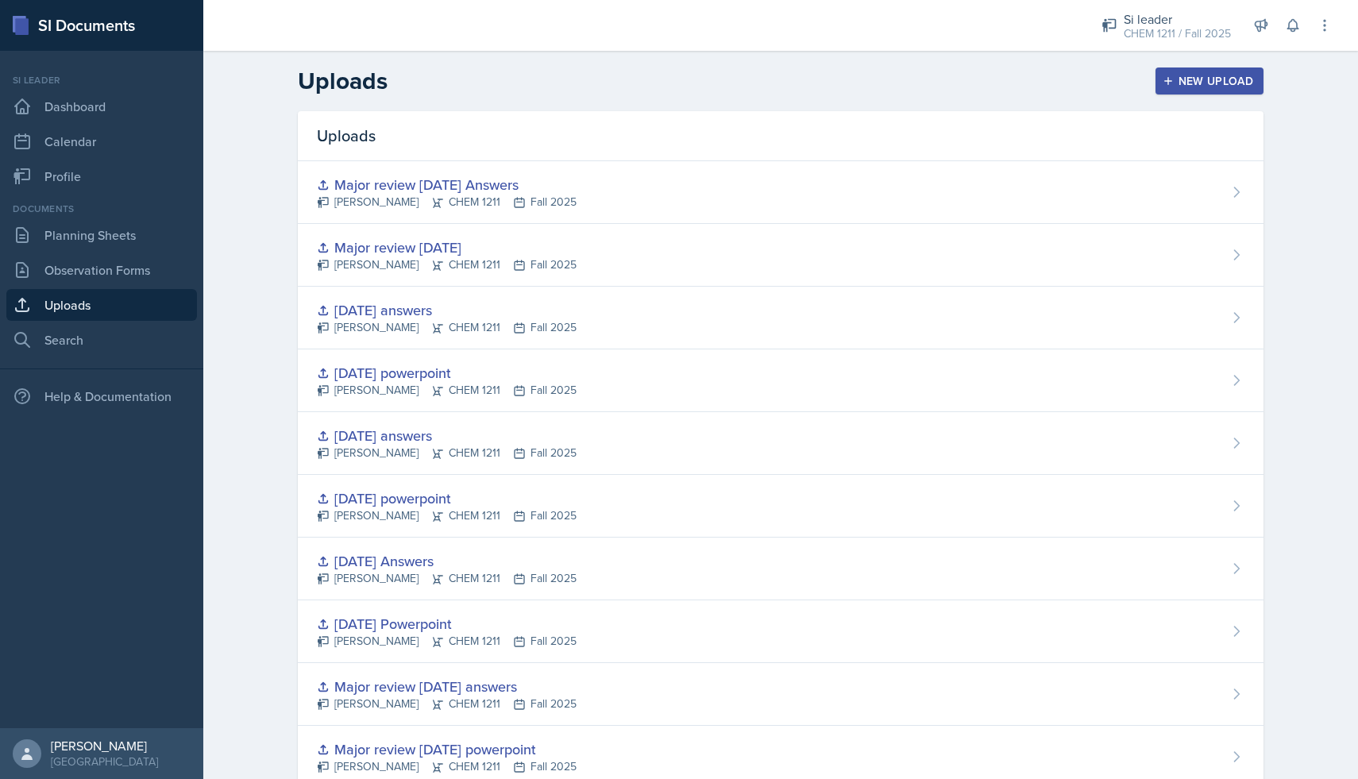
click at [1168, 82] on icon "button" at bounding box center [1168, 80] width 11 height 11
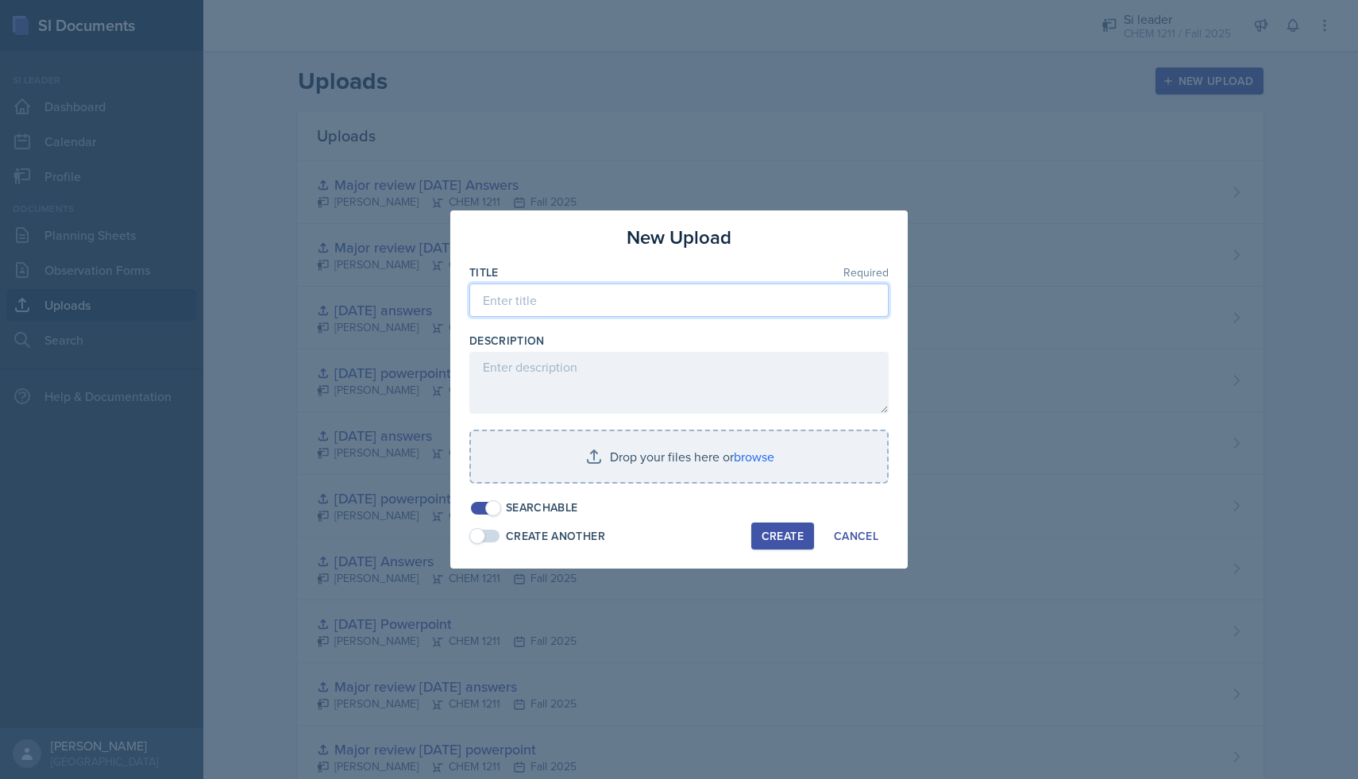
click at [629, 307] on input at bounding box center [678, 300] width 419 height 33
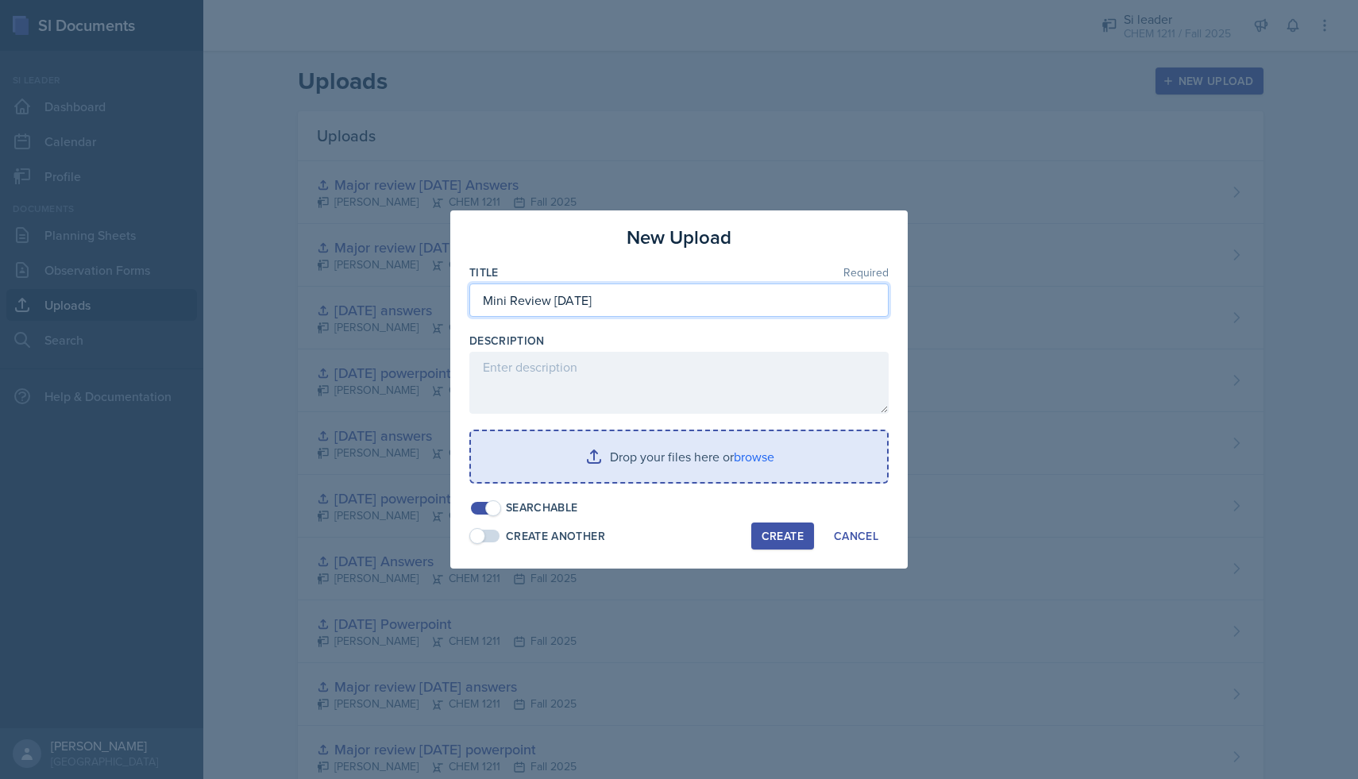
type input "Mini Review [DATE]"
click at [625, 477] on input "file" at bounding box center [679, 456] width 416 height 51
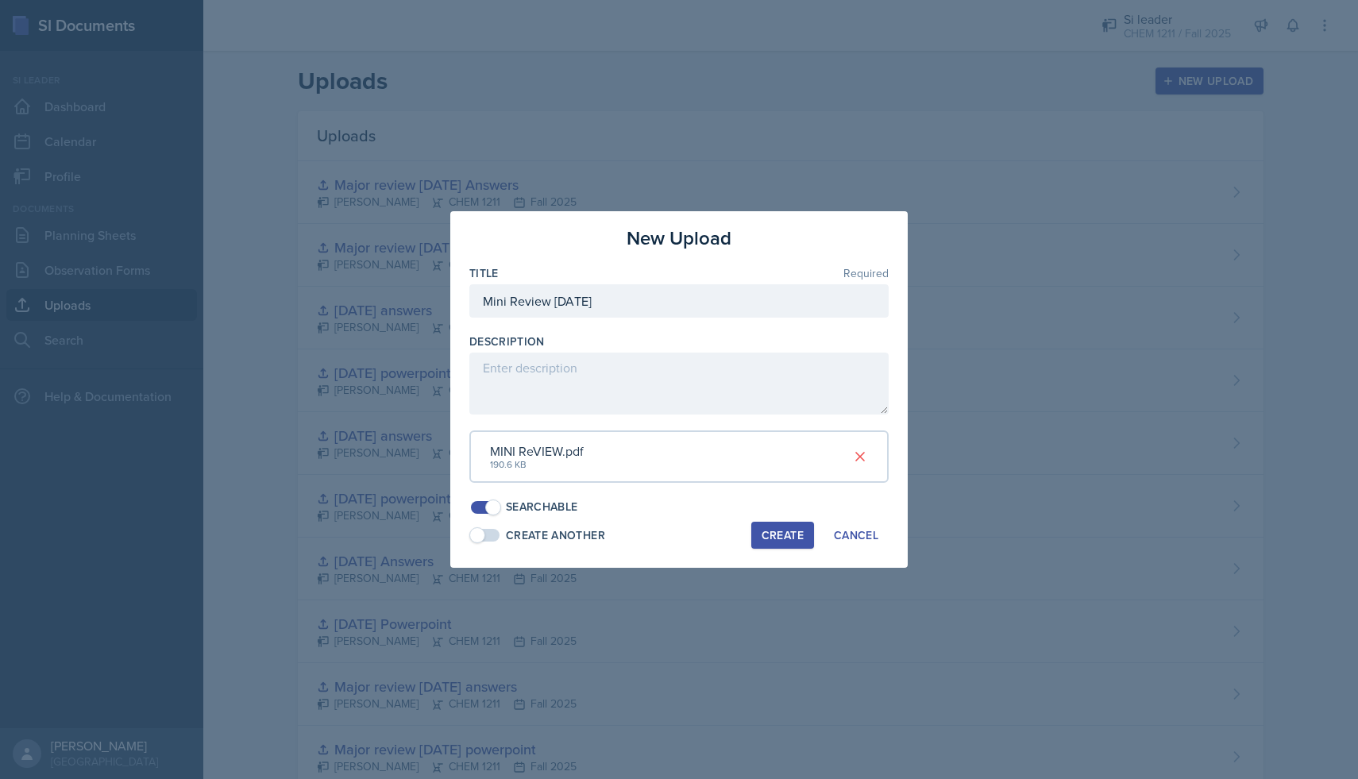
click at [785, 539] on div "Create" at bounding box center [783, 535] width 42 height 13
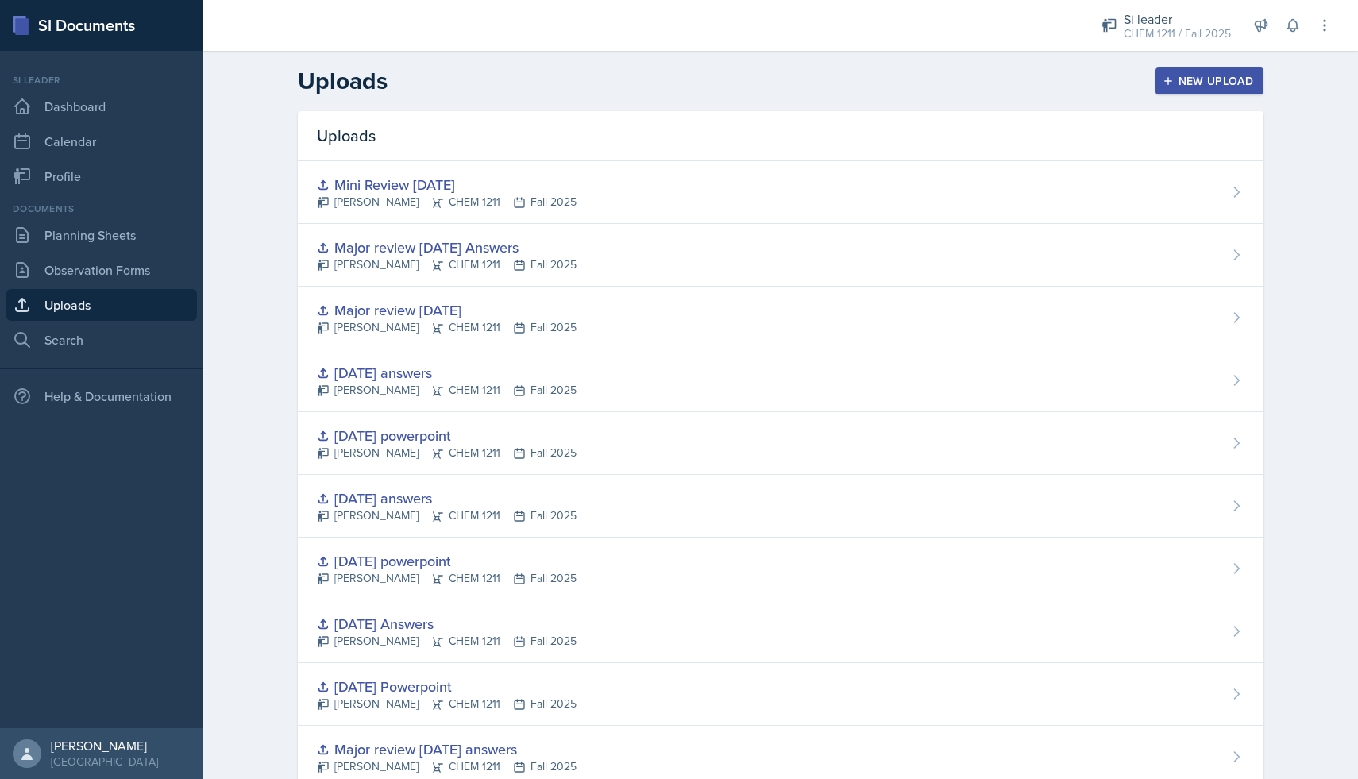
click at [1195, 86] on div "New Upload" at bounding box center [1210, 81] width 88 height 13
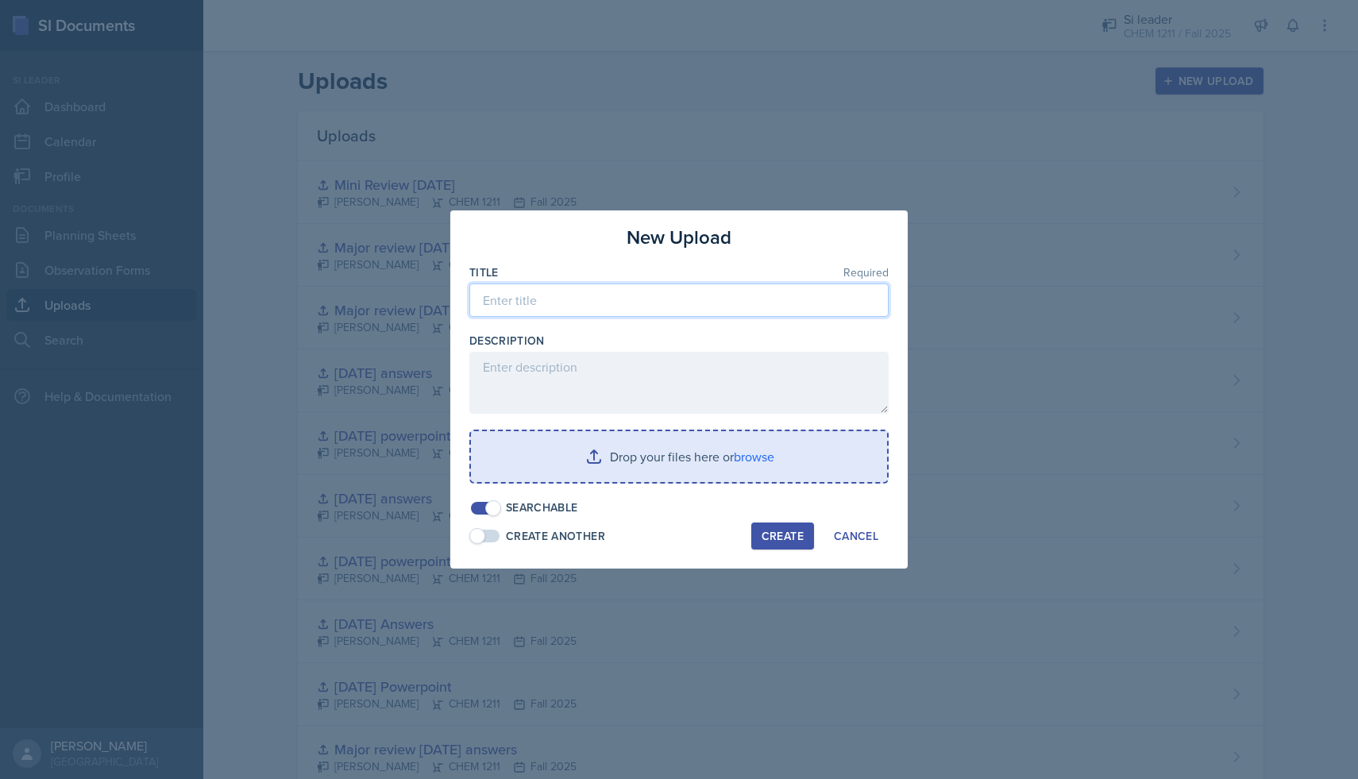
click at [707, 307] on input at bounding box center [678, 300] width 419 height 33
type input "Mini Review [DATE] Answers"
click at [729, 463] on input "file" at bounding box center [679, 456] width 416 height 51
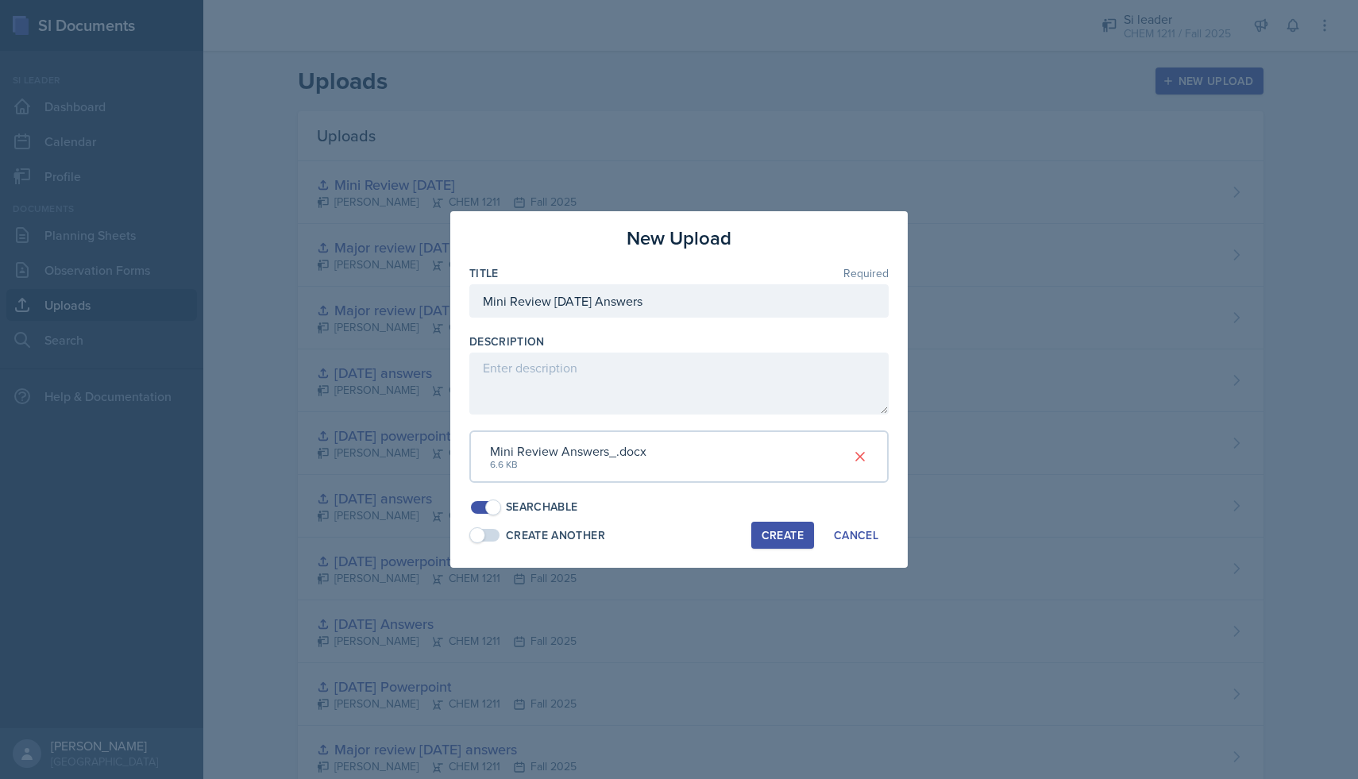
click at [782, 533] on div "Create" at bounding box center [783, 535] width 42 height 13
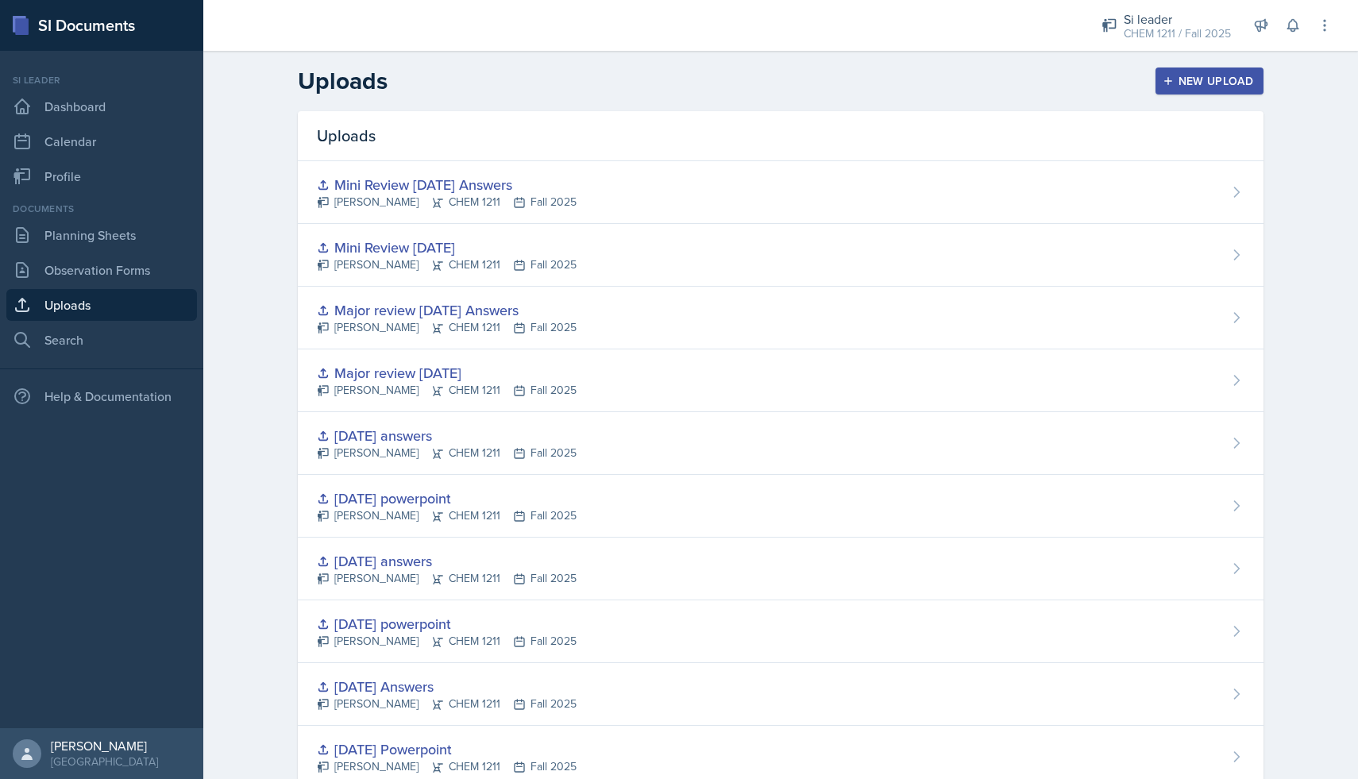
click at [1179, 81] on div "New Upload" at bounding box center [1210, 81] width 88 height 13
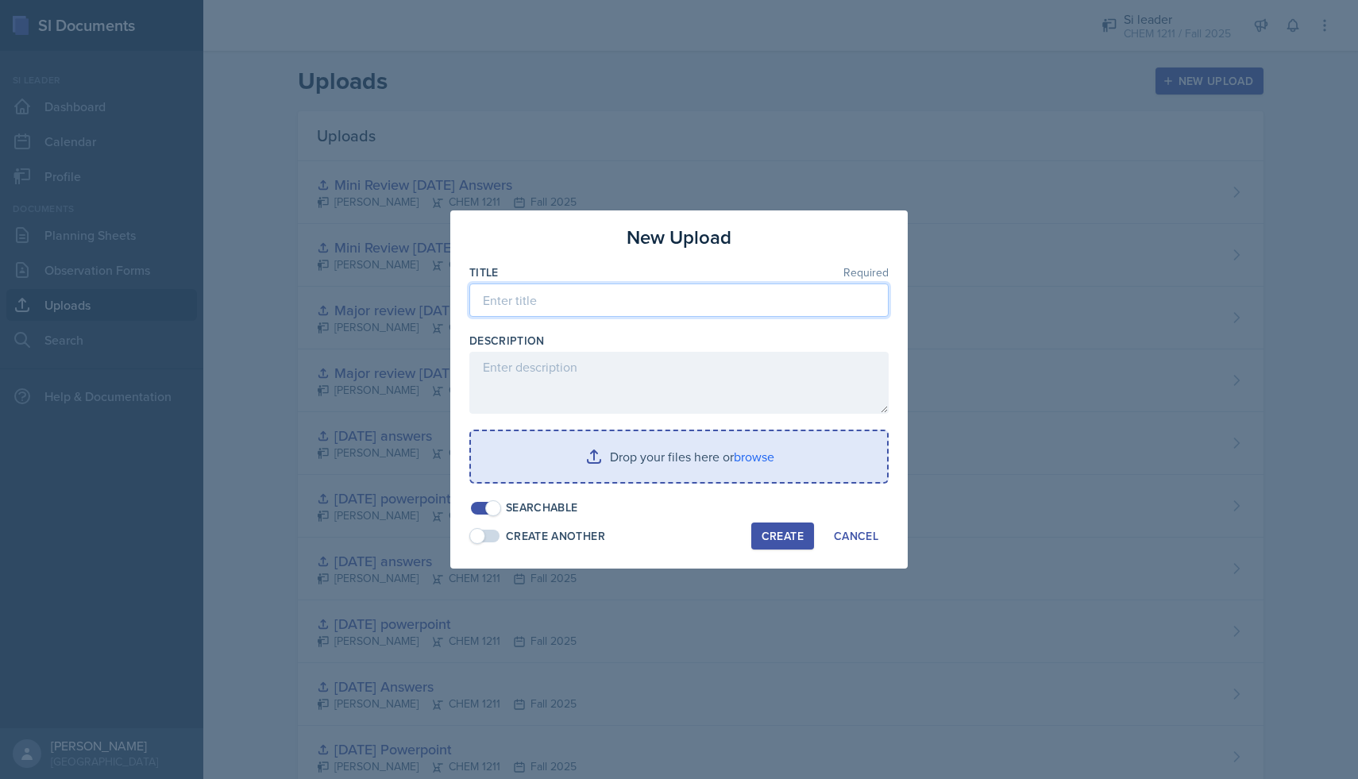
click at [845, 295] on input at bounding box center [678, 300] width 419 height 33
type input "Mini Review [DATE] Answers pt2"
click at [754, 453] on input "file" at bounding box center [679, 456] width 416 height 51
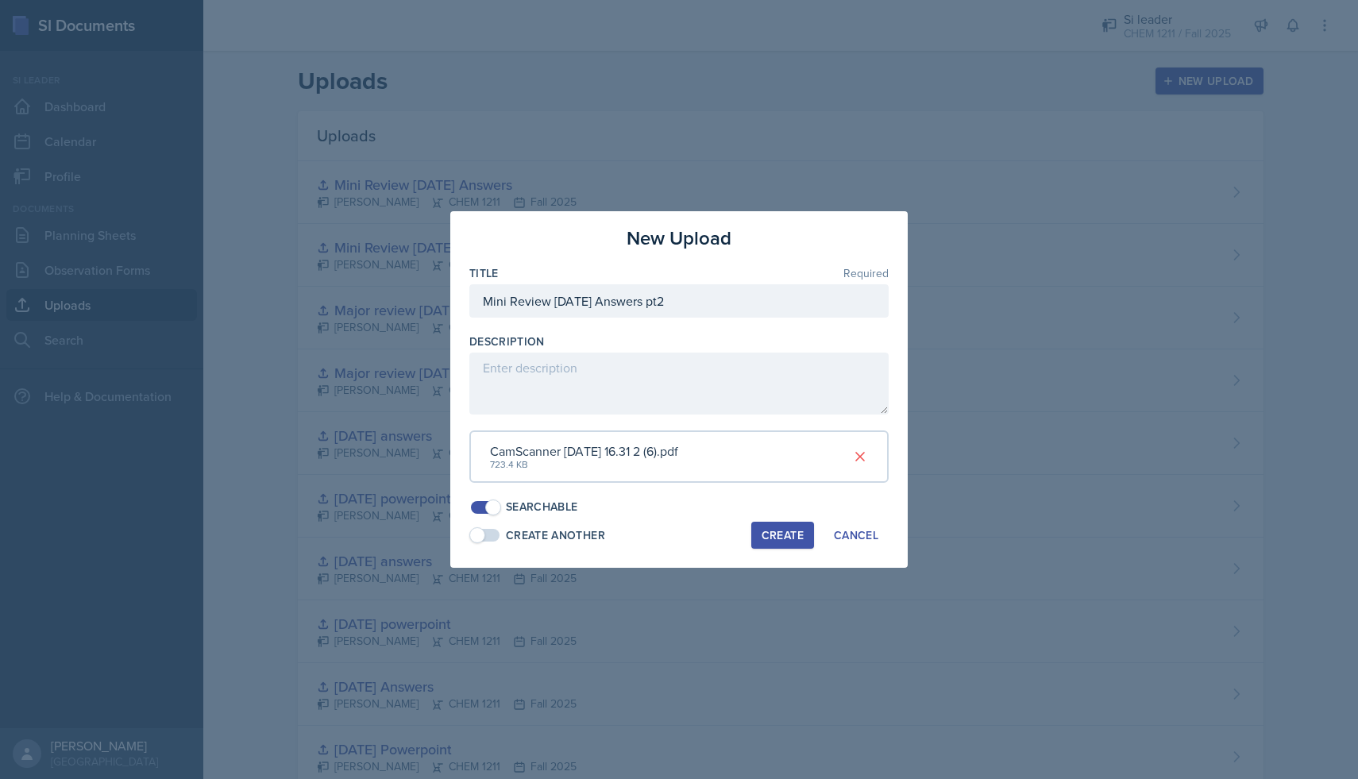
click at [774, 534] on div "Create" at bounding box center [783, 535] width 42 height 13
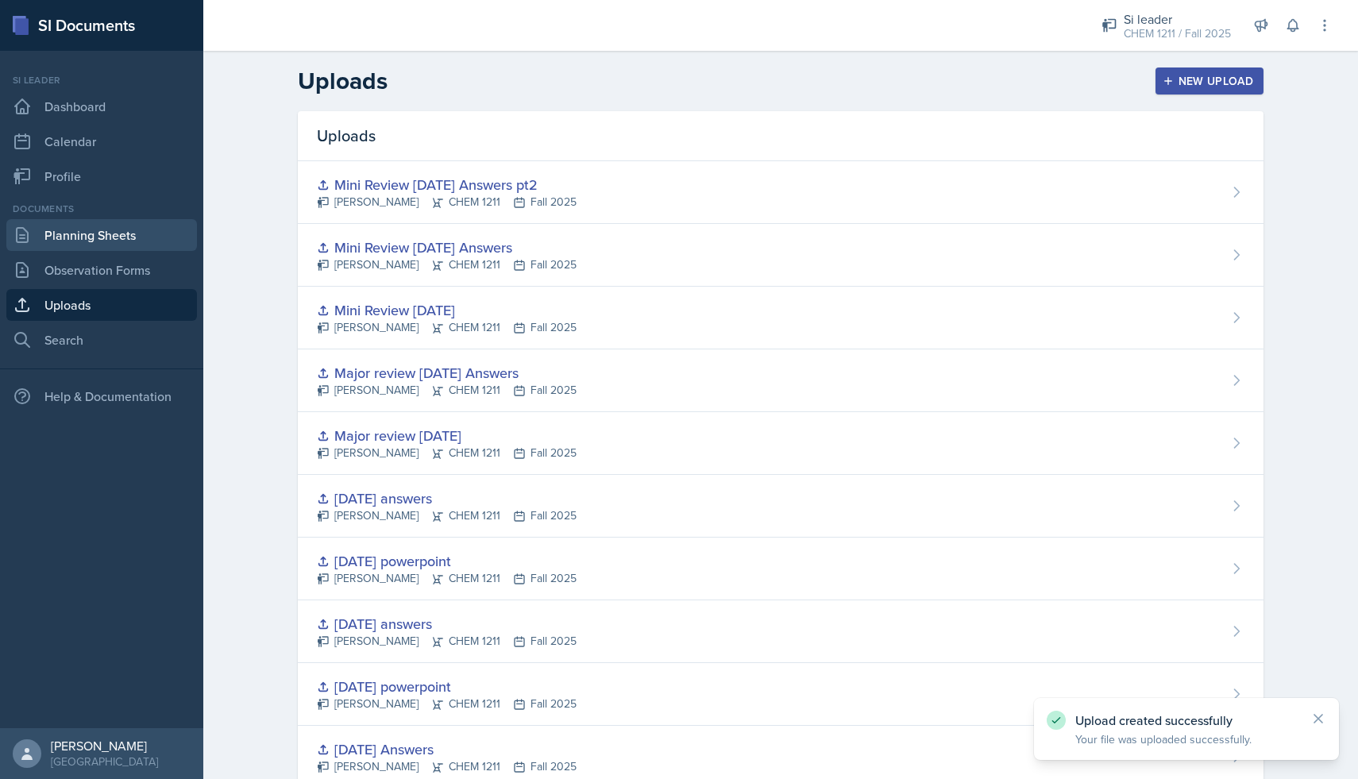
click at [144, 237] on link "Planning Sheets" at bounding box center [101, 235] width 191 height 32
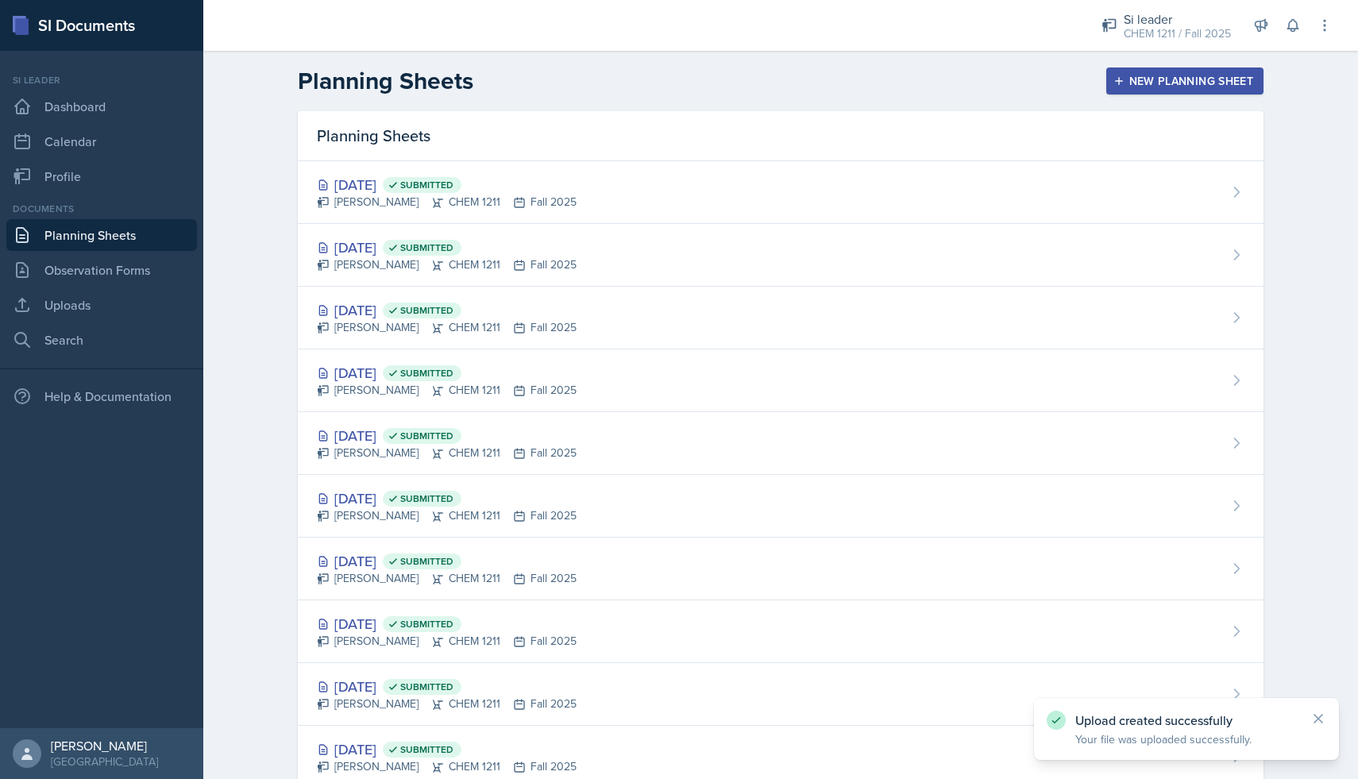
click at [1145, 83] on div "New Planning Sheet" at bounding box center [1185, 81] width 137 height 13
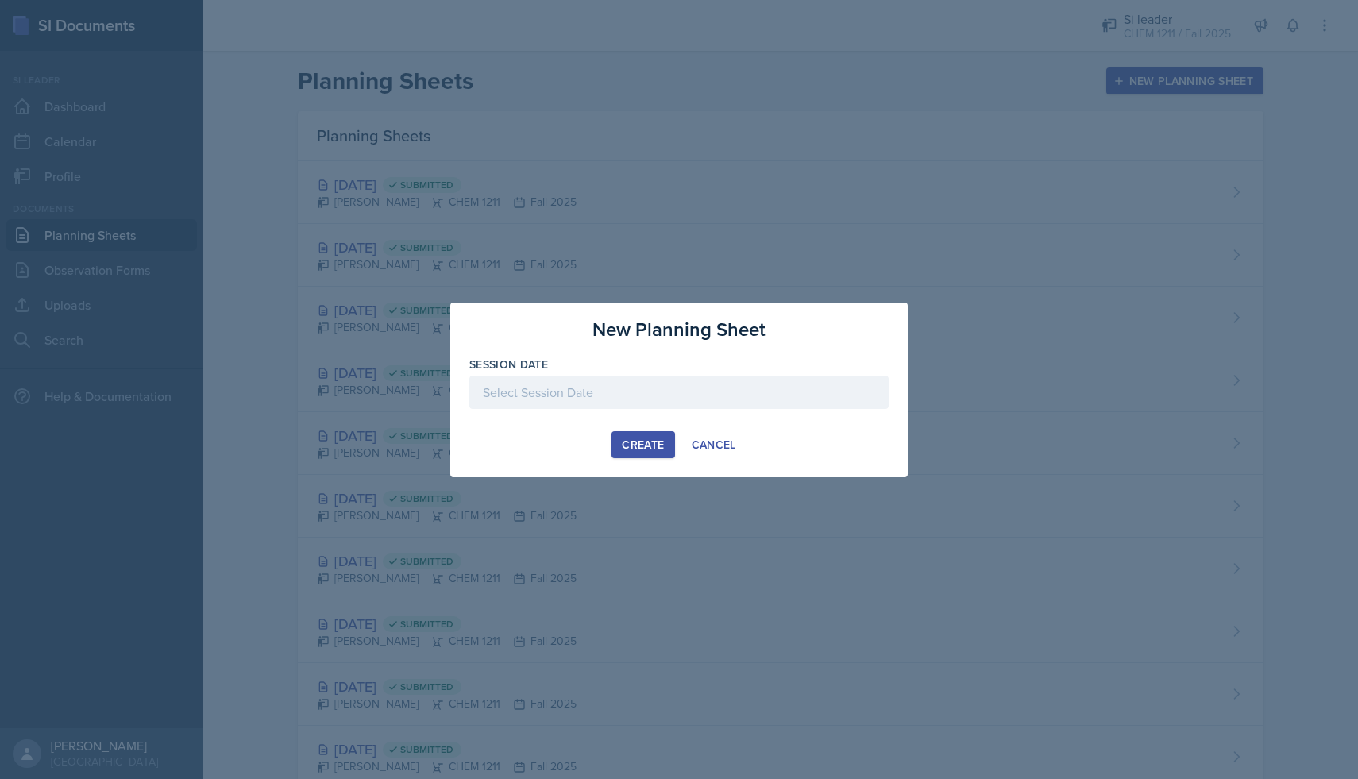
click at [666, 381] on div at bounding box center [678, 392] width 419 height 33
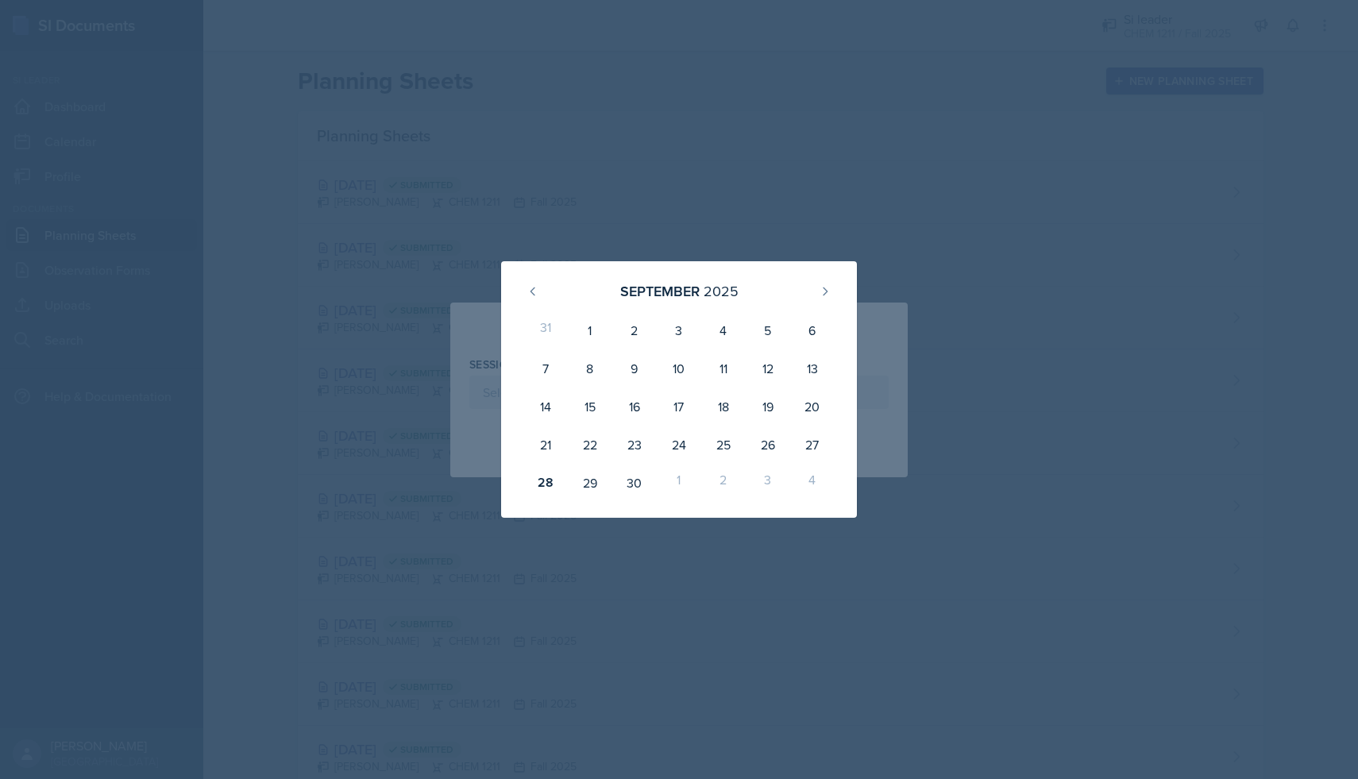
click at [723, 474] on div "2" at bounding box center [723, 483] width 44 height 38
click at [820, 293] on icon at bounding box center [825, 291] width 13 height 13
click at [708, 328] on div "2" at bounding box center [723, 330] width 44 height 38
type input "[DATE]"
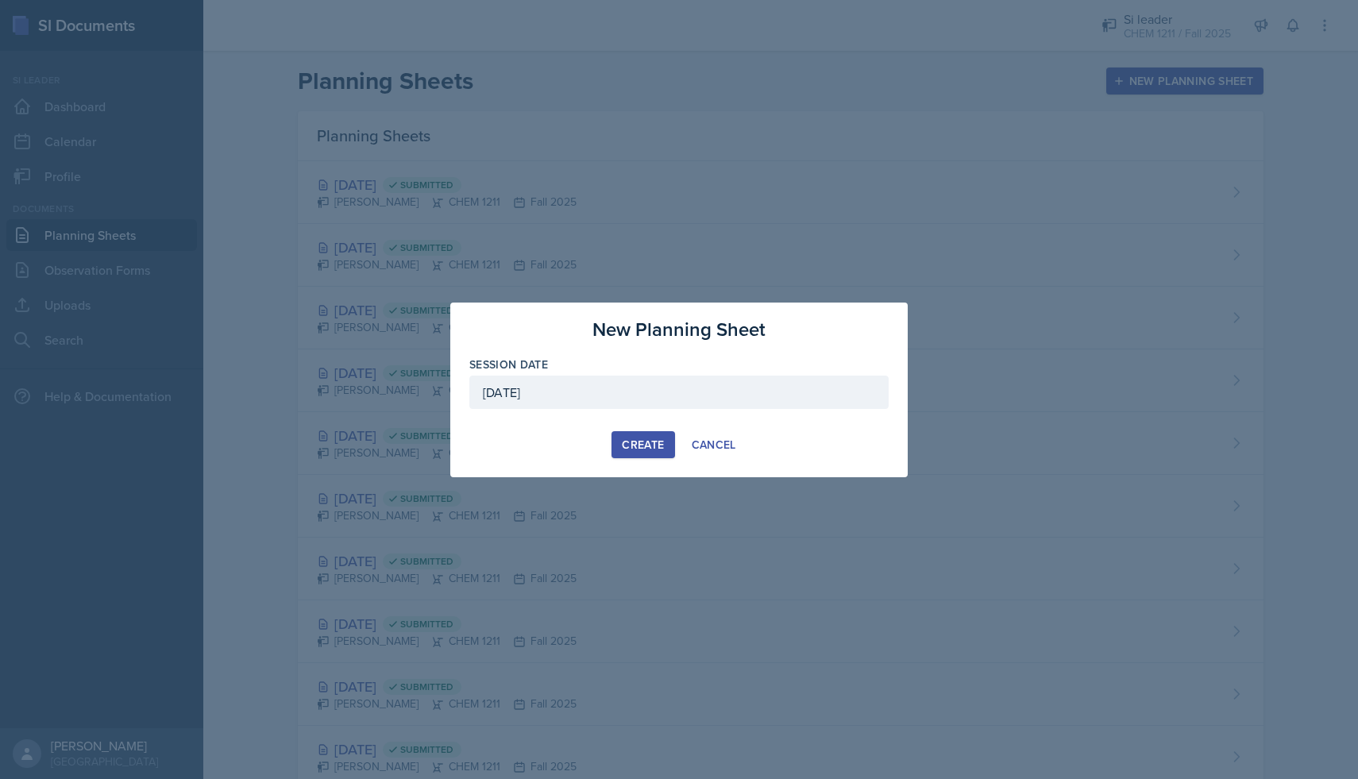
click at [647, 435] on button "Create" at bounding box center [643, 444] width 63 height 27
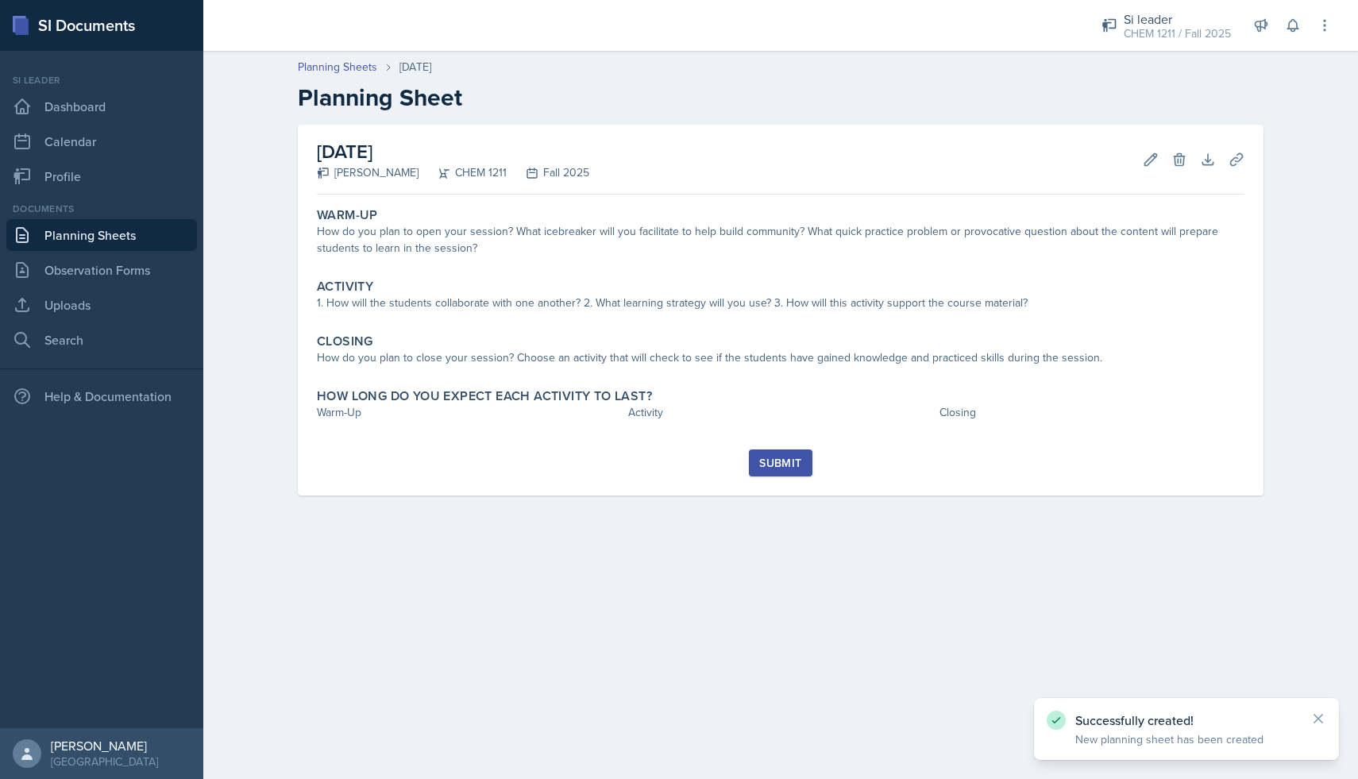
click at [657, 300] on div "1. How will the students collaborate with one another? 2. What learning strateg…" at bounding box center [781, 303] width 928 height 17
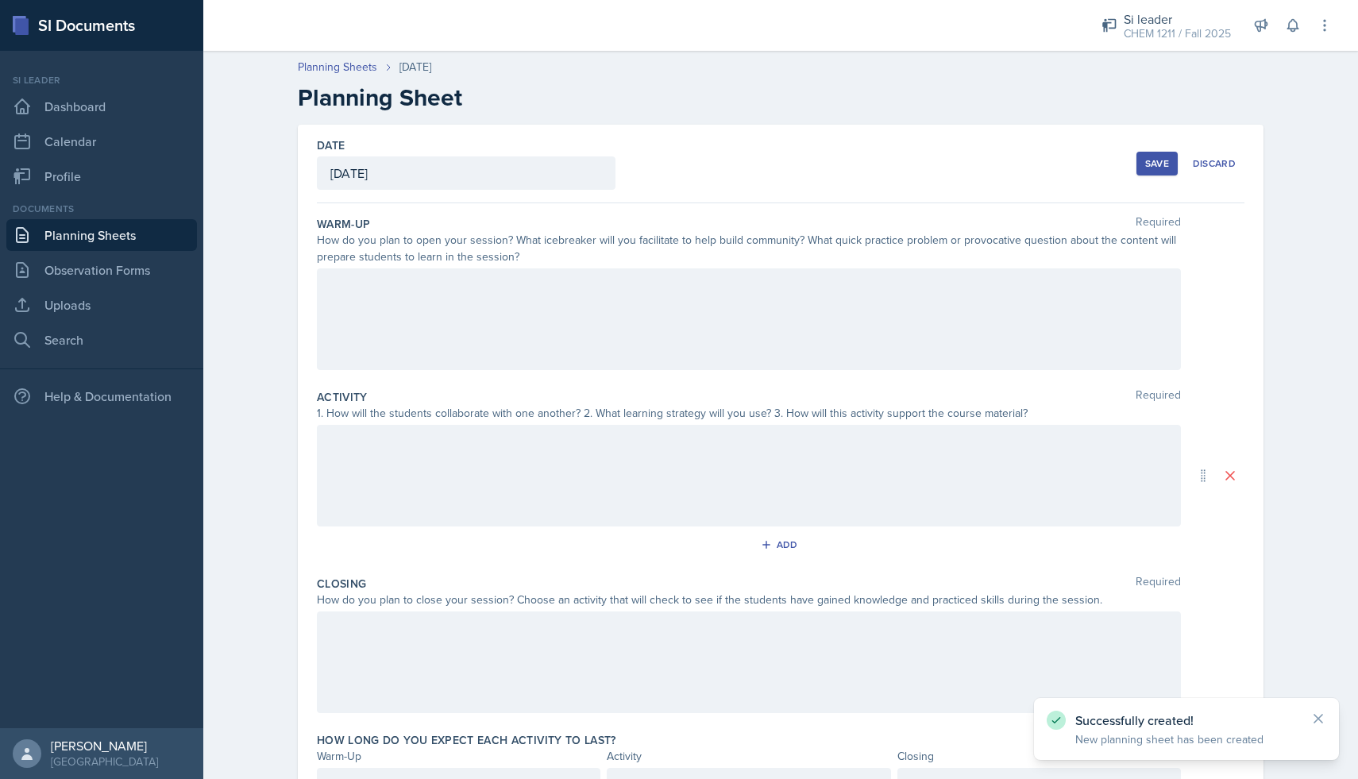
click at [657, 300] on div at bounding box center [749, 319] width 864 height 102
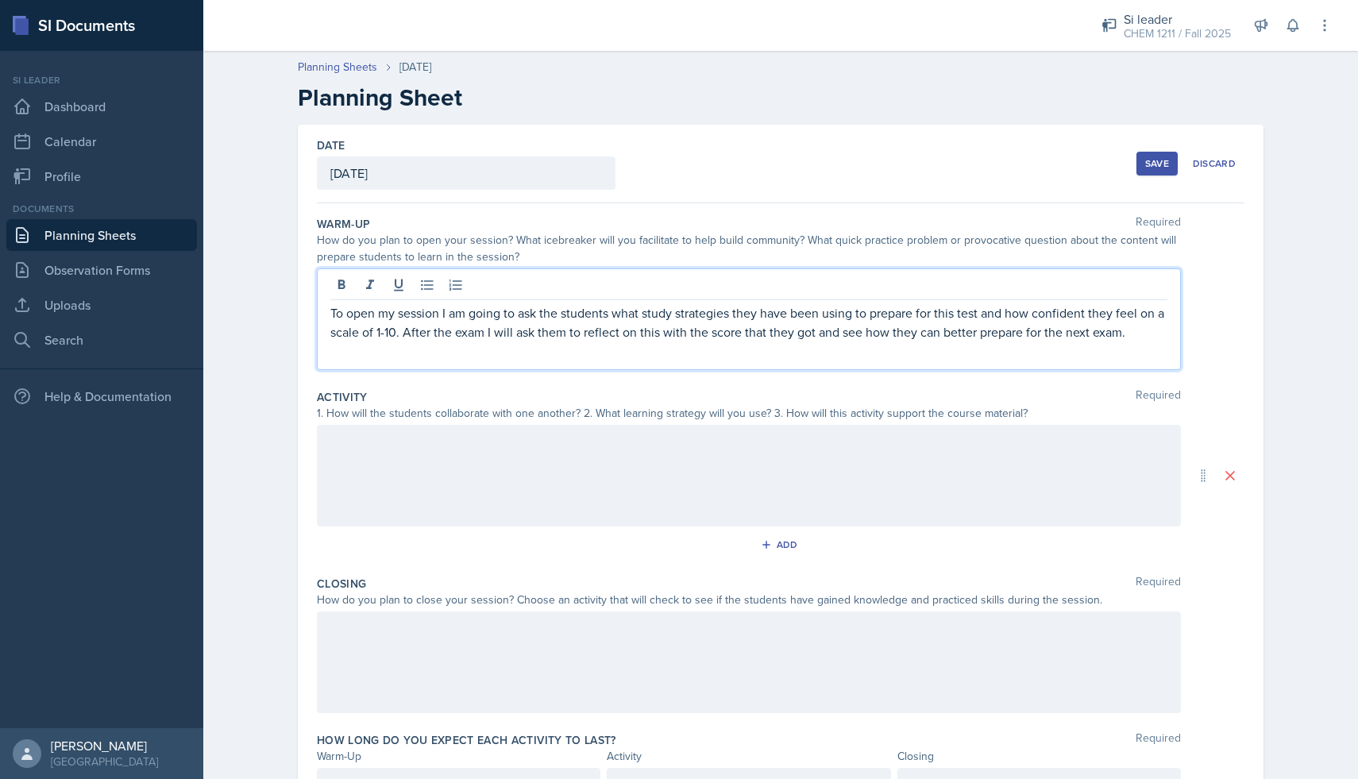
click at [477, 477] on div at bounding box center [749, 476] width 864 height 102
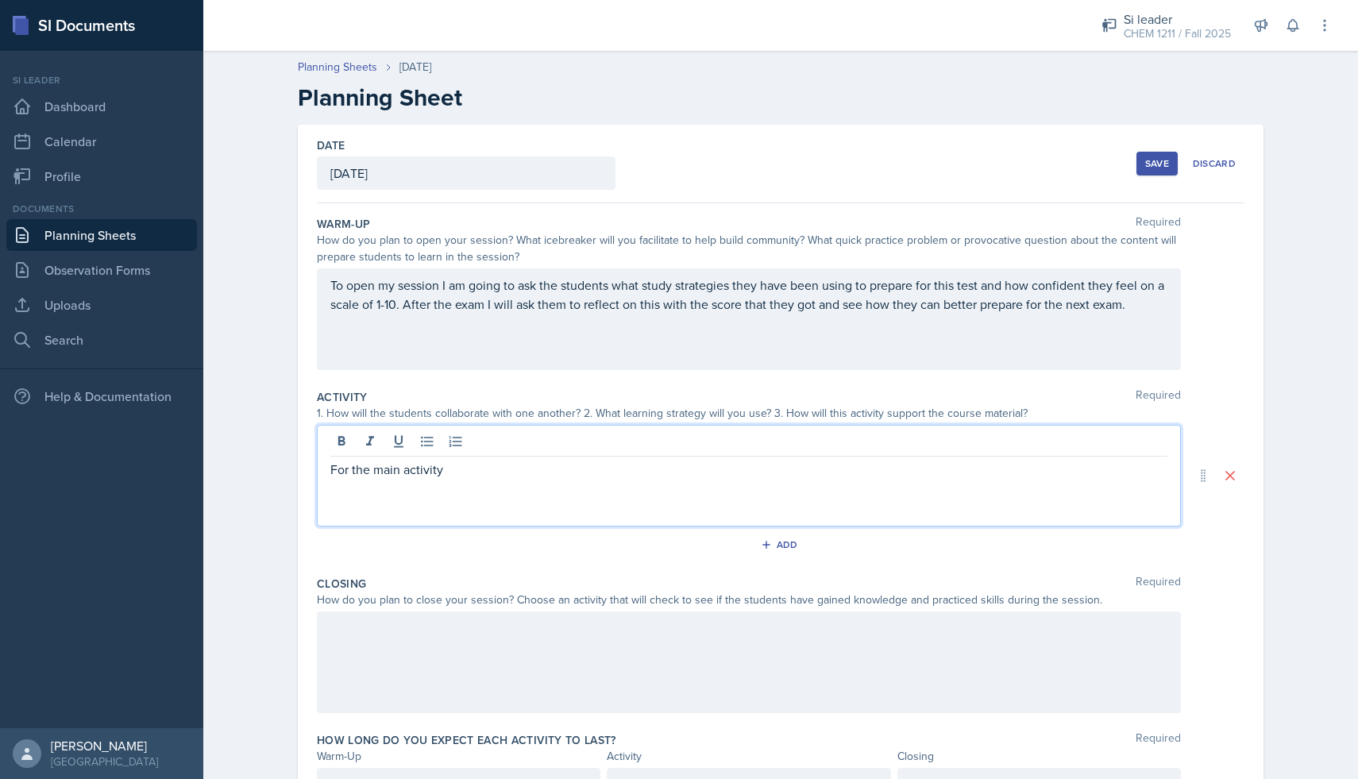
scroll to position [86, 0]
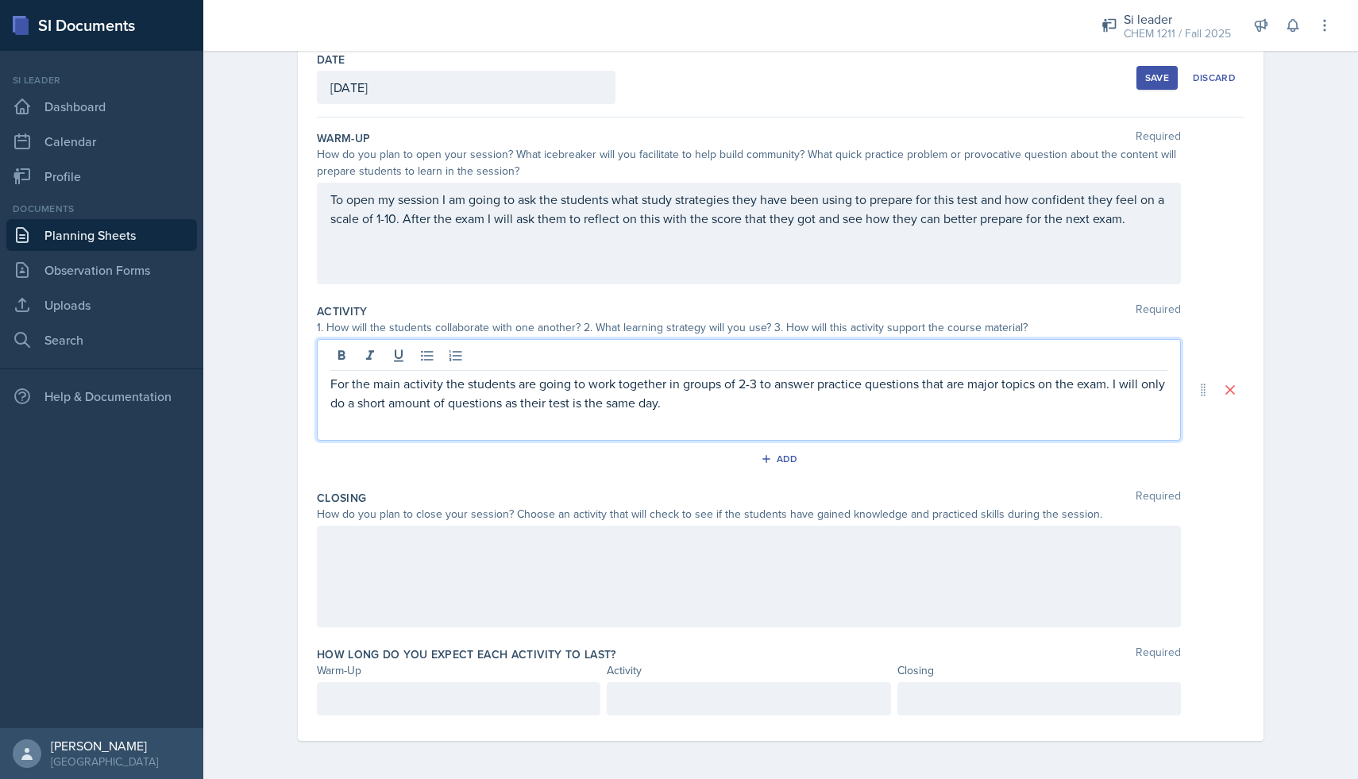
click at [1109, 385] on p "For the main activity the students are going to work together in groups of 2-3 …" at bounding box center [748, 393] width 837 height 38
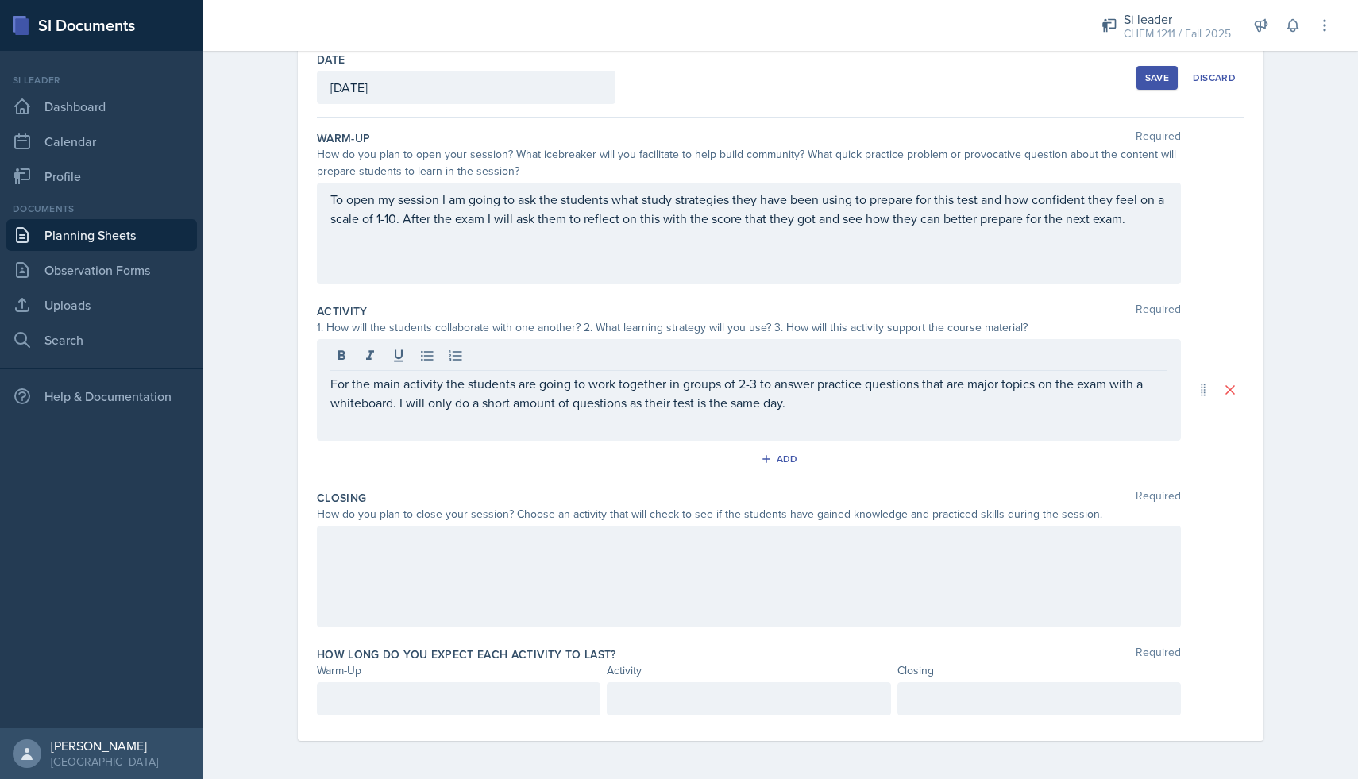
click at [966, 560] on div at bounding box center [749, 577] width 864 height 102
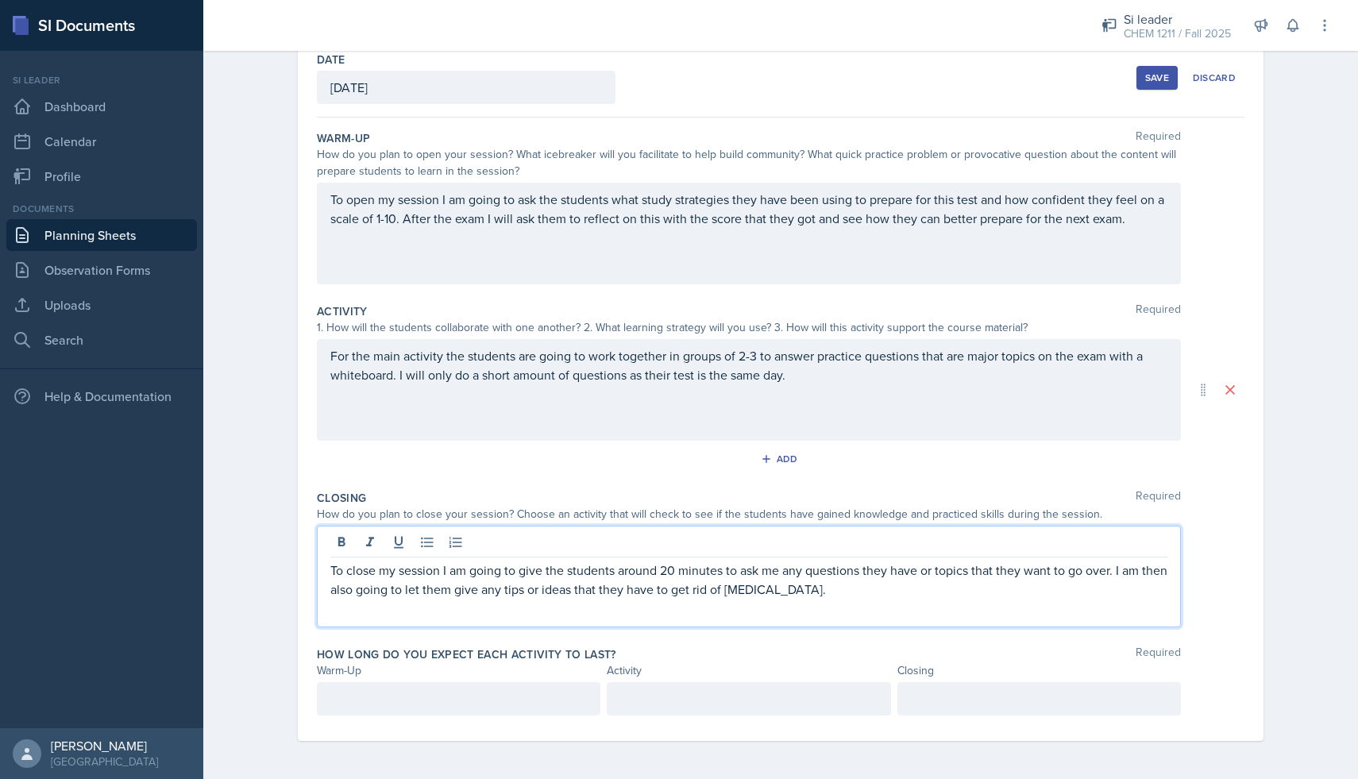
click at [555, 701] on p at bounding box center [458, 698] width 257 height 19
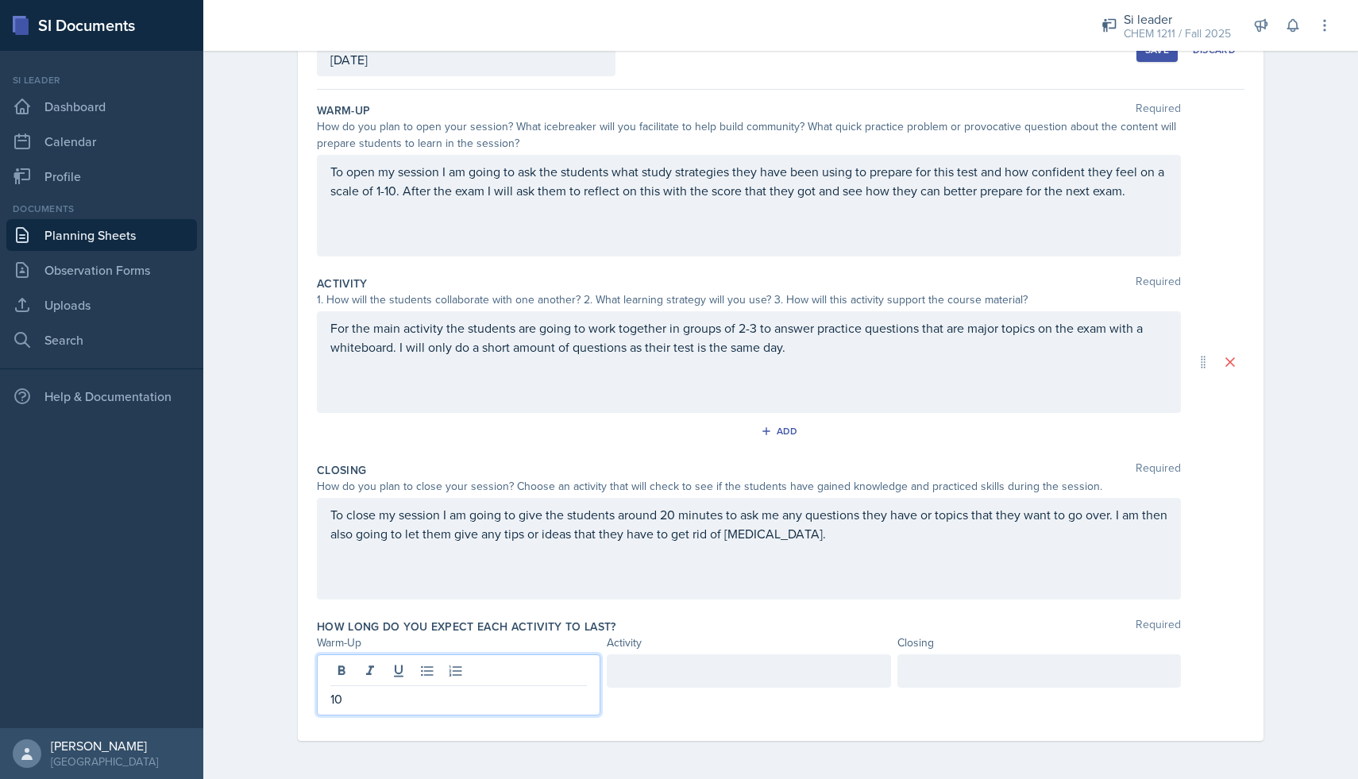
click at [724, 677] on div at bounding box center [749, 670] width 284 height 33
click at [914, 668] on div at bounding box center [1039, 670] width 284 height 33
click at [890, 620] on div "How long do you expect each activity to last? Required" at bounding box center [781, 627] width 928 height 16
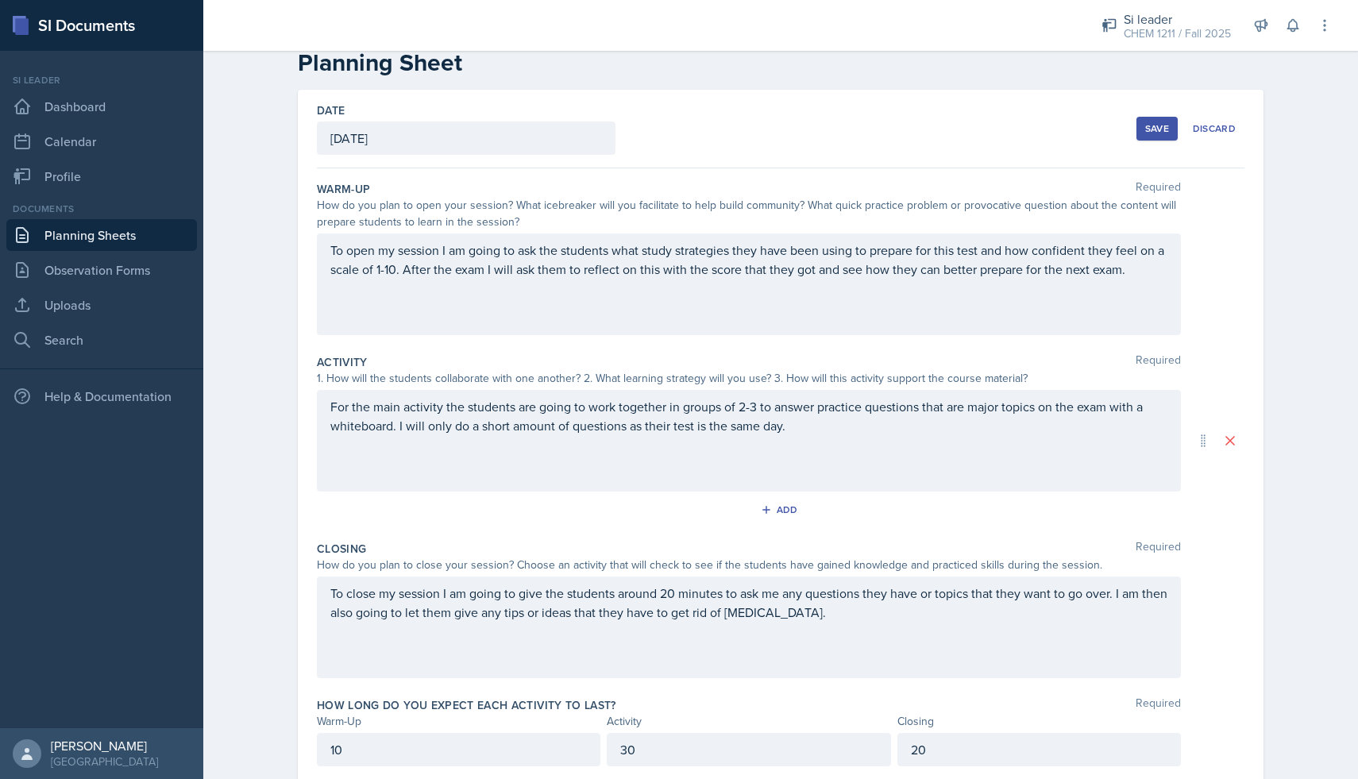
scroll to position [0, 0]
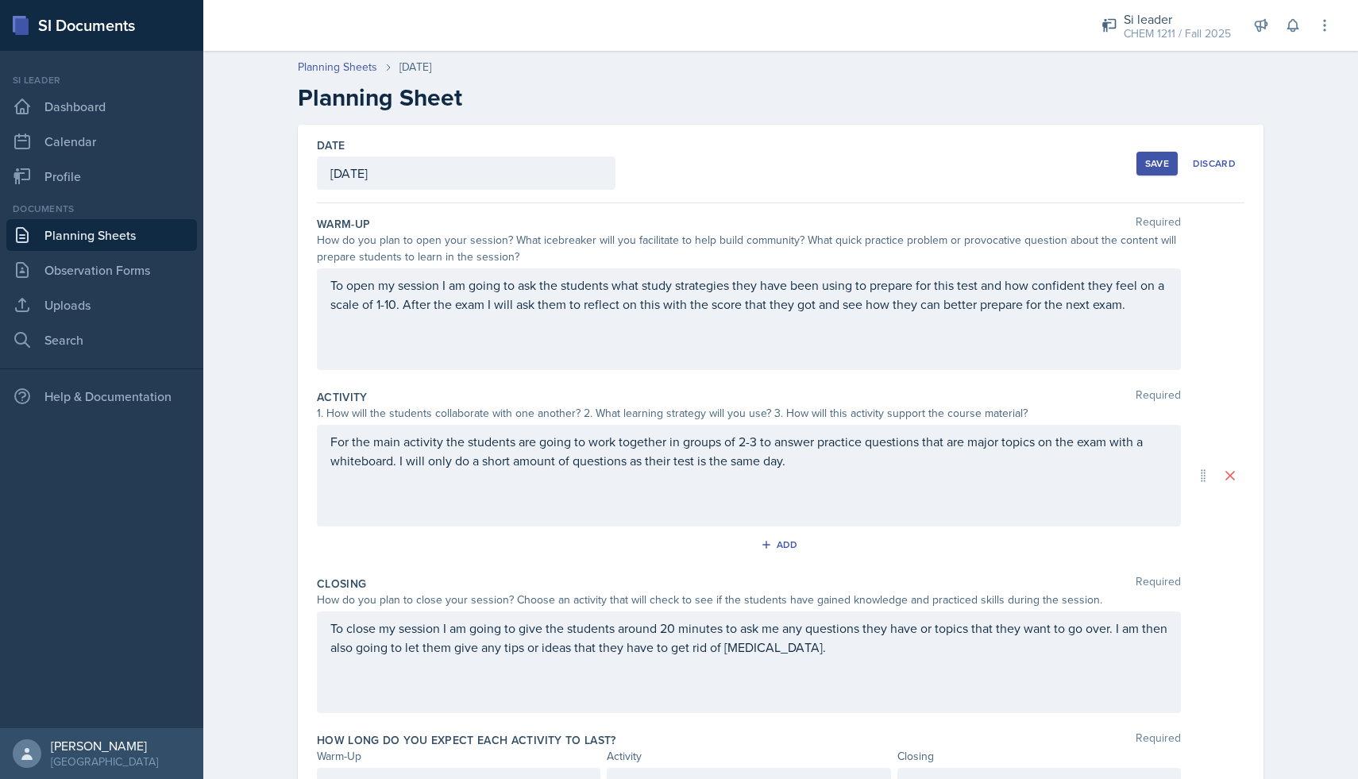
click at [1153, 168] on div "Save" at bounding box center [1157, 163] width 24 height 13
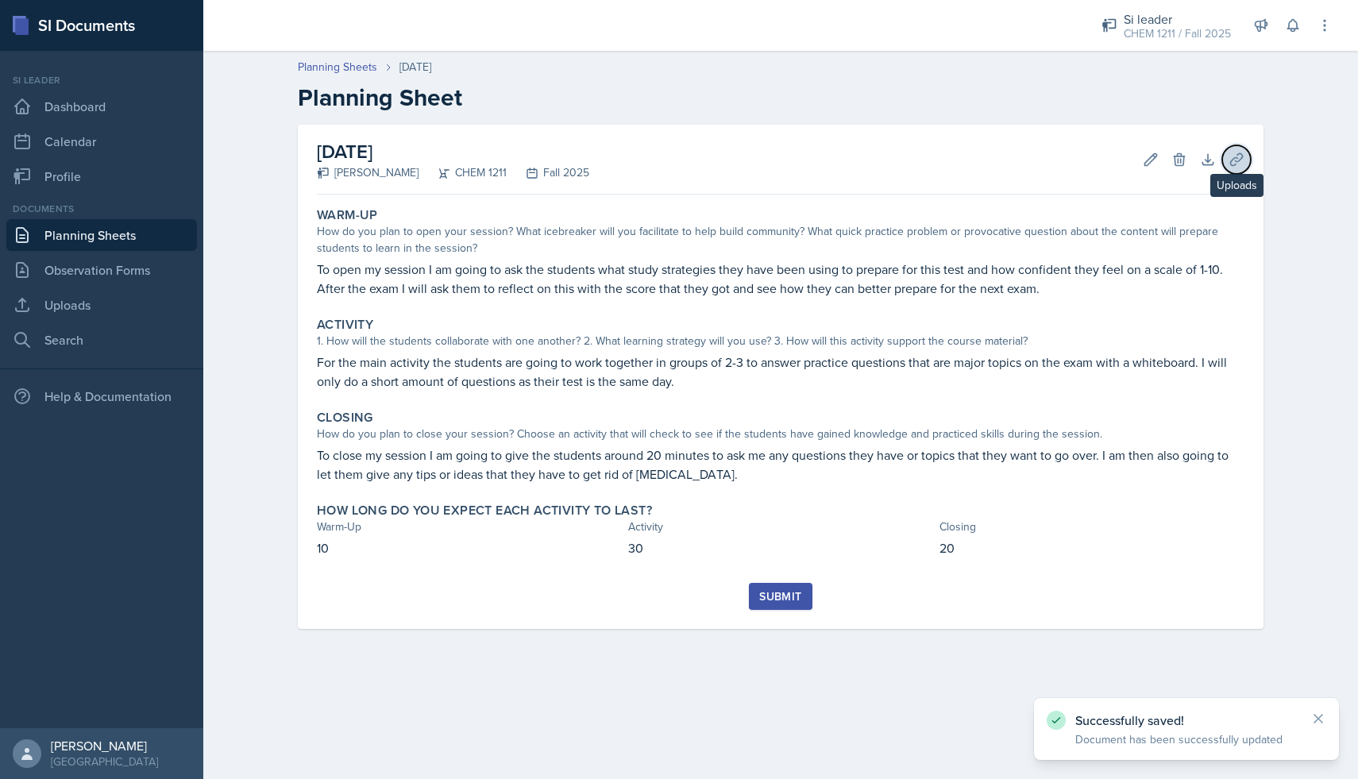
click at [1230, 159] on icon at bounding box center [1237, 160] width 16 height 16
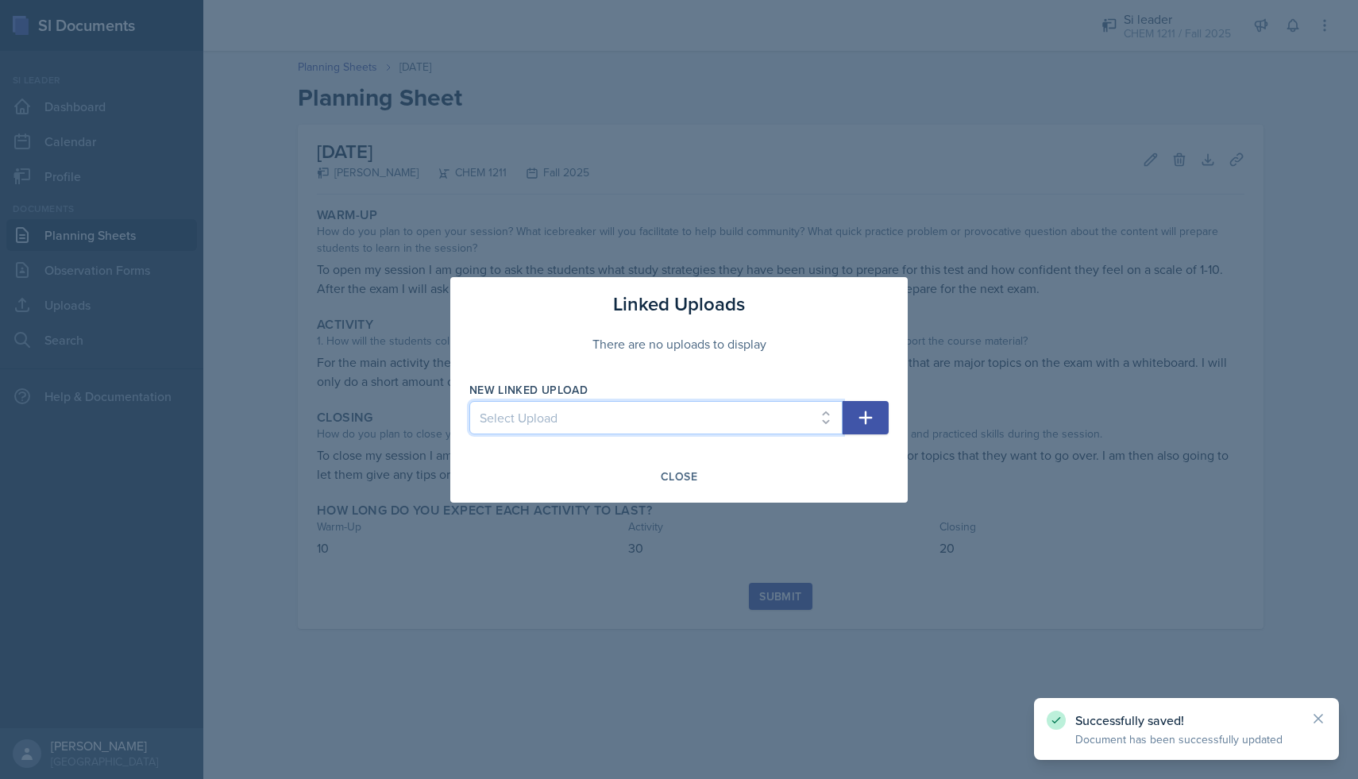
click at [827, 415] on select "Select Upload [DATE] powerpoint [DATE] answers [DATE] powerpoint [DATE] answers…" at bounding box center [655, 417] width 373 height 33
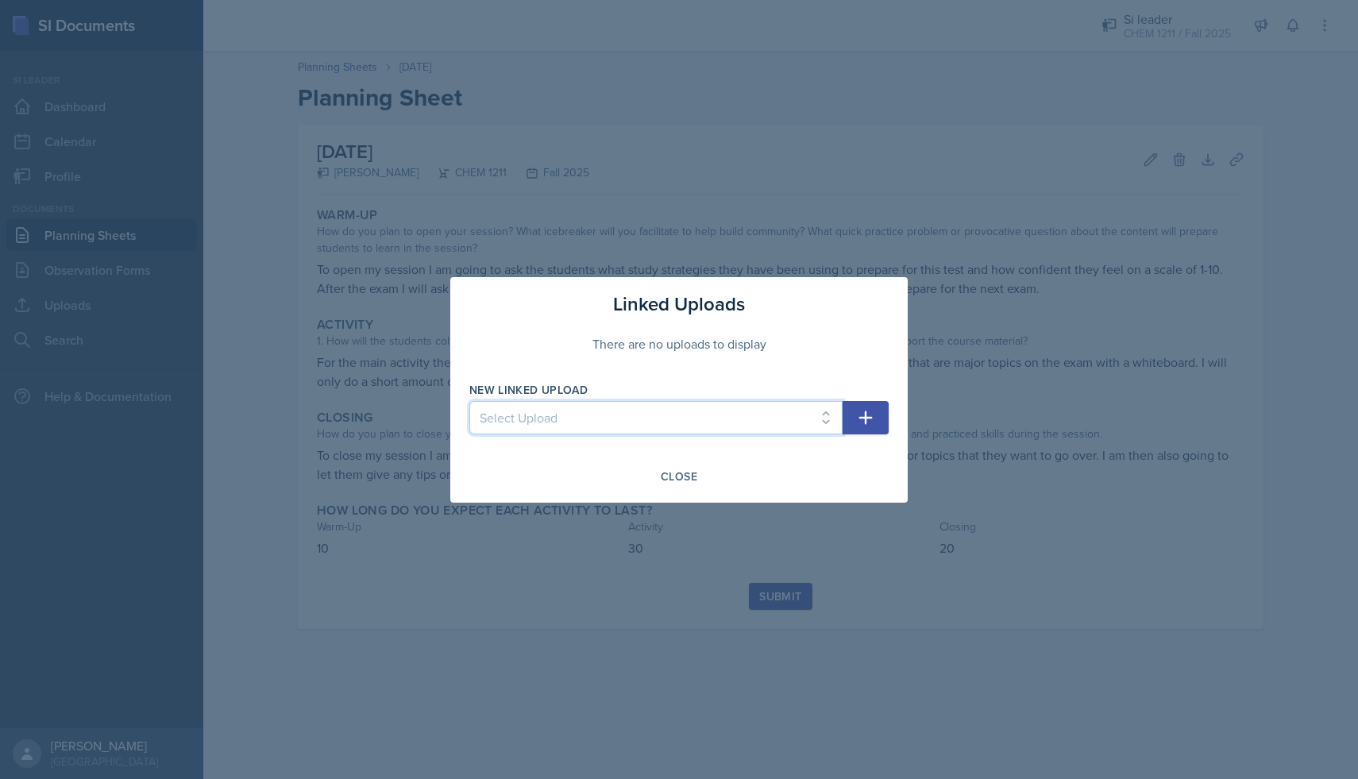
select select "4ef9a4cc-5d8f-4afa-8ca7-92e5c531a8d4"
click at [469, 401] on select "Select Upload [DATE] powerpoint [DATE] answers [DATE] powerpoint [DATE] answers…" at bounding box center [655, 417] width 373 height 33
click at [863, 430] on button "button" at bounding box center [866, 417] width 46 height 33
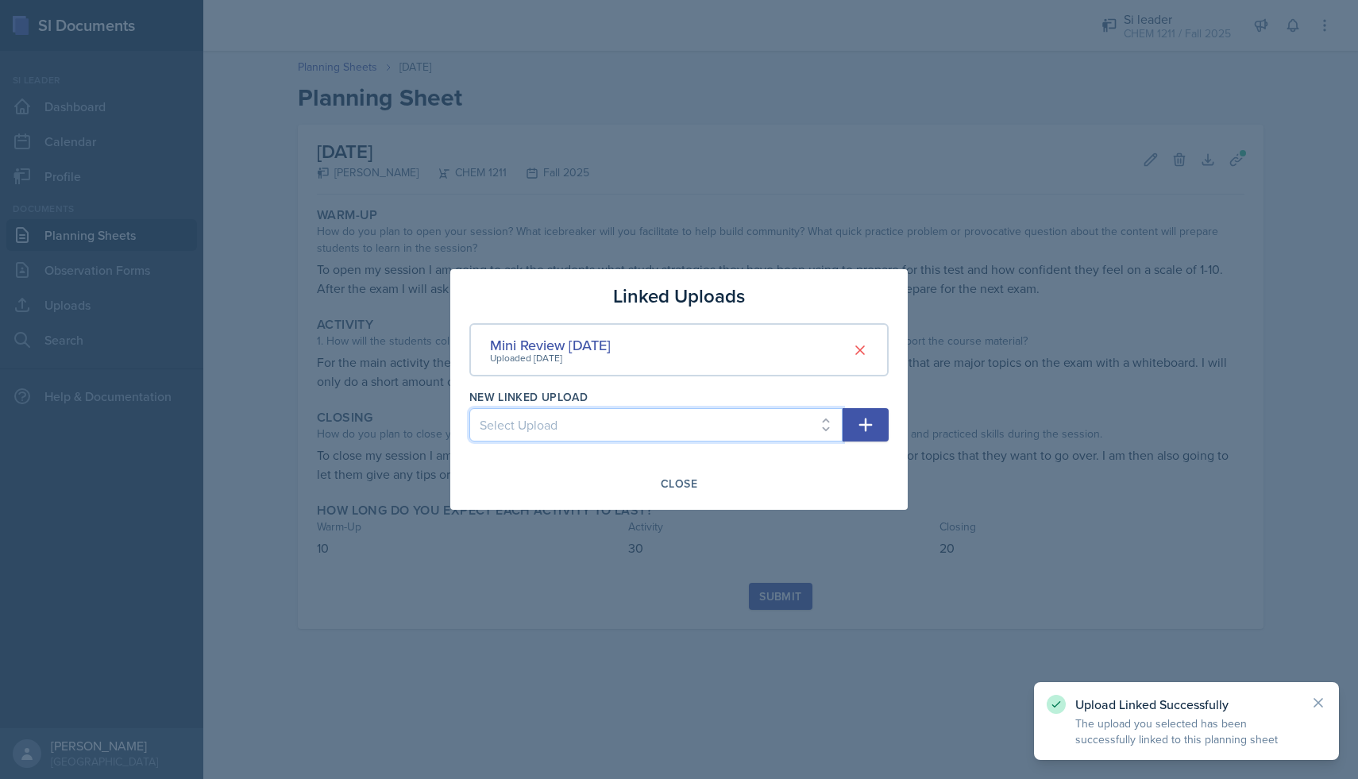
click at [827, 429] on select "Select Upload [DATE] powerpoint [DATE] answers [DATE] powerpoint [DATE] answers…" at bounding box center [655, 424] width 373 height 33
select select "62538b0f-c272-45bb-a502-d241ee44c41d"
click at [469, 408] on select "Select Upload [DATE] powerpoint [DATE] answers [DATE] powerpoint [DATE] answers…" at bounding box center [655, 424] width 373 height 33
click at [865, 420] on icon "button" at bounding box center [866, 426] width 14 height 14
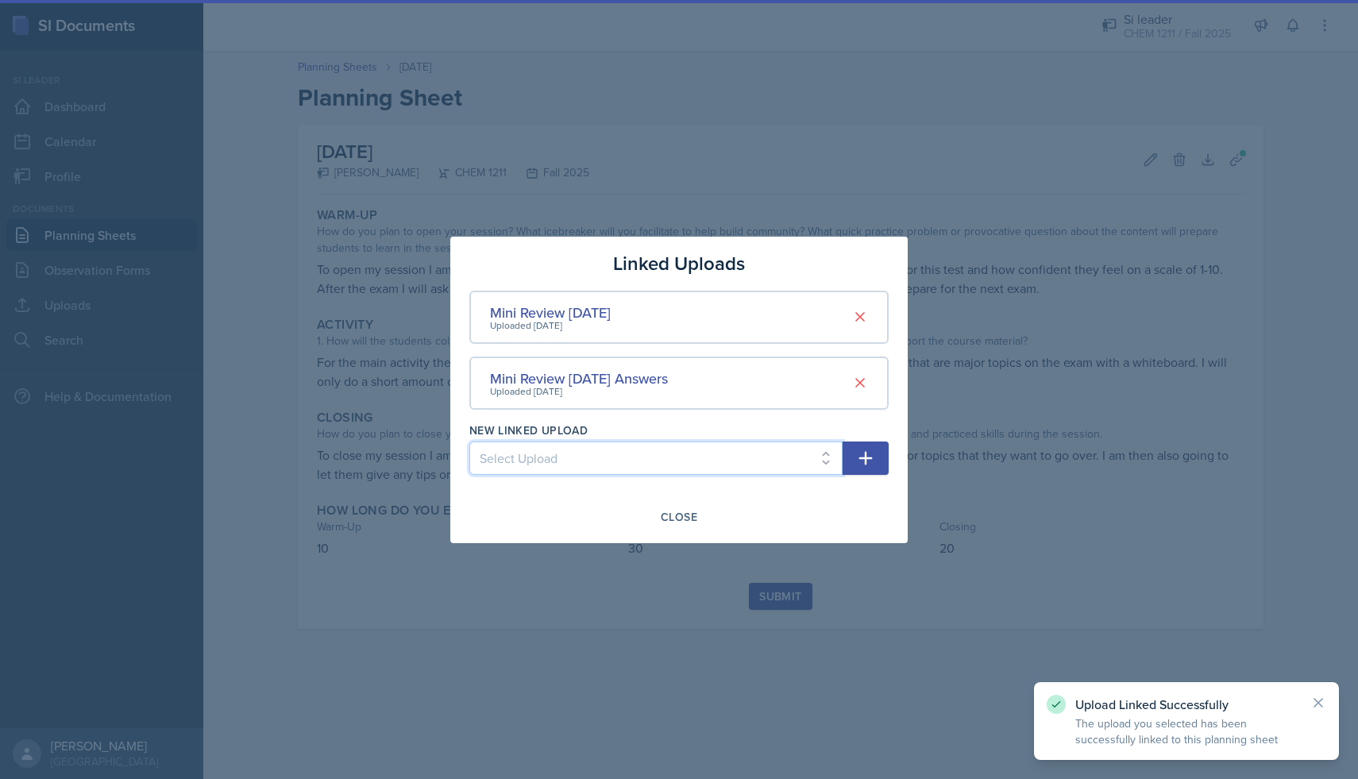
click at [821, 453] on select "Select Upload [DATE] powerpoint [DATE] answers [DATE] powerpoint [DATE] answers…" at bounding box center [655, 458] width 373 height 33
select select "5daf7965-87de-4a6a-8de5-72516ba17170"
click at [469, 442] on select "Select Upload [DATE] powerpoint [DATE] answers [DATE] powerpoint [DATE] answers…" at bounding box center [655, 458] width 373 height 33
click at [876, 450] on button "button" at bounding box center [866, 458] width 46 height 33
select select
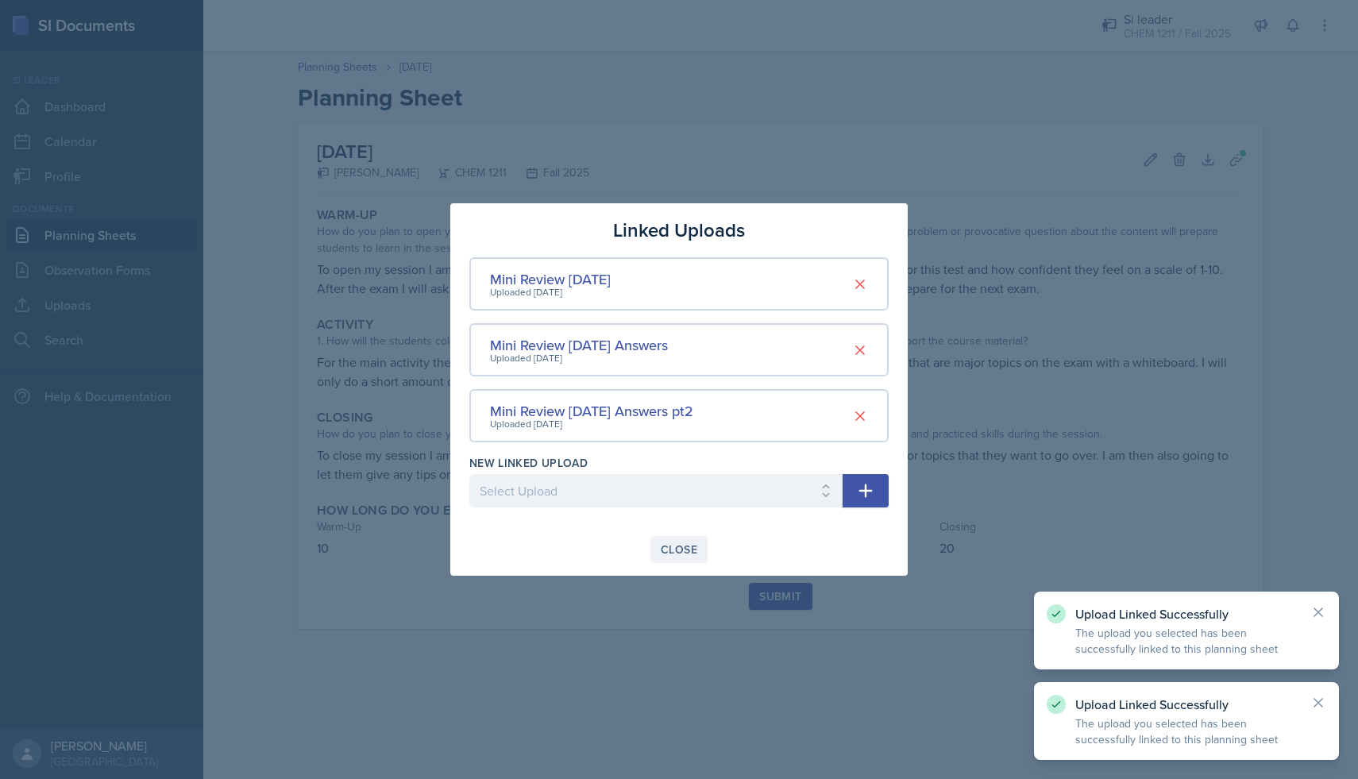
click at [682, 562] on button "Close" at bounding box center [678, 549] width 57 height 27
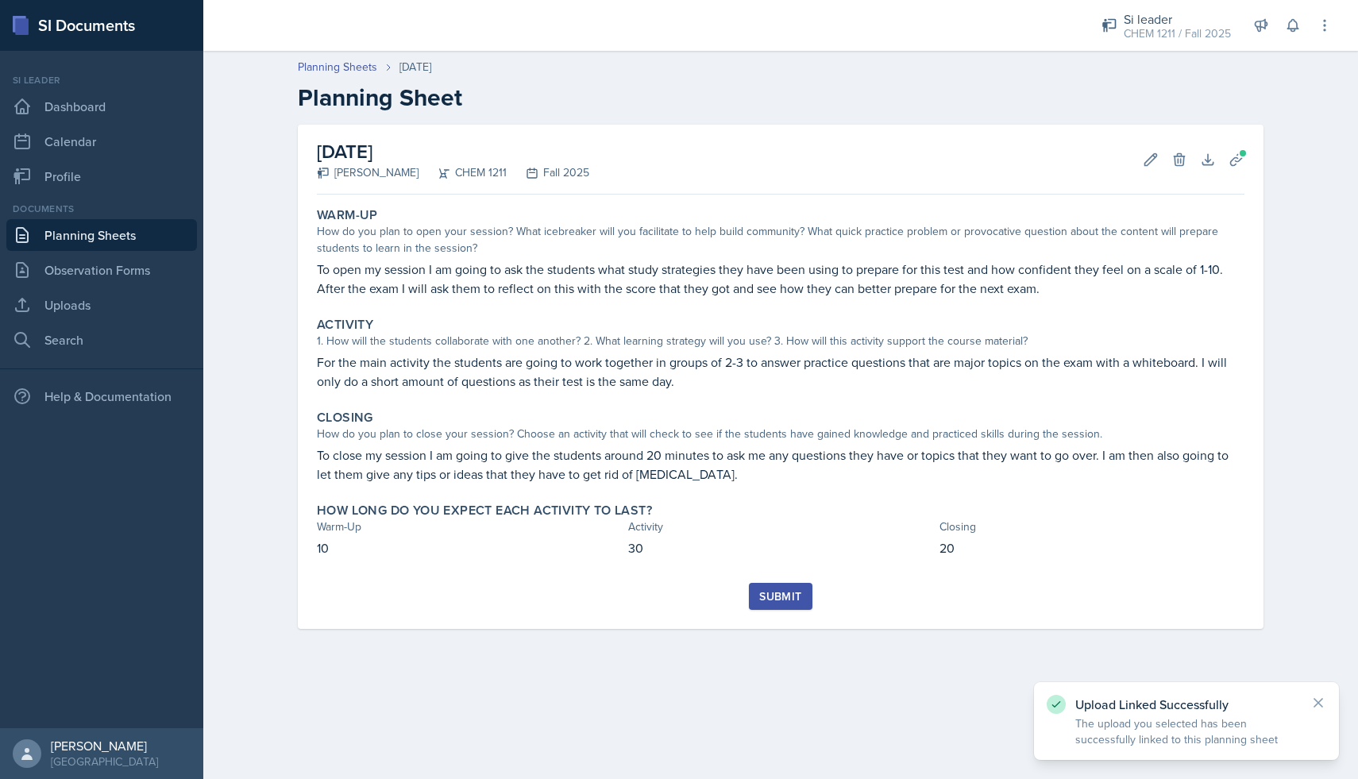
click at [785, 602] on div "Submit" at bounding box center [780, 596] width 42 height 13
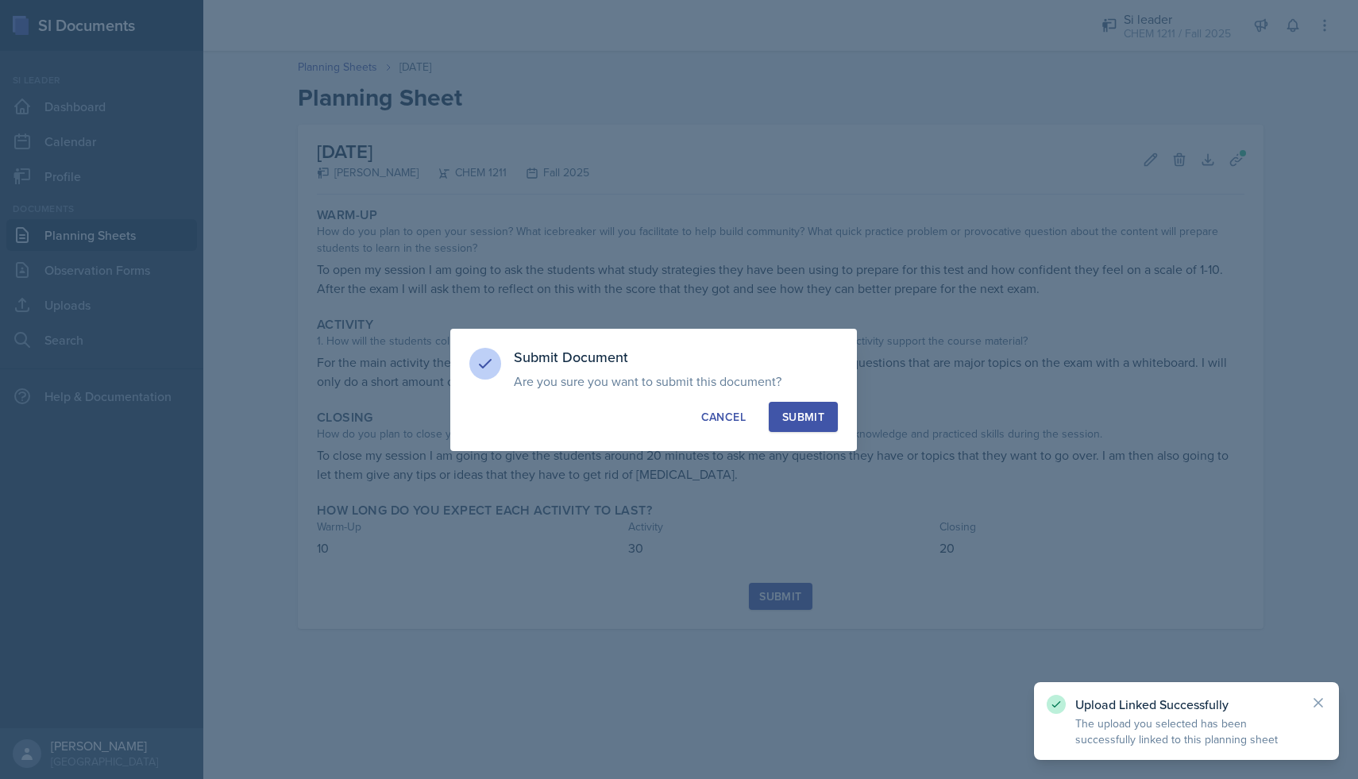
click at [806, 421] on div "Submit" at bounding box center [803, 417] width 42 height 16
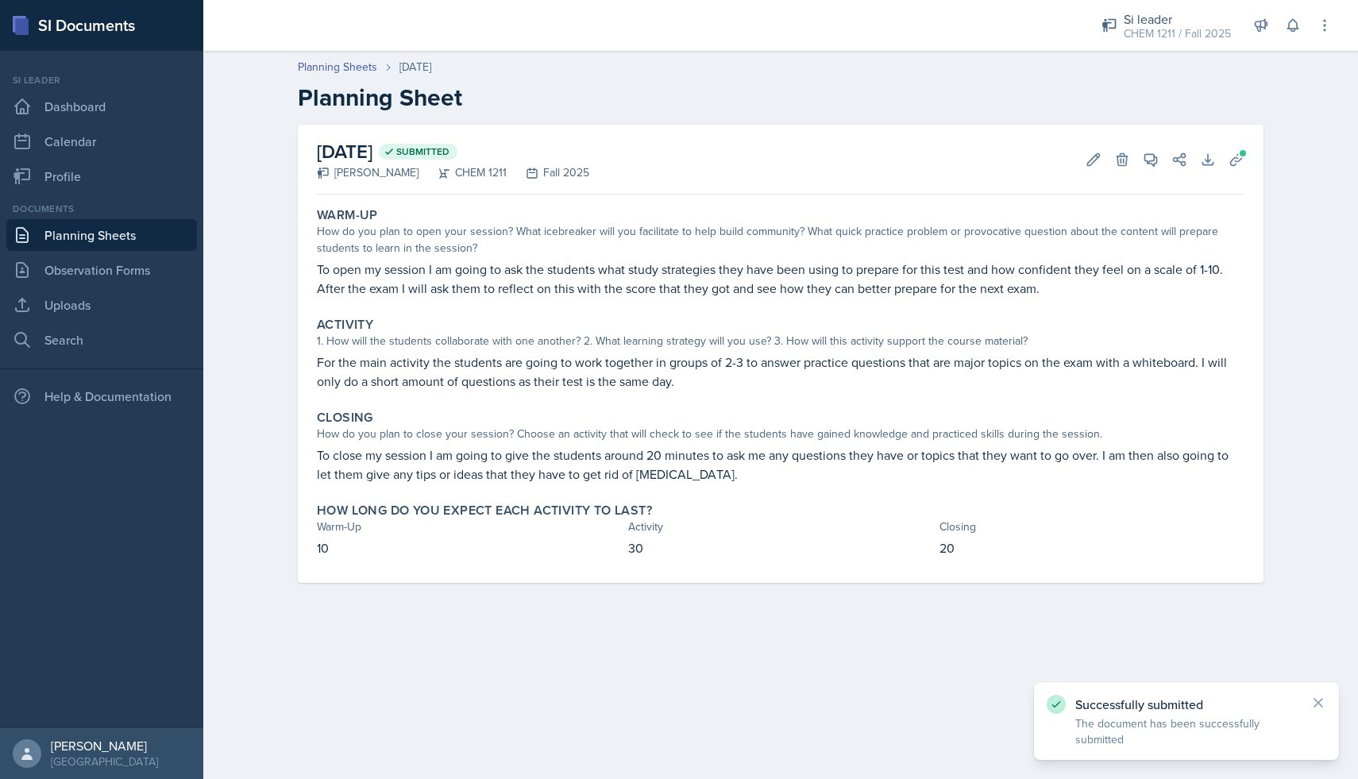
click at [134, 246] on link "Planning Sheets" at bounding box center [101, 235] width 191 height 32
